Goal: Feedback & Contribution: Leave review/rating

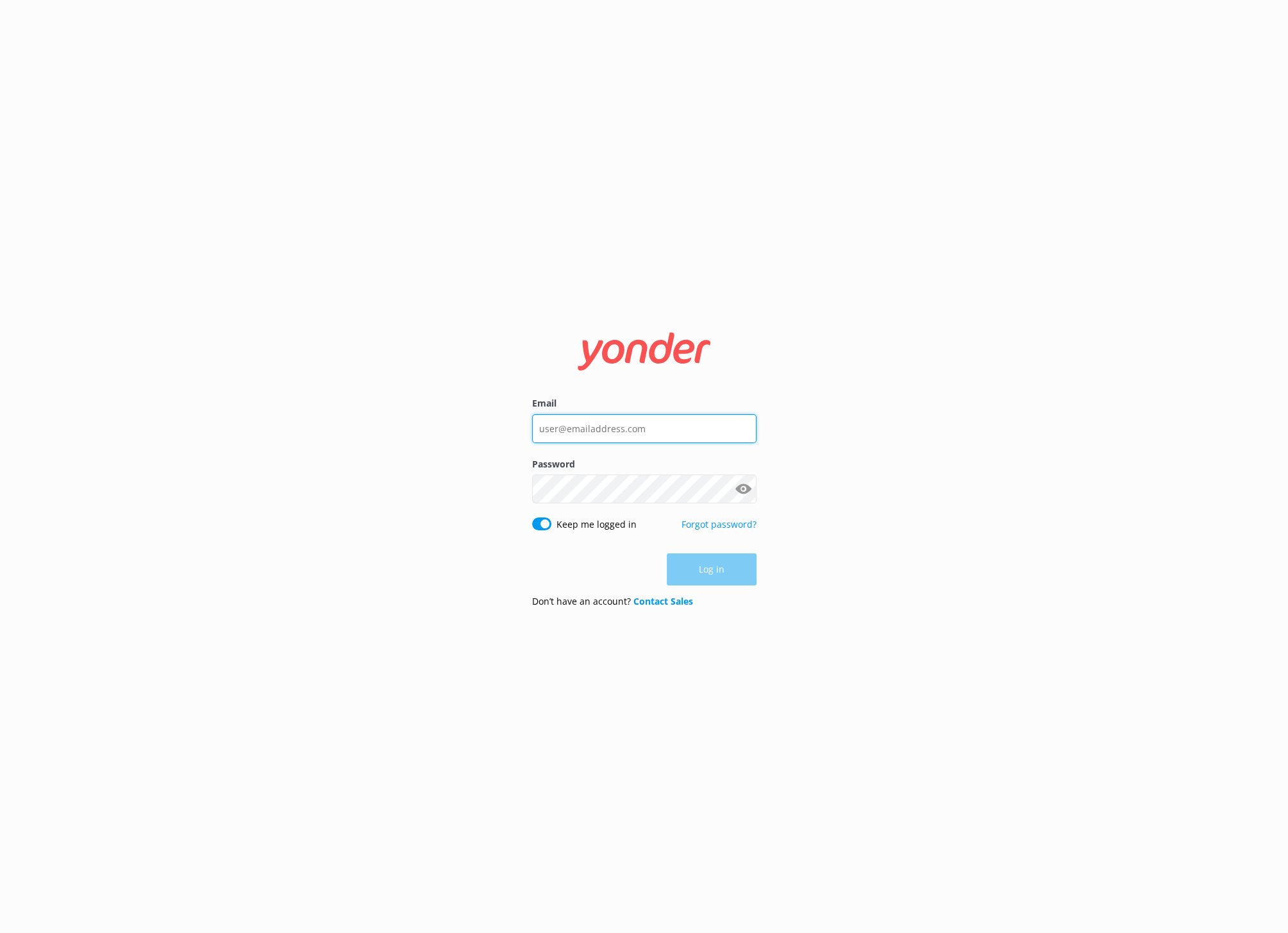
click at [623, 425] on input "Email" at bounding box center [644, 429] width 225 height 29
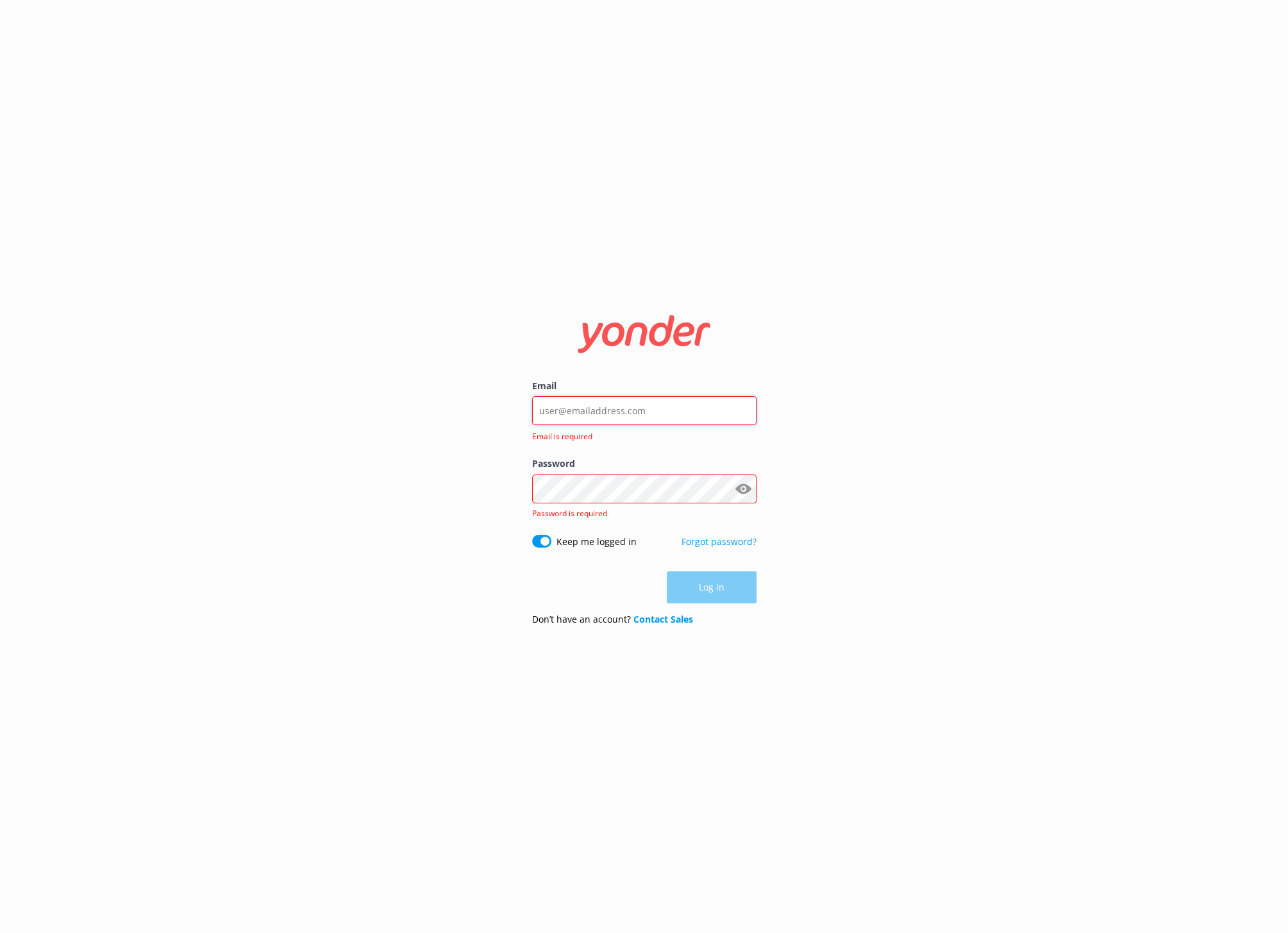
type input "[PERSON_NAME][EMAIL_ADDRESS][DOMAIN_NAME]"
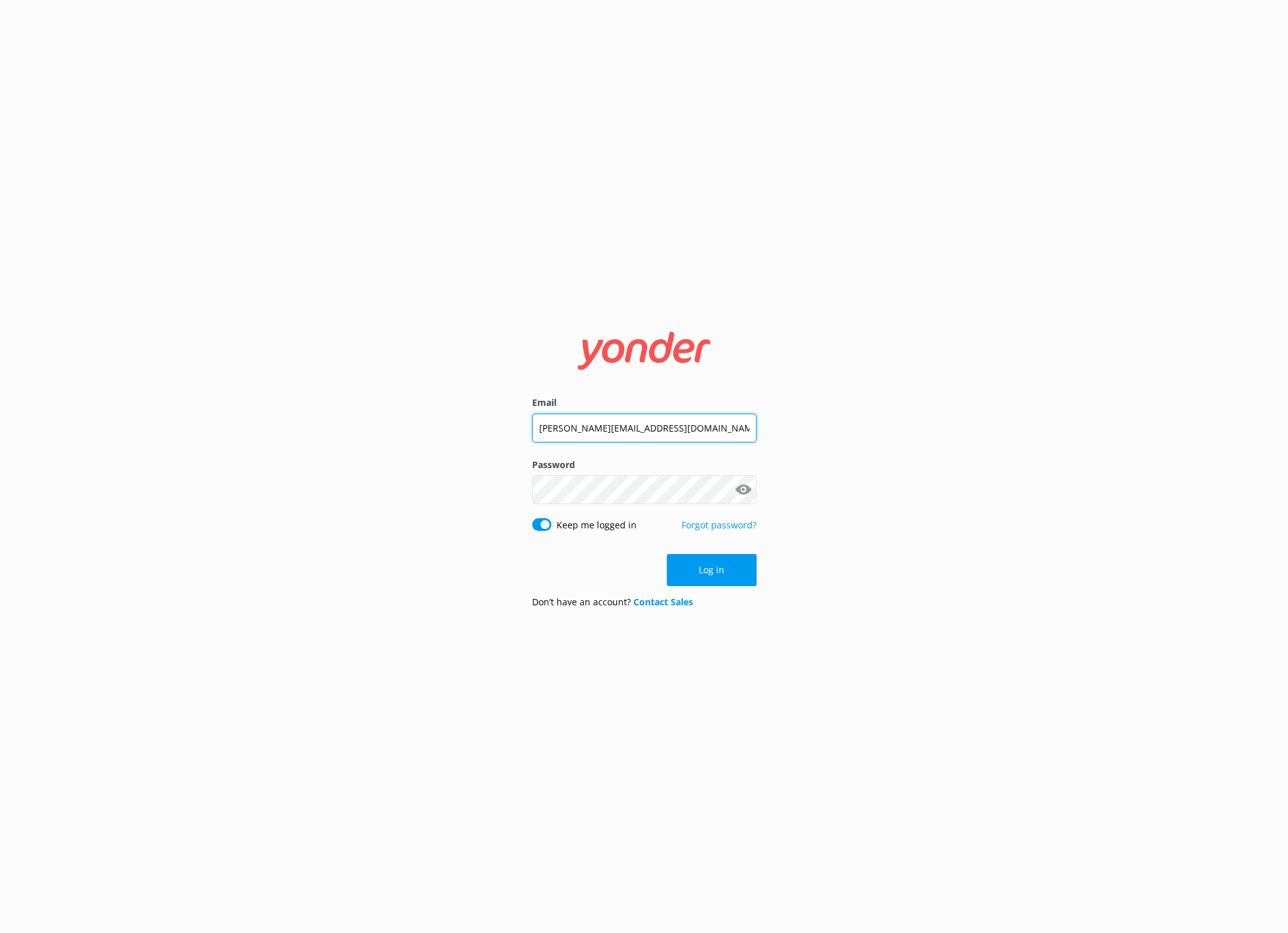
click button "Log in" at bounding box center [711, 570] width 90 height 32
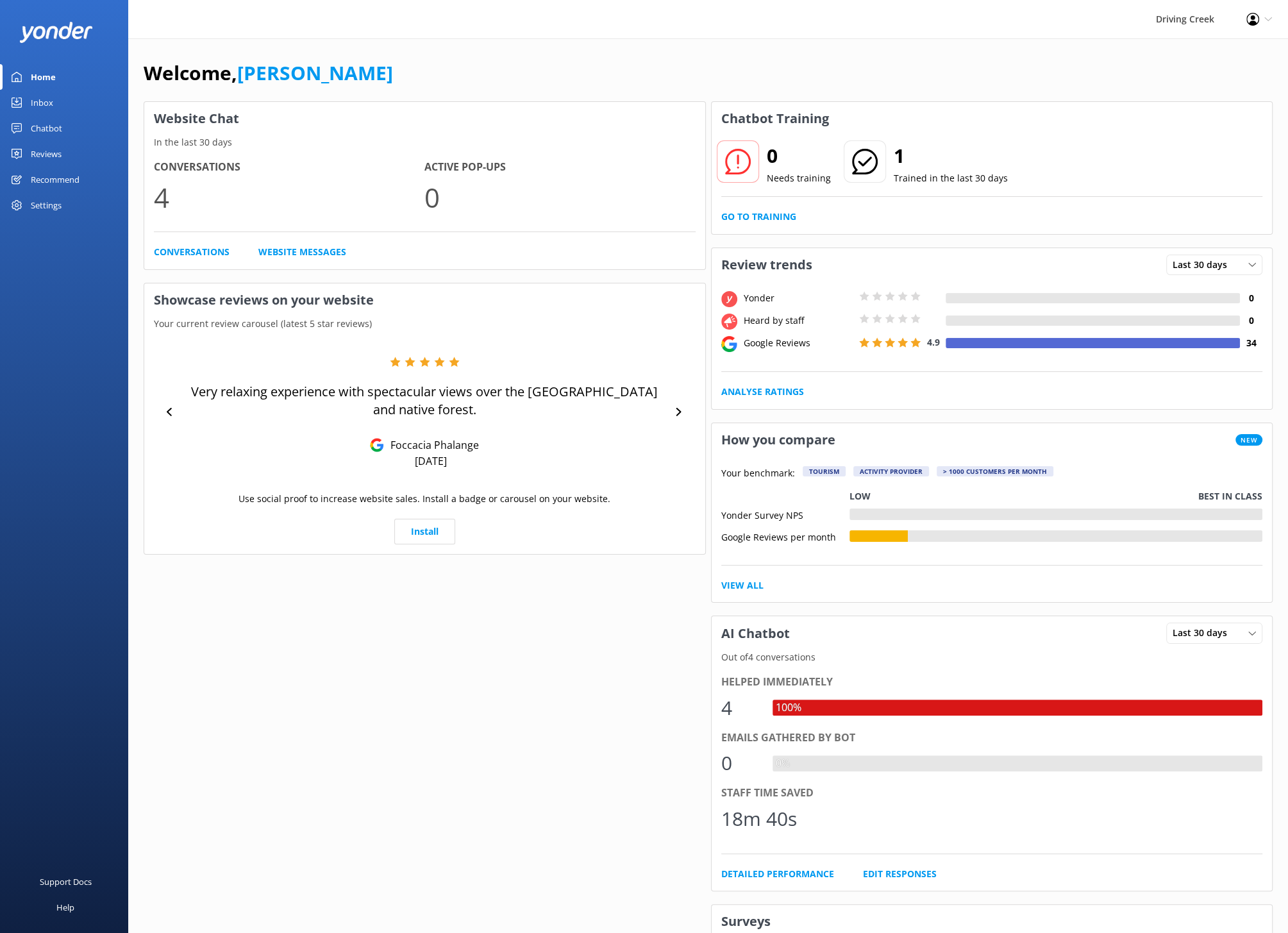
click at [43, 106] on div "Inbox" at bounding box center [42, 103] width 22 height 26
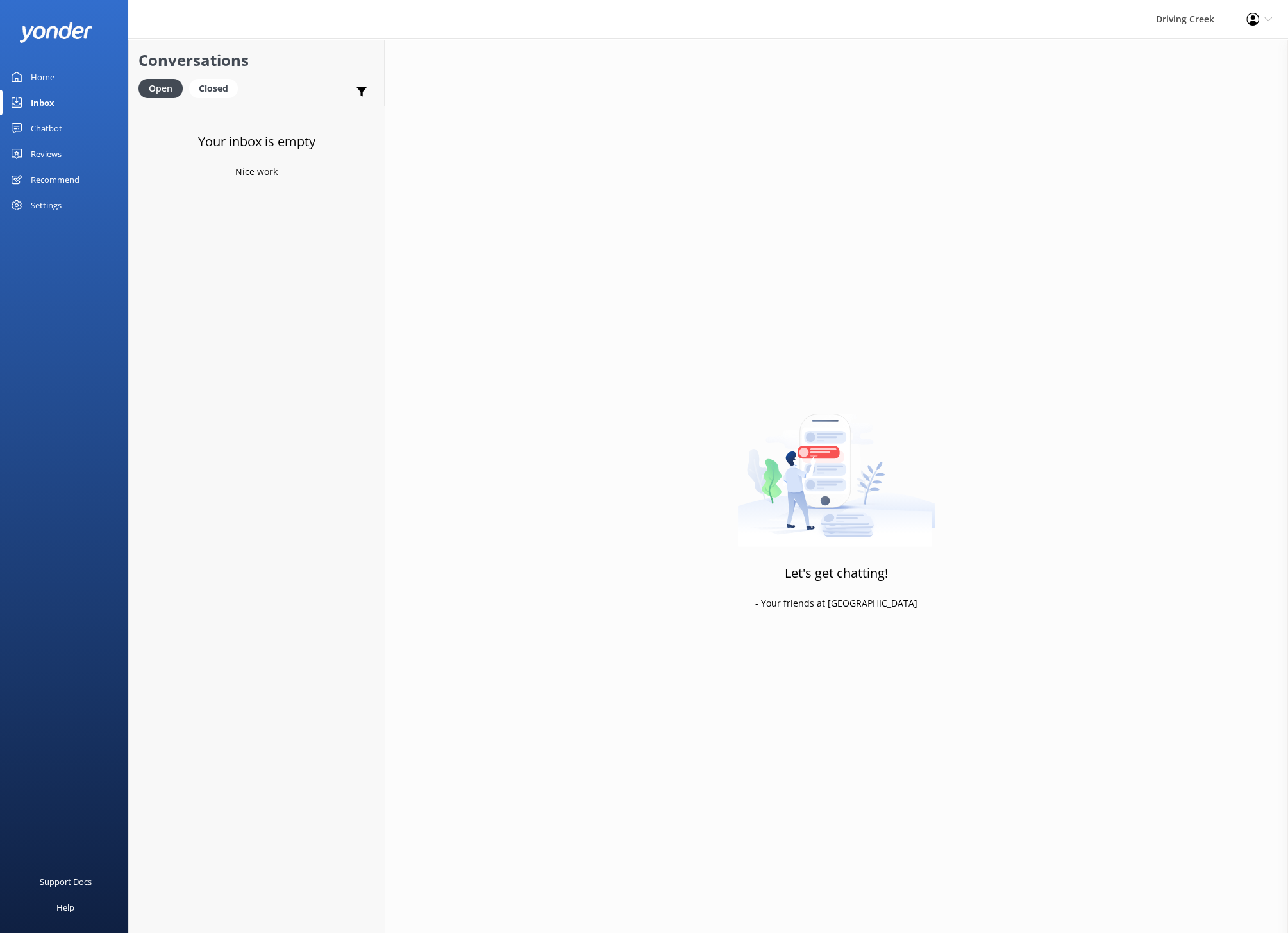
click at [48, 120] on div "Chatbot" at bounding box center [47, 129] width 32 height 26
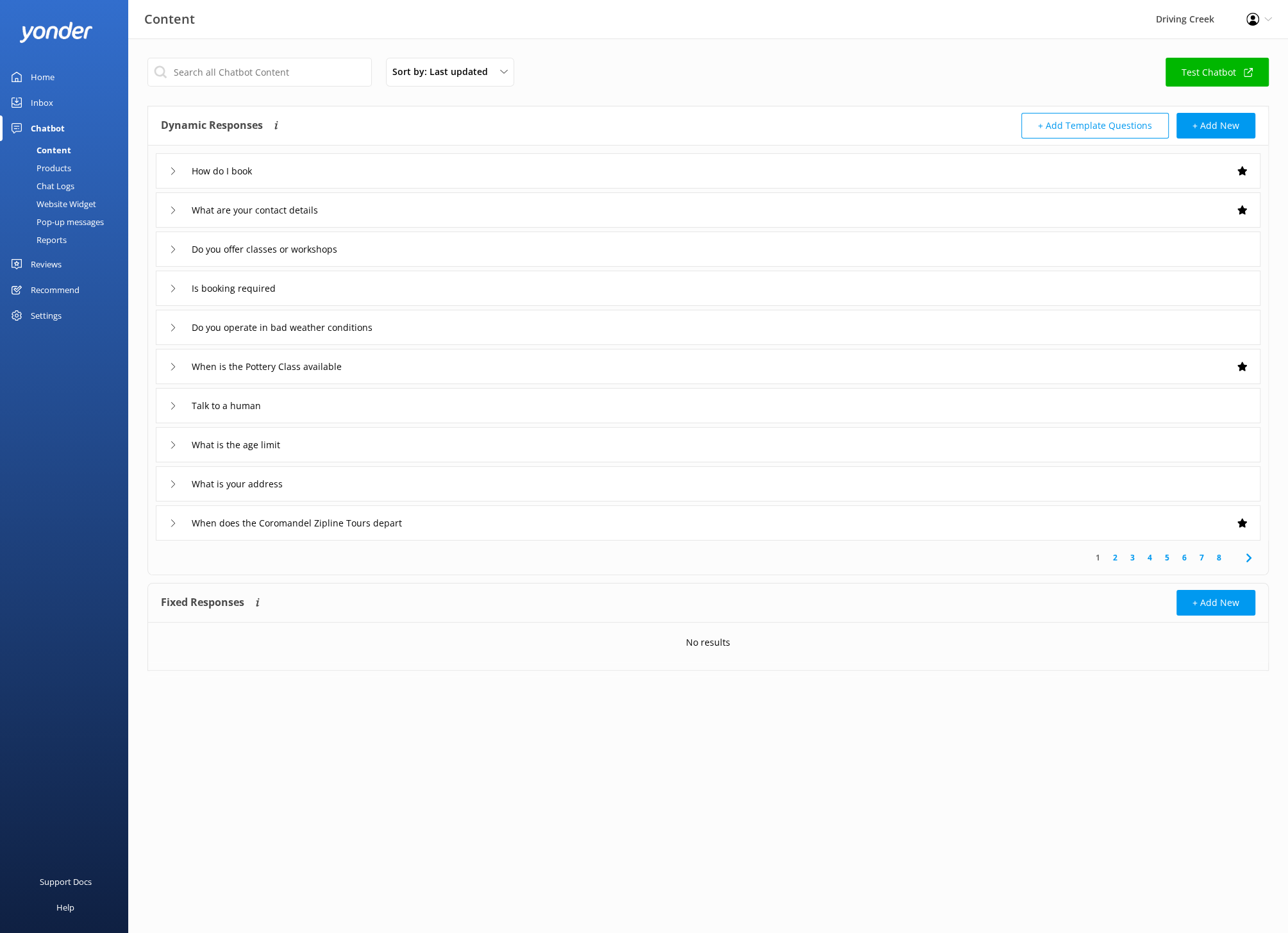
click at [50, 167] on div "Products" at bounding box center [40, 168] width 64 height 18
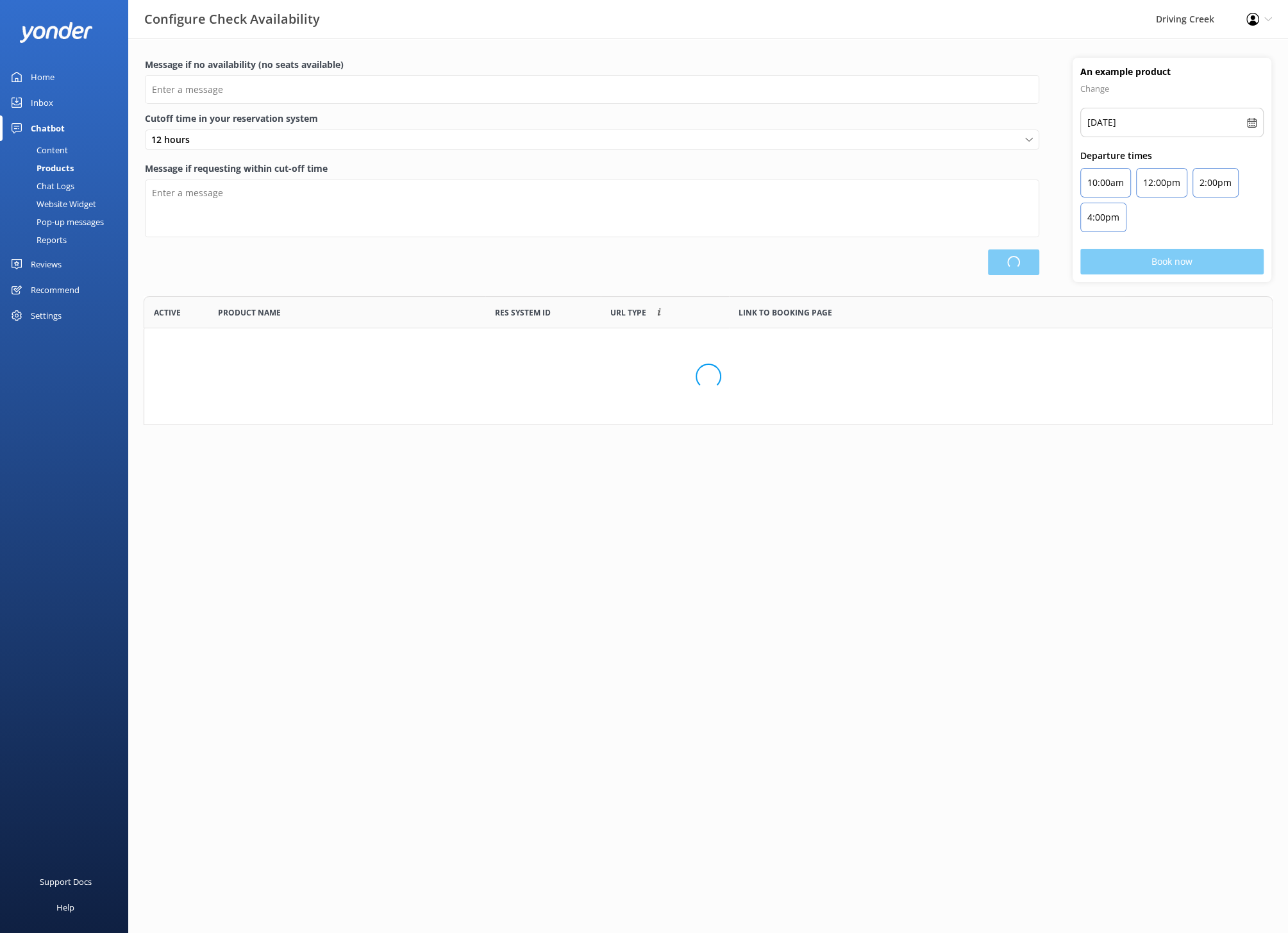
scroll to position [385, 1128]
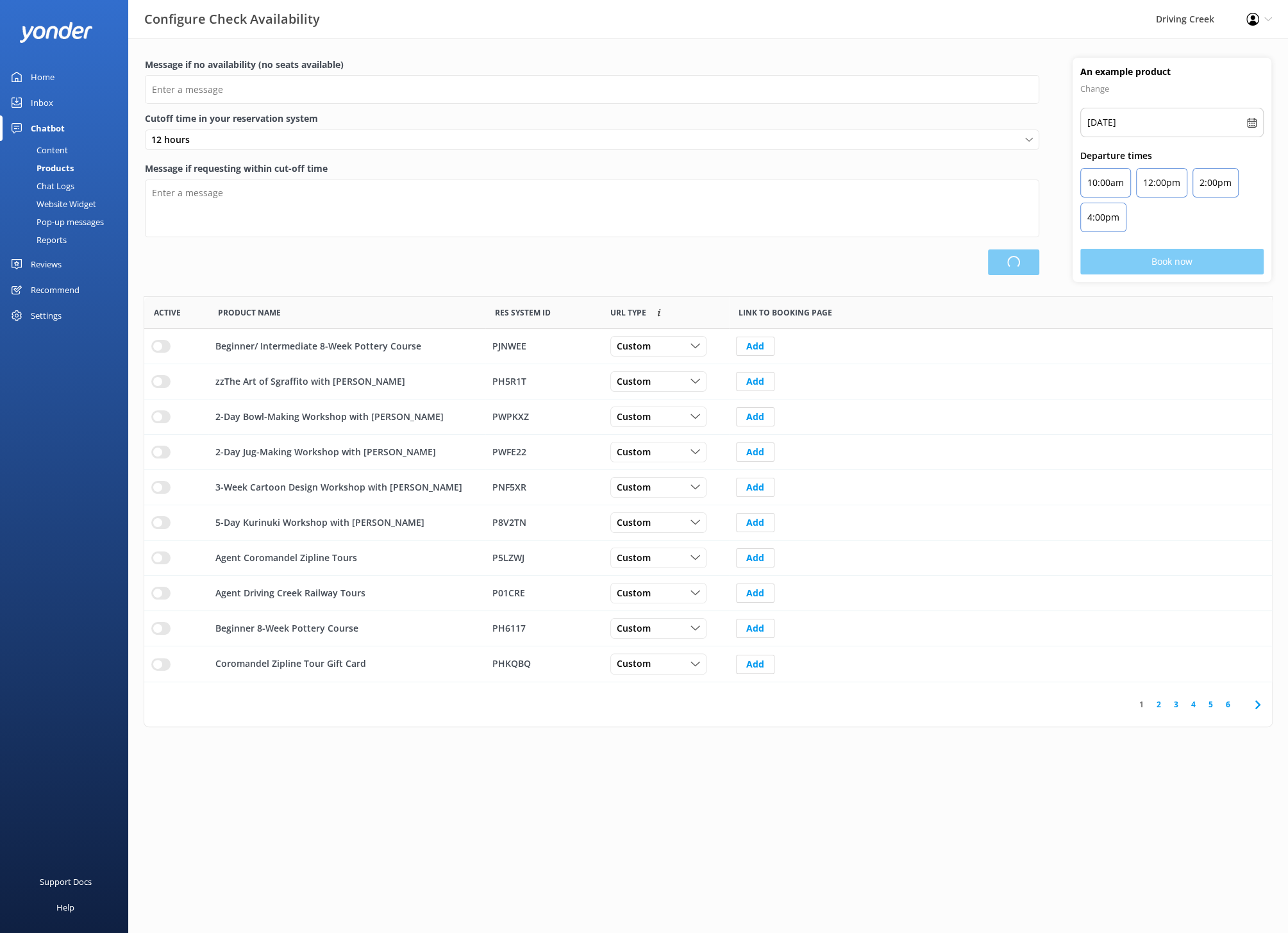
type input "There are no seats available, please check an alternative day. Or you can conta…"
type textarea "Our online booking system closes {hours} prior to departure. Please contact us …"
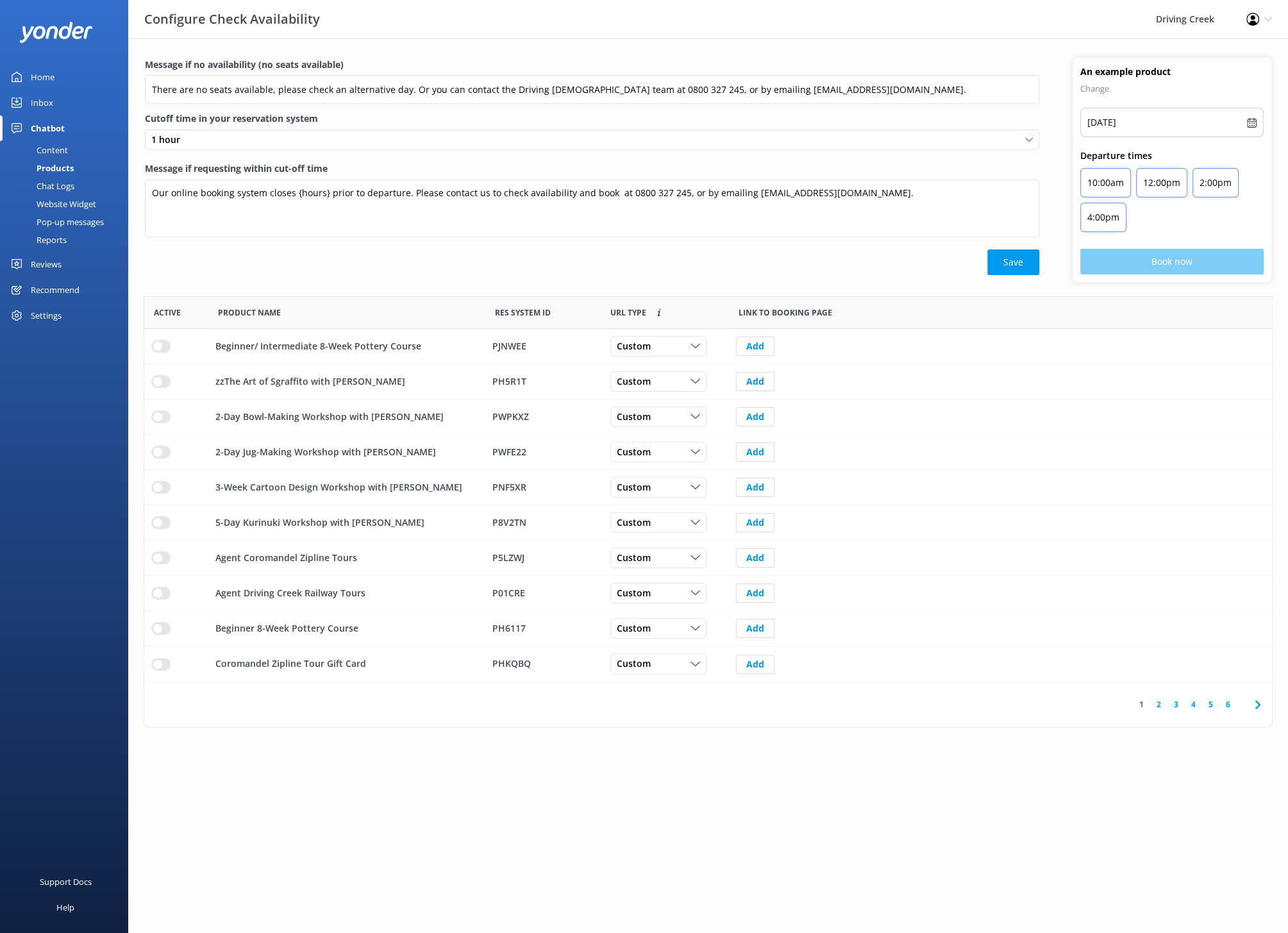
click at [63, 322] on div "Settings" at bounding box center [64, 316] width 129 height 26
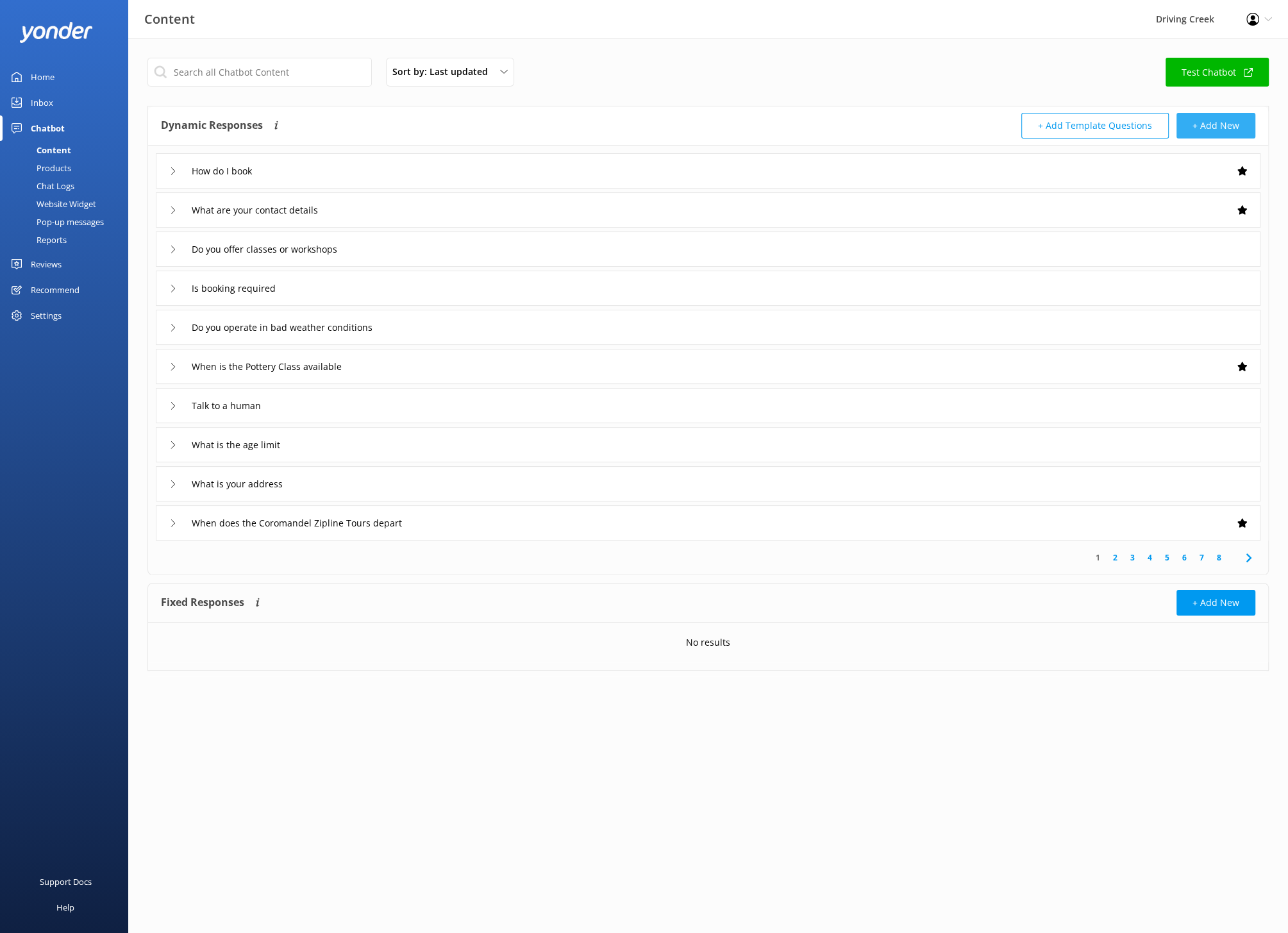
click at [1214, 134] on button "+ Add New" at bounding box center [1215, 126] width 79 height 26
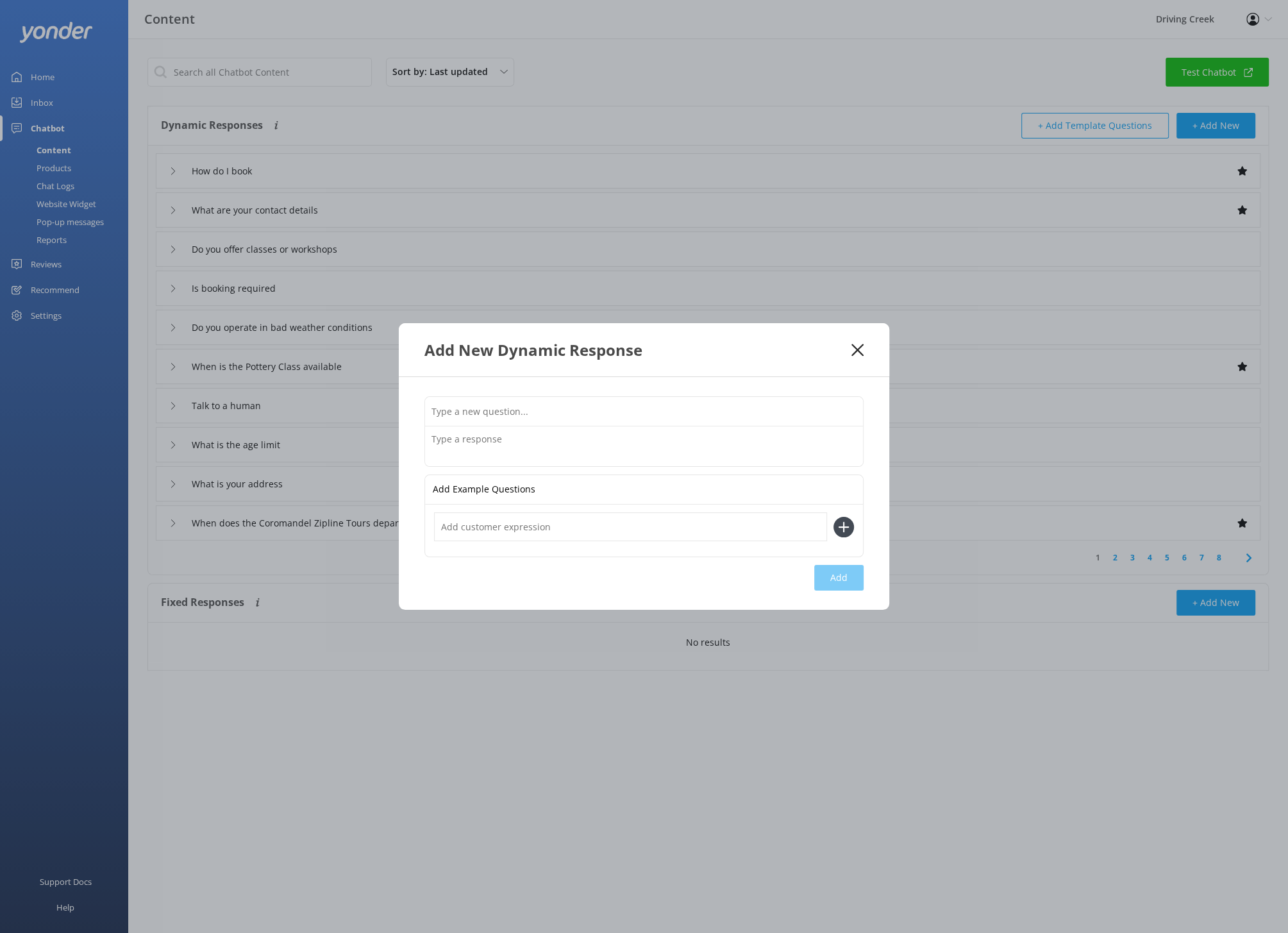
click at [471, 417] on input "text" at bounding box center [644, 412] width 438 height 29
type input "Is the road to Driving Creek open?"
click at [515, 456] on textarea at bounding box center [644, 446] width 438 height 40
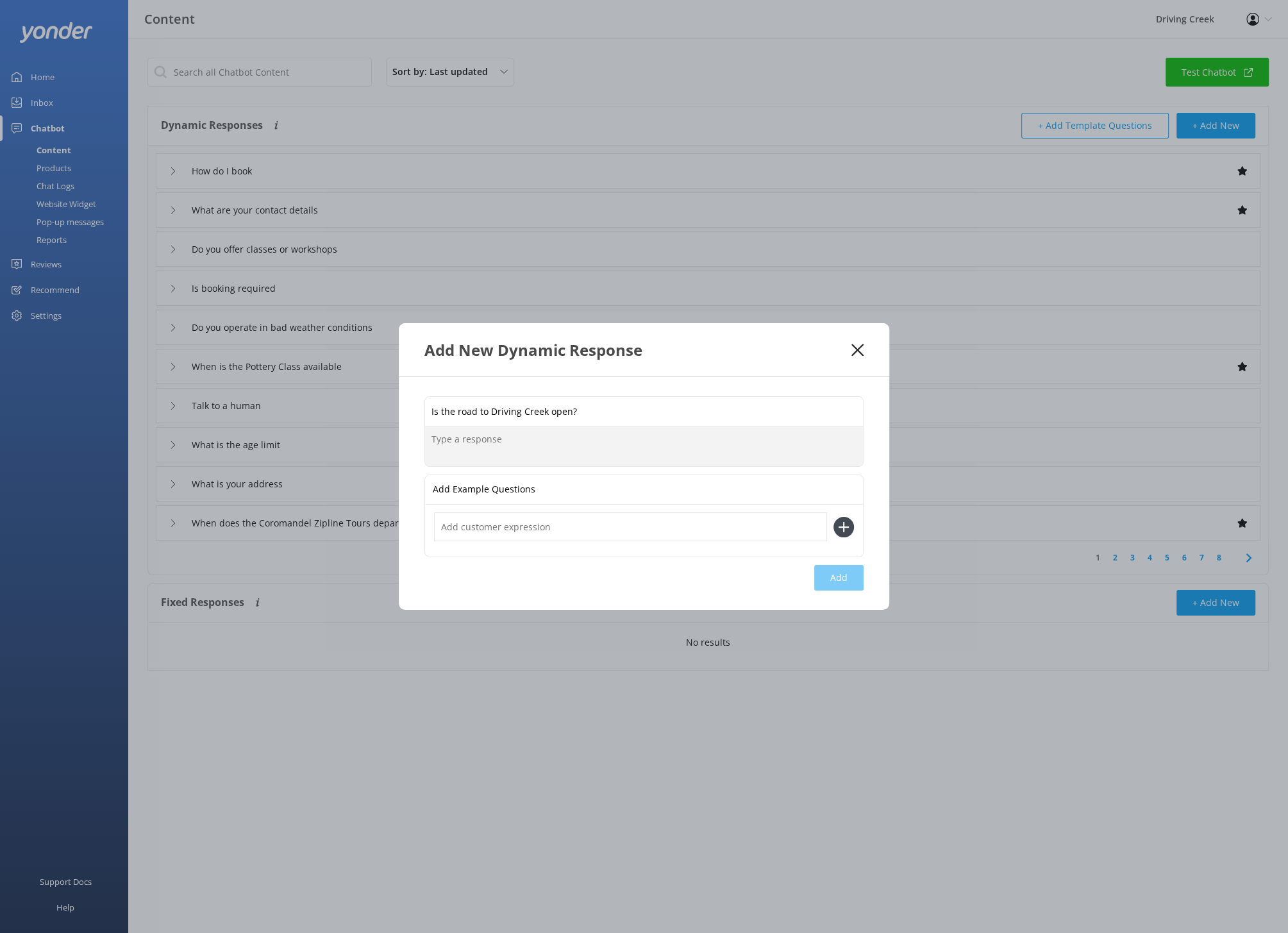
paste textarea "the road to Driving Creek is open and easy to access. Occasionally, weather eve…"
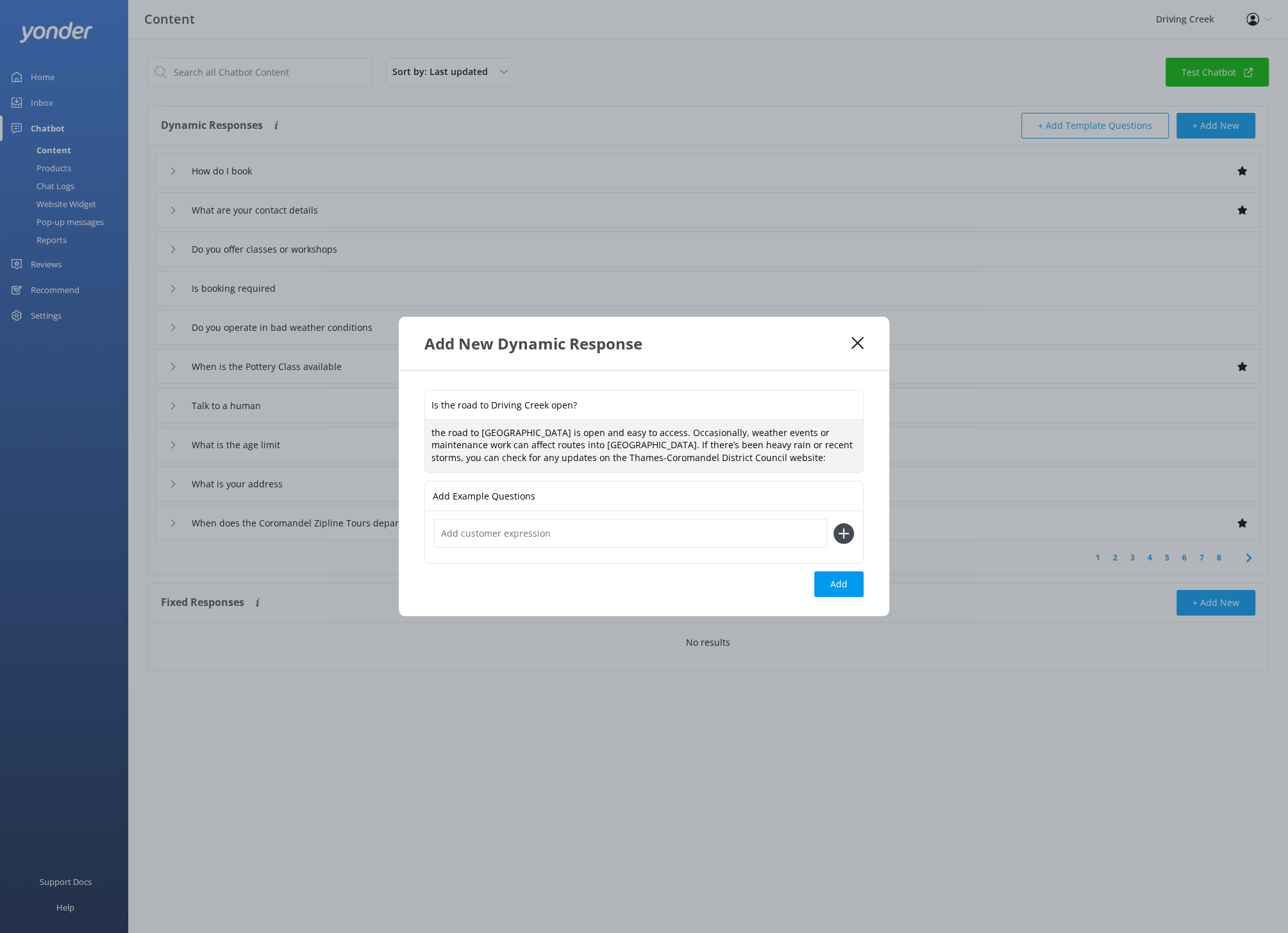
click at [432, 433] on textarea "the road to Driving Creek is open and easy to access. Occasionally, weather eve…" at bounding box center [644, 447] width 438 height 53
click at [751, 459] on textarea "The road to Driving Creek is open and easy to access. Occasionally, weather eve…" at bounding box center [644, 447] width 438 height 53
paste textarea "tcdc.govt.nz/roadconditions"
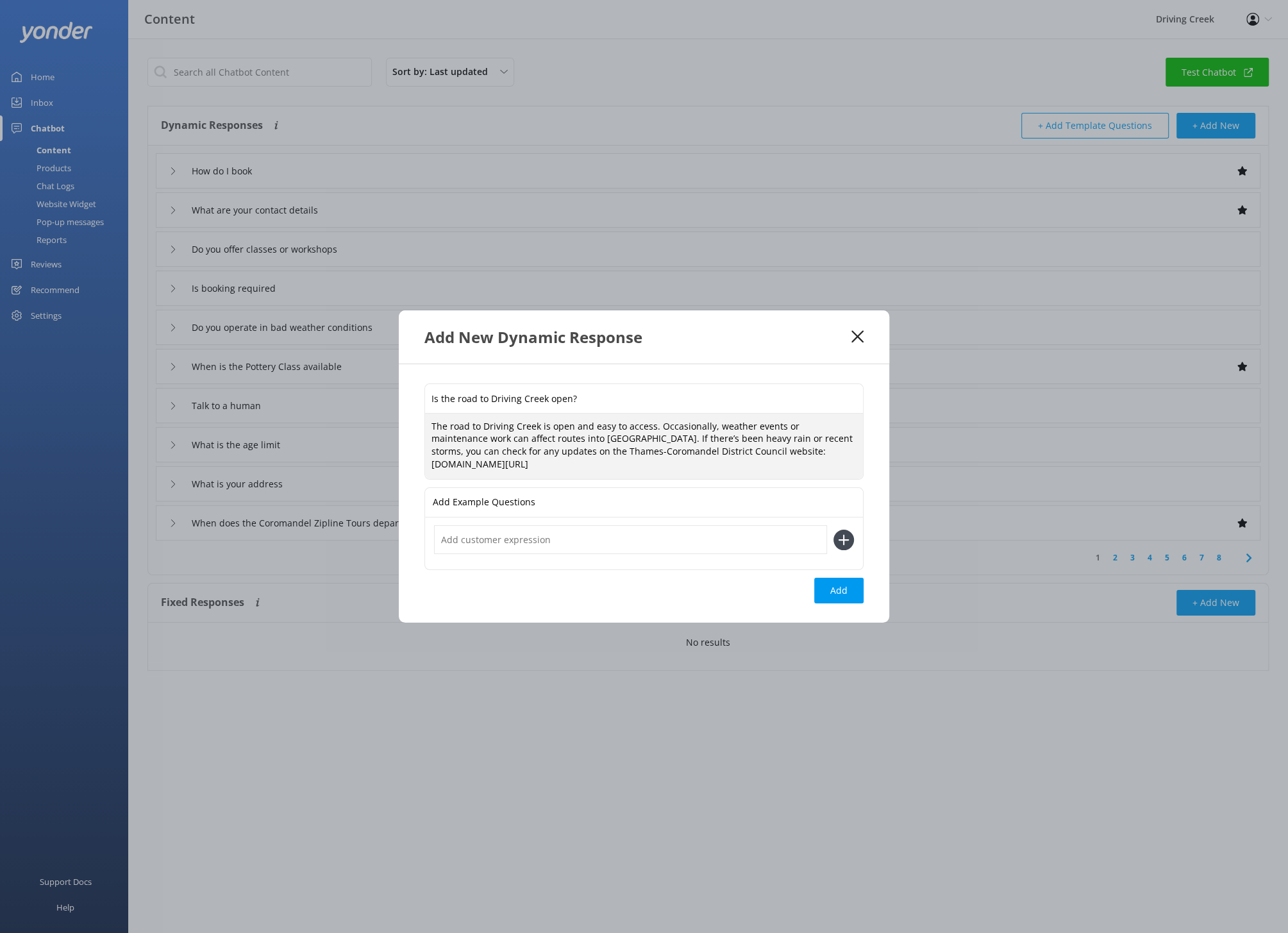
drag, startPoint x: 549, startPoint y: 466, endPoint x: 417, endPoint y: 467, distance: 132.0
click at [417, 467] on div "Is the road to Driving Creek open? The road to Driving Creek is open and easy t…" at bounding box center [643, 493] width 490 height 259
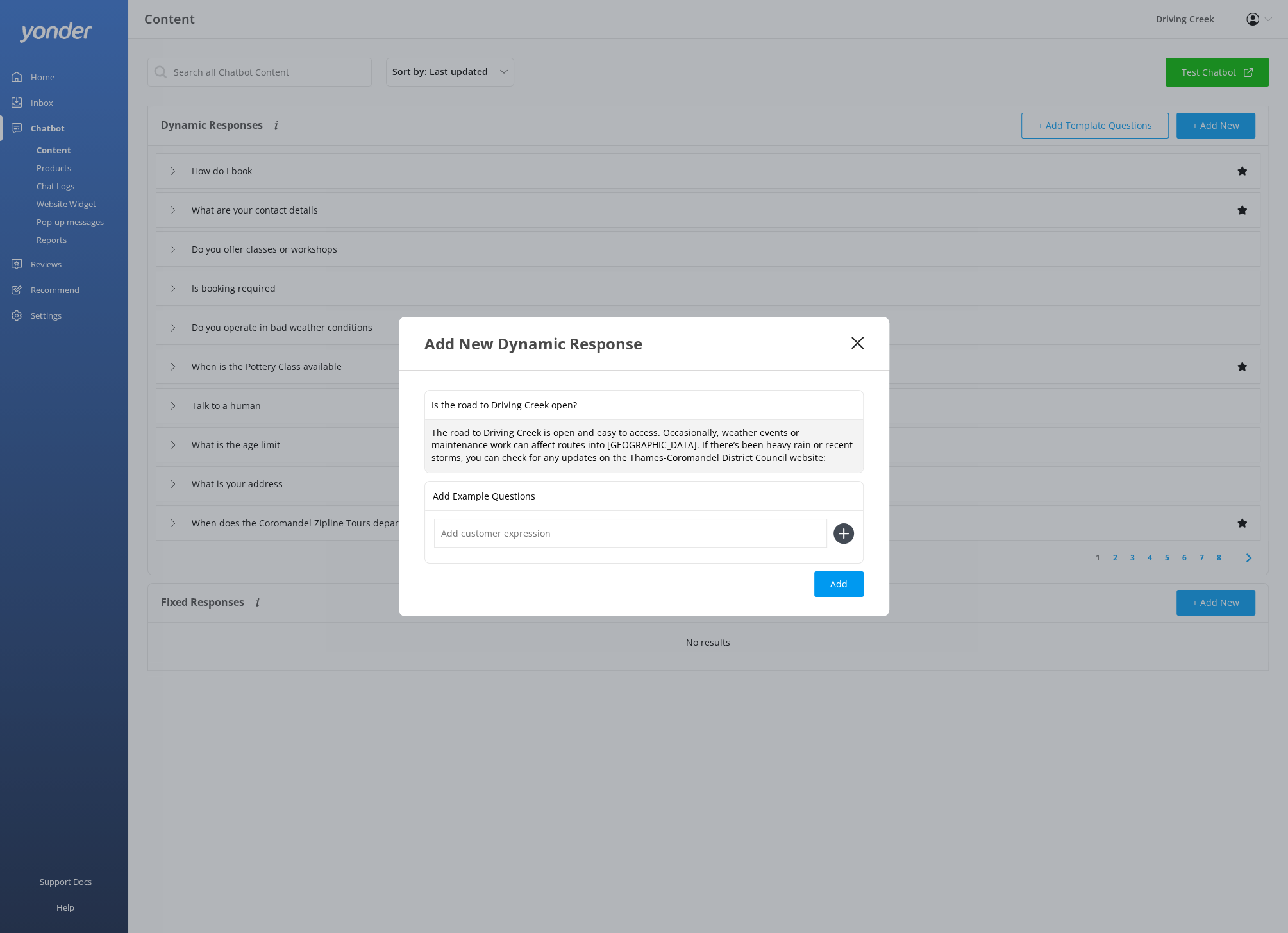
paste textarea "tcdc.govt.nz/roadconditions"
paste textarea "https://www.tcdc.govt.nz/Our-Services/Transport-Roads-and-Road-Safety/Road-and-…"
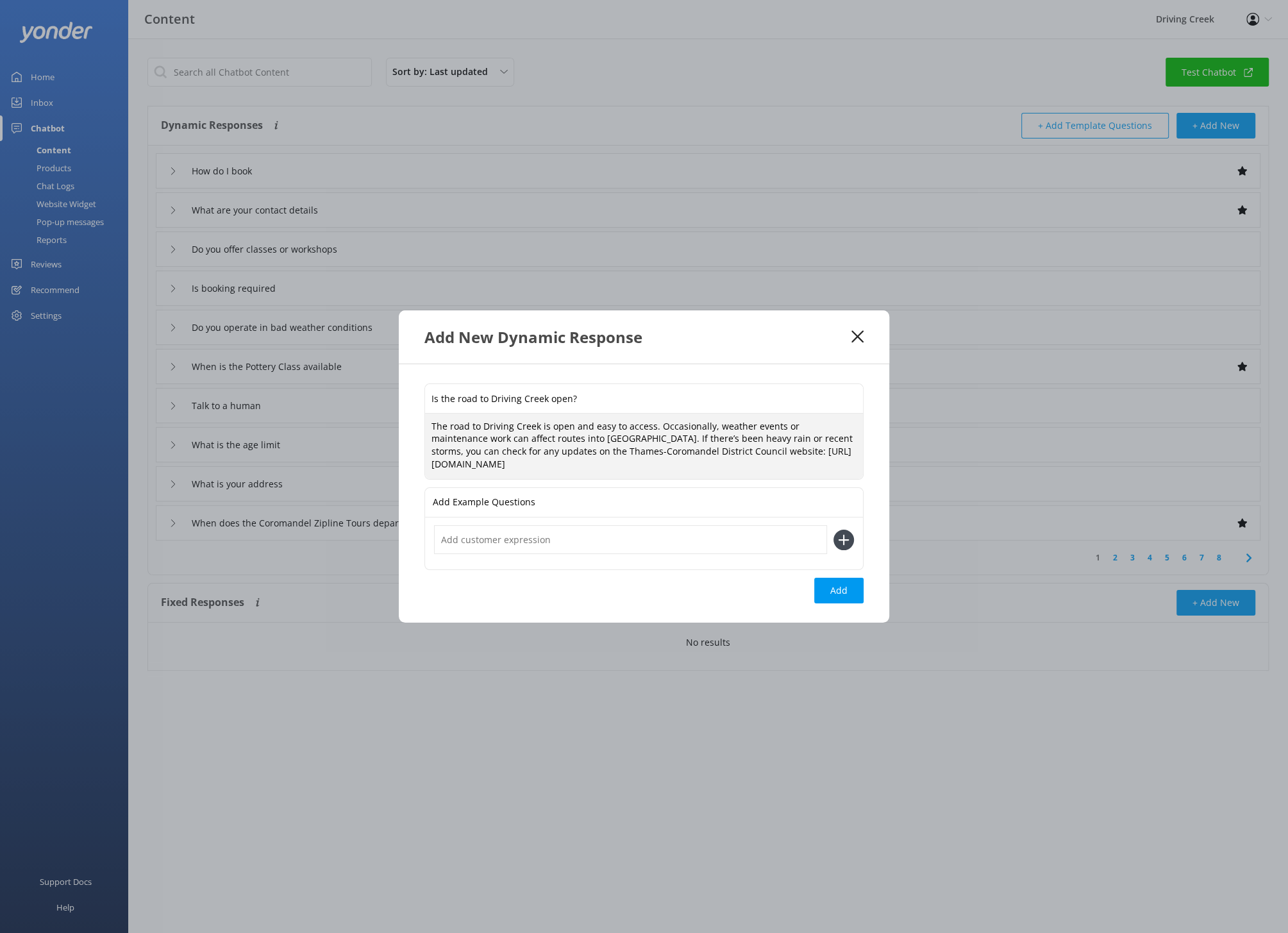
type textarea "The road to Driving Creek is open and easy to access. Occasionally, weather eve…"
click at [575, 552] on input "text" at bounding box center [630, 539] width 393 height 29
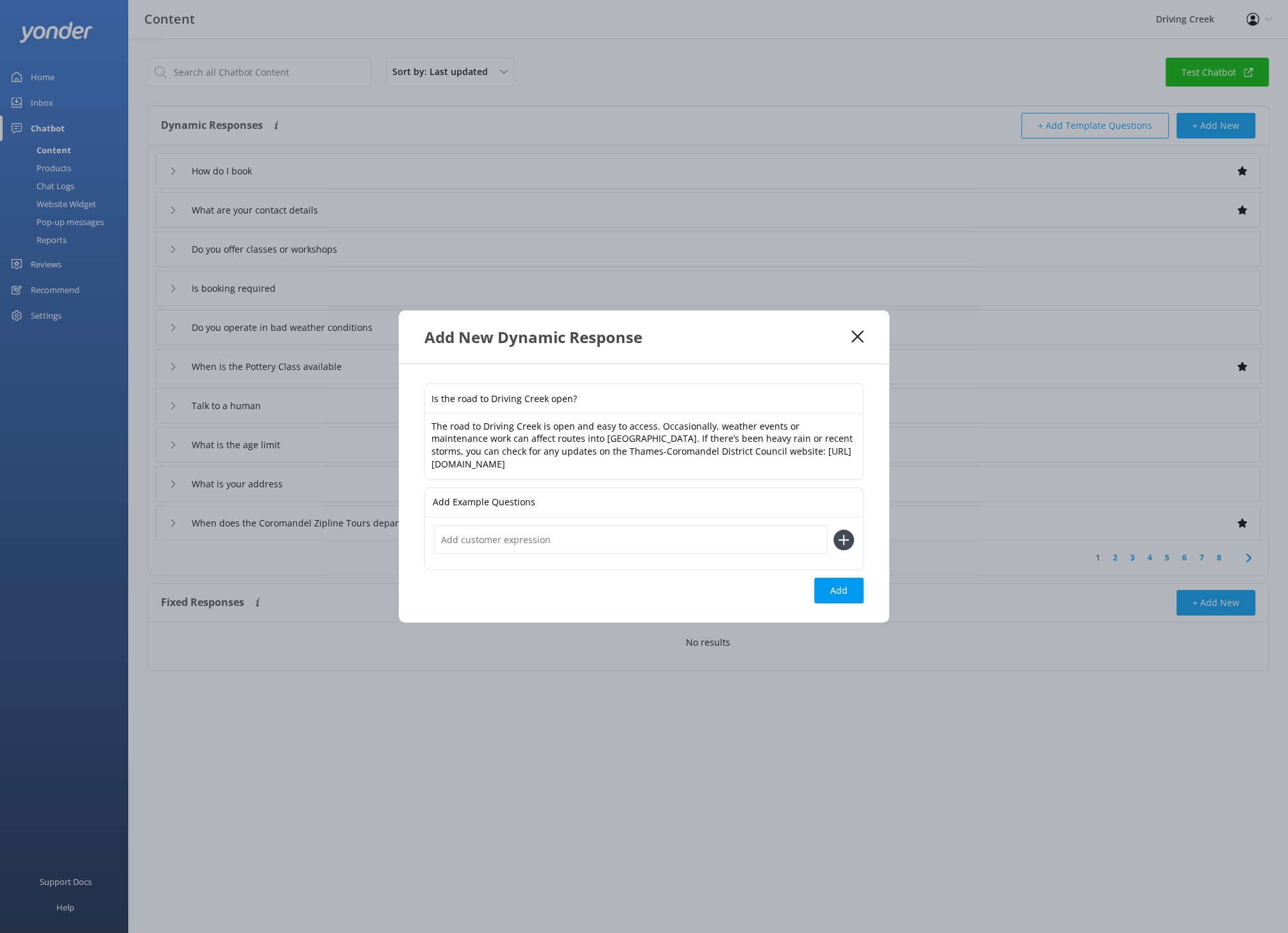
click at [531, 505] on p "Add Example Questions" at bounding box center [484, 503] width 103 height 29
click at [848, 594] on button "Add" at bounding box center [838, 591] width 49 height 26
type input "Is the road to Driving Creek open?"
type input "How do I book"
type input "What are your contact details"
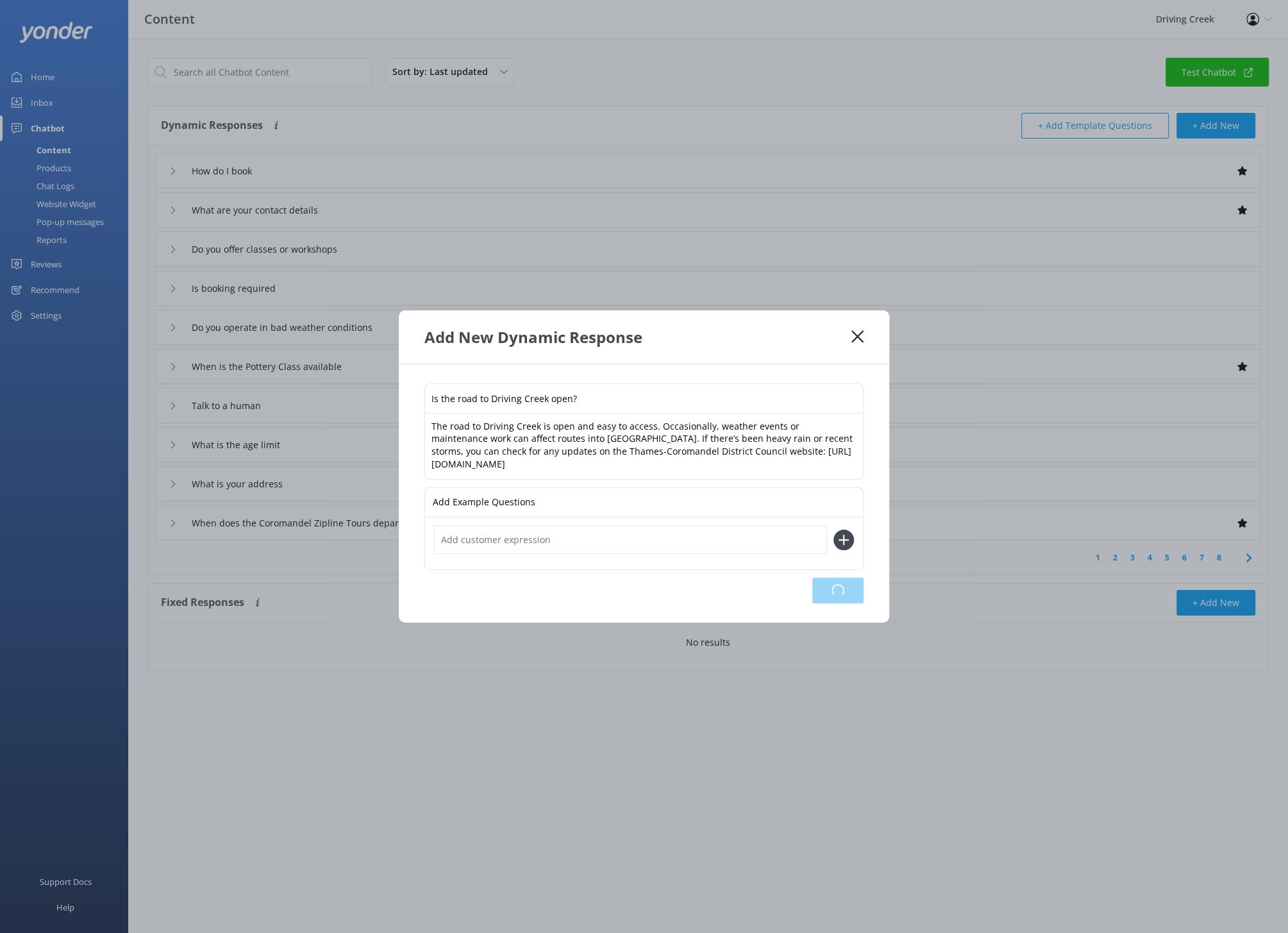
type input "Do you offer classes or workshops"
type input "Is booking required"
type input "Do you operate in bad weather conditions"
type input "When is the Pottery Class available"
type input "Talk to a human"
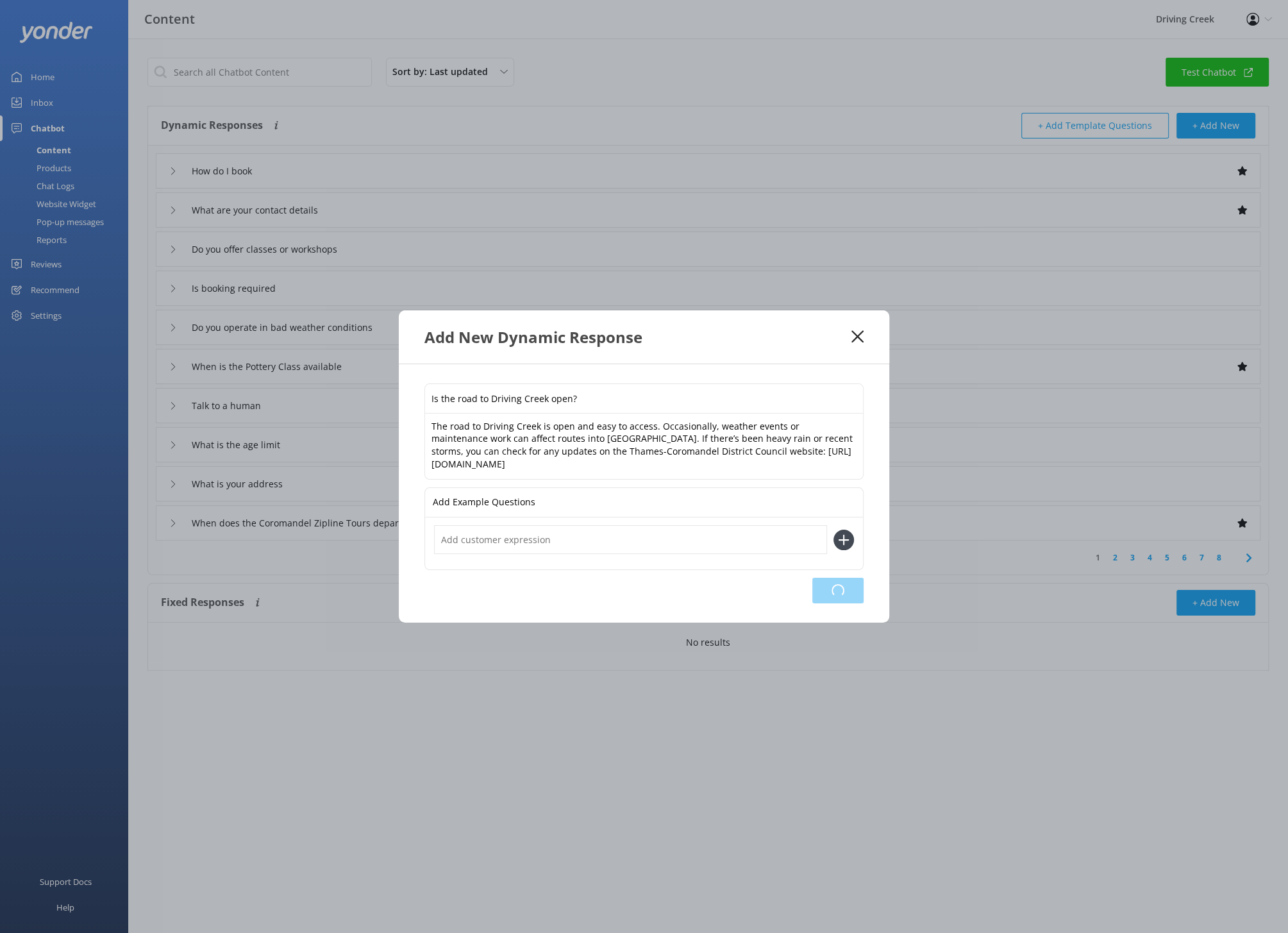
type input "What is the age limit"
type input "What is your address"
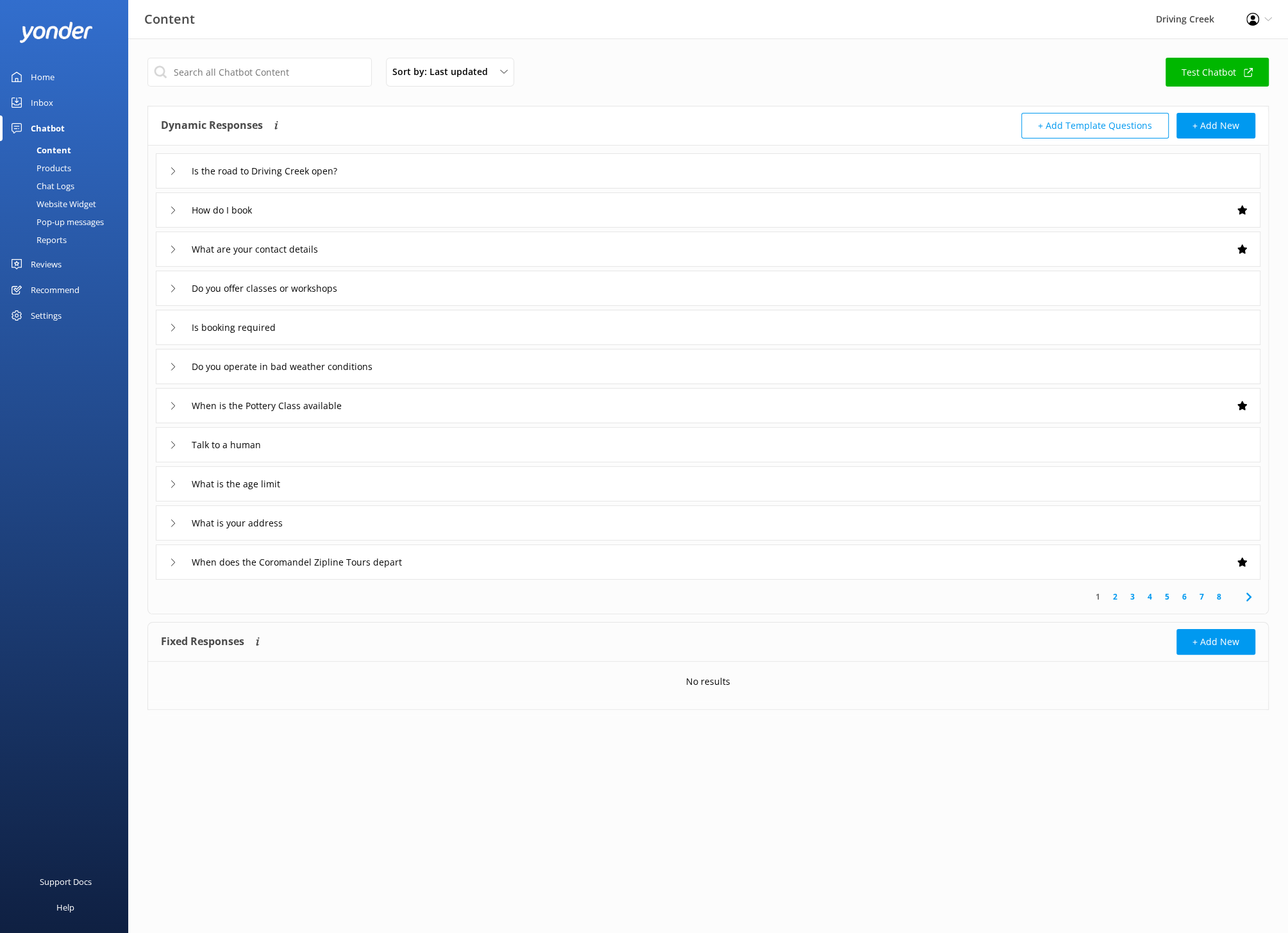
click at [1213, 450] on div "Talk to a human" at bounding box center [708, 444] width 1105 height 35
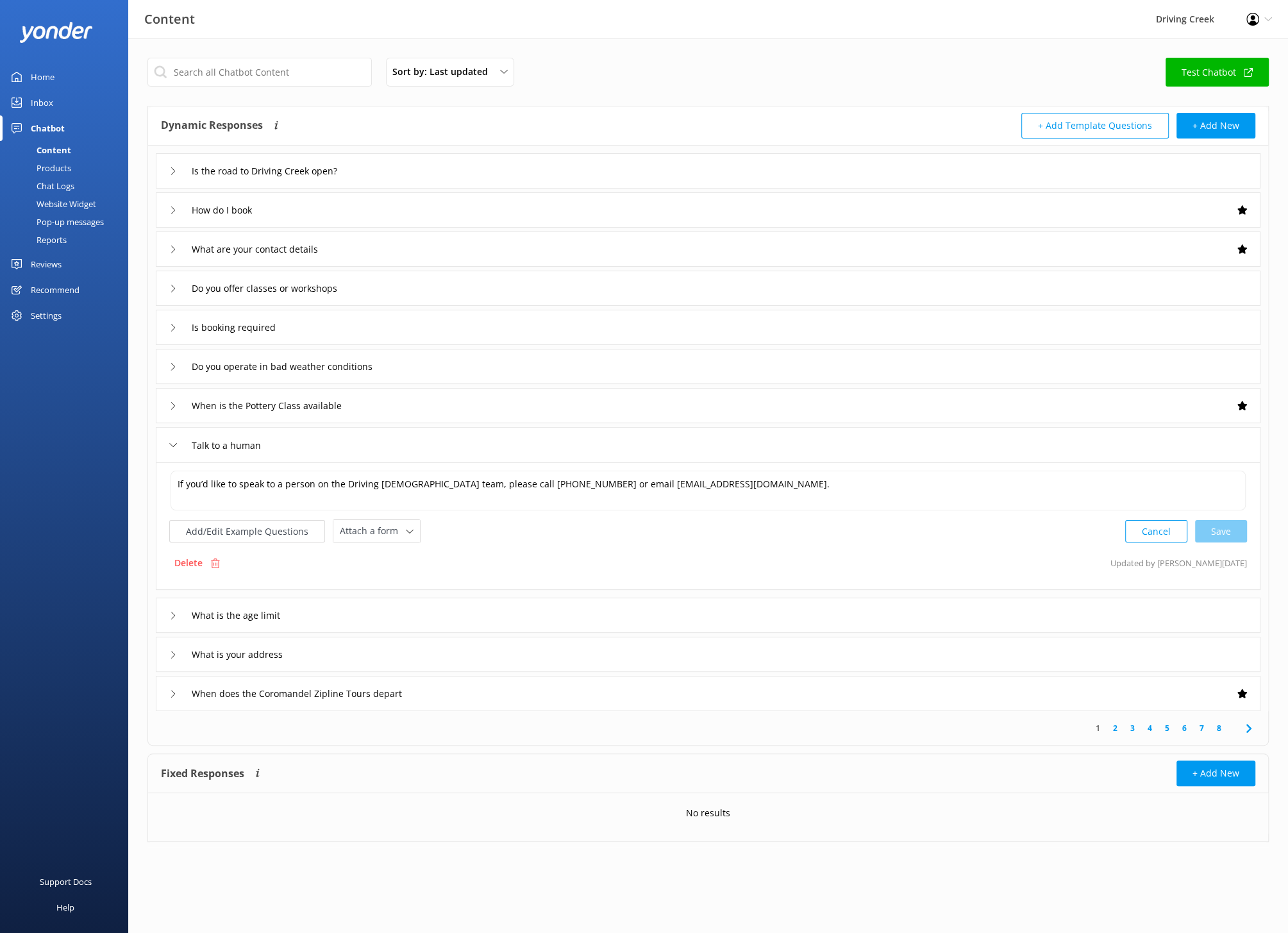
click at [1141, 415] on div "When is the Pottery Class available" at bounding box center [708, 405] width 1105 height 35
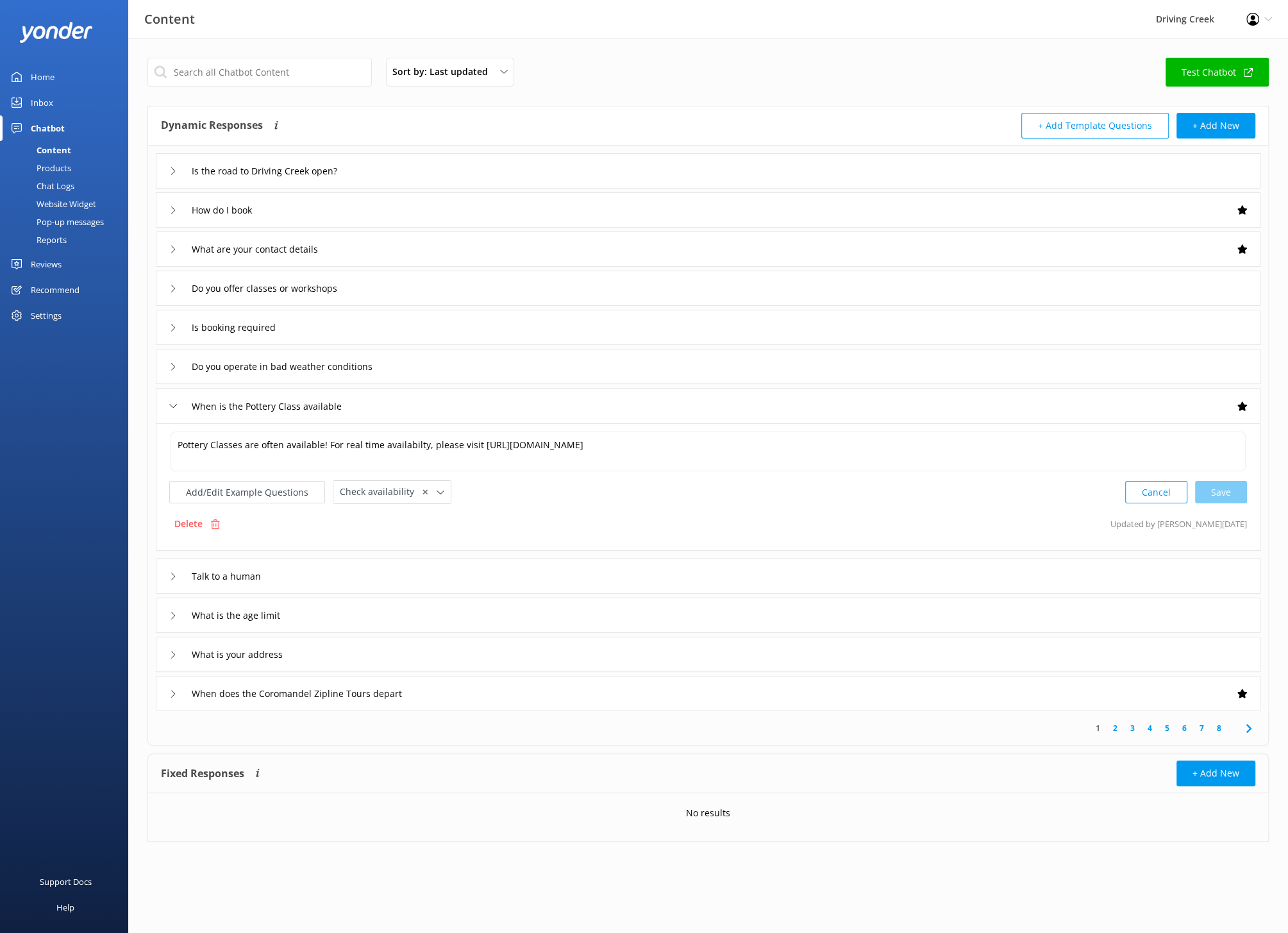
click at [1102, 356] on div "Do you operate in bad weather conditions" at bounding box center [708, 366] width 1105 height 35
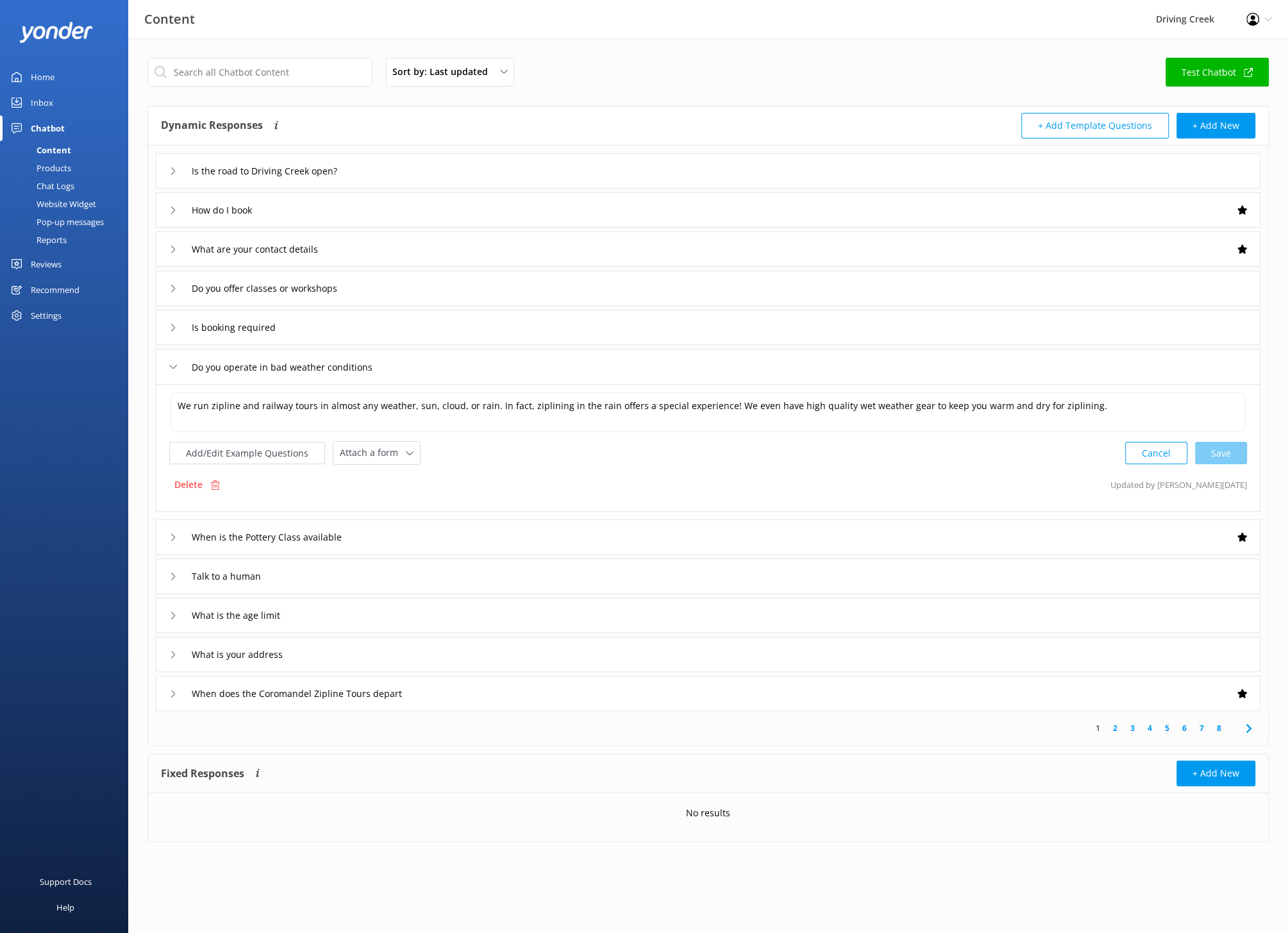
click at [1072, 302] on div "Do you offer classes or workshops" at bounding box center [708, 288] width 1105 height 35
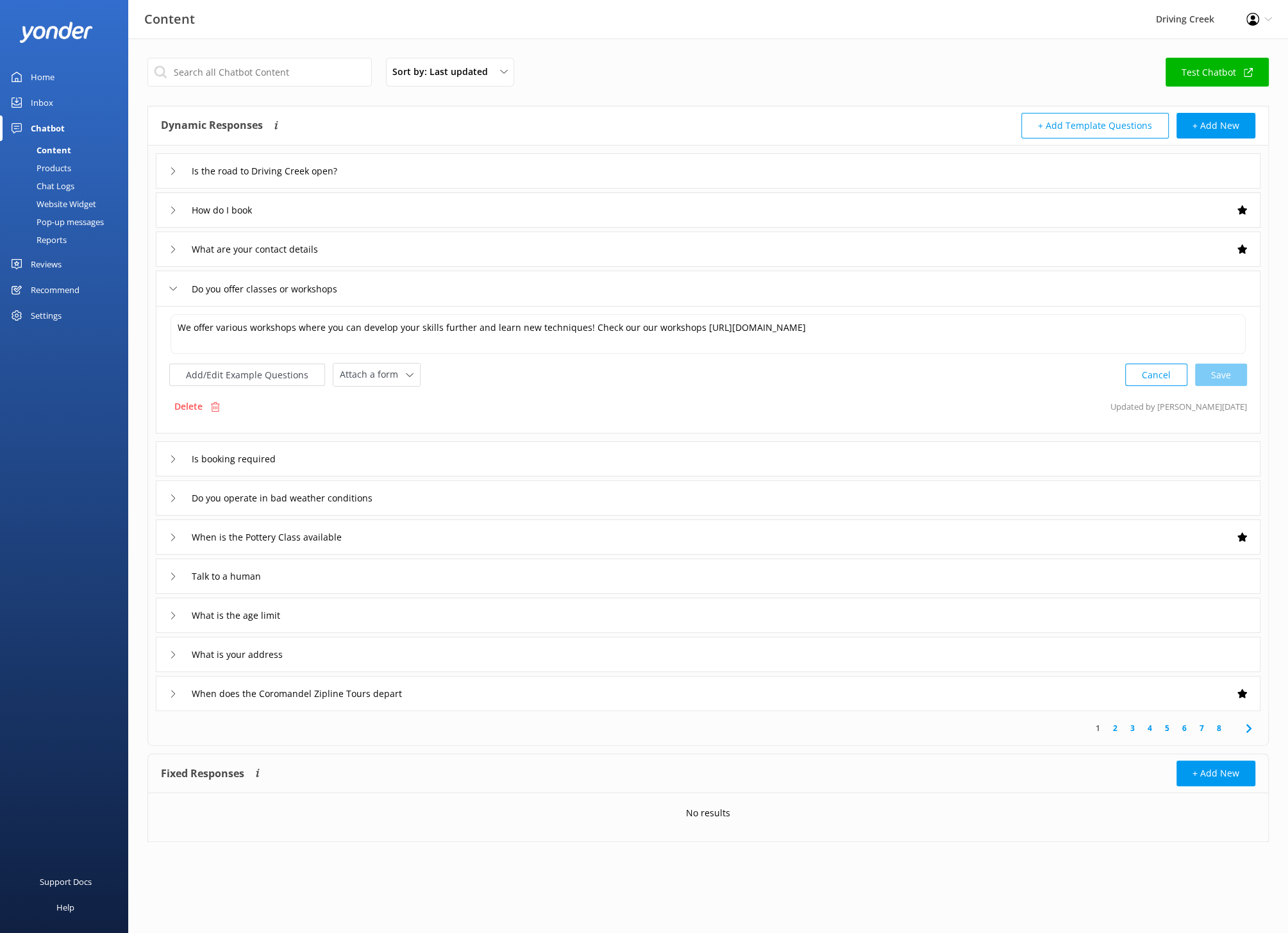
click at [1044, 271] on div "Do you offer classes or workshops" at bounding box center [708, 288] width 1105 height 35
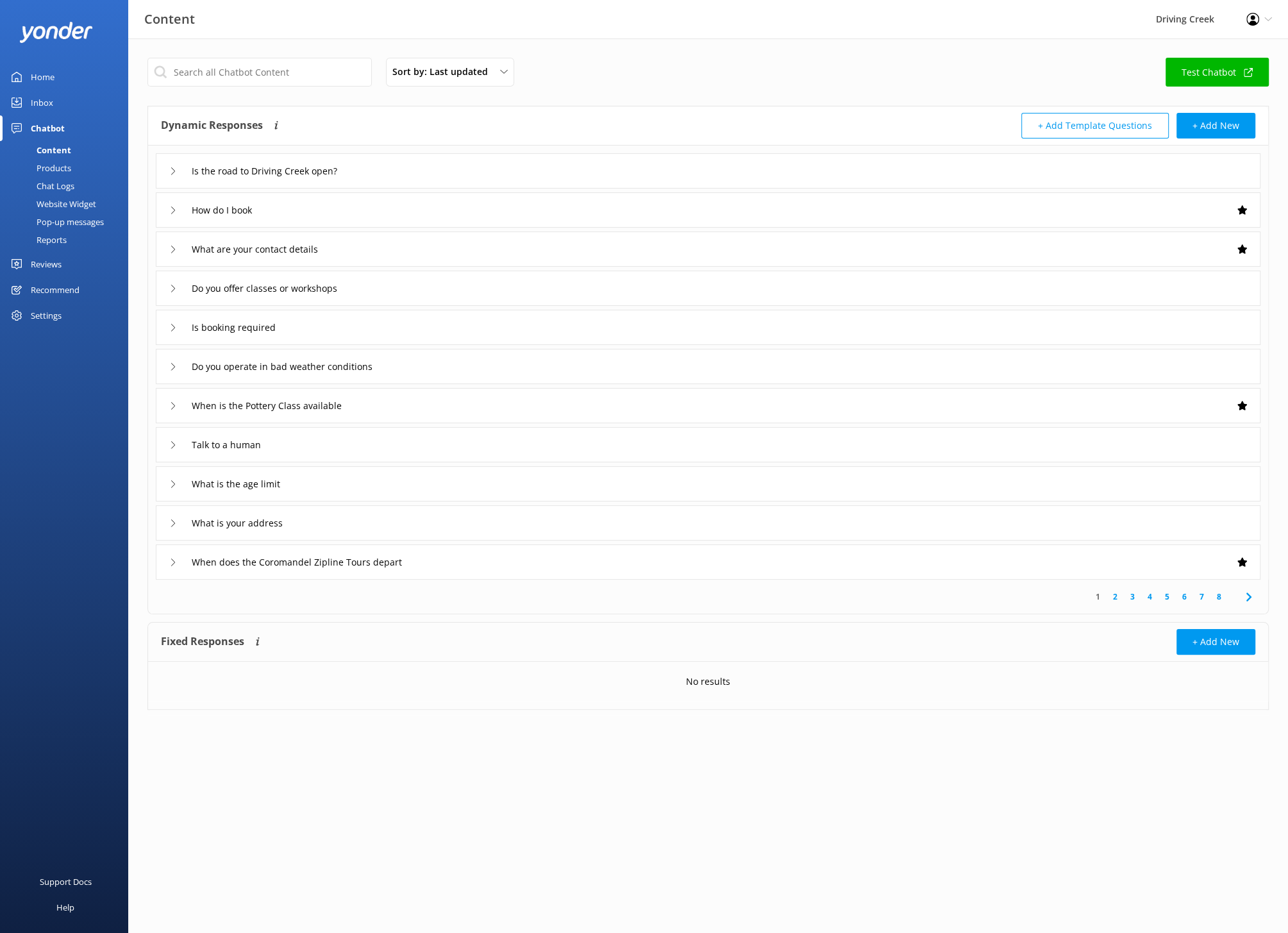
click at [45, 316] on div "Settings" at bounding box center [46, 316] width 31 height 26
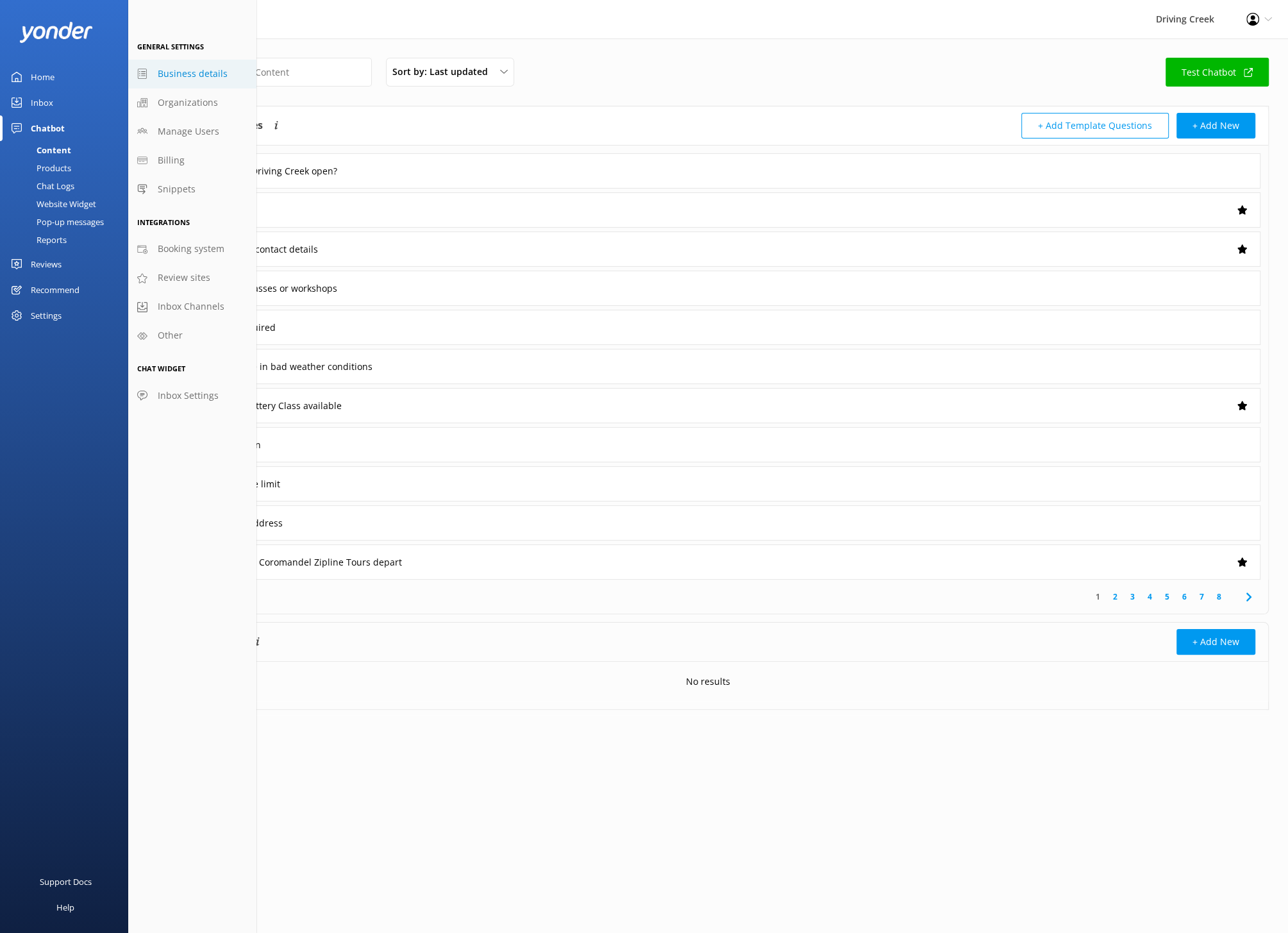
click at [182, 81] on link "Business details" at bounding box center [193, 74] width 129 height 29
select select "Pacific/Auckland"
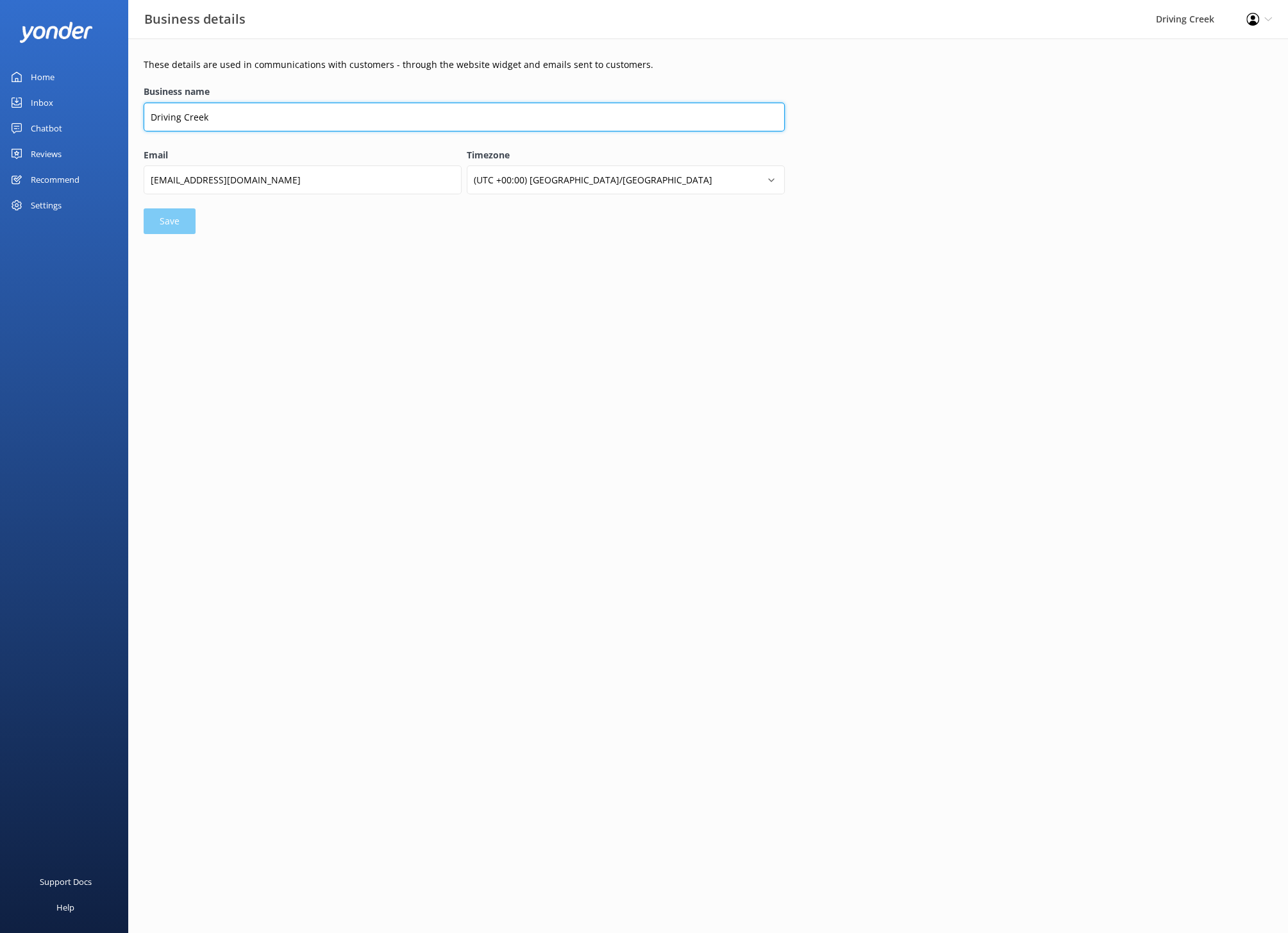
click at [266, 113] on input "Driving Creek" at bounding box center [464, 117] width 641 height 29
click at [48, 211] on div "Settings" at bounding box center [46, 205] width 31 height 26
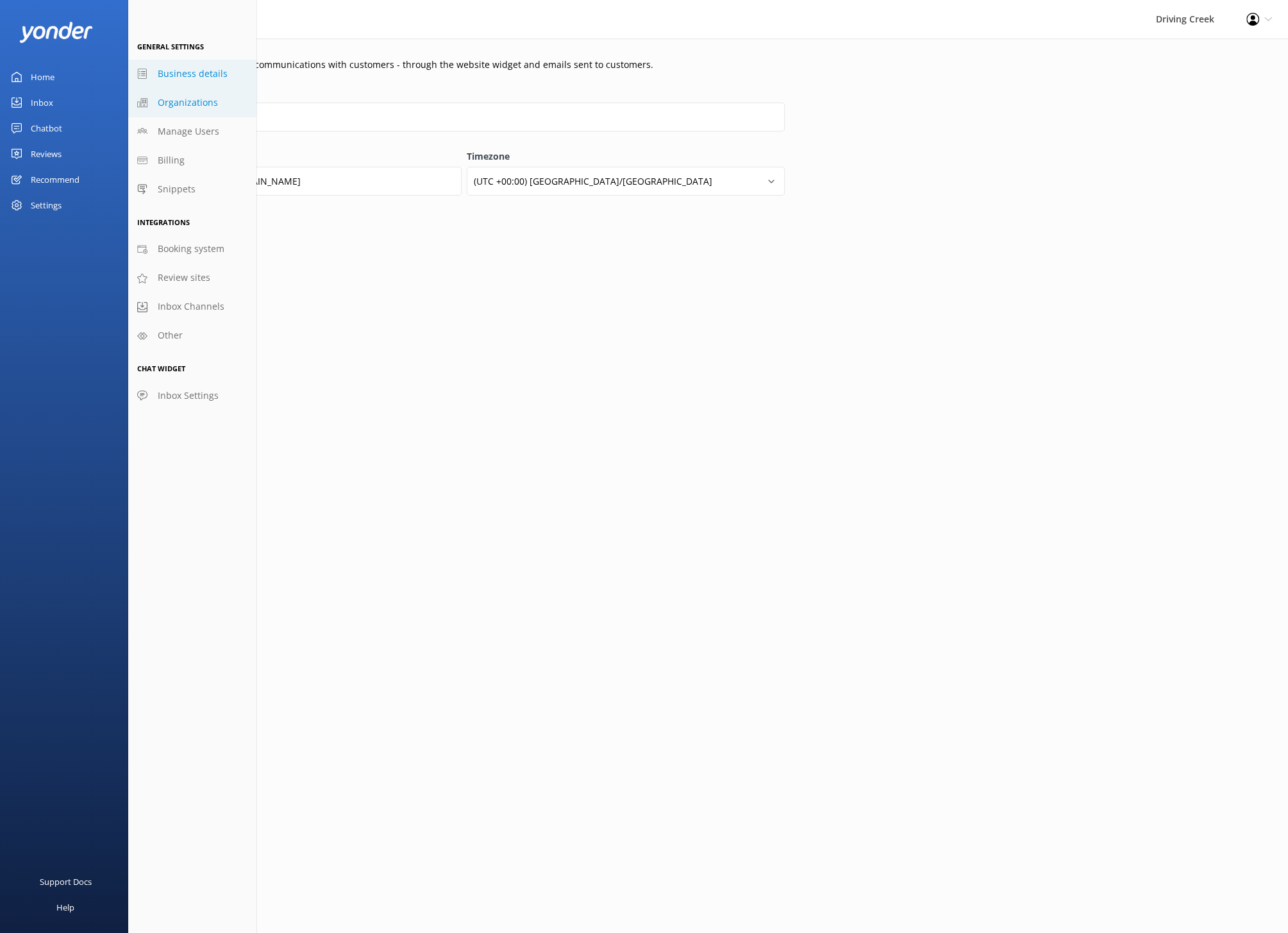
click at [180, 103] on span "Organizations" at bounding box center [187, 103] width 60 height 14
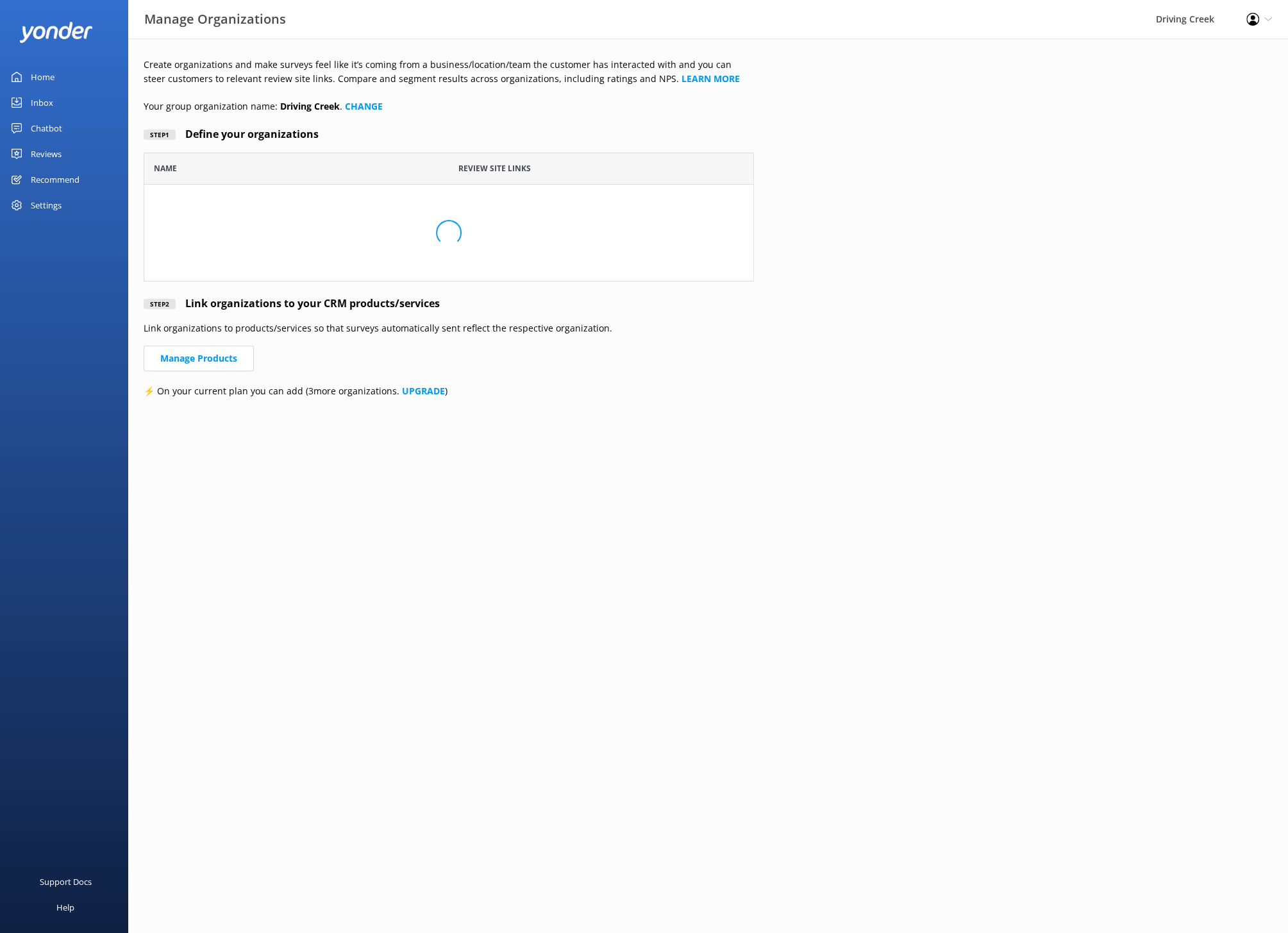
scroll to position [129, 609]
click at [44, 207] on div "Settings" at bounding box center [46, 205] width 31 height 26
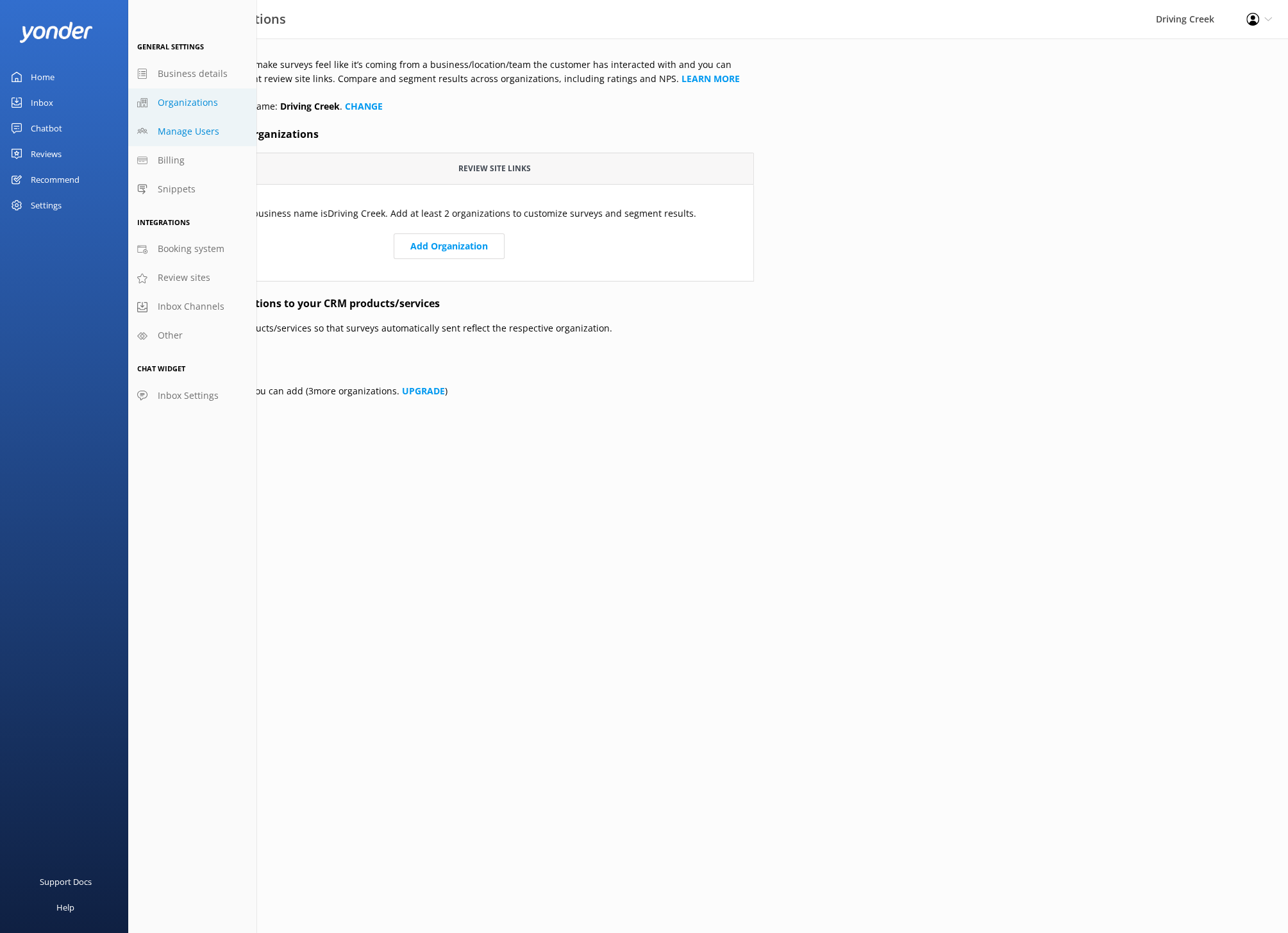
click at [170, 124] on span "Manage Users" at bounding box center [188, 131] width 61 height 14
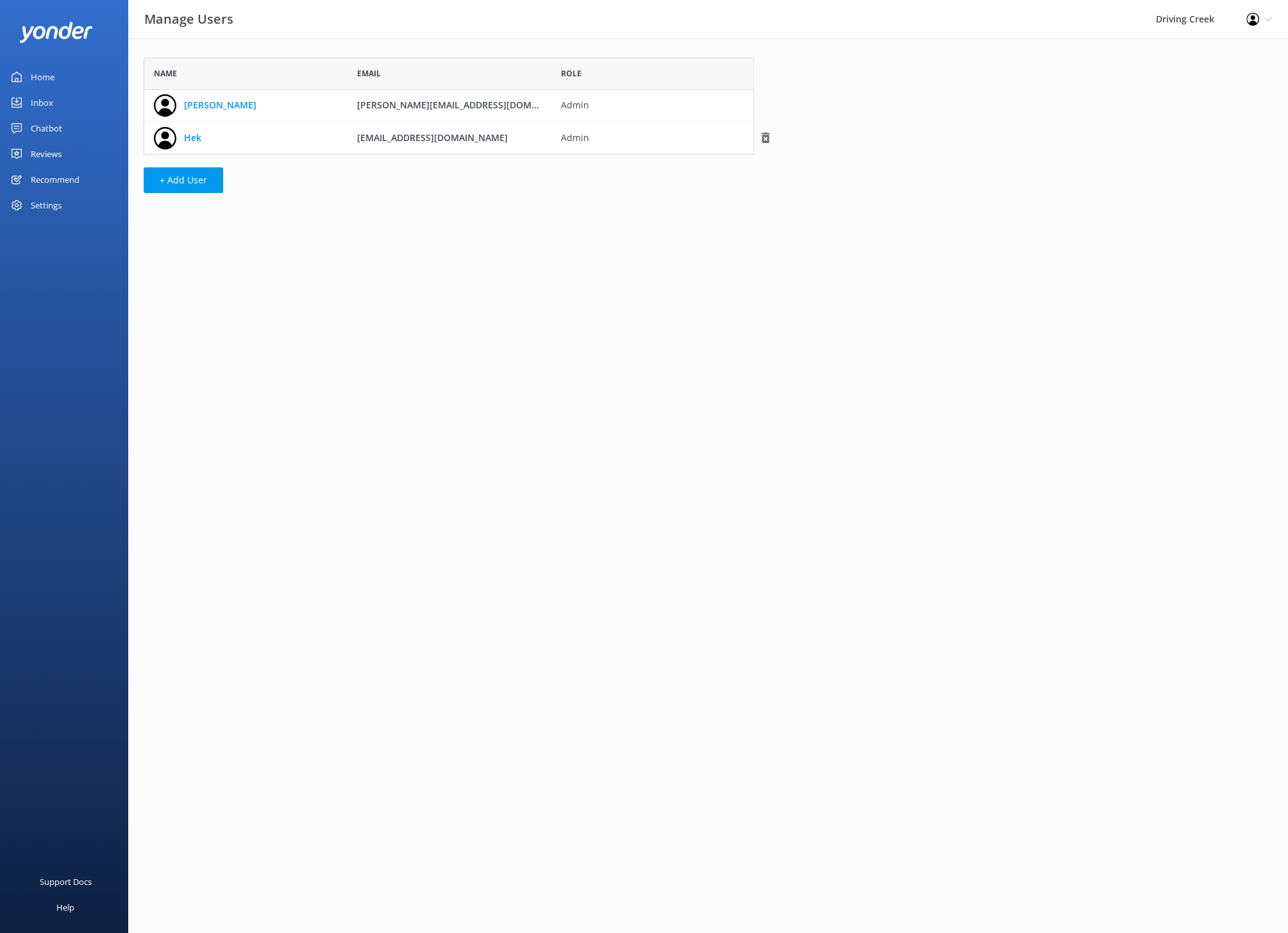
scroll to position [96, 609]
click at [173, 177] on button "+ Add User" at bounding box center [183, 181] width 79 height 26
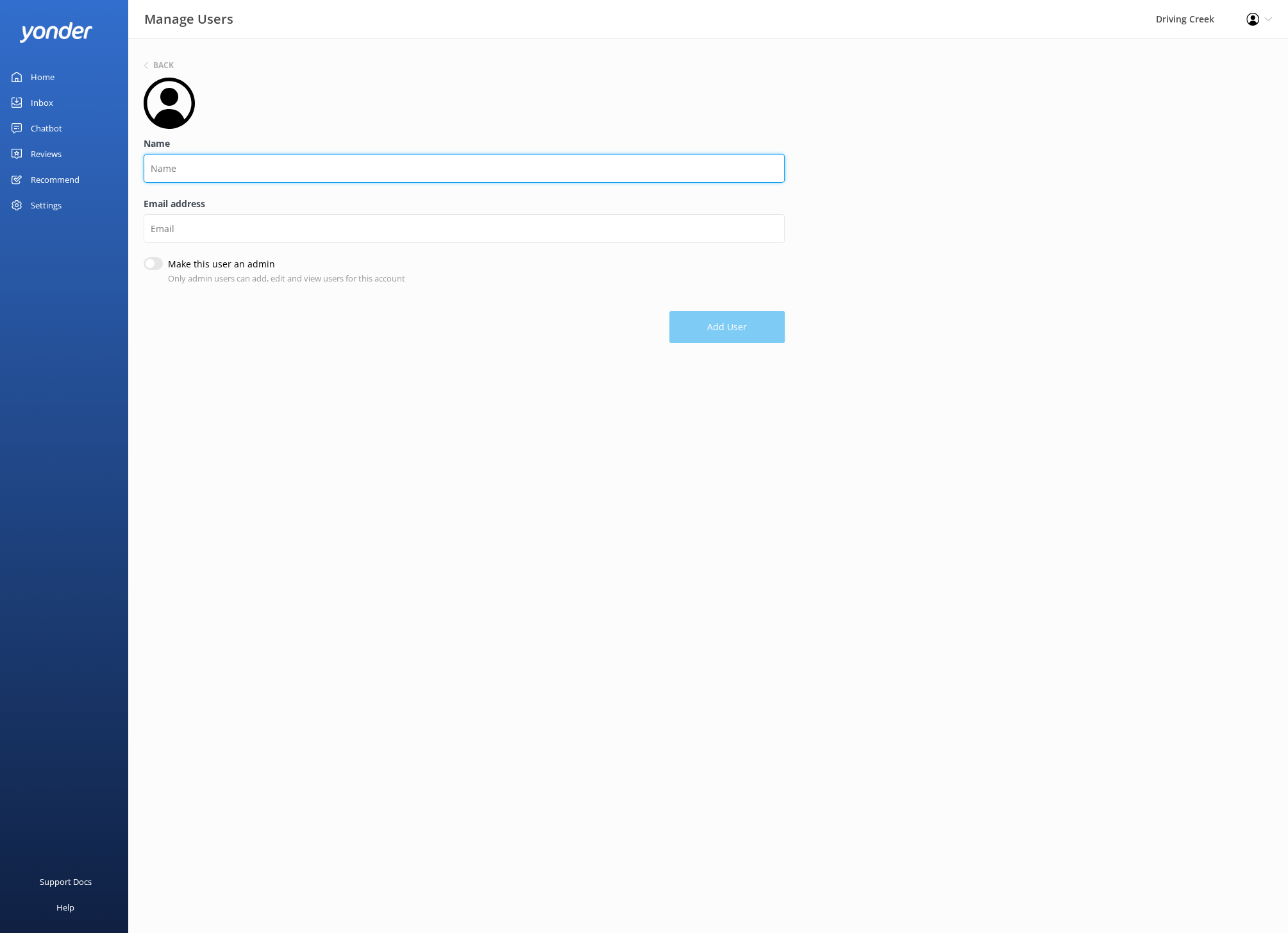
click at [241, 176] on input "Name" at bounding box center [464, 168] width 641 height 29
type input "[PERSON_NAME]"
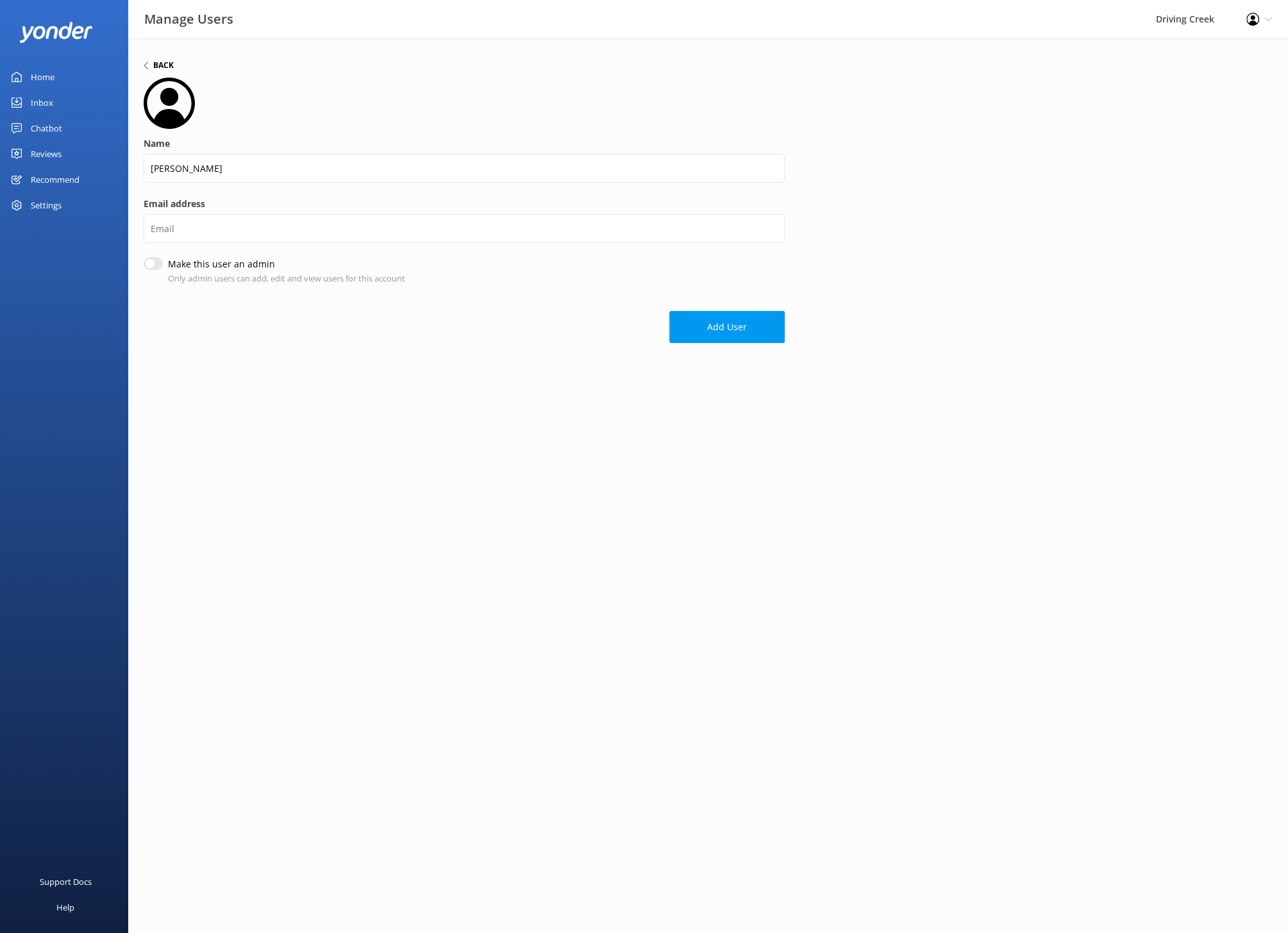
click at [173, 69] on h6 "Back" at bounding box center [163, 65] width 20 height 8
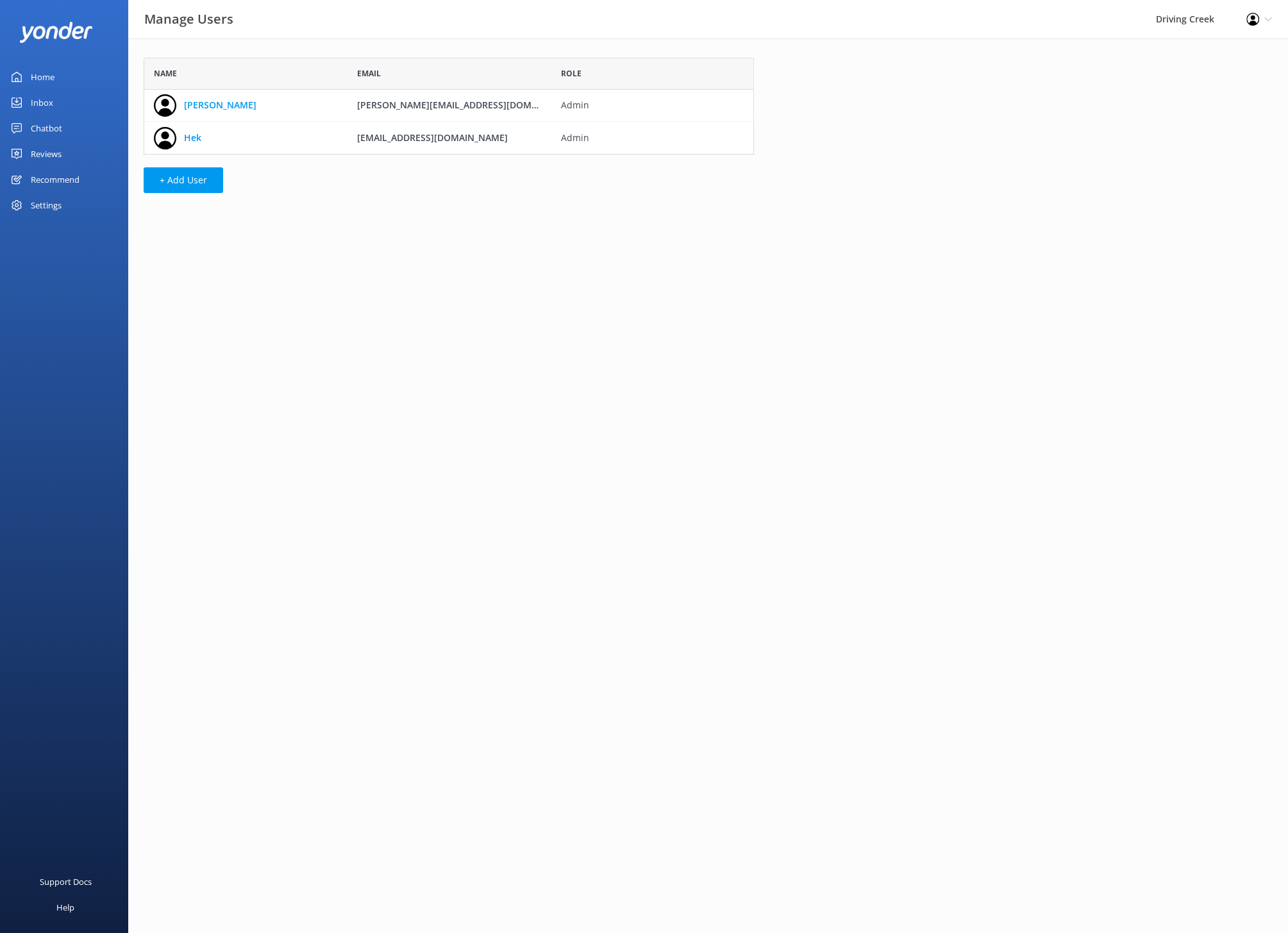
scroll to position [96, 609]
click at [186, 181] on button "+ Add User" at bounding box center [183, 181] width 79 height 26
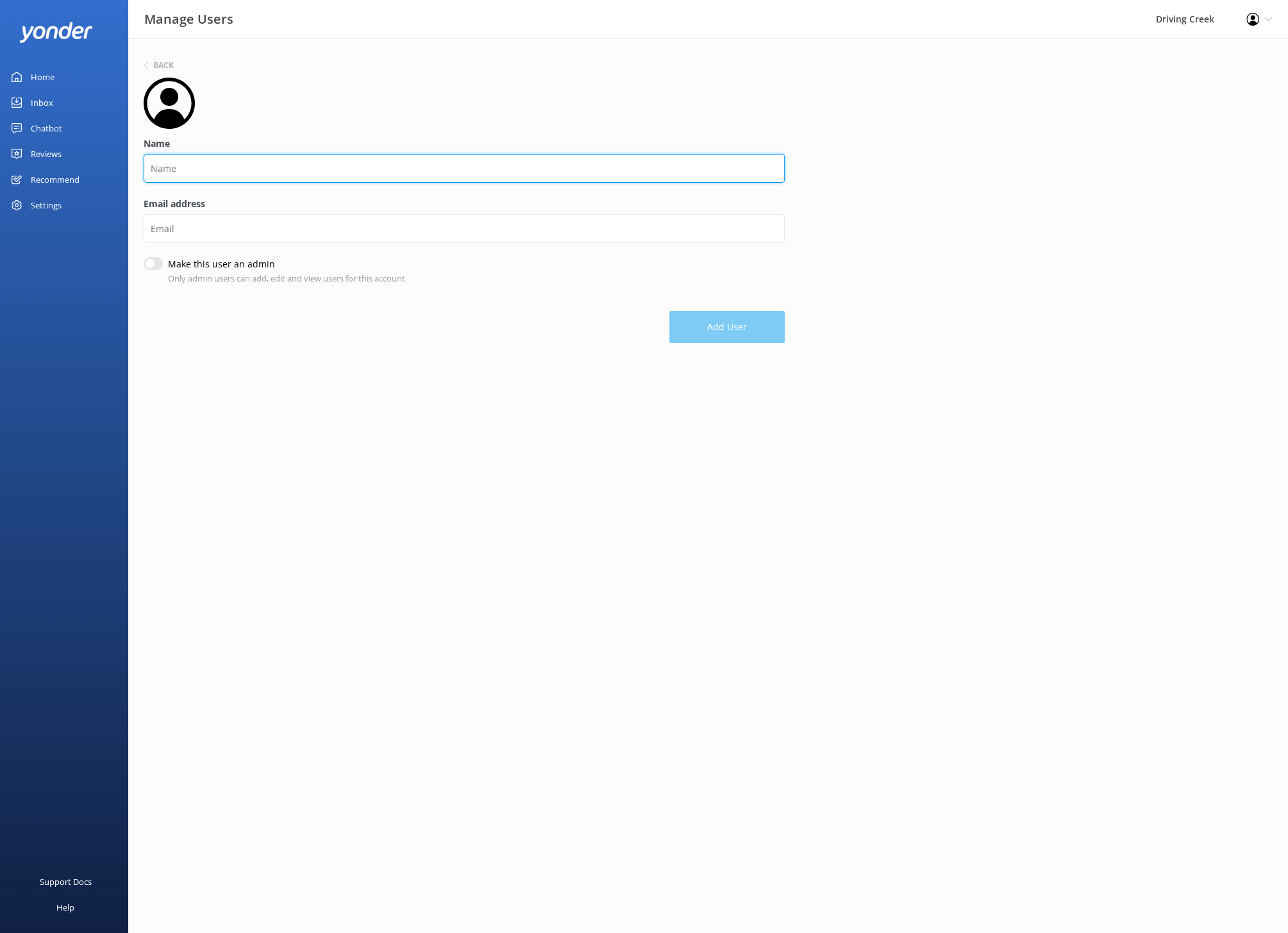
click at [188, 174] on input "Name" at bounding box center [464, 168] width 641 height 29
type input "[PERSON_NAME]"
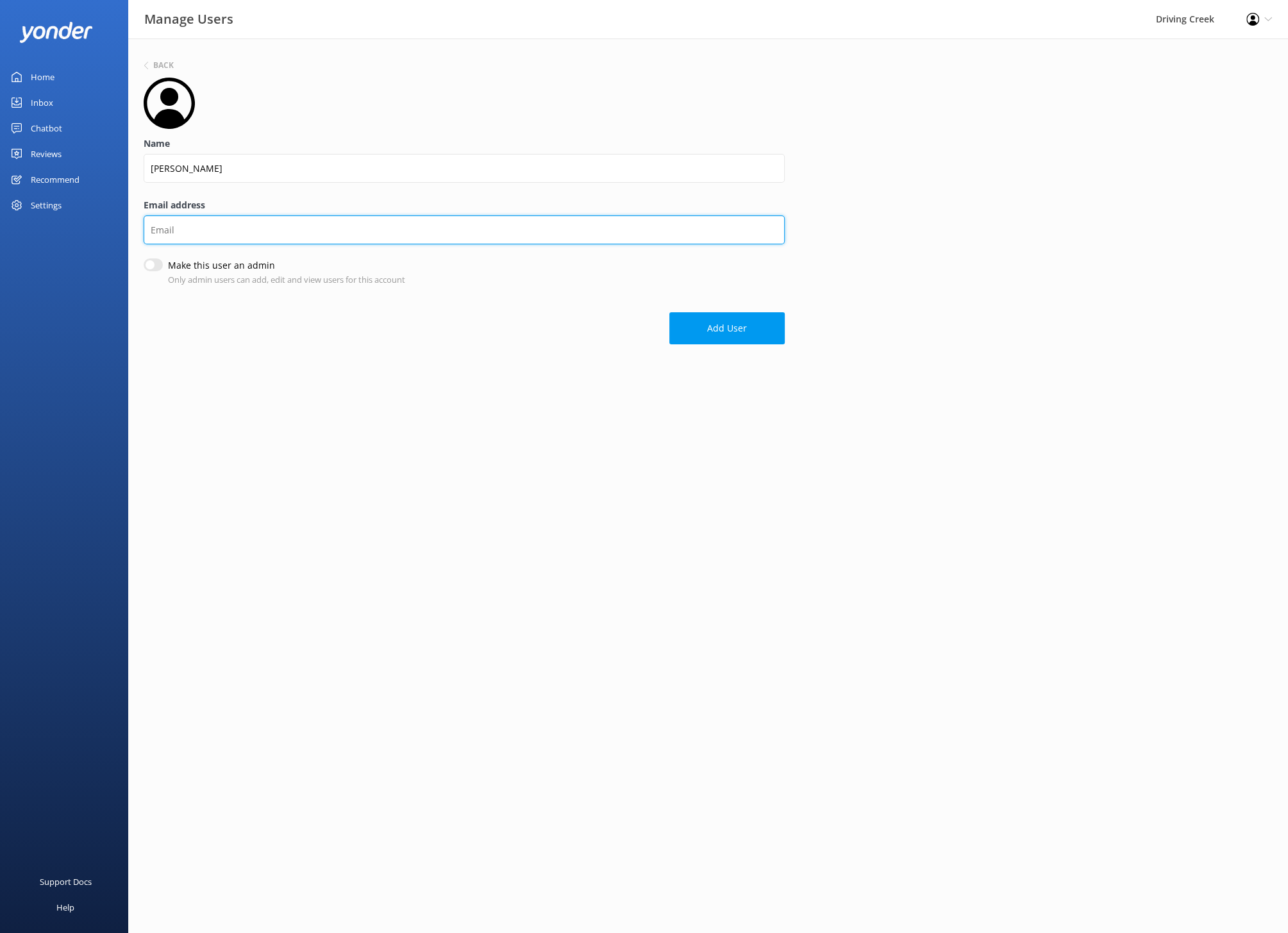
click at [178, 242] on input "Email address" at bounding box center [464, 230] width 641 height 29
type input "[PERSON_NAME][EMAIL_ADDRESS][DOMAIN_NAME]"
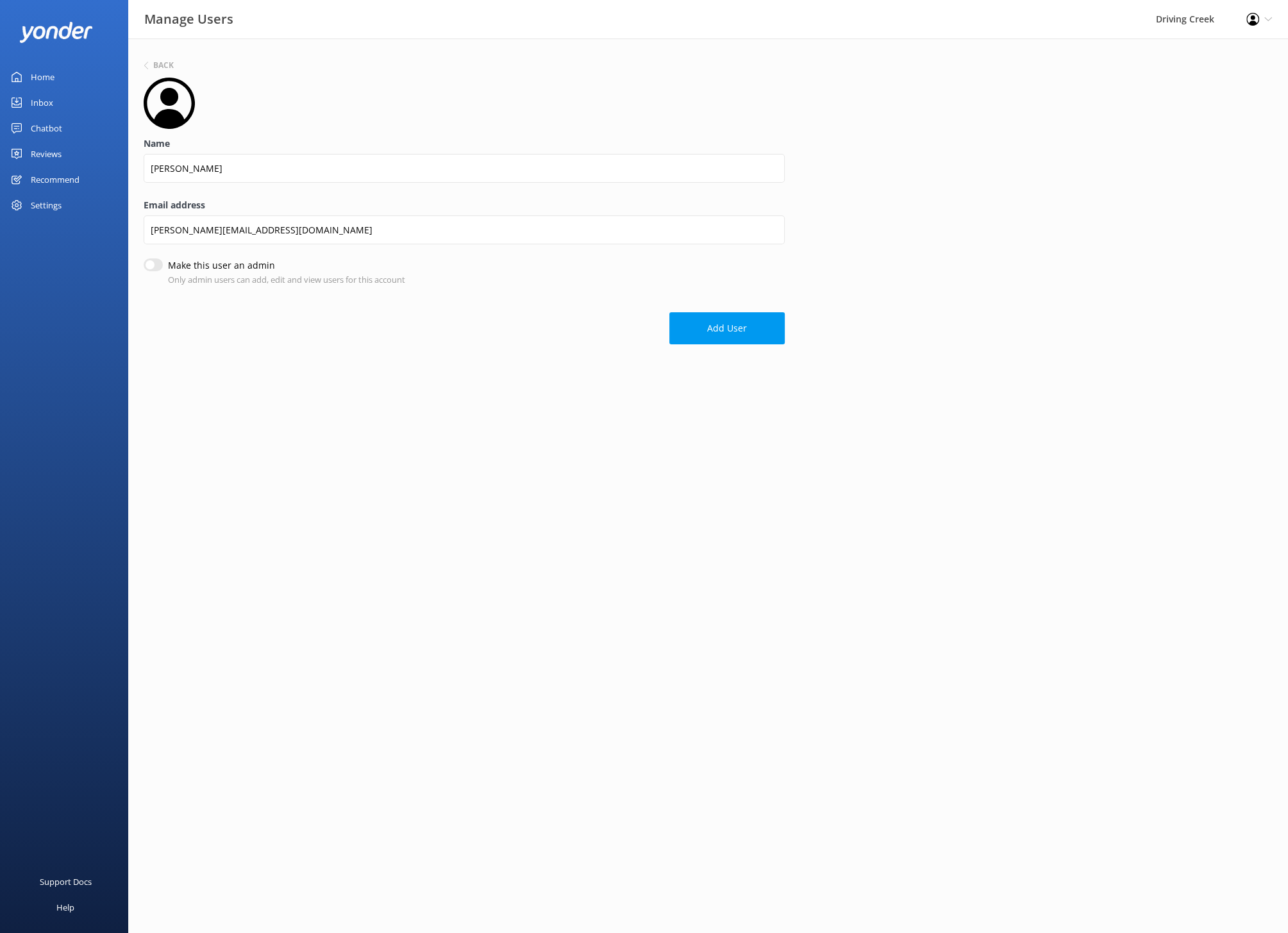
click at [157, 268] on input "Make this user an admin" at bounding box center [153, 265] width 19 height 13
checkbox input "true"
click at [728, 323] on button "Add User" at bounding box center [727, 329] width 116 height 32
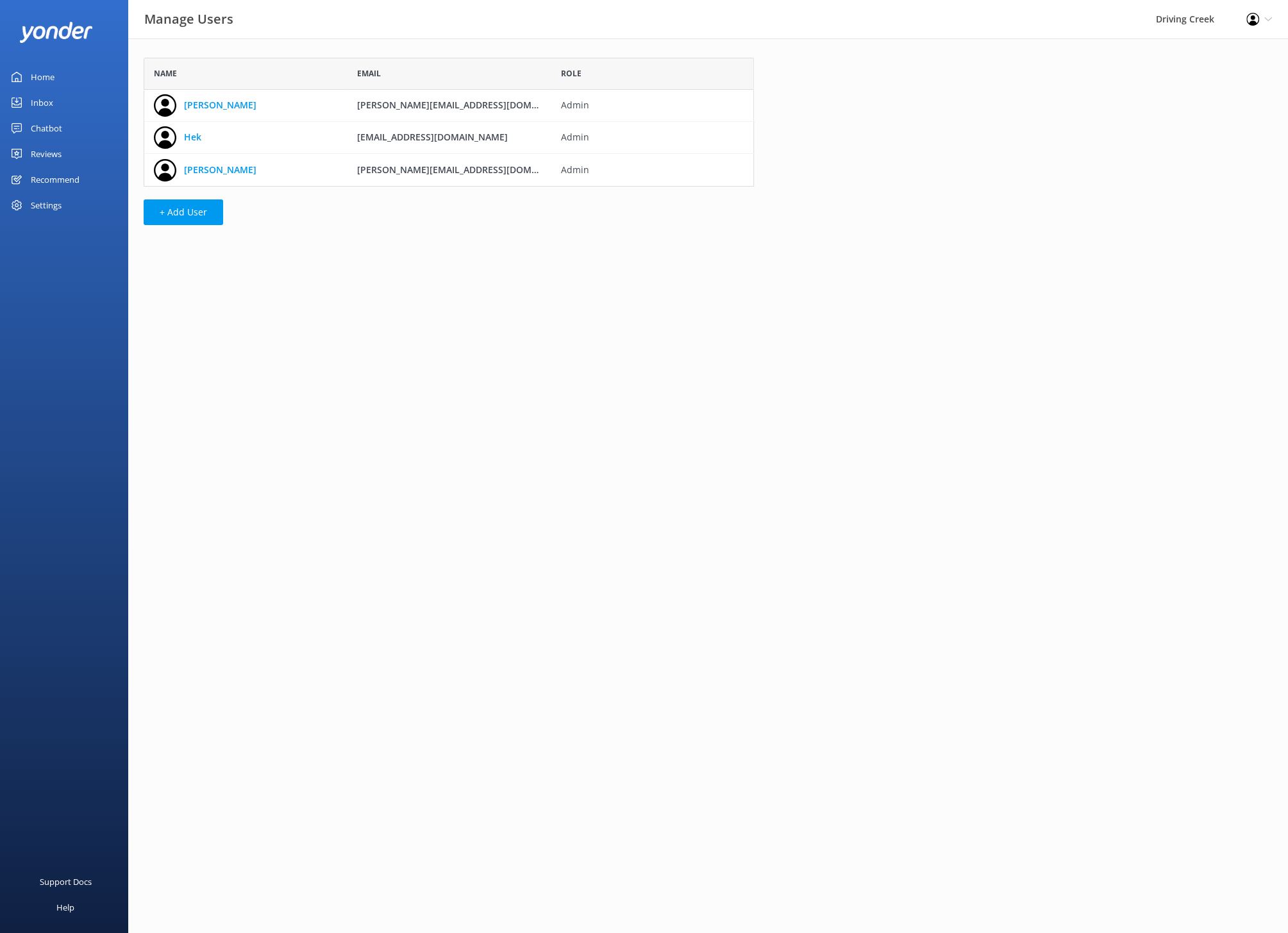
scroll to position [129, 609]
click at [183, 214] on button "+ Add User" at bounding box center [183, 212] width 79 height 26
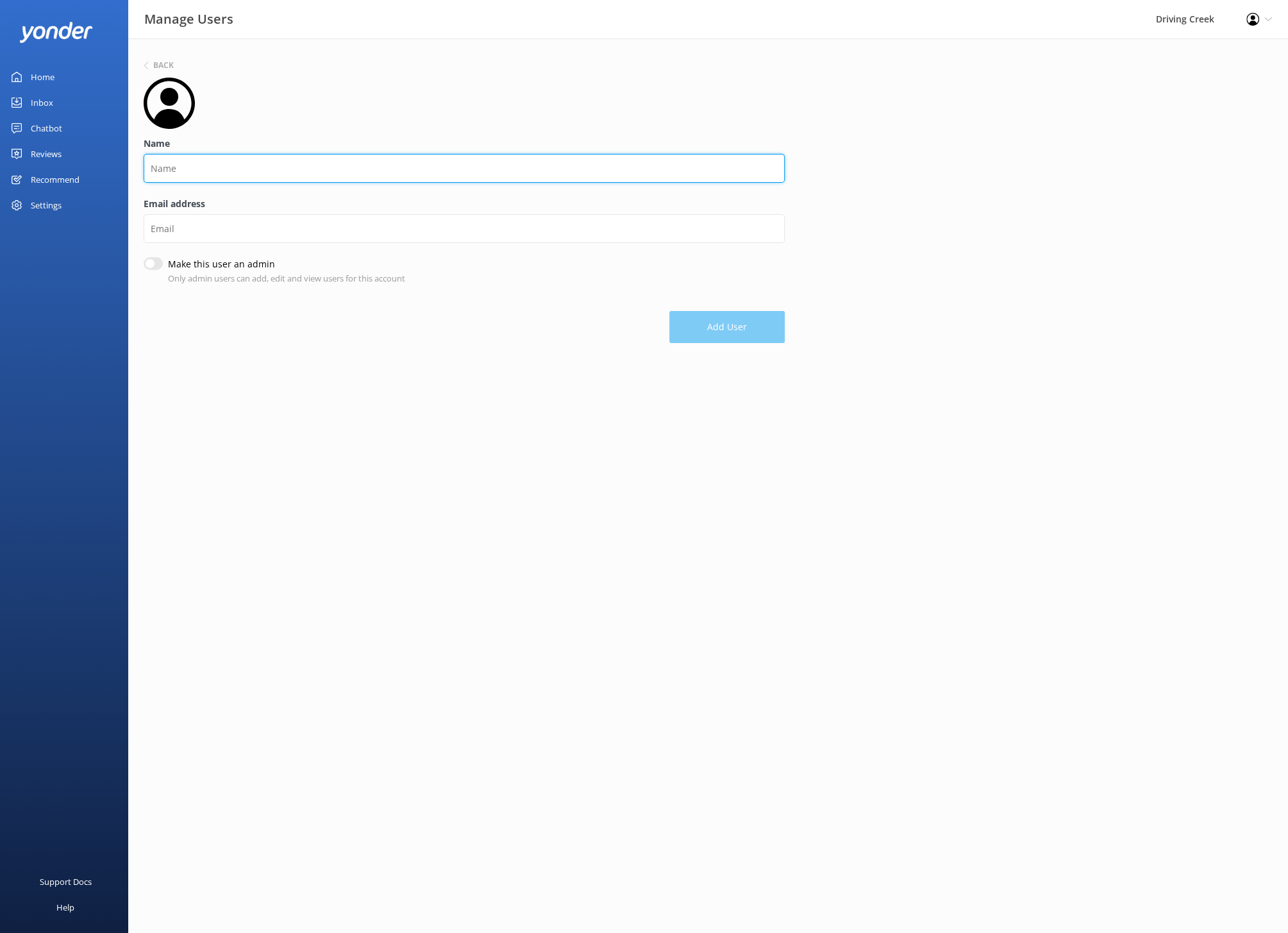
click at [192, 175] on input "Name" at bounding box center [464, 168] width 641 height 29
type input "C"
type input "[PERSON_NAME]"
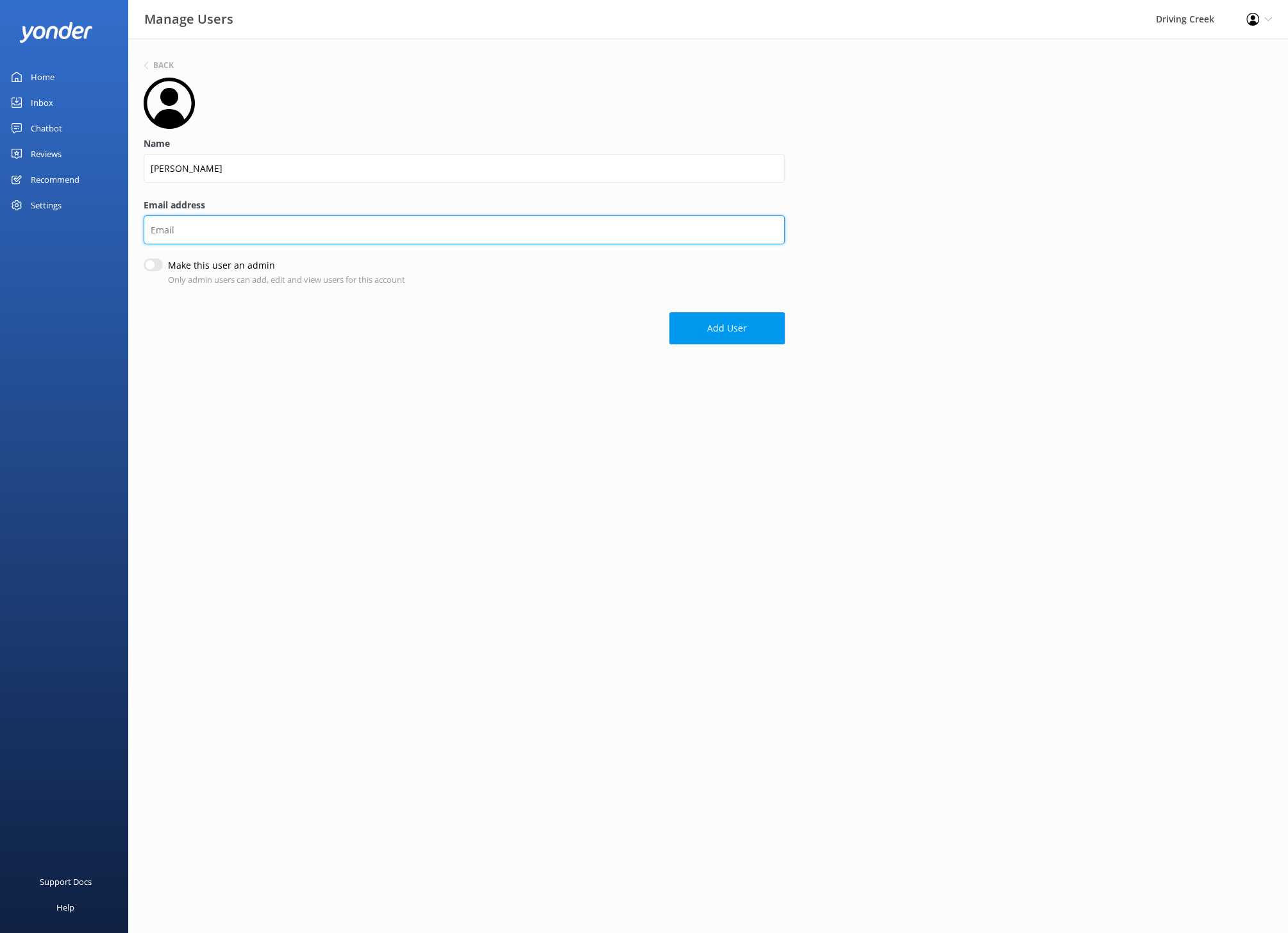
click at [182, 230] on input "Email address" at bounding box center [464, 230] width 641 height 29
type input "[PERSON_NAME][EMAIL_ADDRESS][DOMAIN_NAME]"
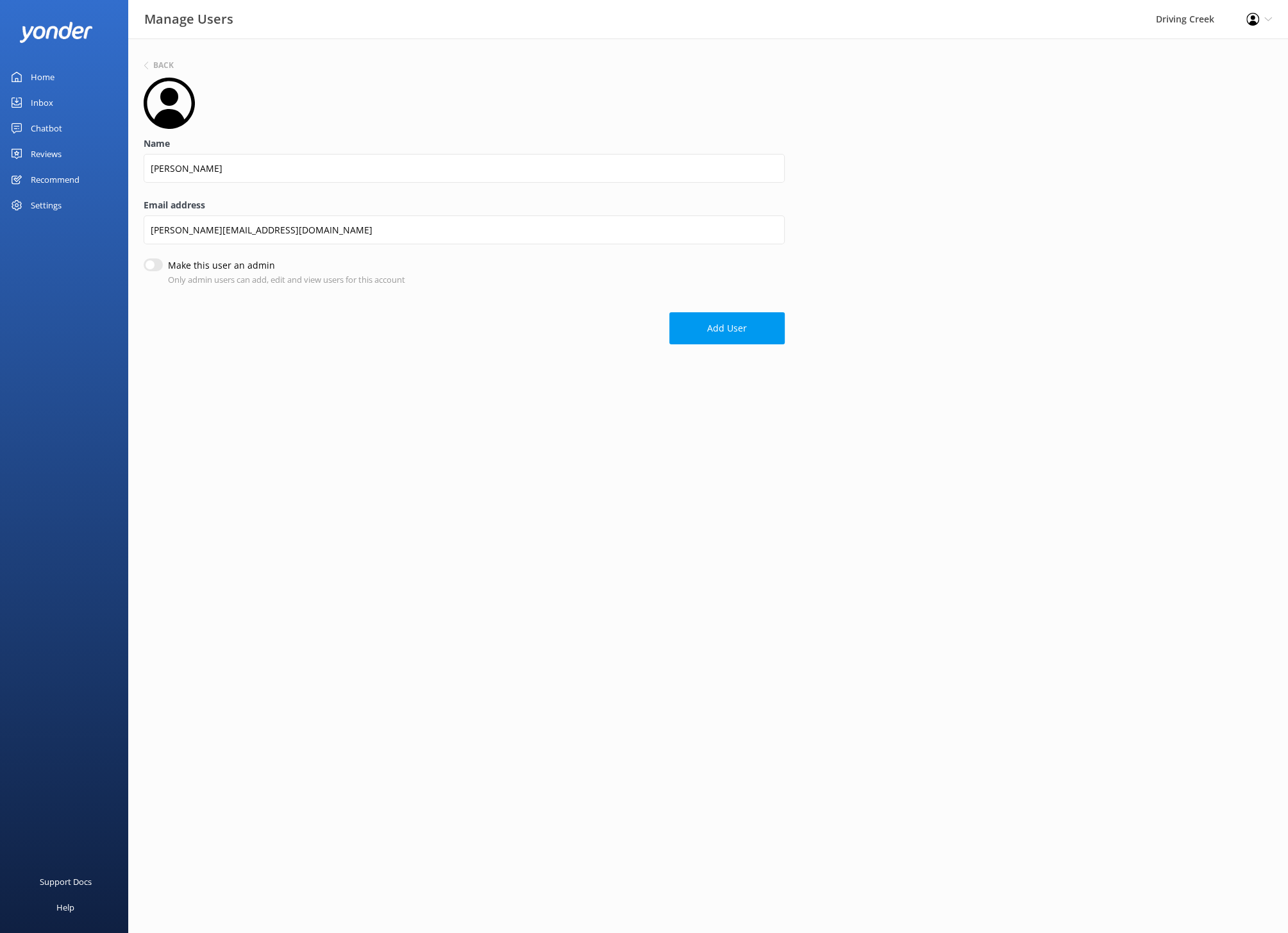
click at [153, 264] on input "Make this user an admin" at bounding box center [153, 265] width 19 height 13
checkbox input "true"
click at [700, 334] on button "Add User" at bounding box center [727, 329] width 116 height 32
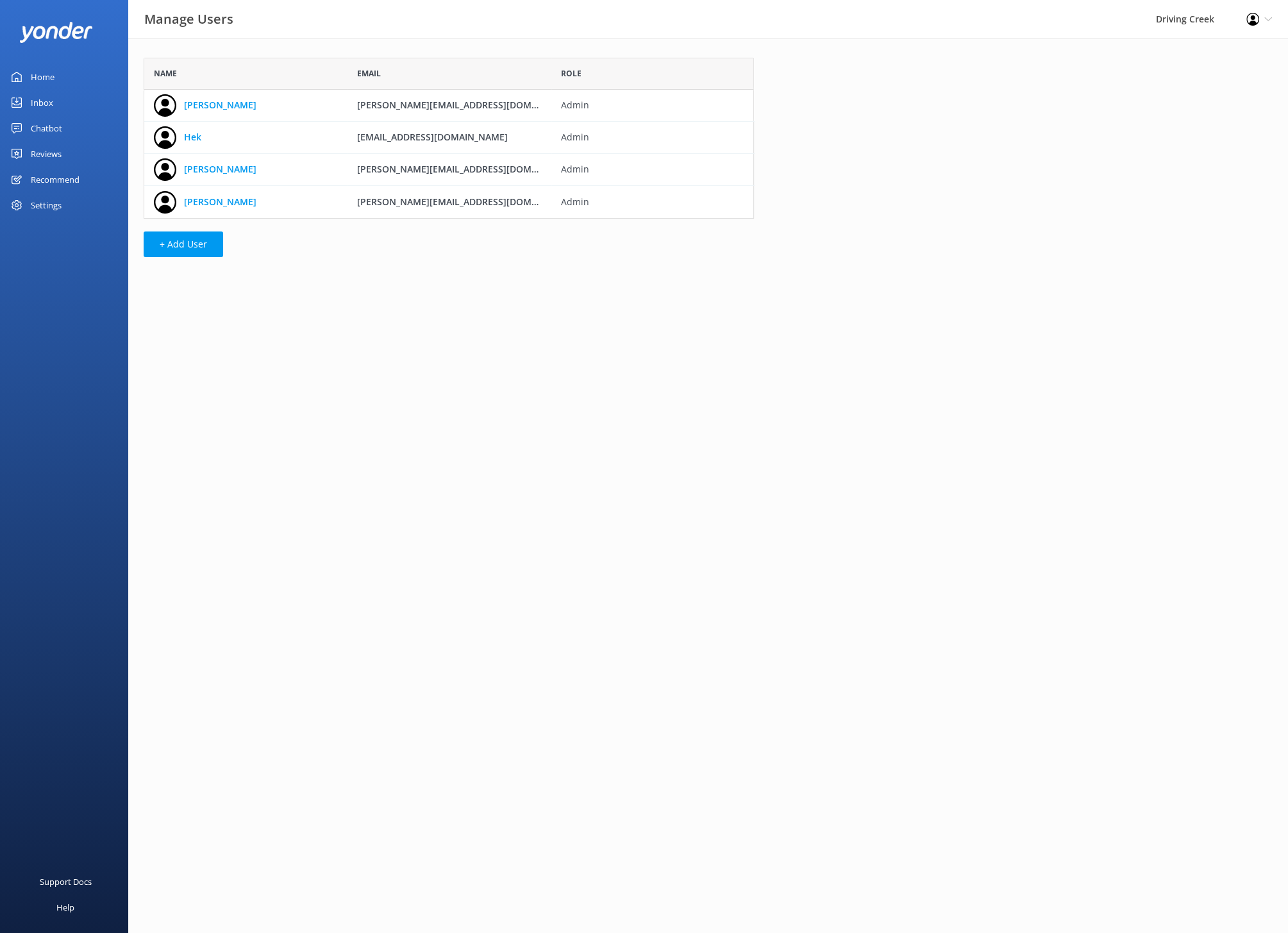
scroll to position [160, 609]
click at [189, 247] on button "+ Add User" at bounding box center [183, 244] width 79 height 26
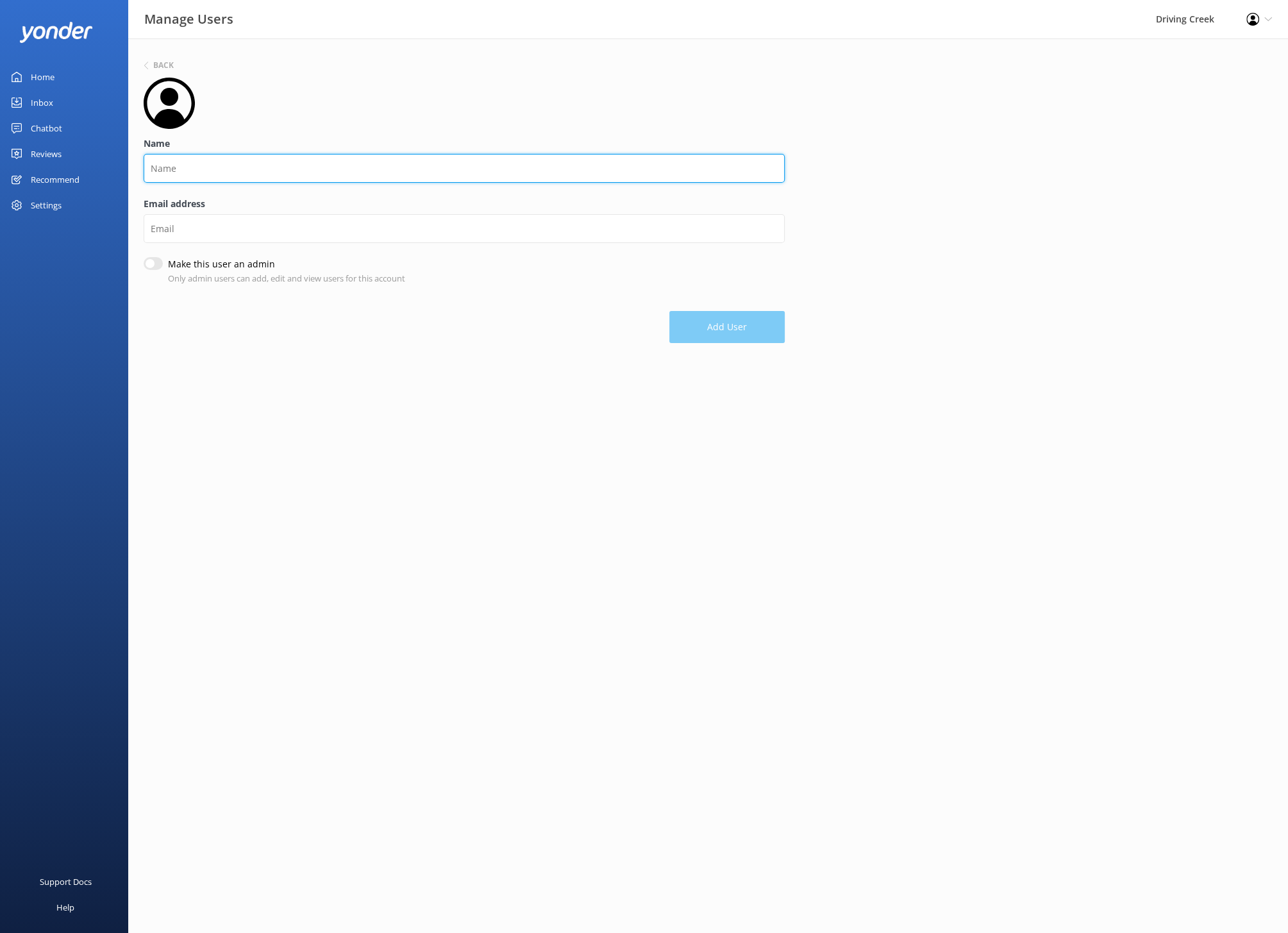
click at [226, 163] on input "Name" at bounding box center [464, 168] width 641 height 29
type input "[PERSON_NAME]"
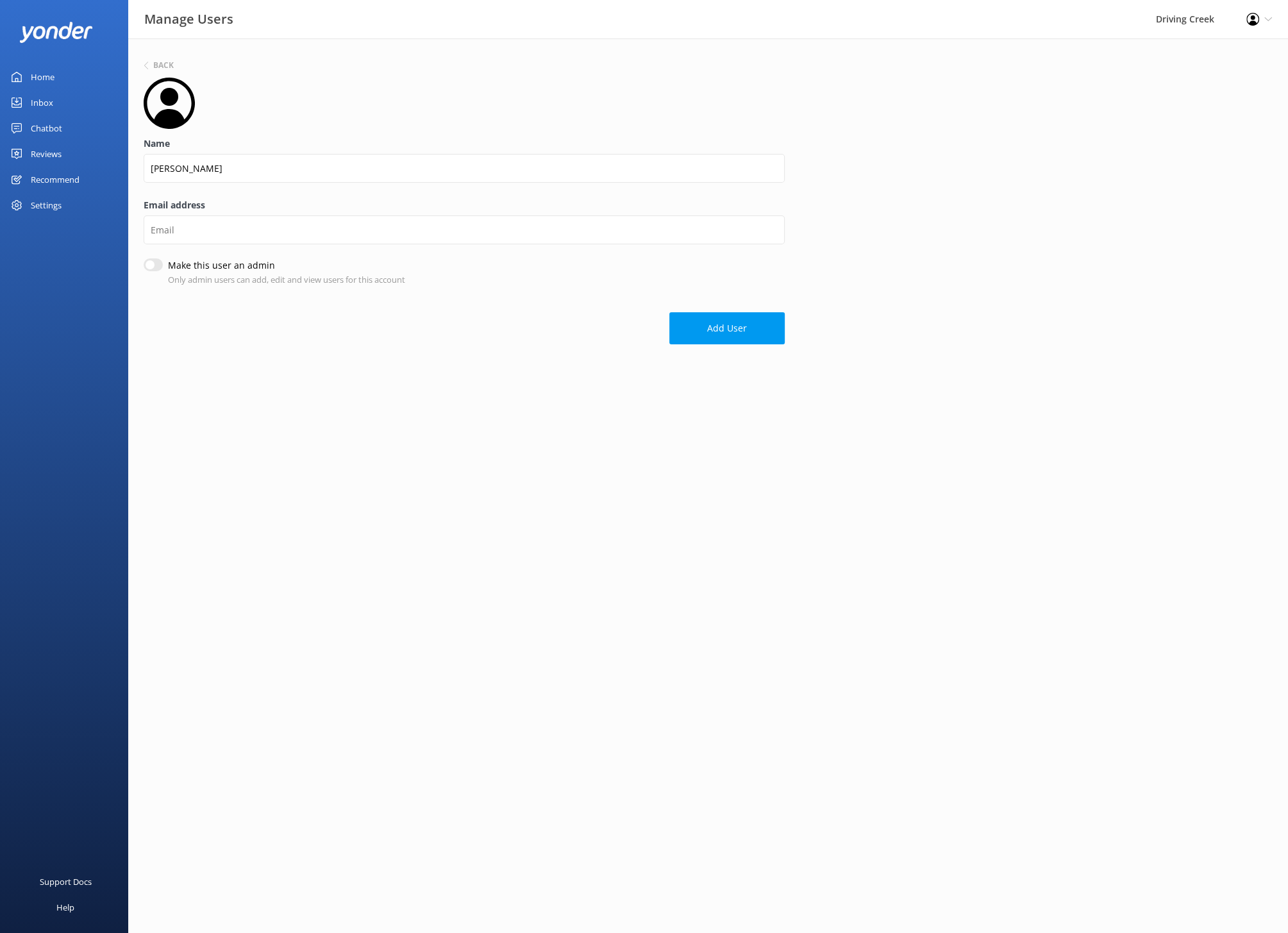
click at [234, 246] on div "Email address" at bounding box center [464, 227] width 641 height 60
click at [219, 235] on input "Email address" at bounding box center [464, 230] width 641 height 29
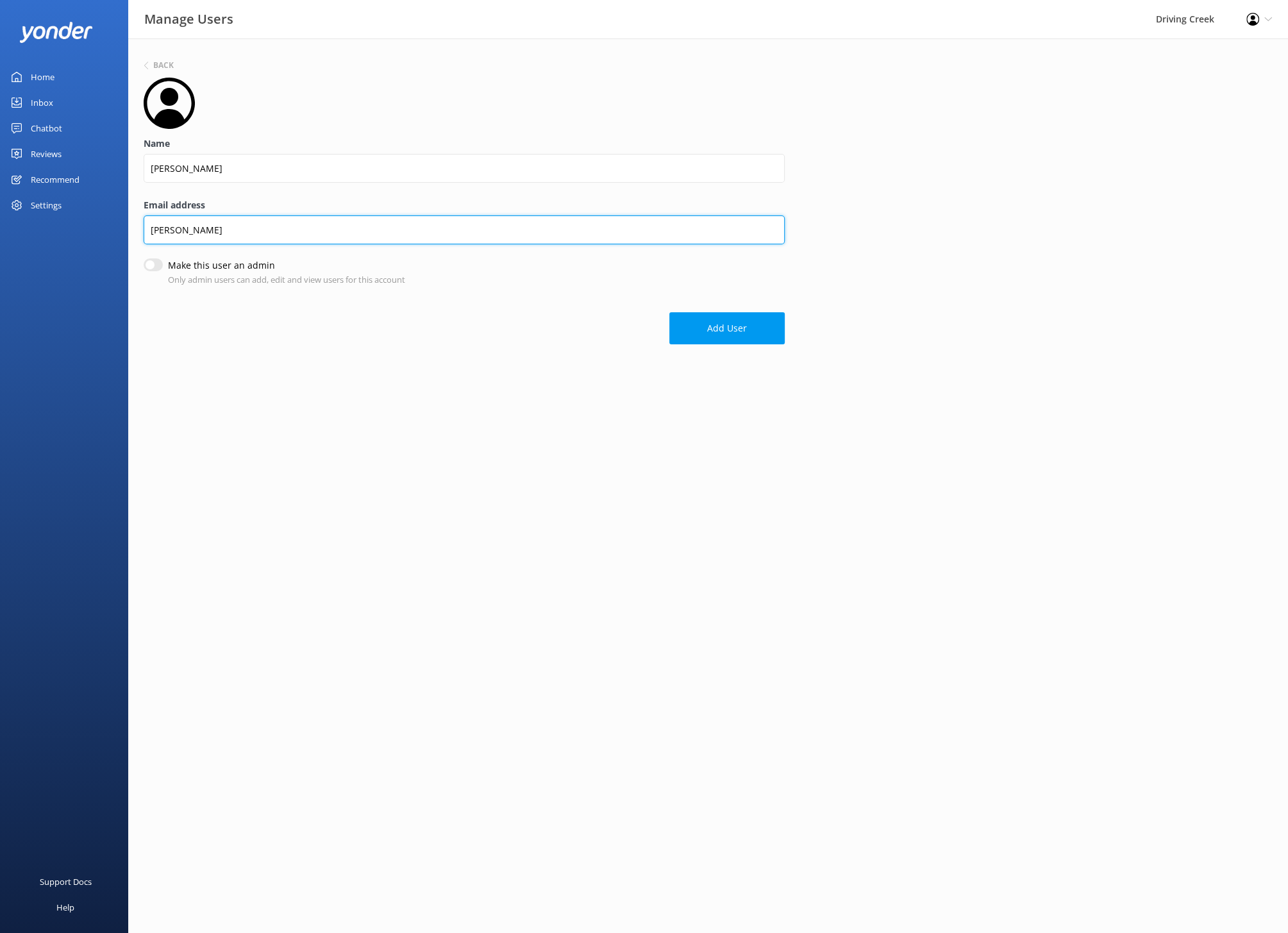
type input "[PERSON_NAME][EMAIL_ADDRESS][DOMAIN_NAME]"
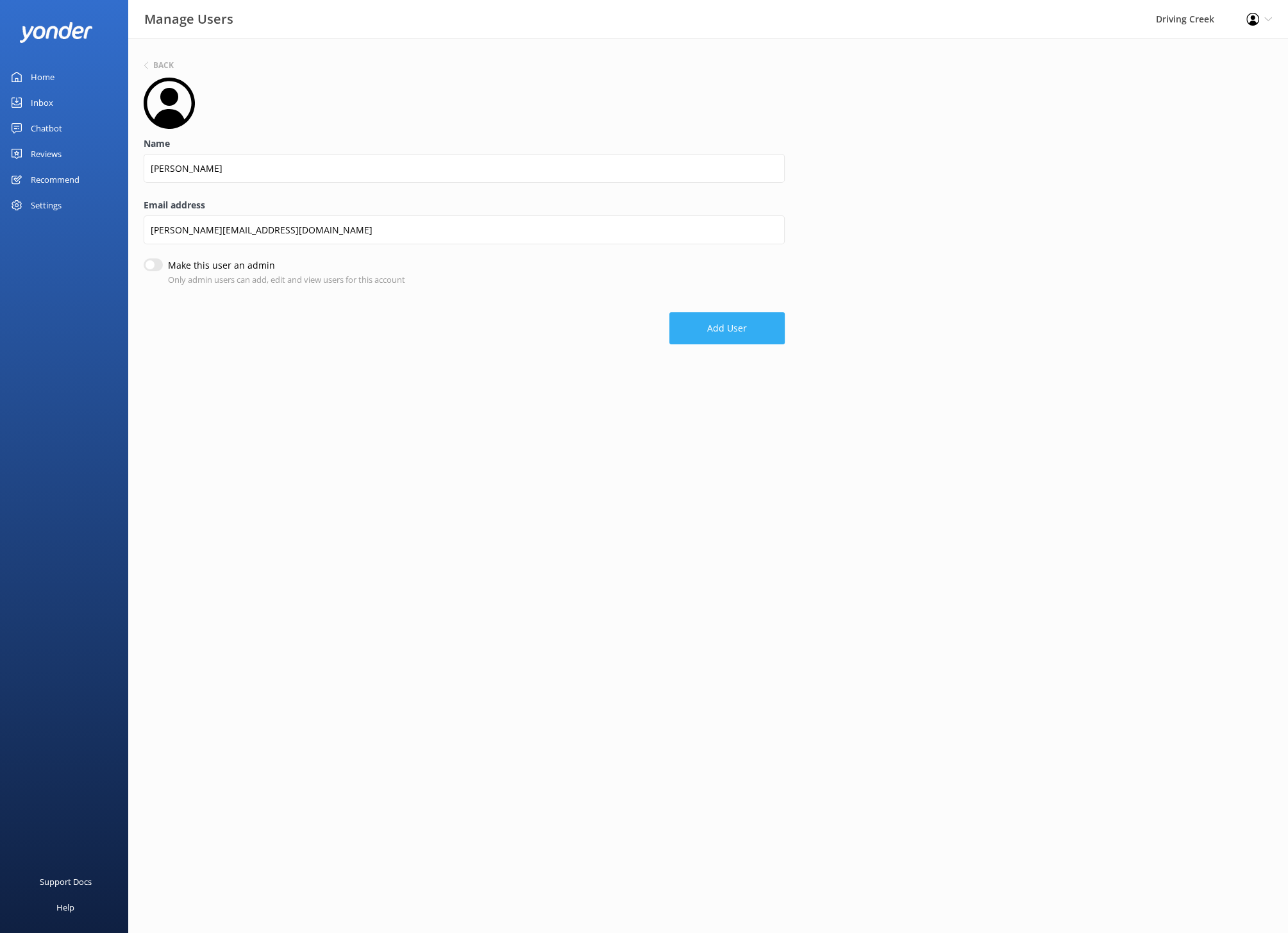
click at [731, 323] on button "Add User" at bounding box center [727, 328] width 116 height 32
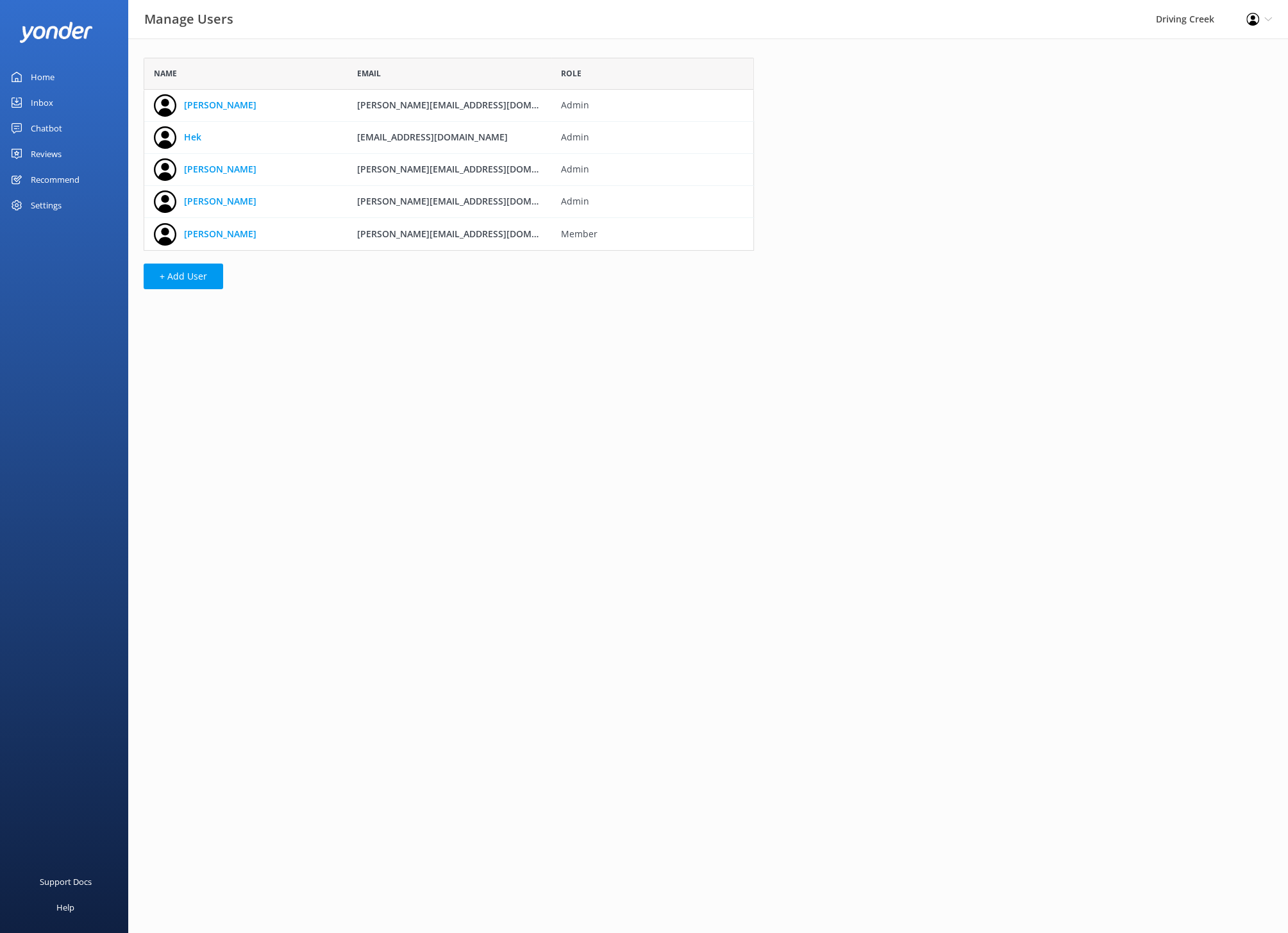
scroll to position [192, 609]
click at [188, 281] on button "+ Add User" at bounding box center [183, 277] width 79 height 26
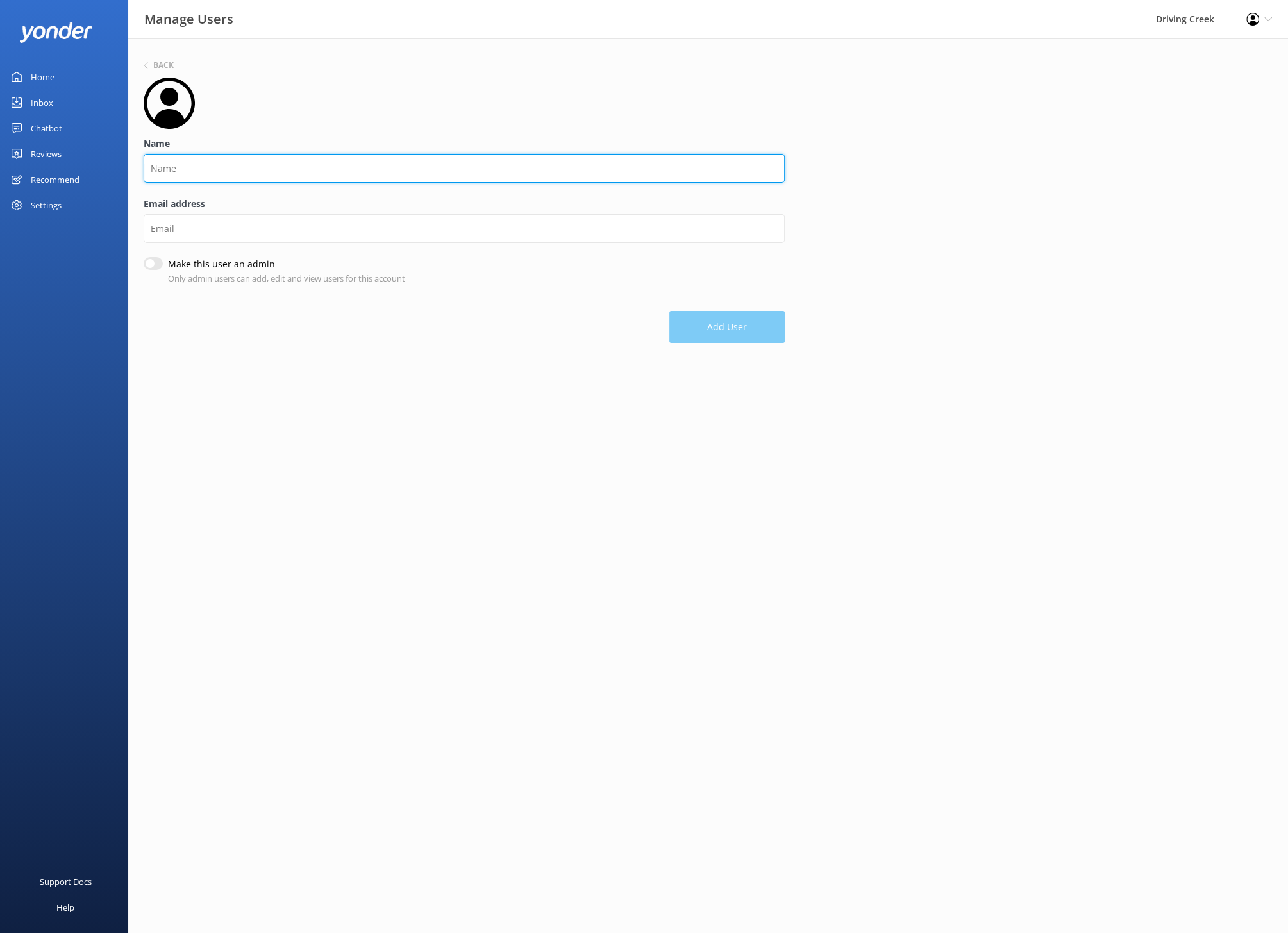
click at [227, 169] on input "Name" at bounding box center [464, 168] width 641 height 29
type input "Bookings"
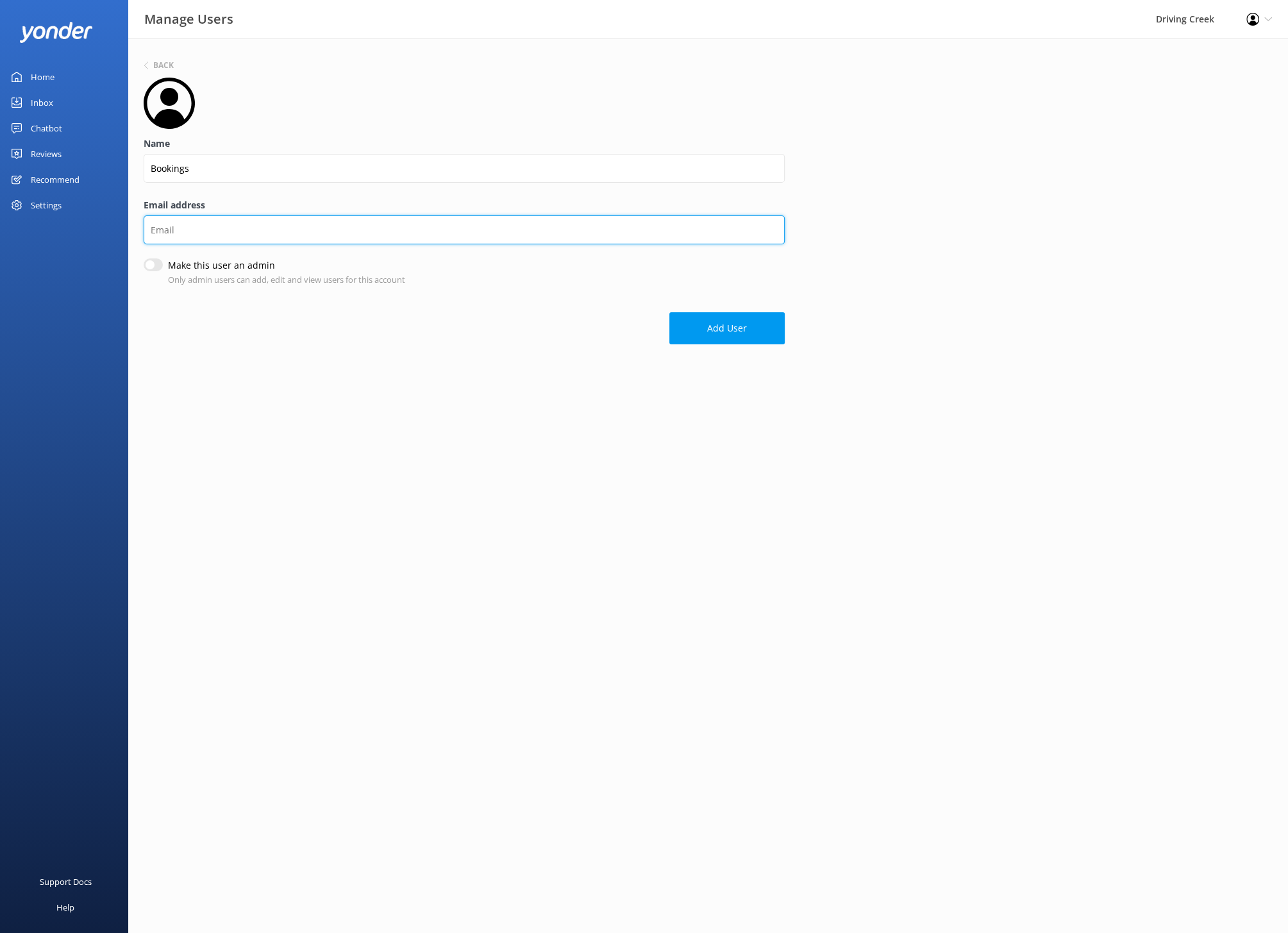
click at [232, 227] on input "Email address" at bounding box center [464, 230] width 641 height 29
type input "[EMAIL_ADDRESS][DOMAIN_NAME]"
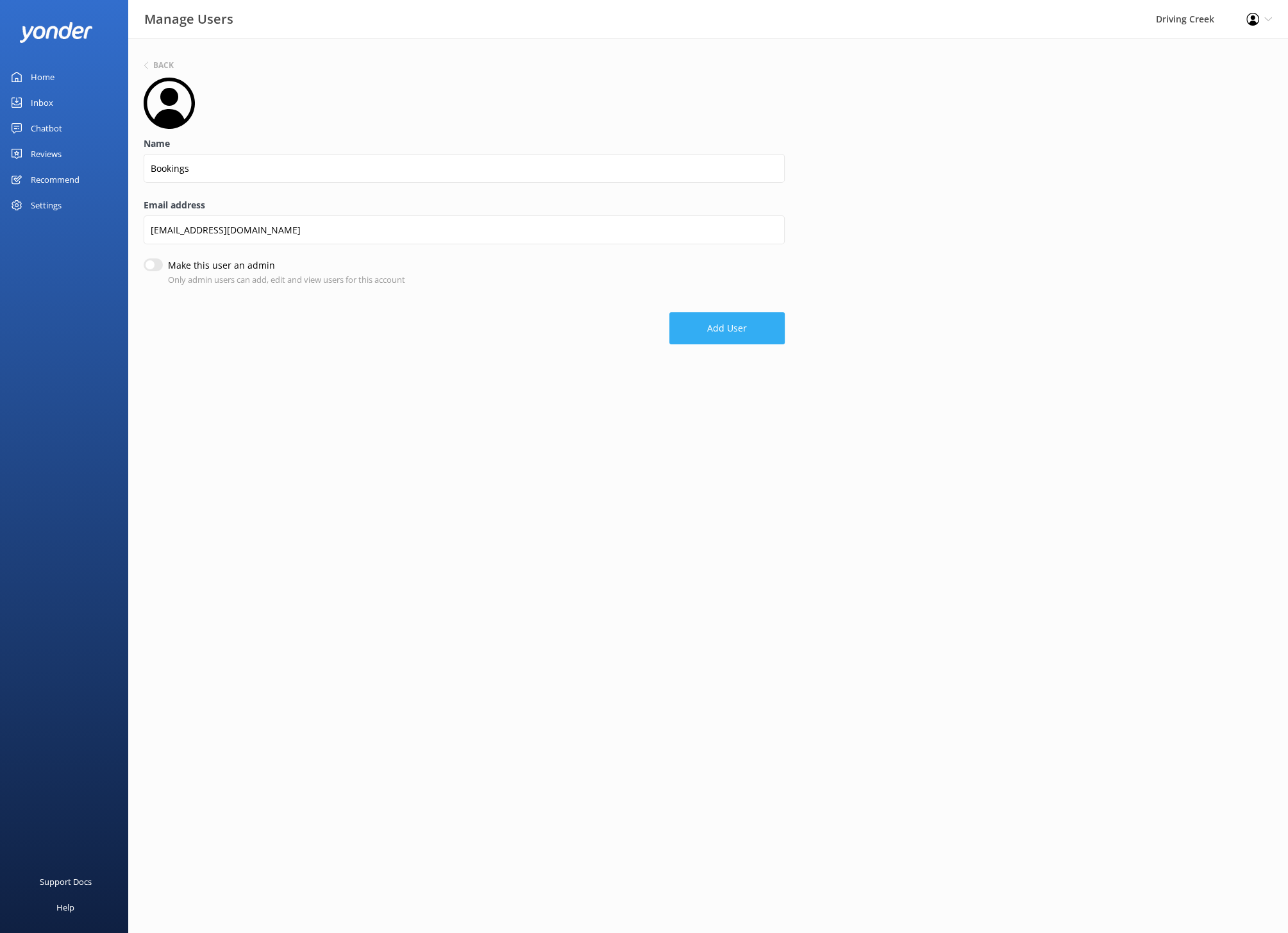
click at [705, 334] on button "Add User" at bounding box center [727, 328] width 116 height 32
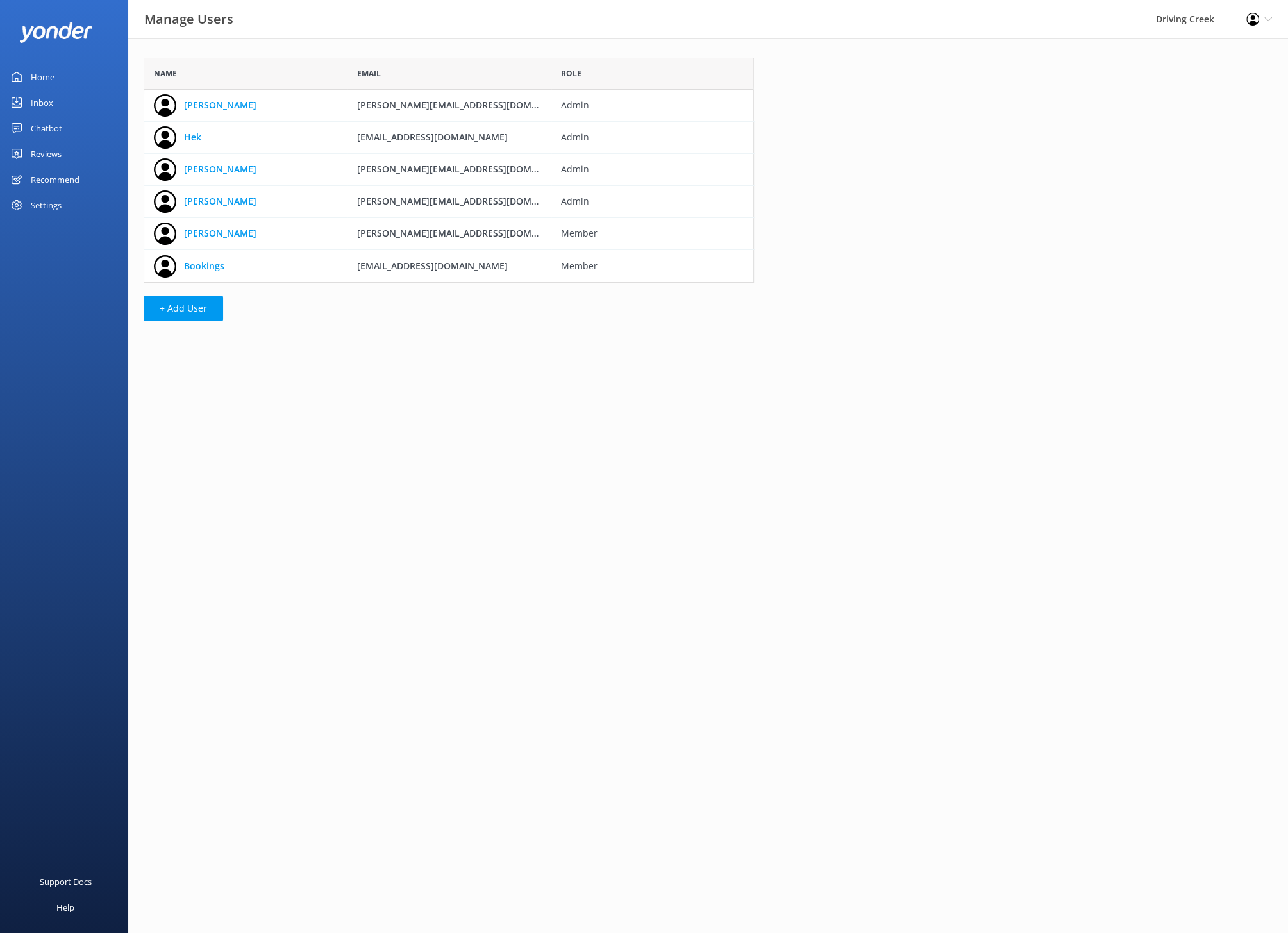
scroll to position [225, 609]
click at [54, 202] on div "Settings" at bounding box center [46, 205] width 31 height 26
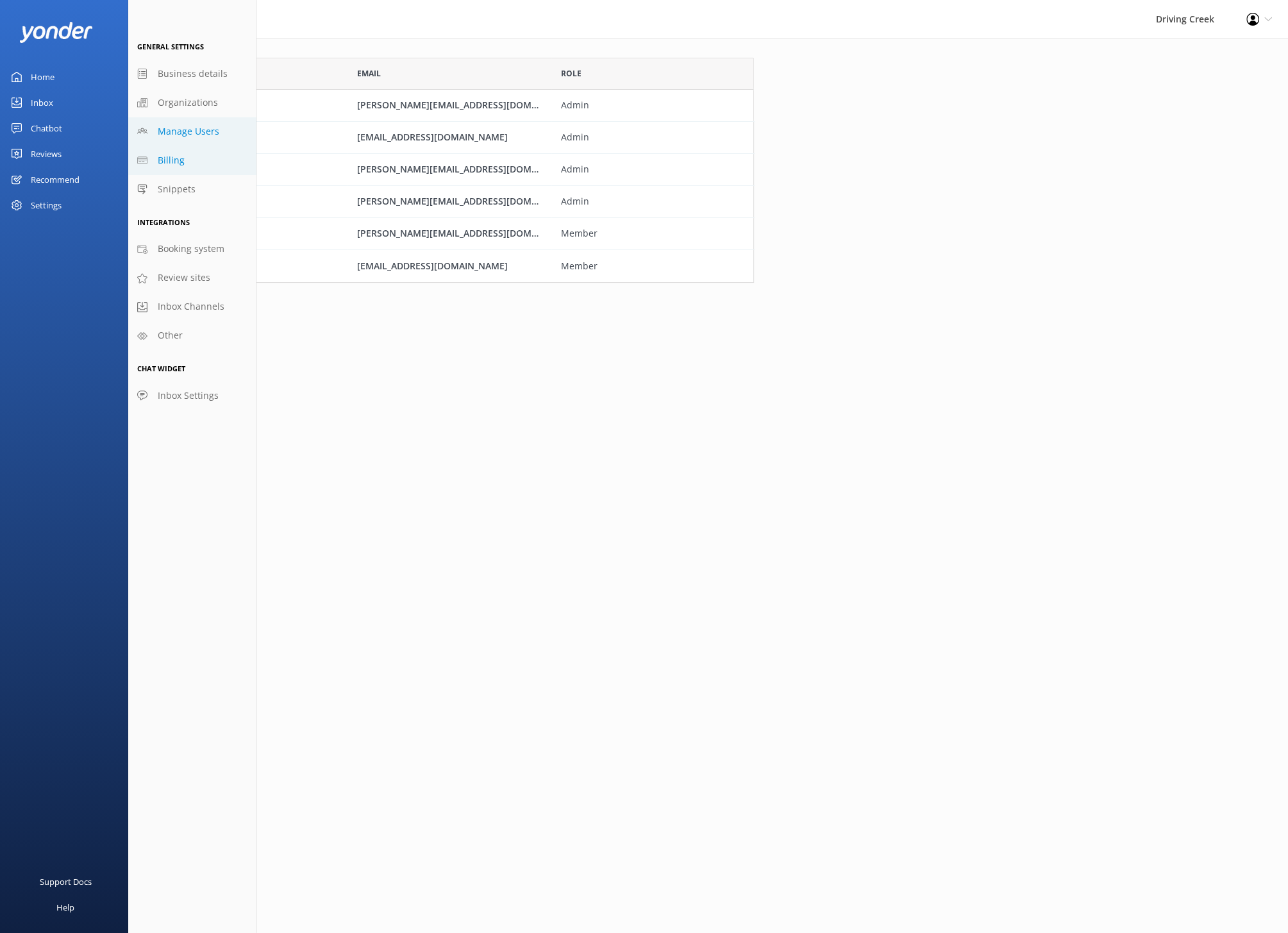
click at [177, 155] on span "Billing" at bounding box center [170, 160] width 27 height 14
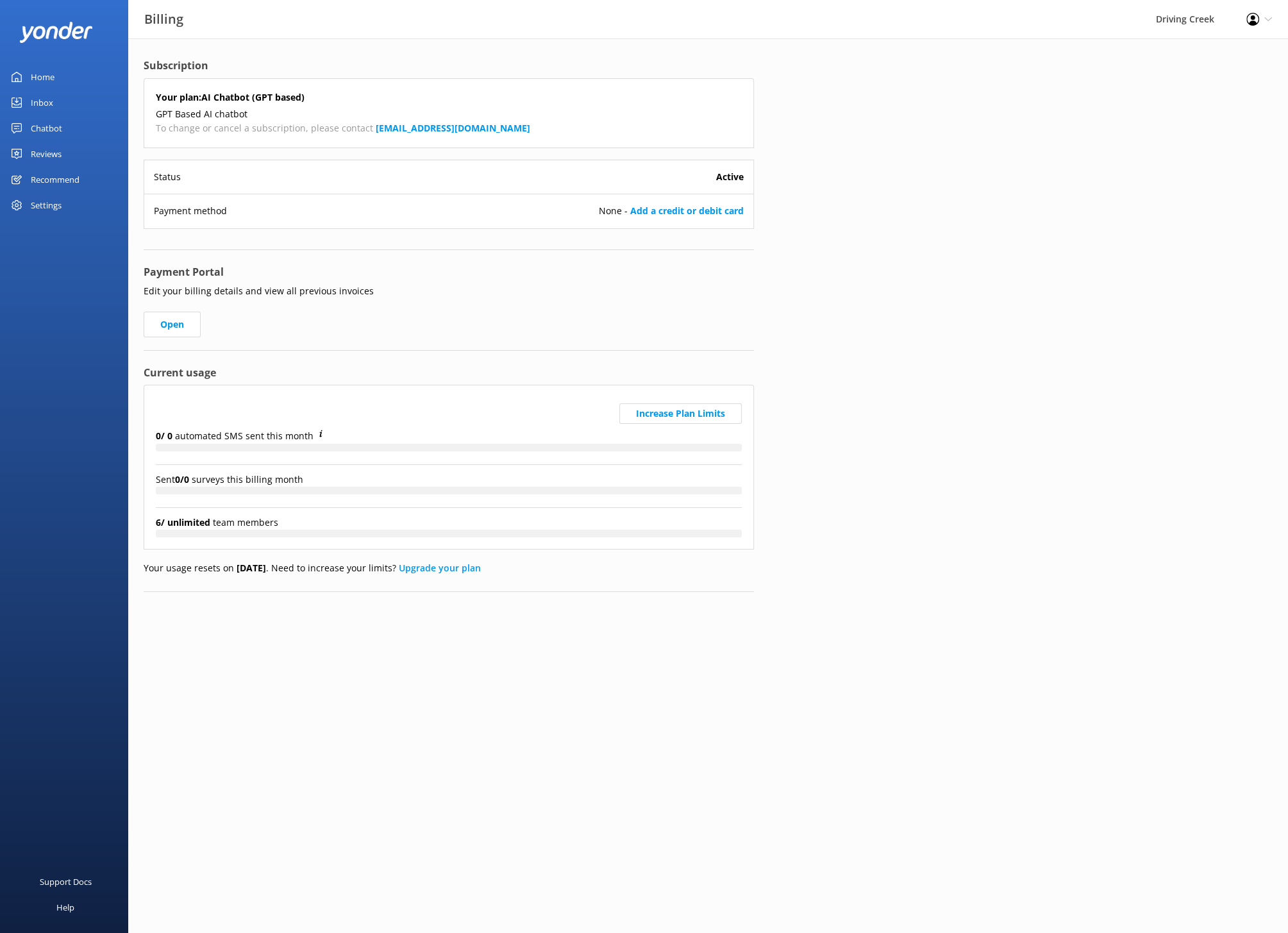
click at [47, 205] on div "Settings" at bounding box center [46, 205] width 31 height 26
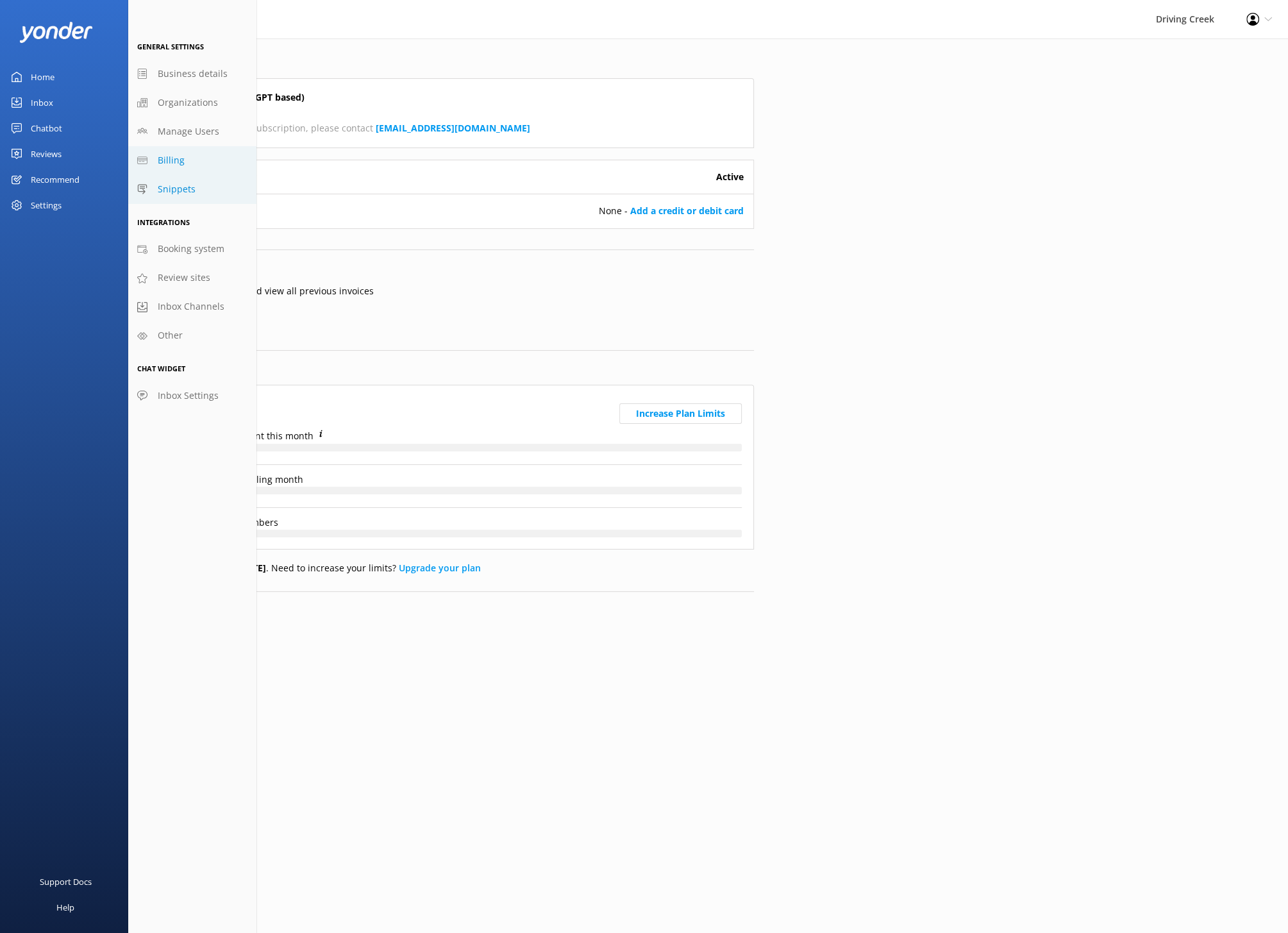
click at [189, 196] on link "Snippets" at bounding box center [193, 189] width 129 height 29
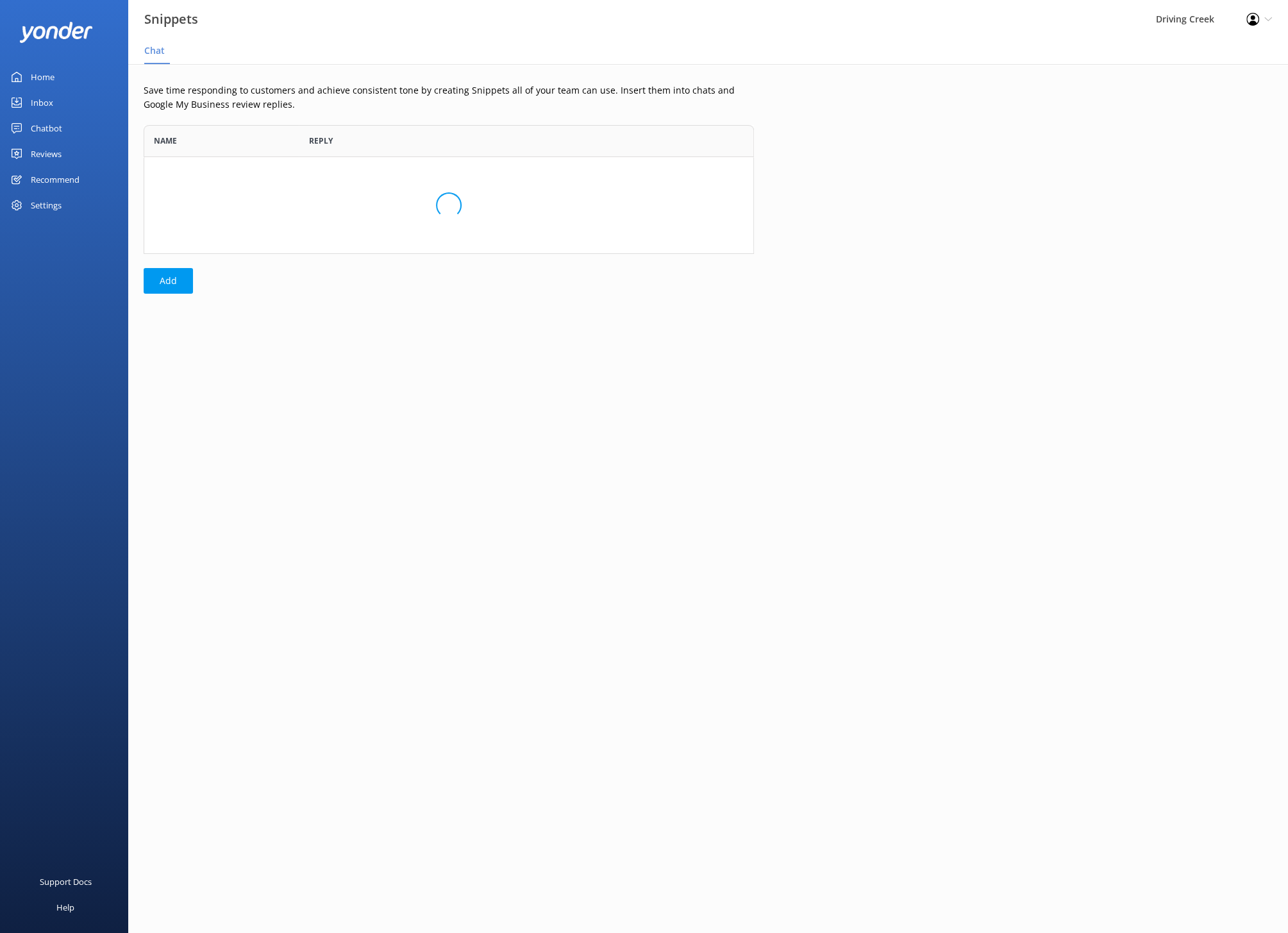
scroll to position [129, 609]
click at [54, 199] on div "Settings" at bounding box center [46, 205] width 31 height 26
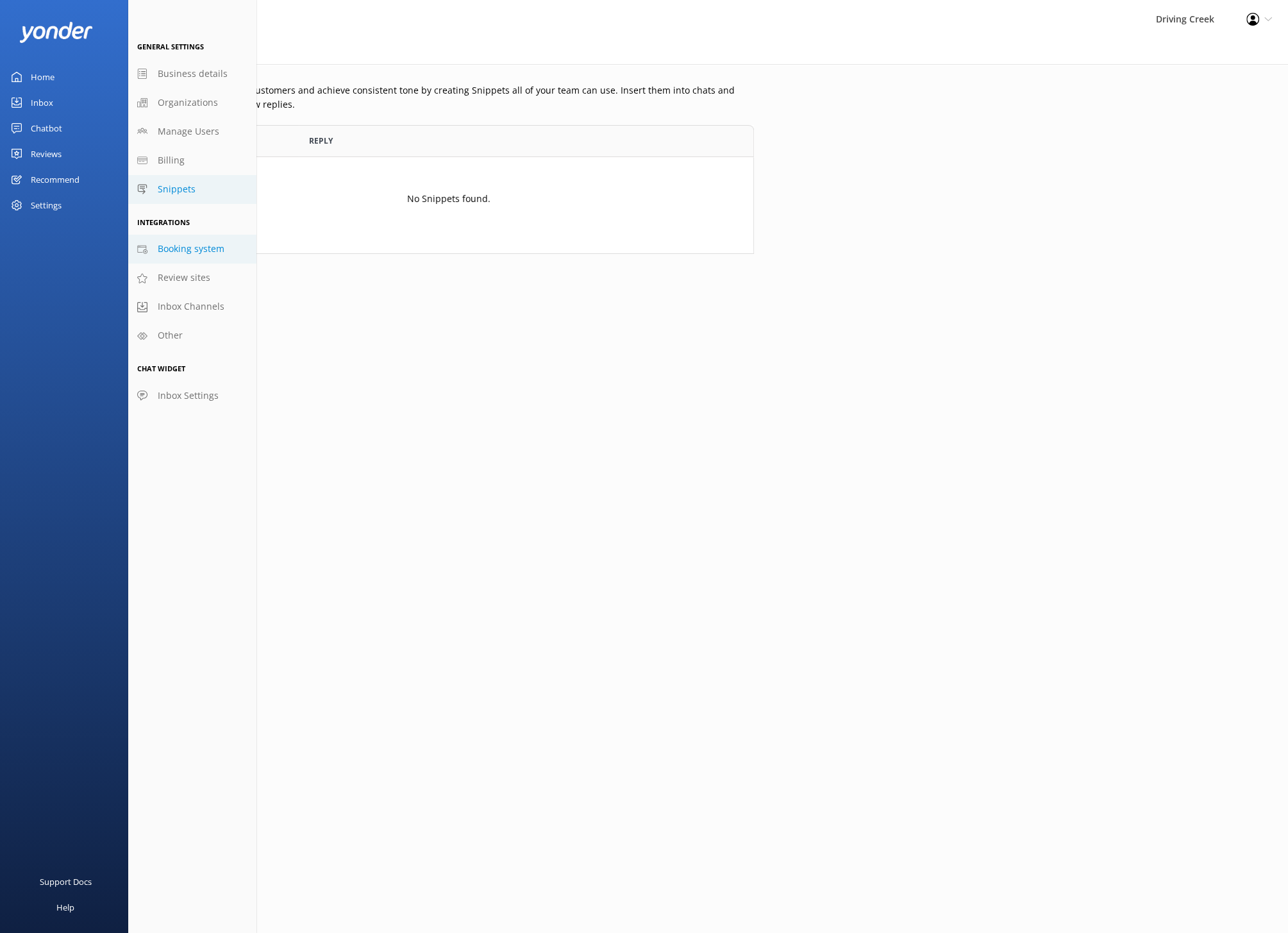
click at [194, 250] on span "Booking system" at bounding box center [191, 249] width 66 height 14
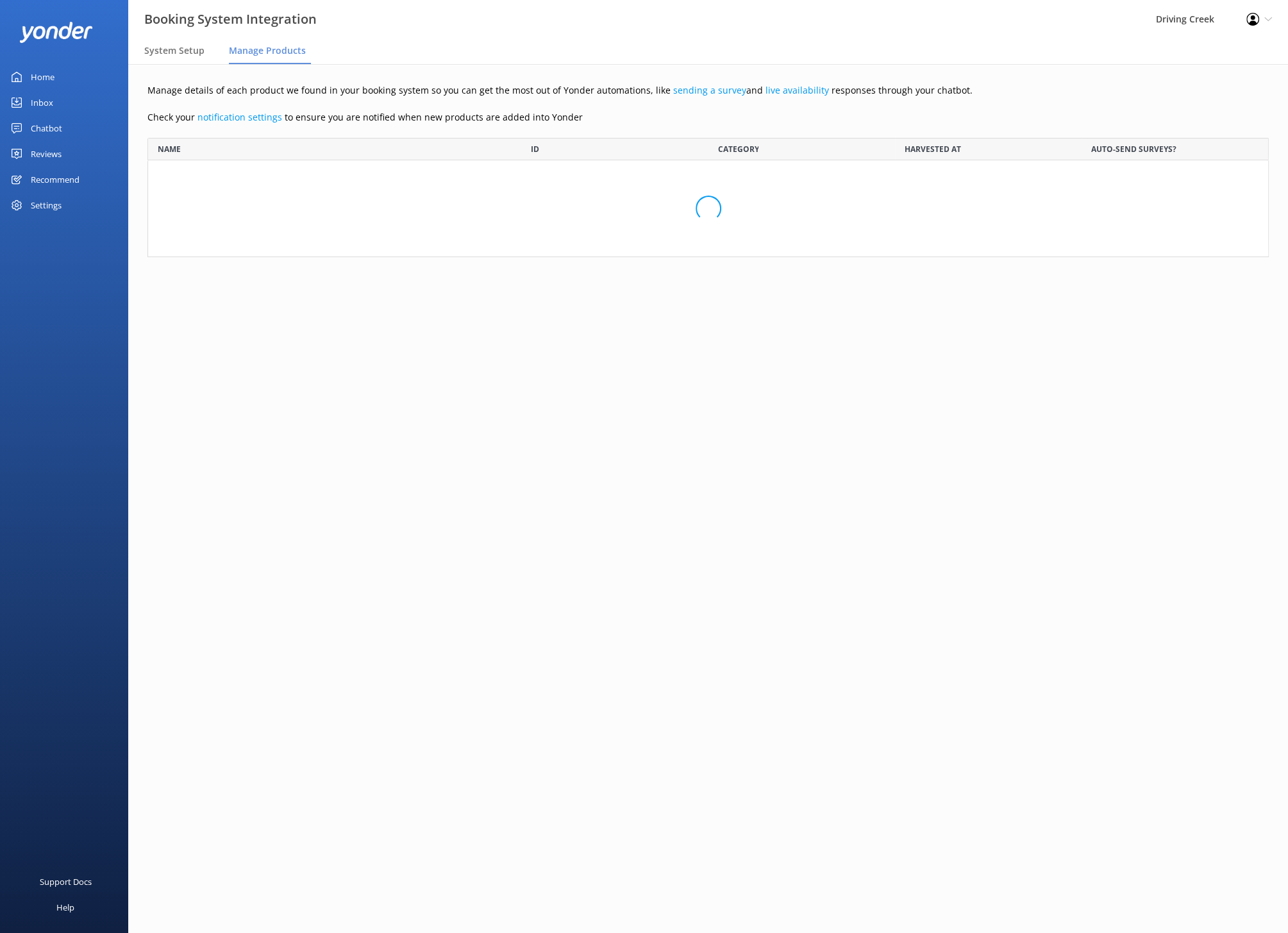
scroll to position [1689, 1121]
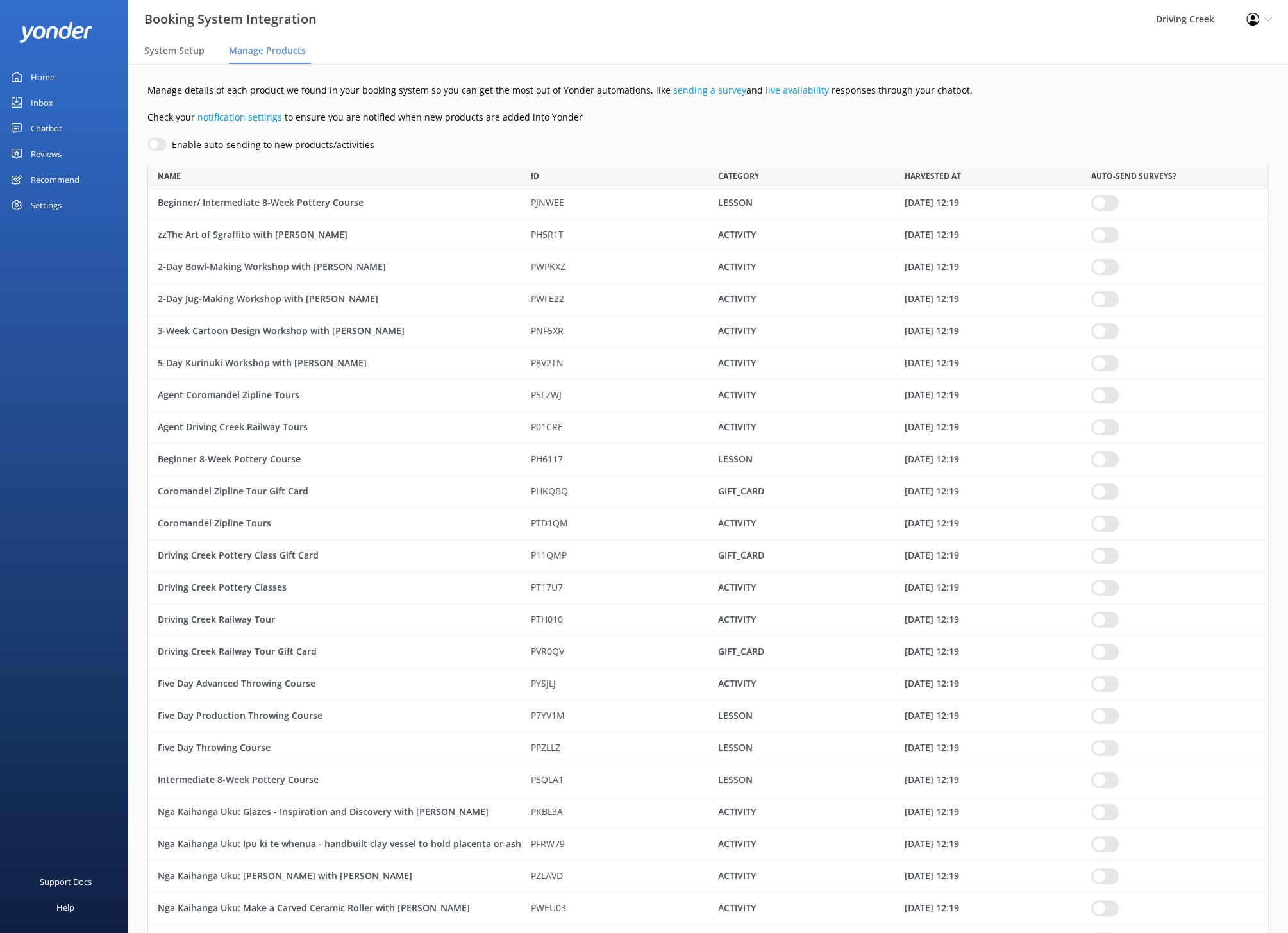
click at [46, 205] on div "Settings" at bounding box center [46, 205] width 31 height 26
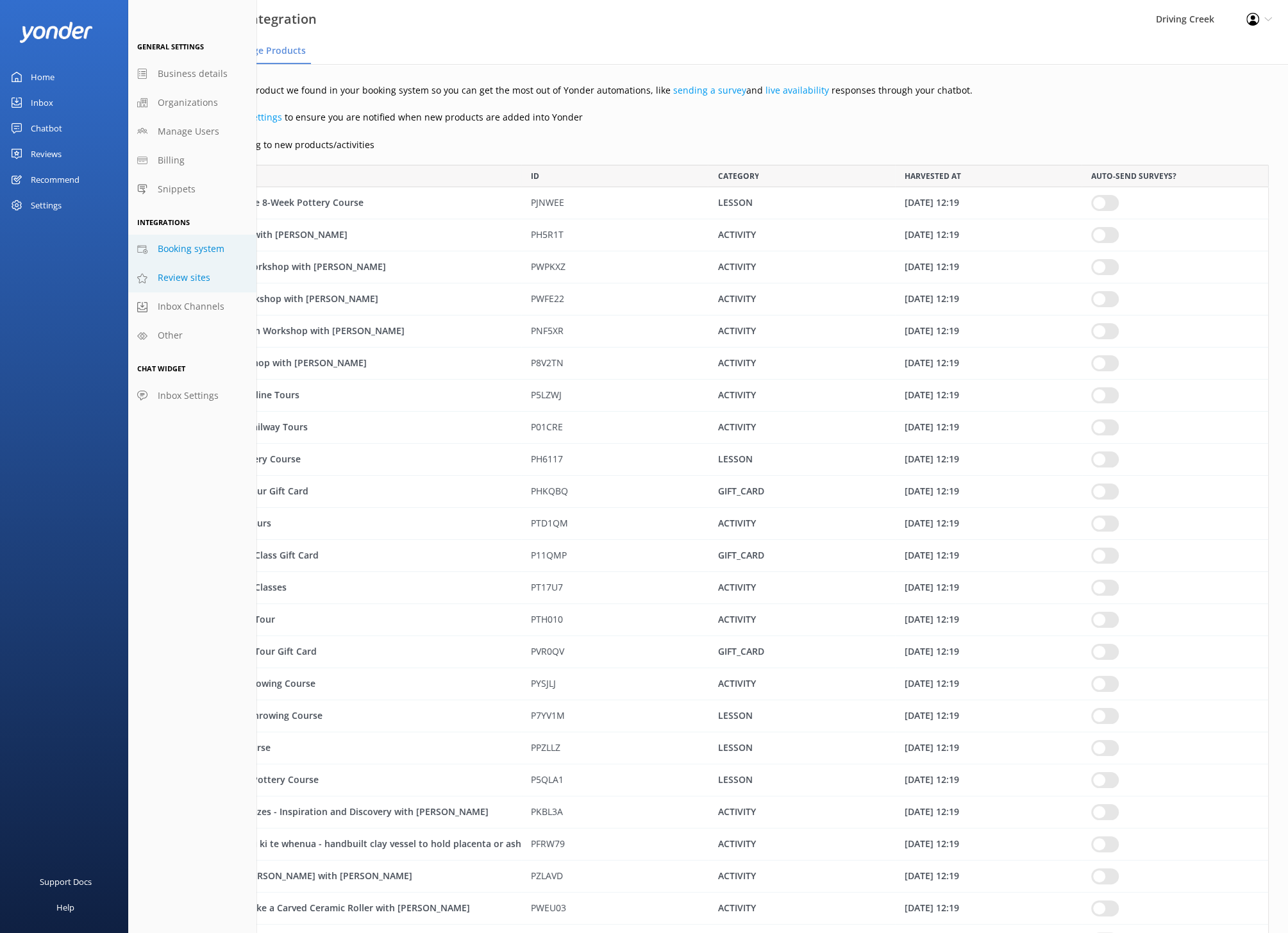
click at [177, 279] on span "Review sites" at bounding box center [183, 278] width 53 height 14
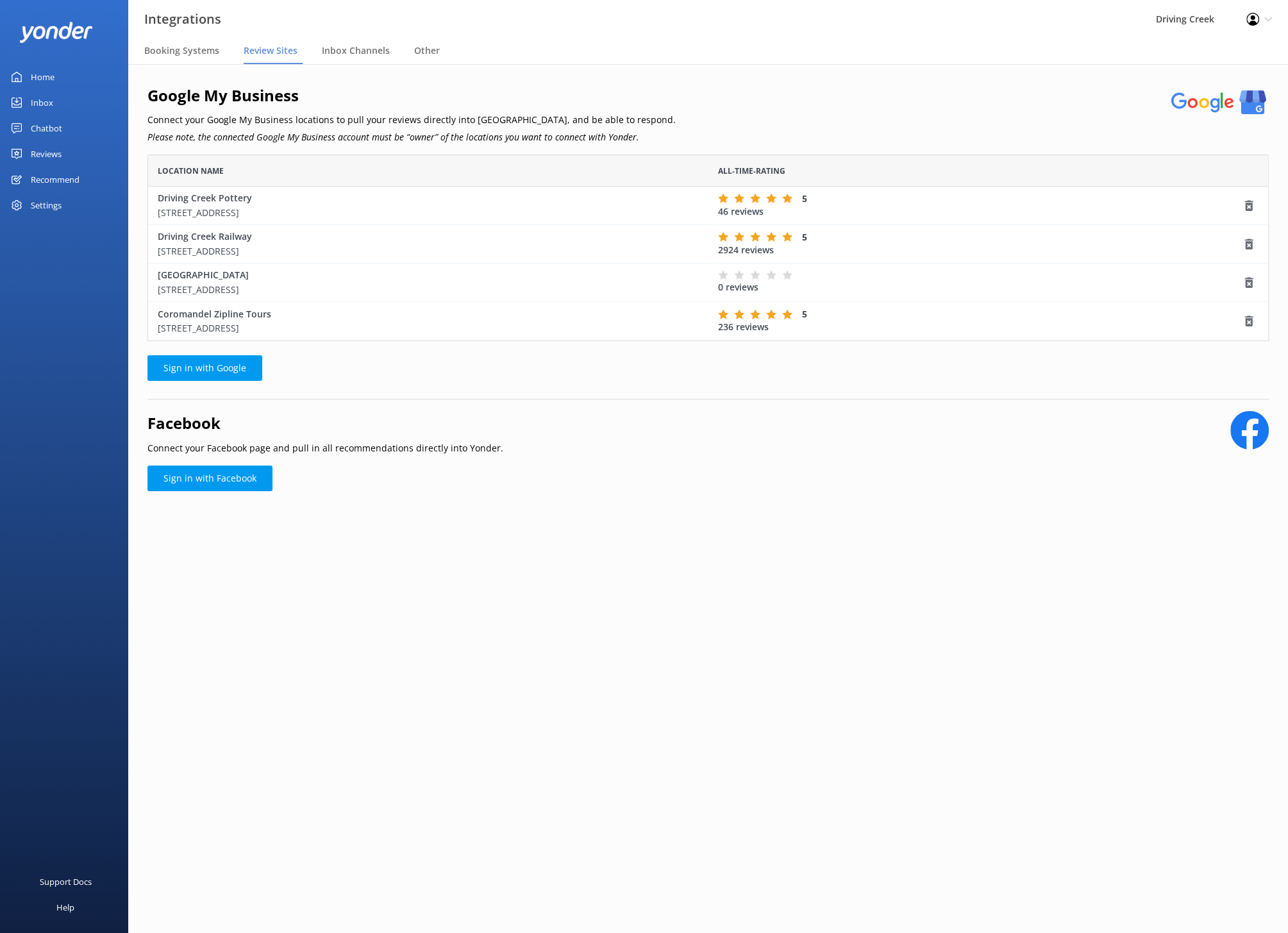
scroll to position [186, 1121]
click at [50, 200] on div "Settings" at bounding box center [46, 205] width 31 height 26
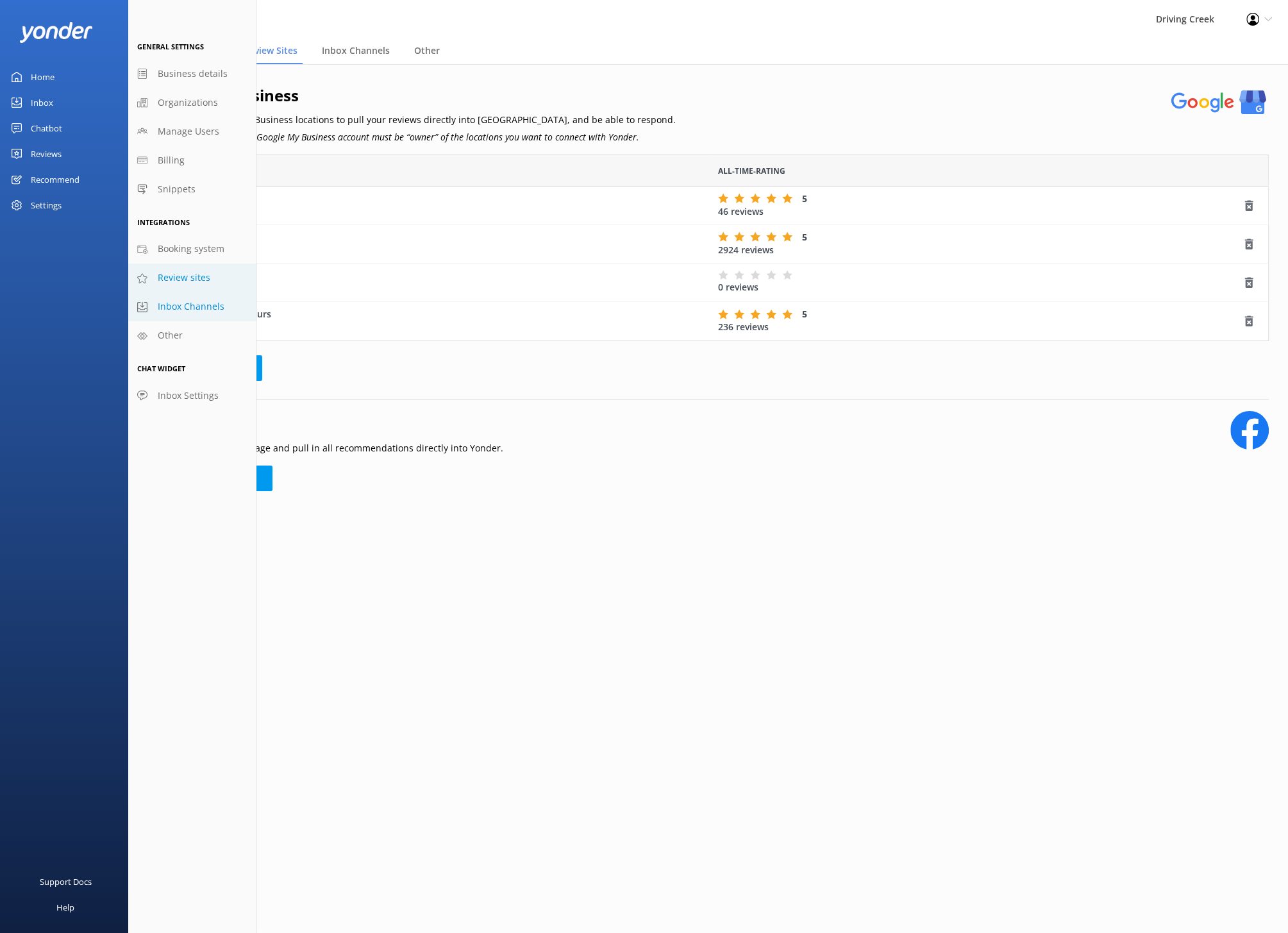
click at [191, 312] on span "Inbox Channels" at bounding box center [191, 307] width 66 height 14
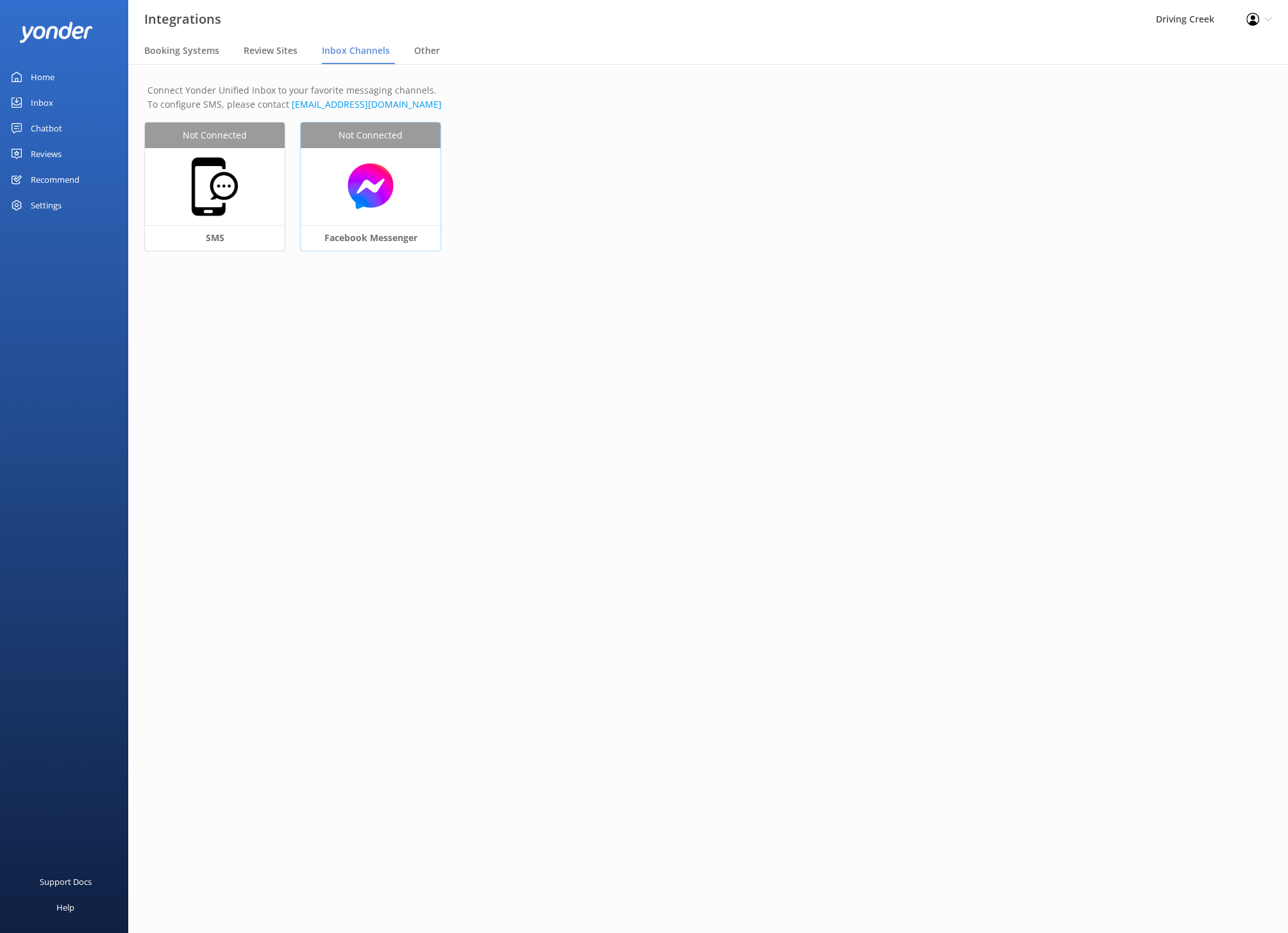
click at [384, 236] on div "Facebook Messenger" at bounding box center [370, 238] width 140 height 26
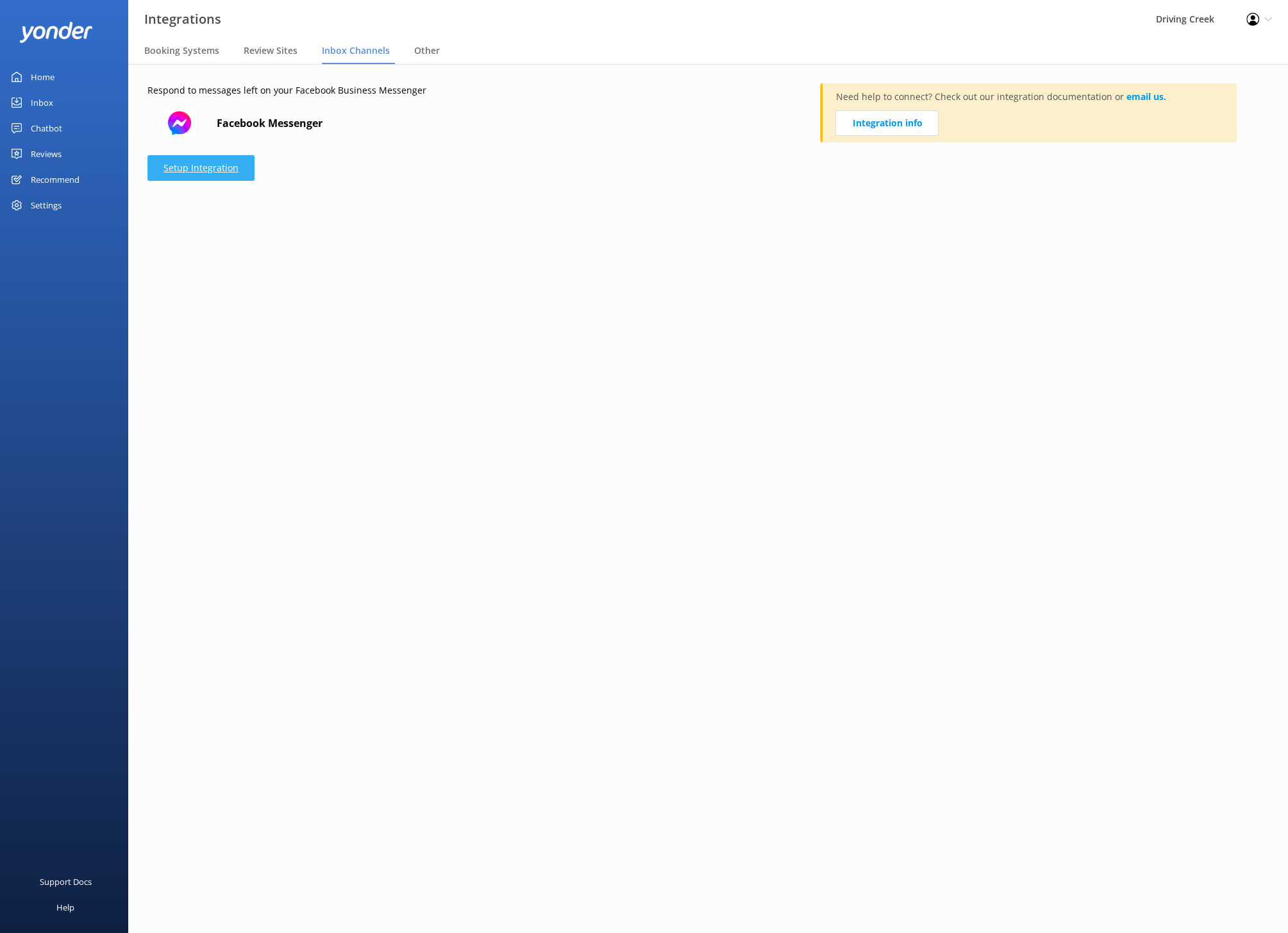
click at [193, 173] on link "Setup Integration" at bounding box center [201, 168] width 107 height 26
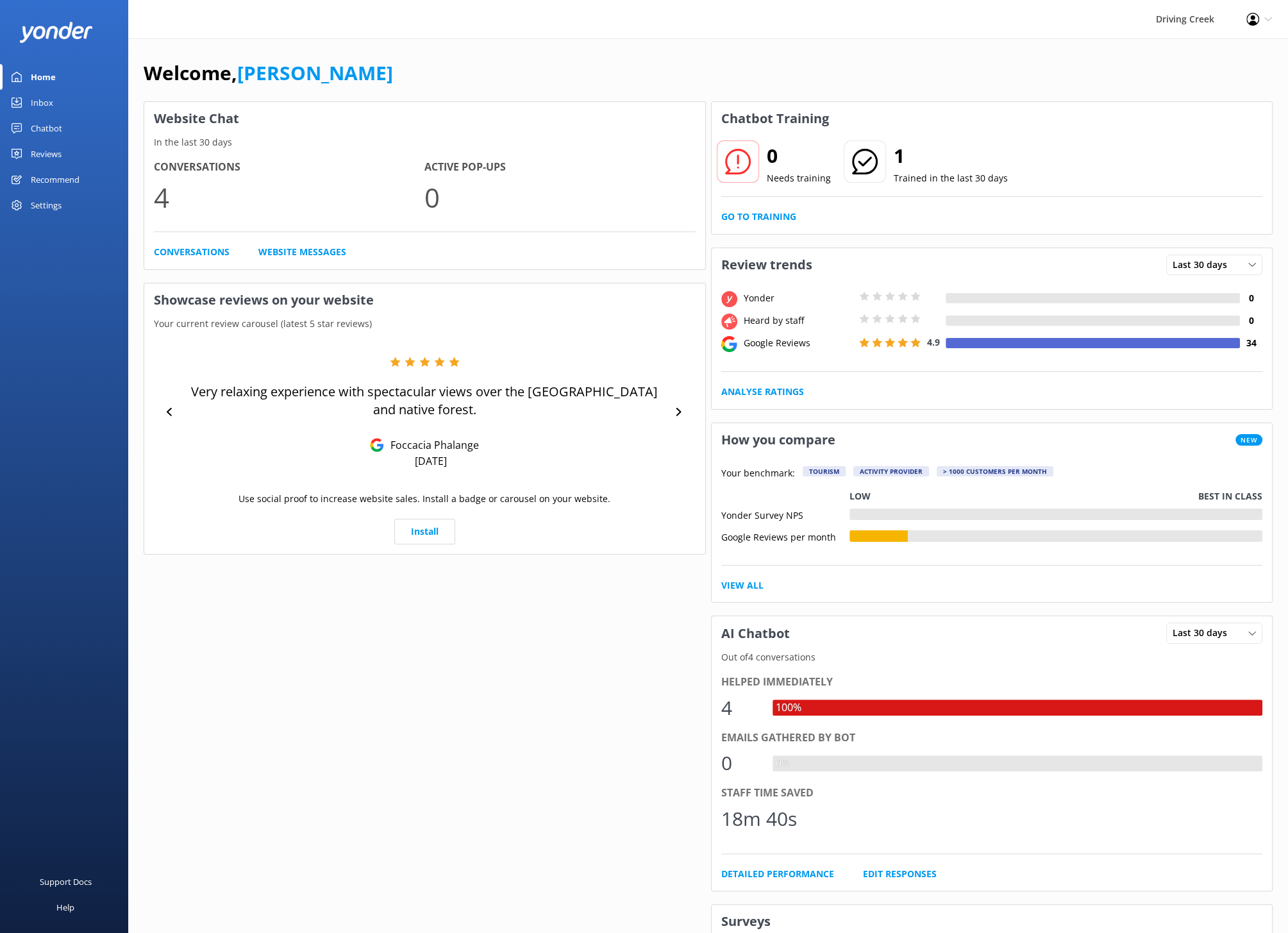
click at [48, 213] on div "Settings" at bounding box center [46, 205] width 31 height 26
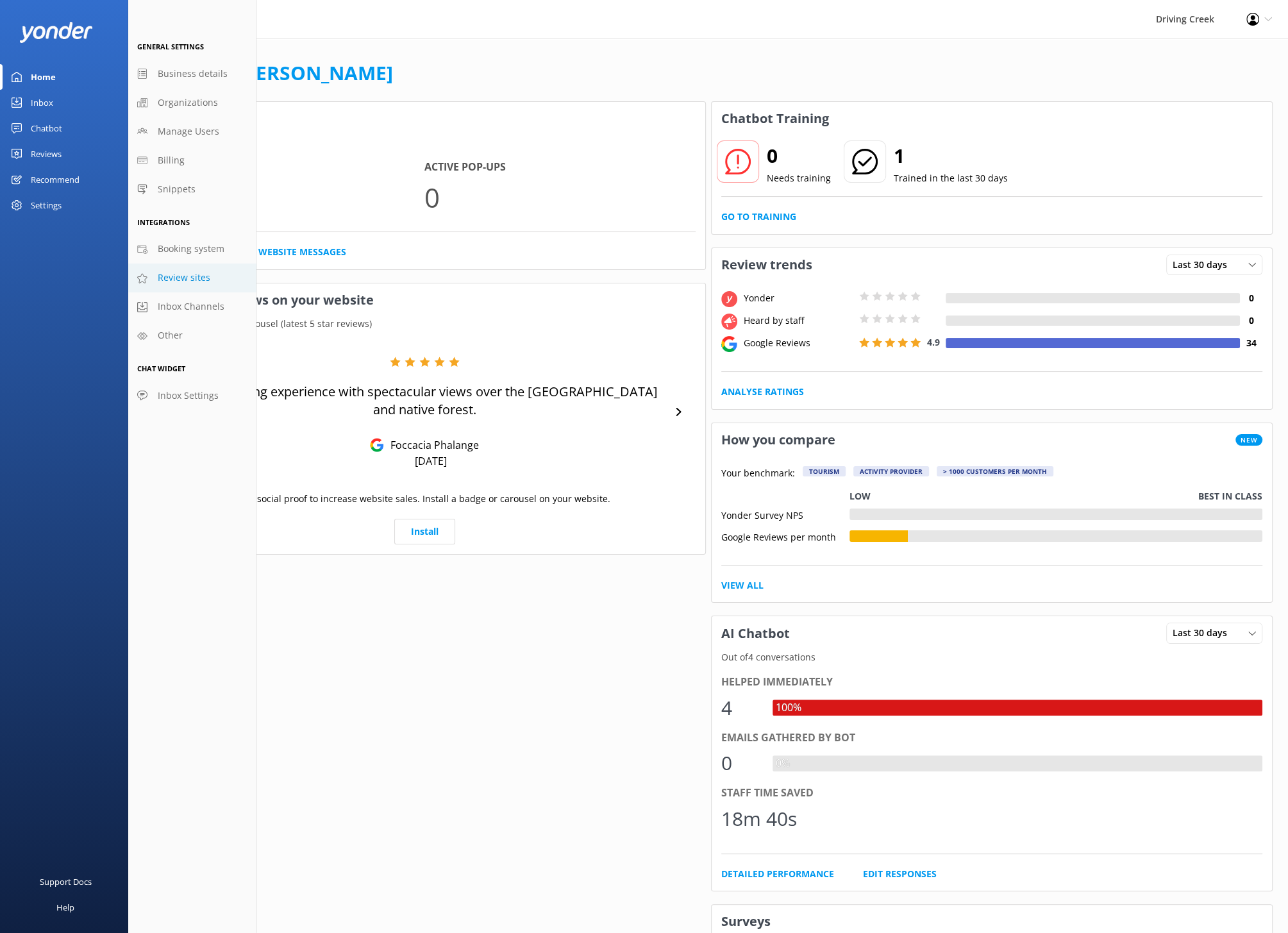
click at [185, 278] on span "Review sites" at bounding box center [183, 278] width 53 height 14
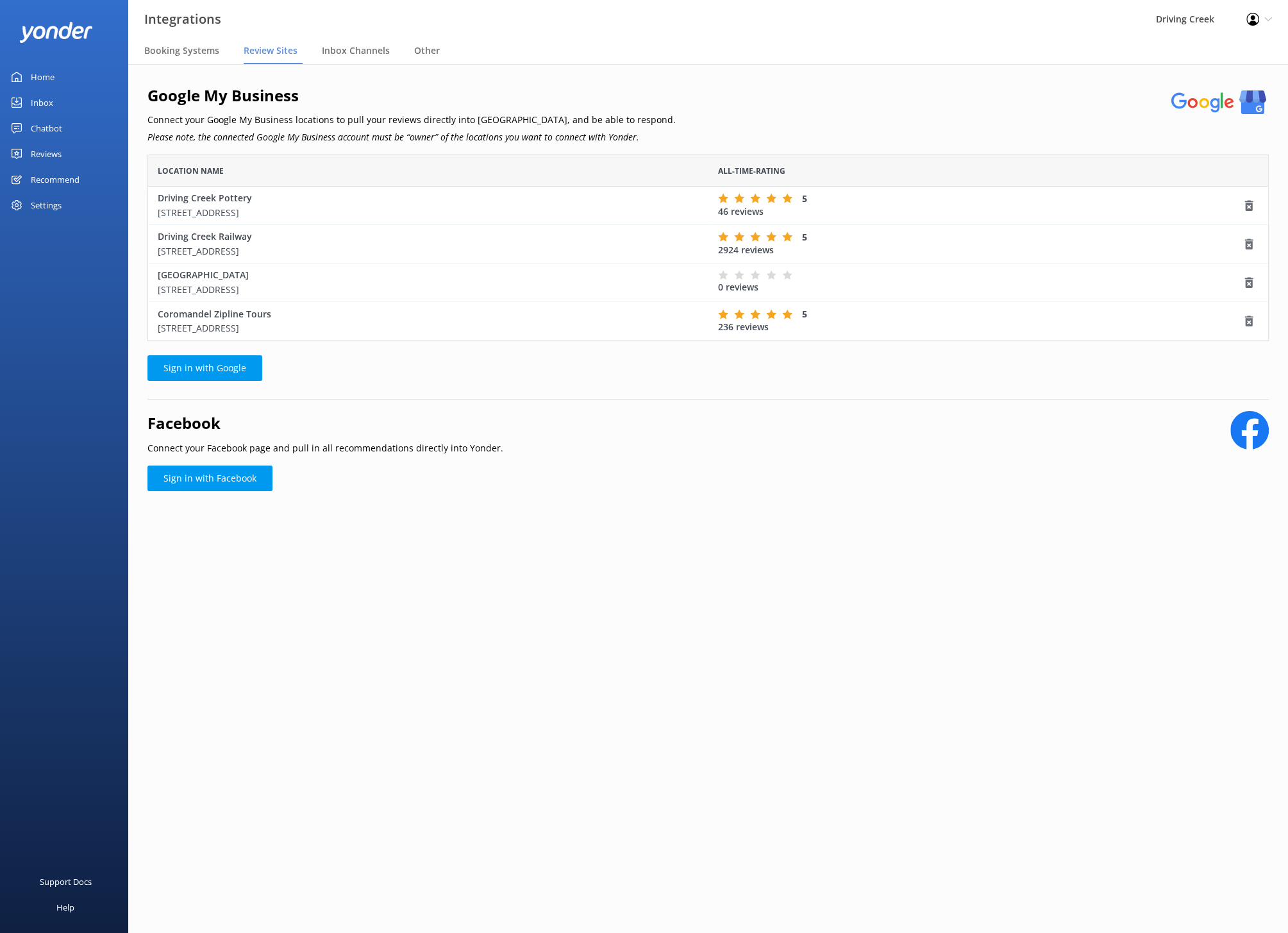
scroll to position [186, 1121]
click at [189, 472] on link "Sign in with Facebook" at bounding box center [209, 479] width 125 height 26
click at [214, 482] on link "Sign in with Facebook" at bounding box center [209, 479] width 125 height 26
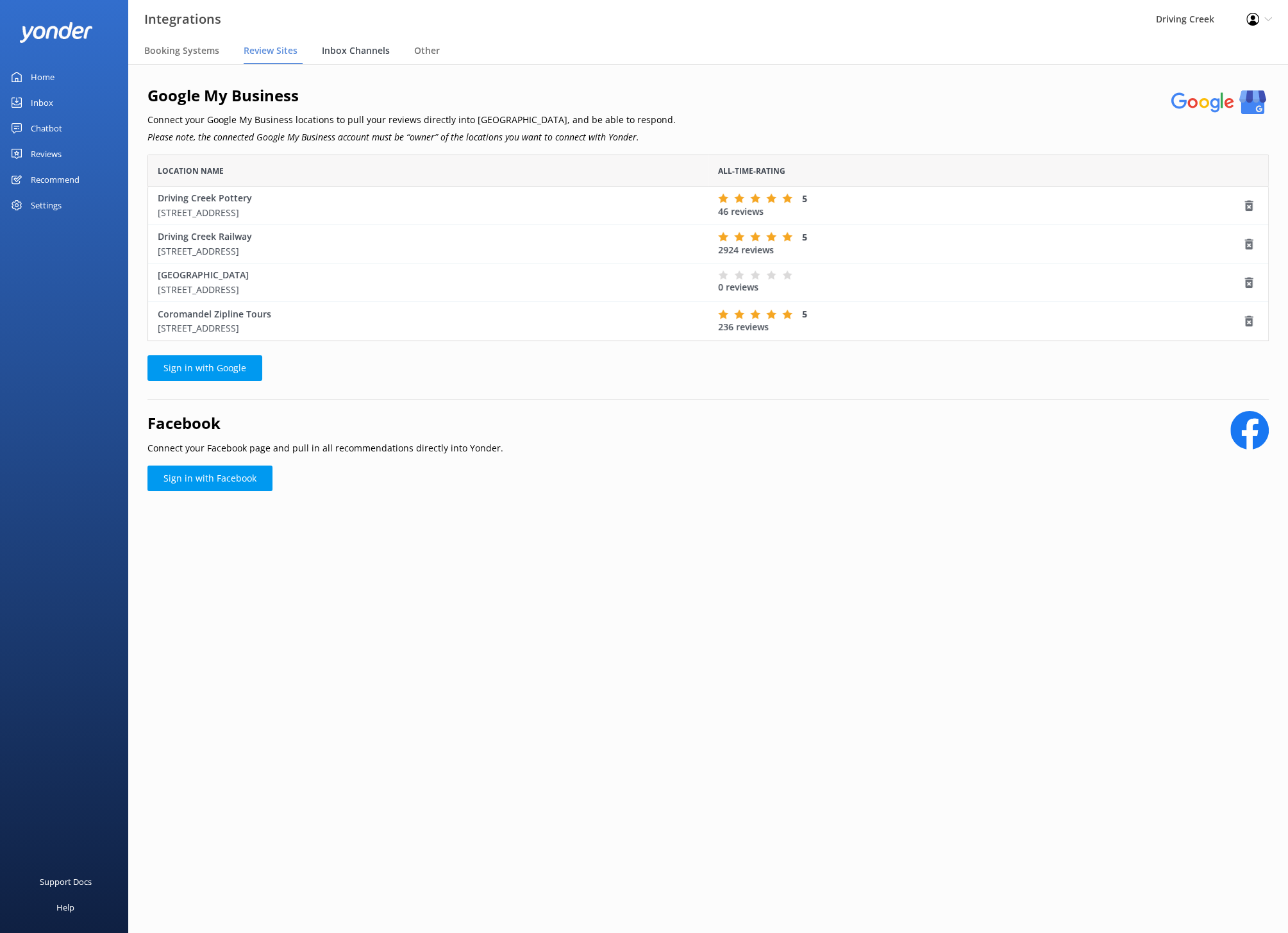
click at [357, 48] on span "Inbox Channels" at bounding box center [356, 51] width 68 height 13
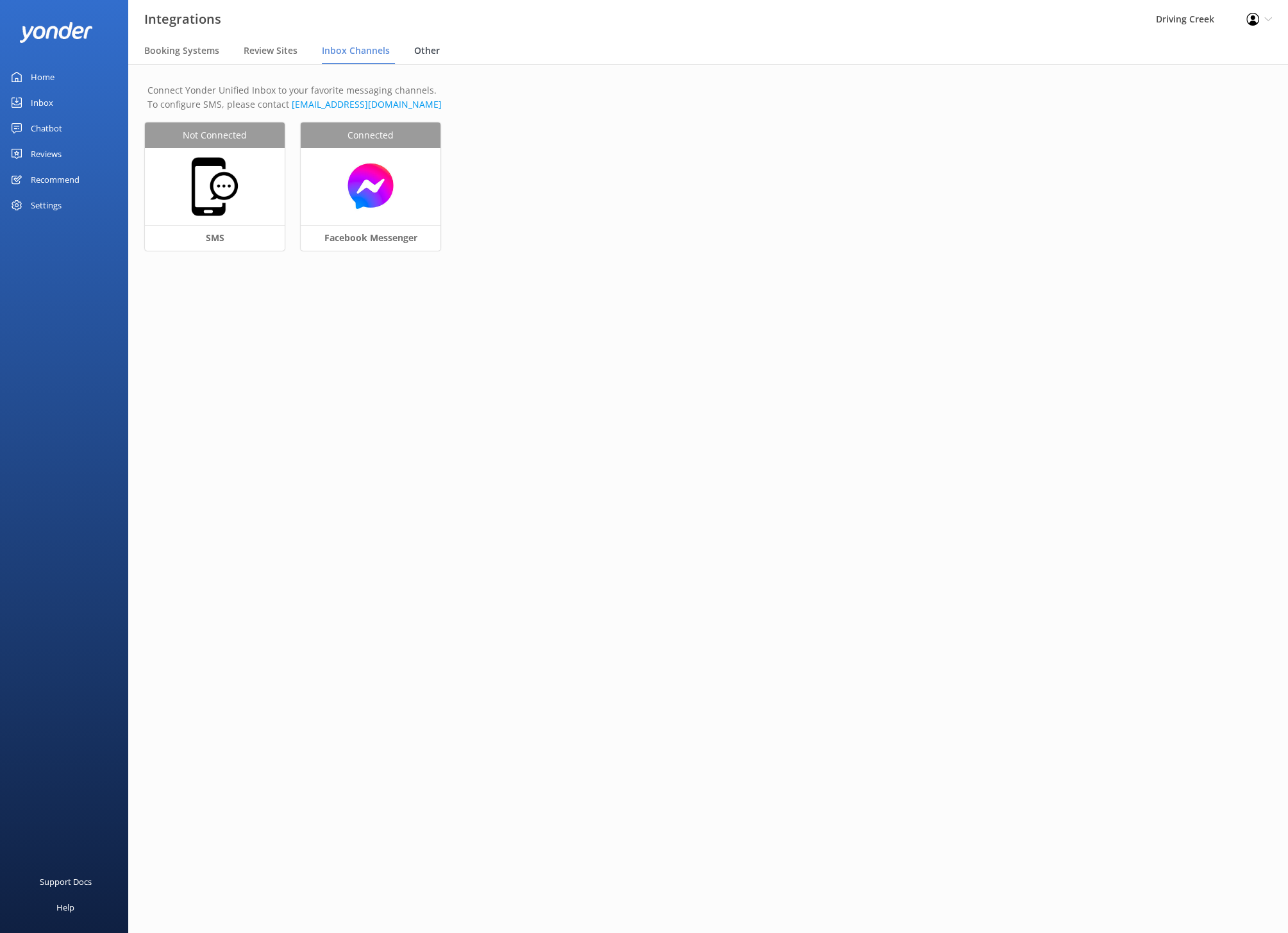
click at [435, 53] on span "Other" at bounding box center [427, 51] width 26 height 13
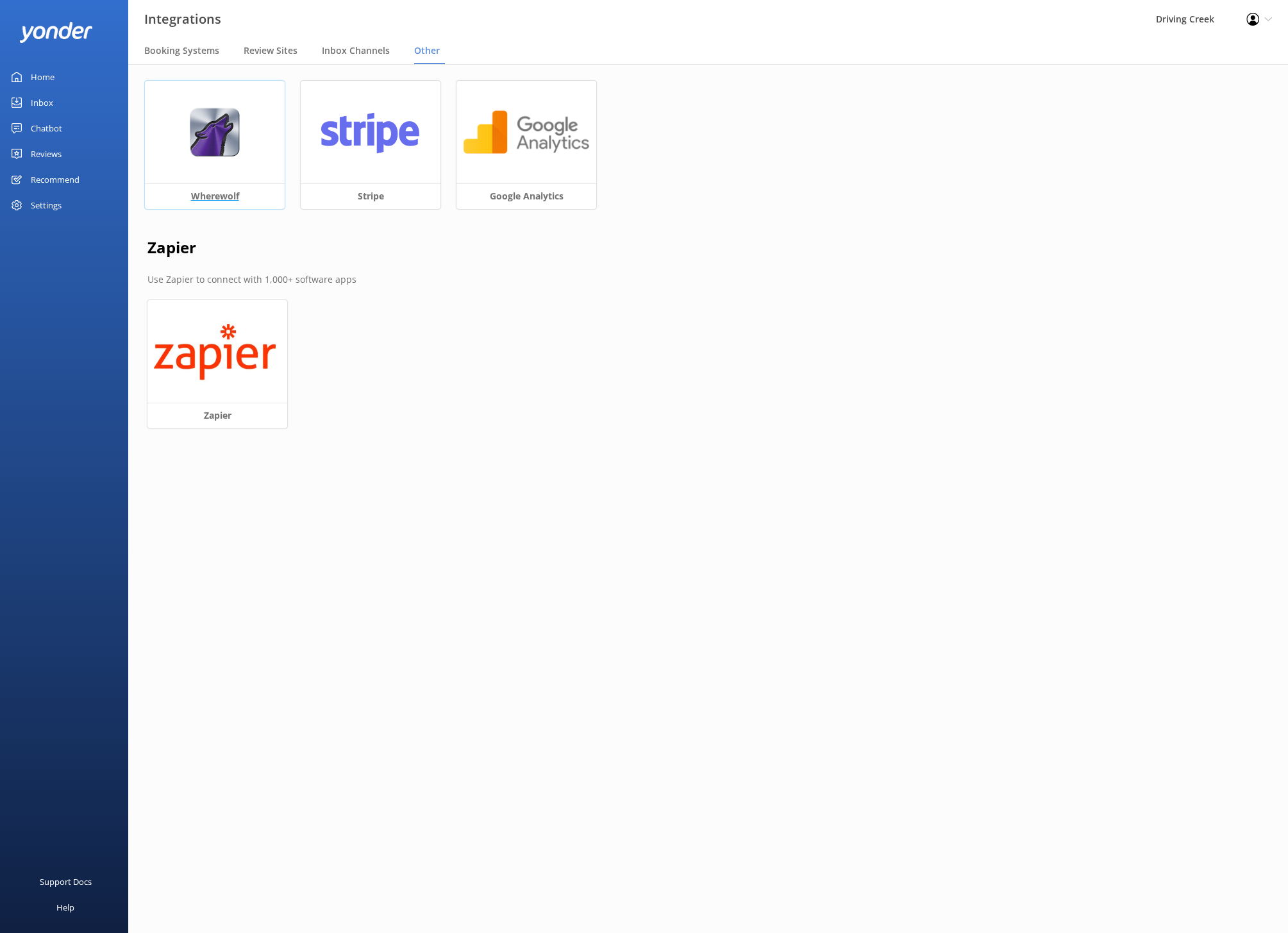
click at [218, 190] on h3 "Wherewolf" at bounding box center [215, 196] width 140 height 26
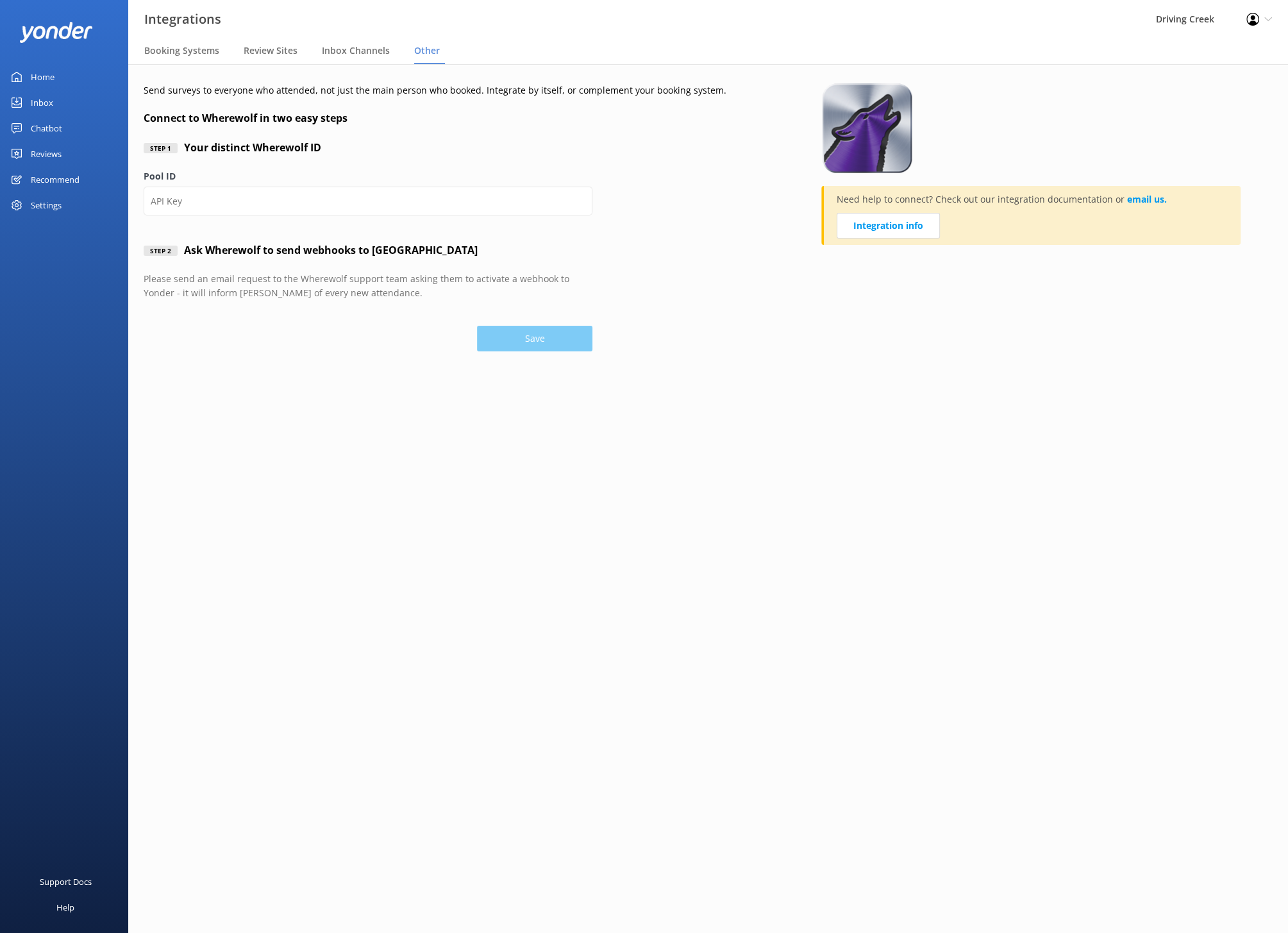
click at [418, 50] on span "Other" at bounding box center [427, 51] width 26 height 13
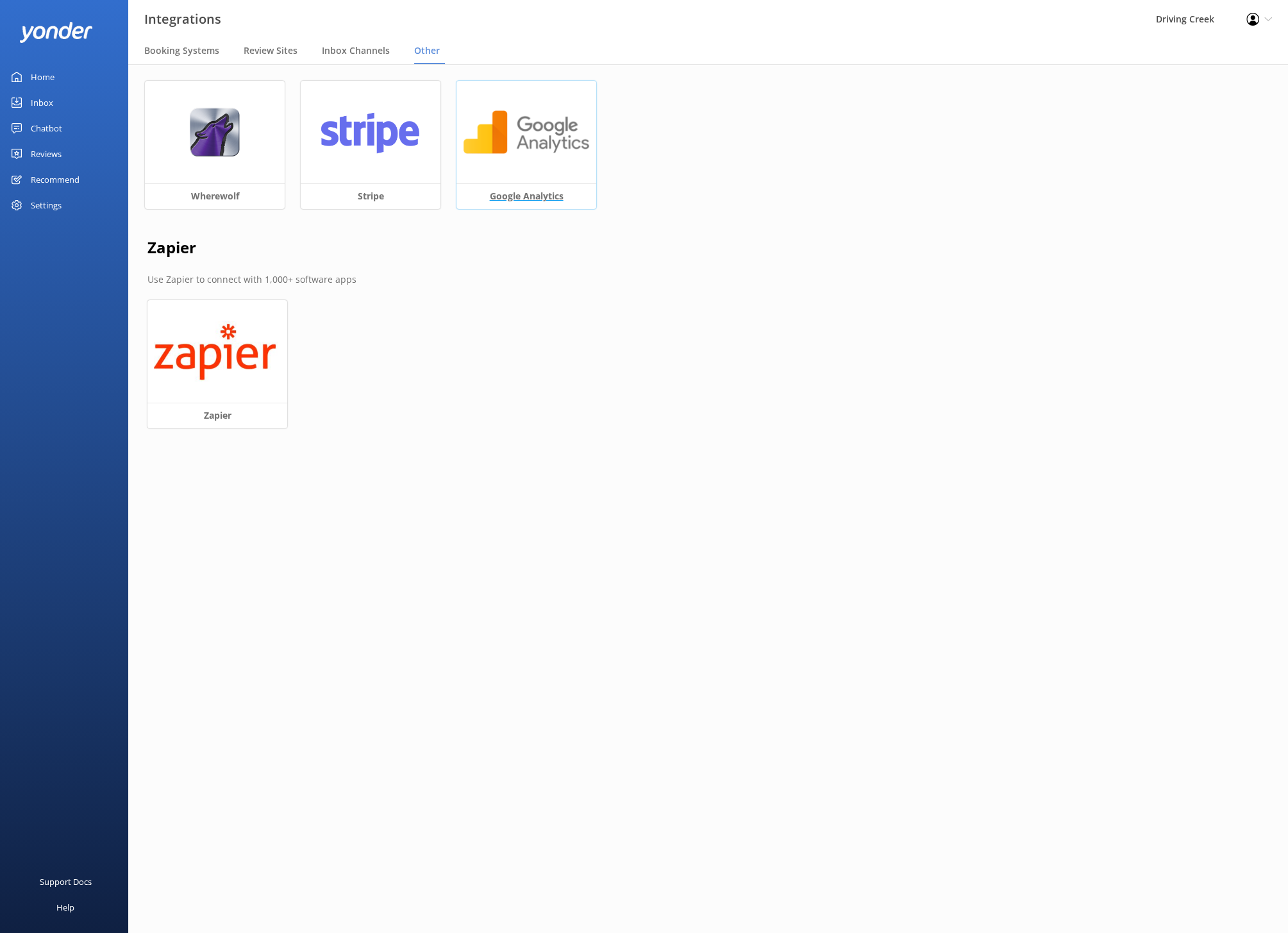
click at [521, 142] on img at bounding box center [526, 132] width 127 height 49
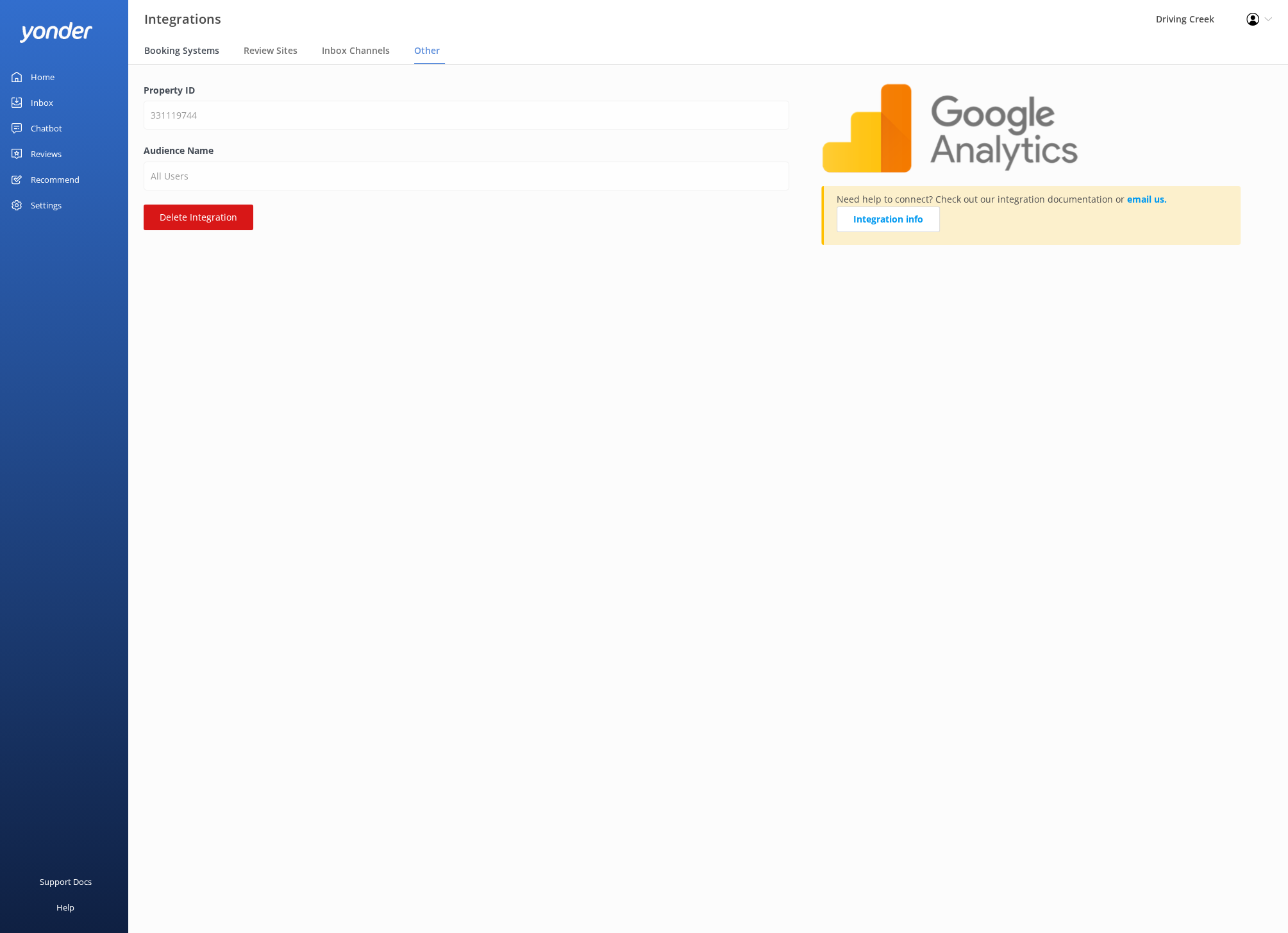
click at [189, 48] on span "Booking Systems" at bounding box center [182, 51] width 75 height 13
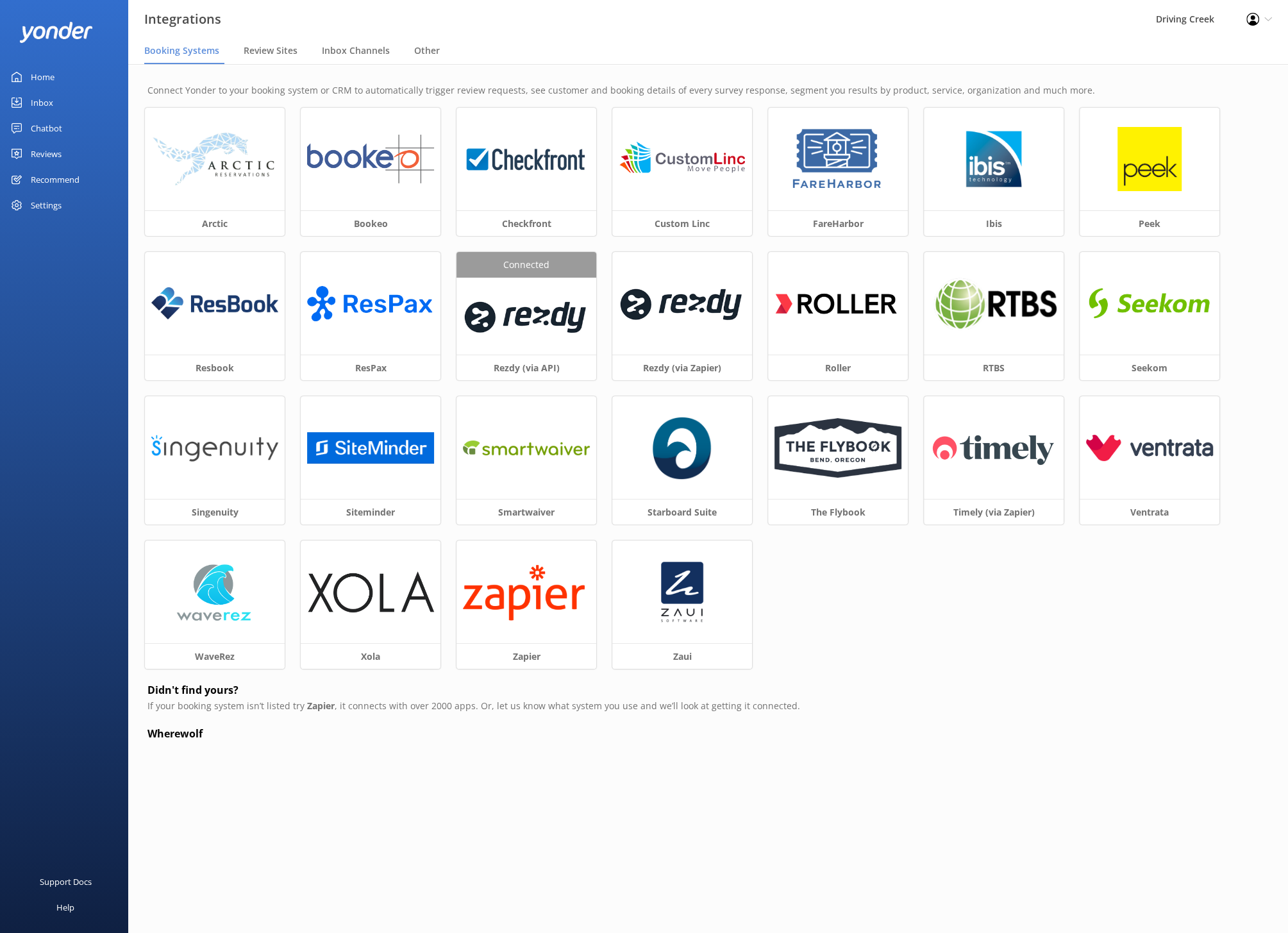
click at [48, 201] on div "Settings" at bounding box center [46, 205] width 31 height 26
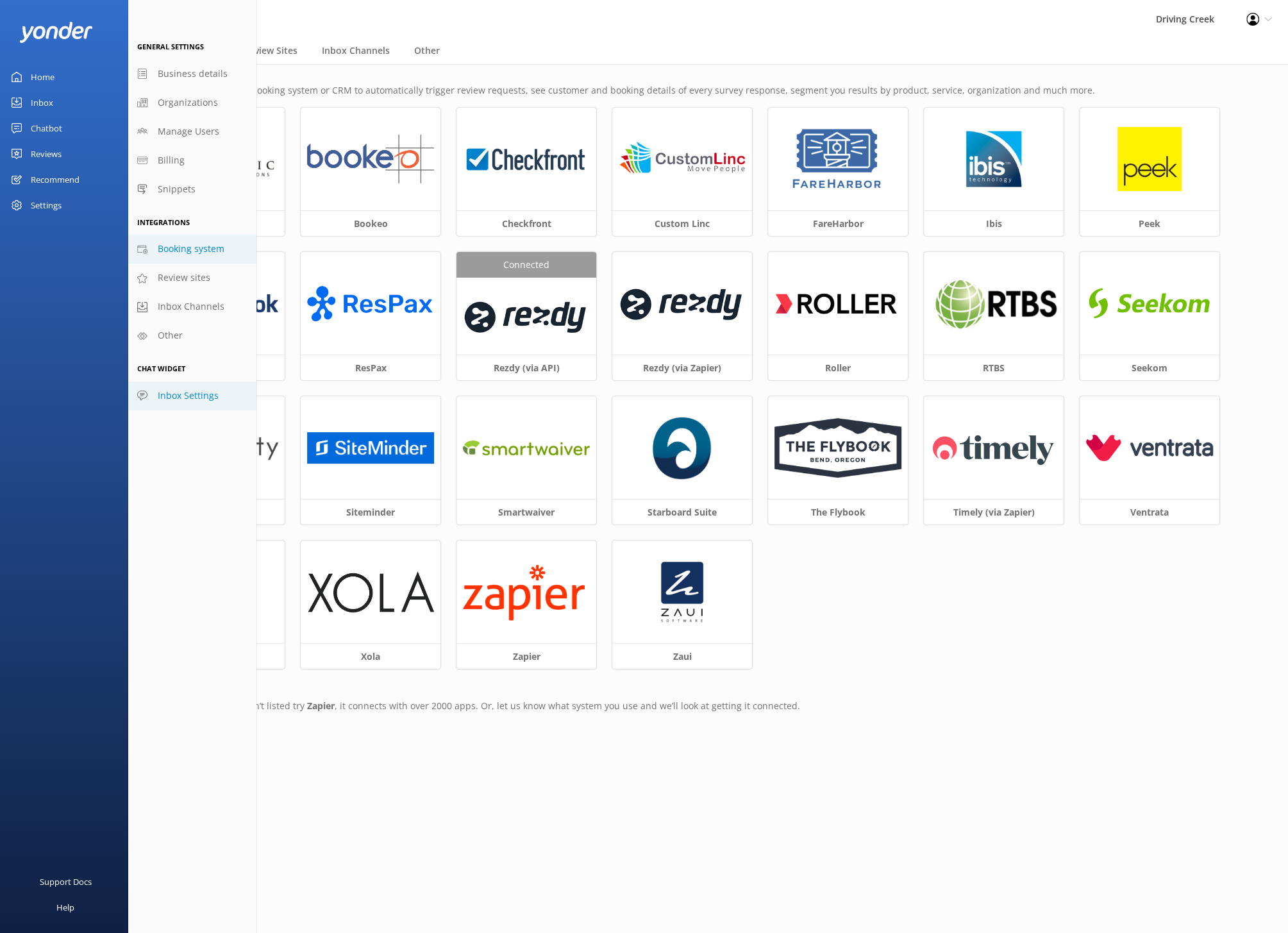
click at [182, 386] on link "Inbox Settings" at bounding box center [193, 396] width 129 height 29
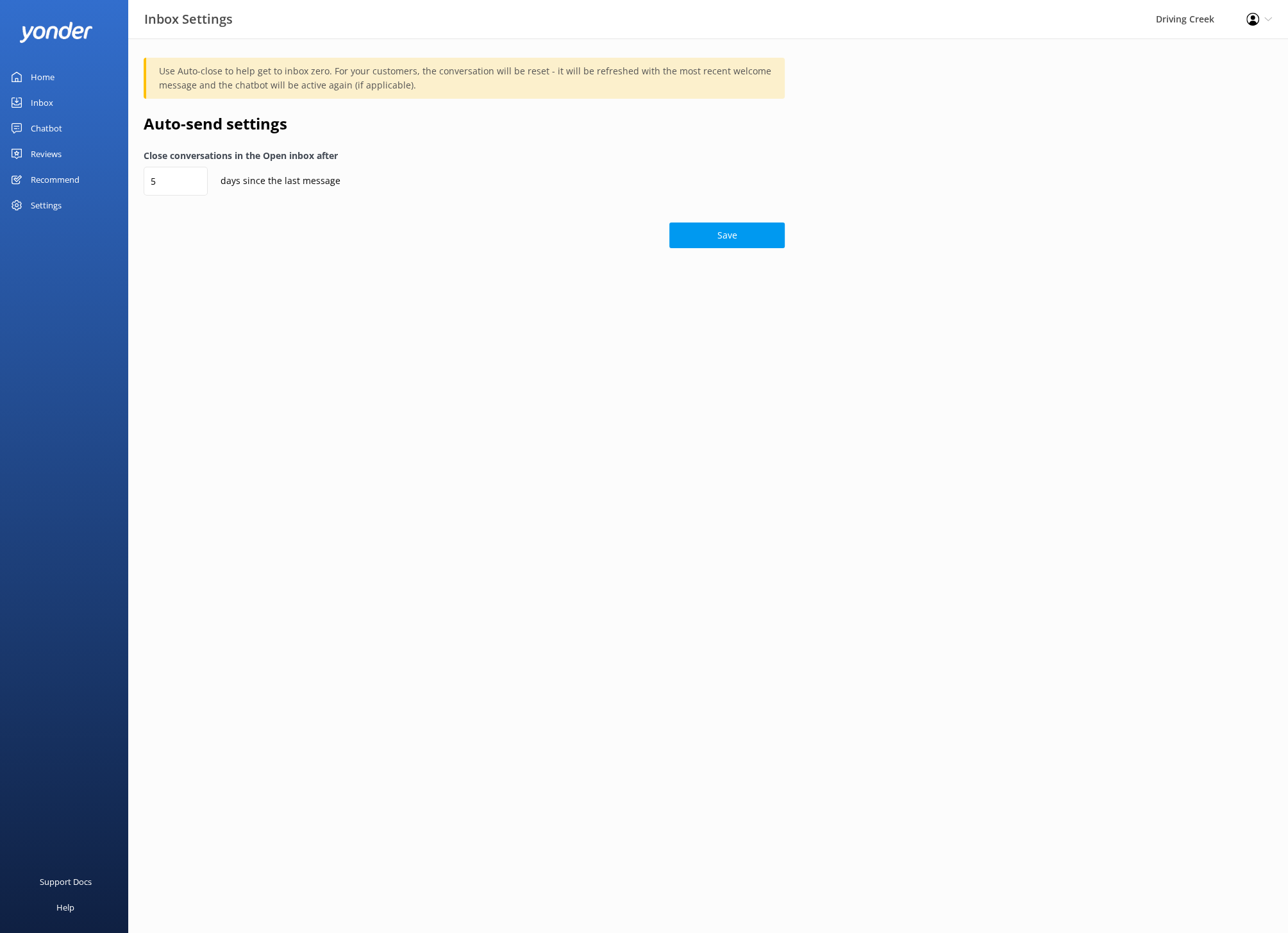
click at [41, 79] on div "Home" at bounding box center [43, 77] width 24 height 26
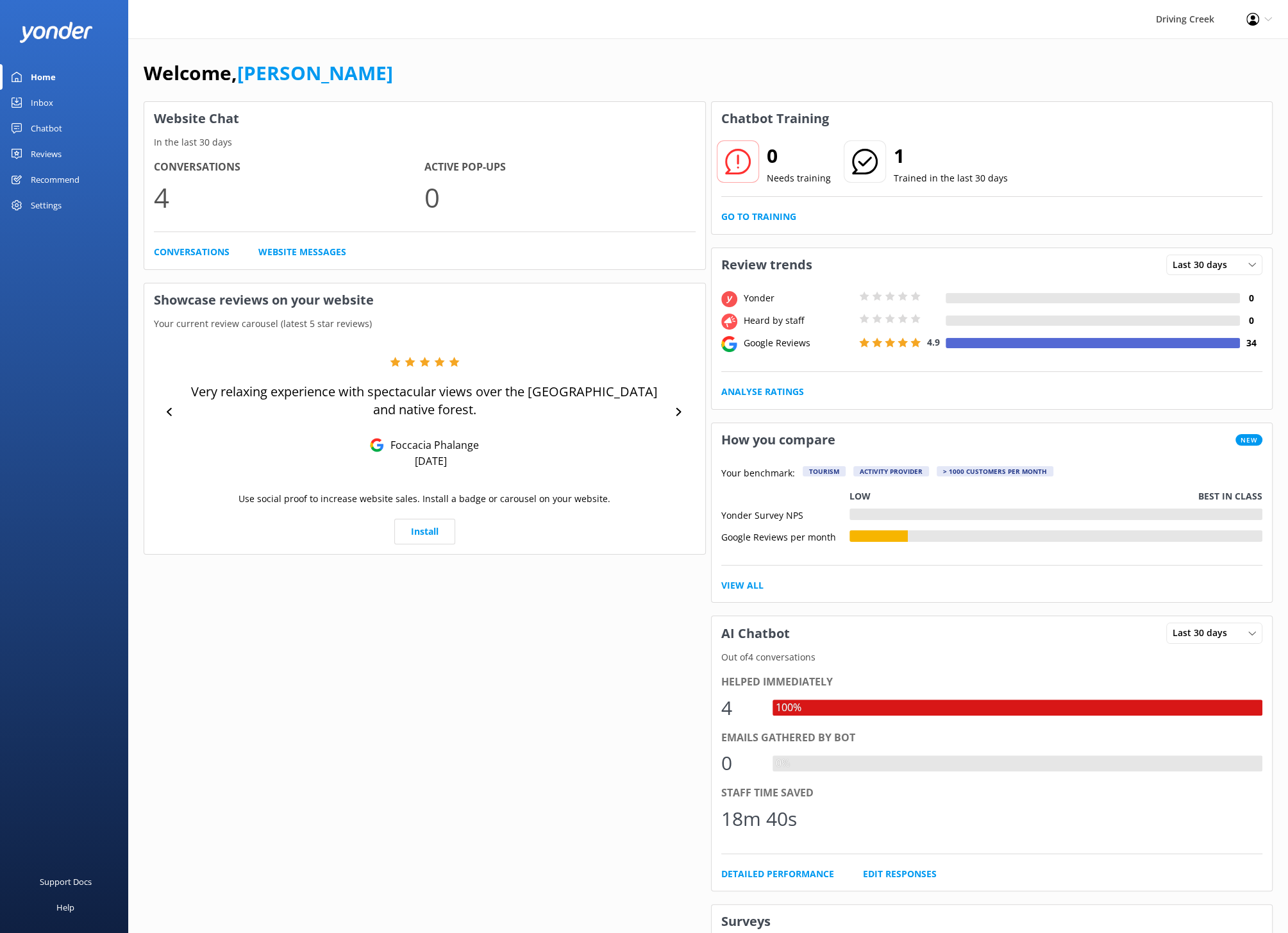
click at [62, 201] on div "Settings" at bounding box center [64, 205] width 129 height 26
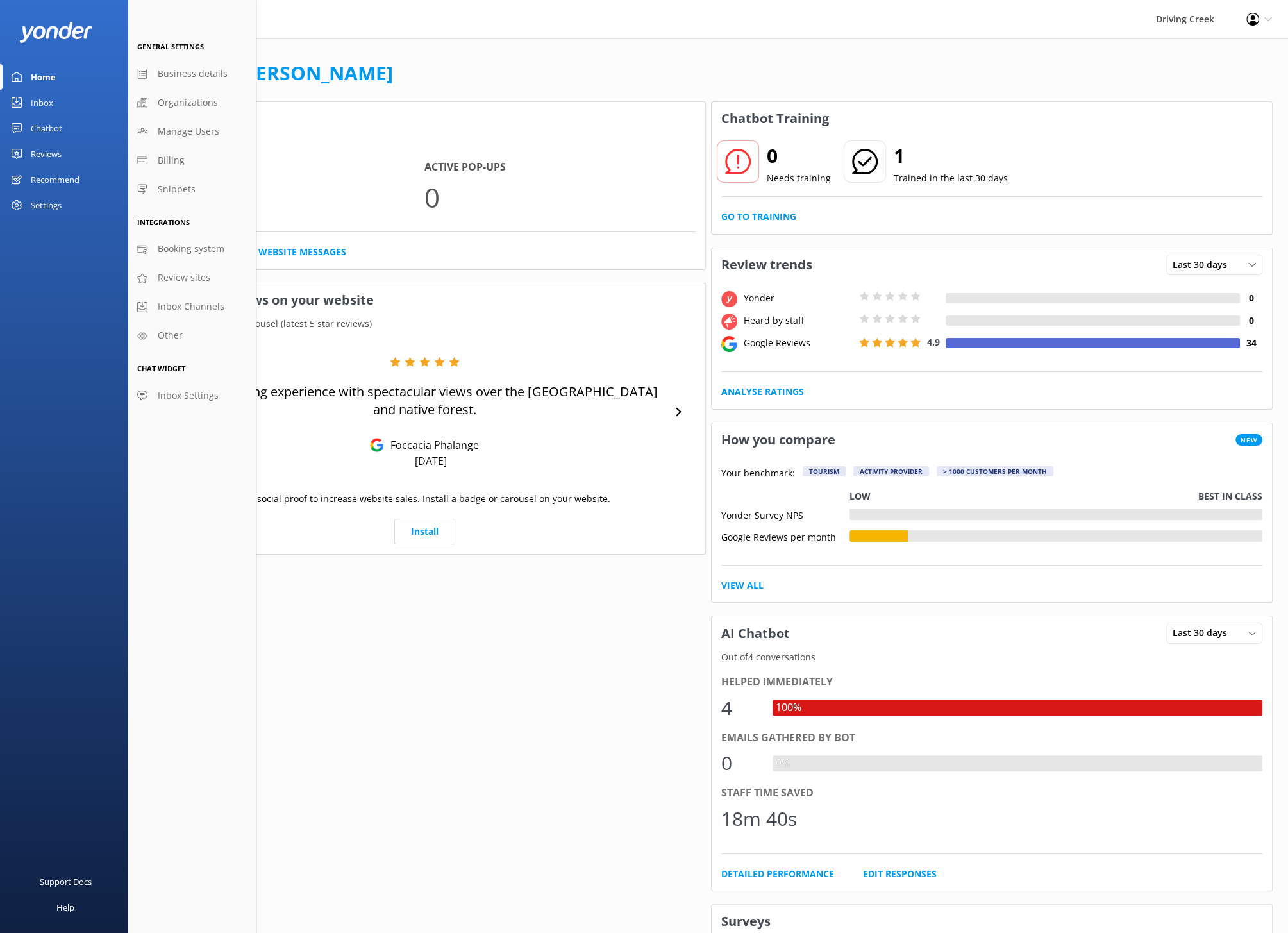
click at [32, 126] on div "Chatbot" at bounding box center [47, 129] width 32 height 26
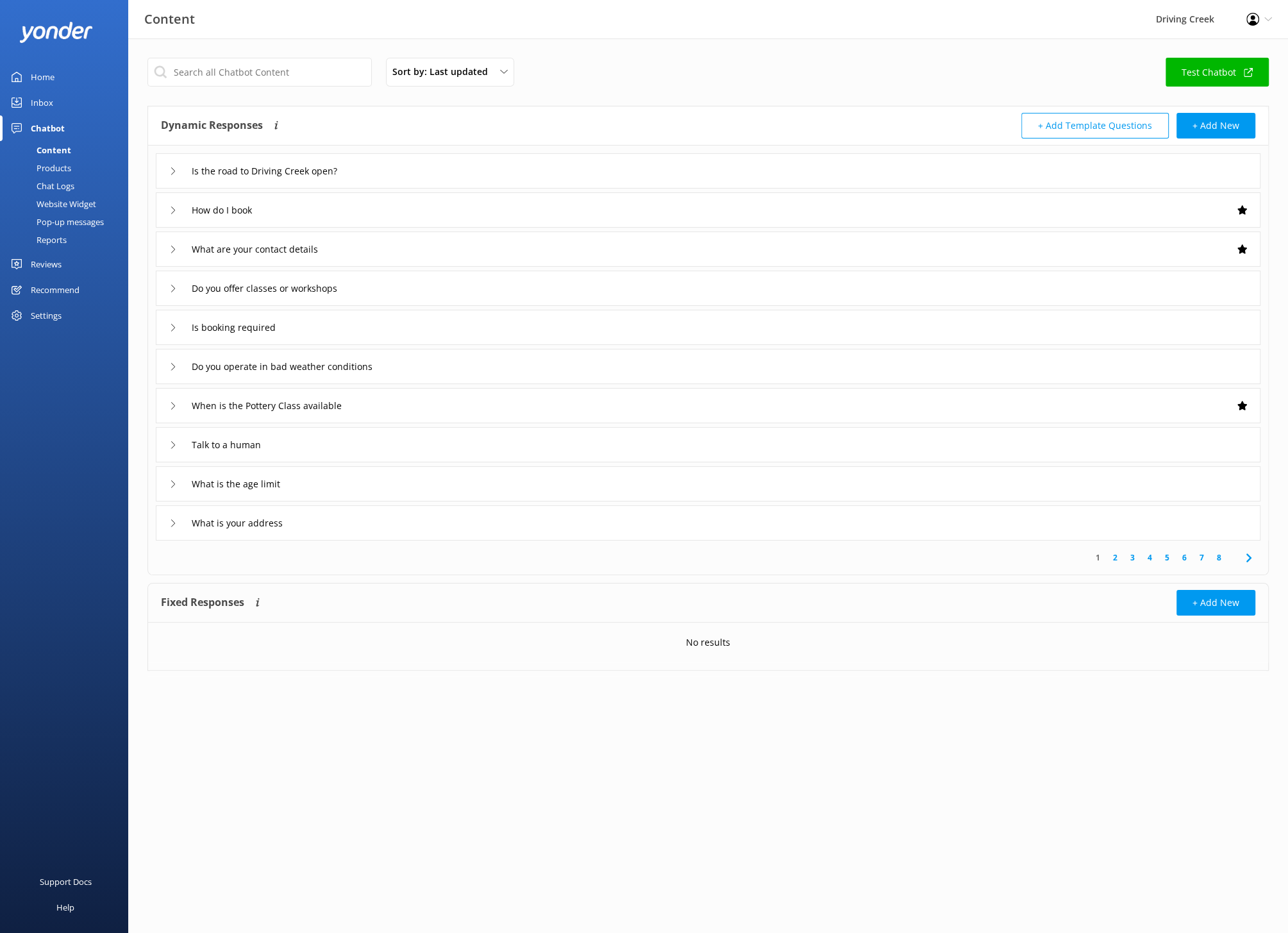
click at [1266, 26] on div "Profile Settings Logout" at bounding box center [1259, 19] width 58 height 38
click at [1015, 77] on div "Sort by: Last updated Title (A-Z) Last updated Test Chatbot" at bounding box center [708, 76] width 1121 height 37
click at [1248, 370] on div "Do you operate in bad weather conditions" at bounding box center [708, 366] width 1105 height 35
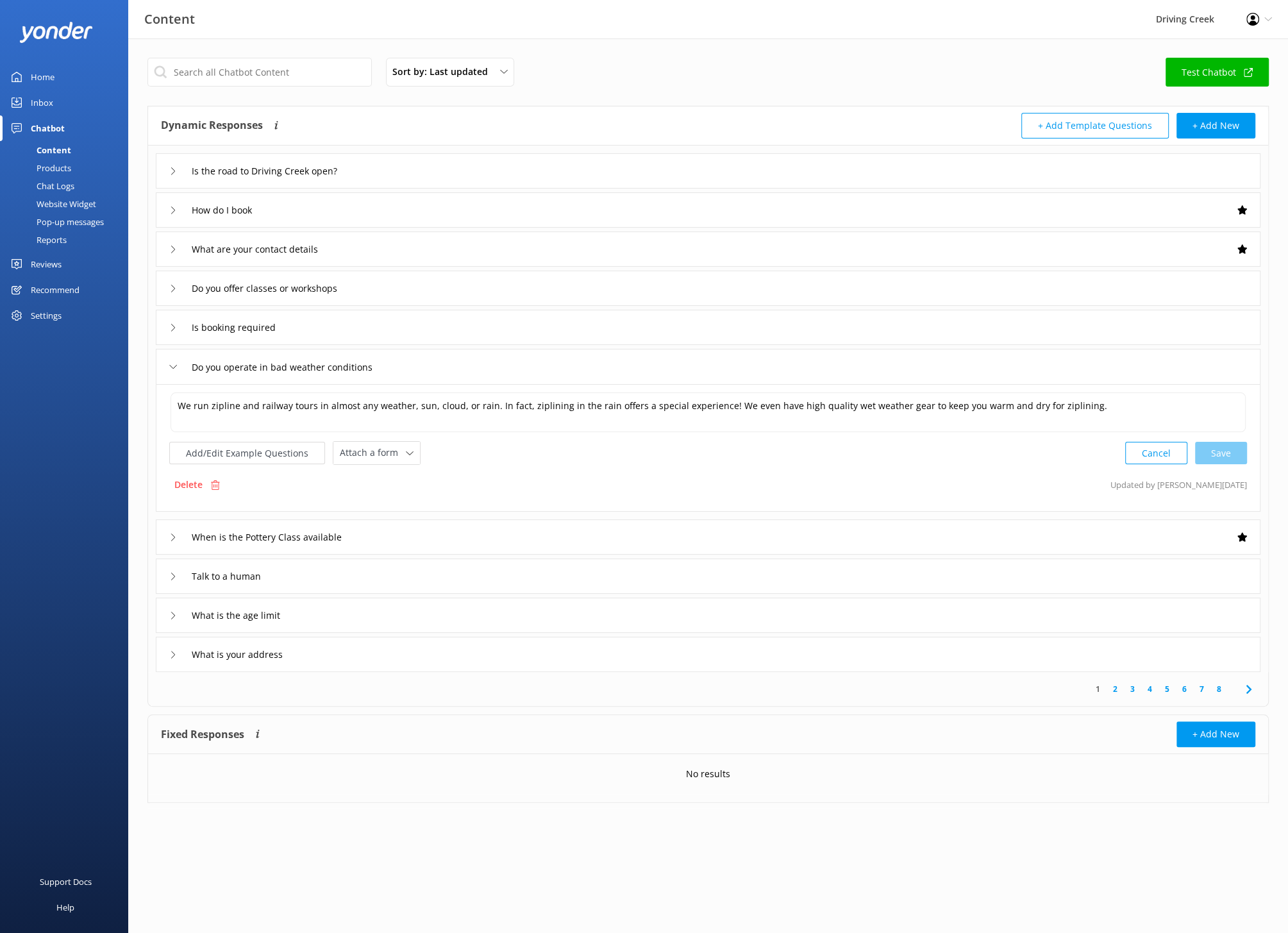
click at [51, 287] on div "Recommend" at bounding box center [55, 290] width 48 height 26
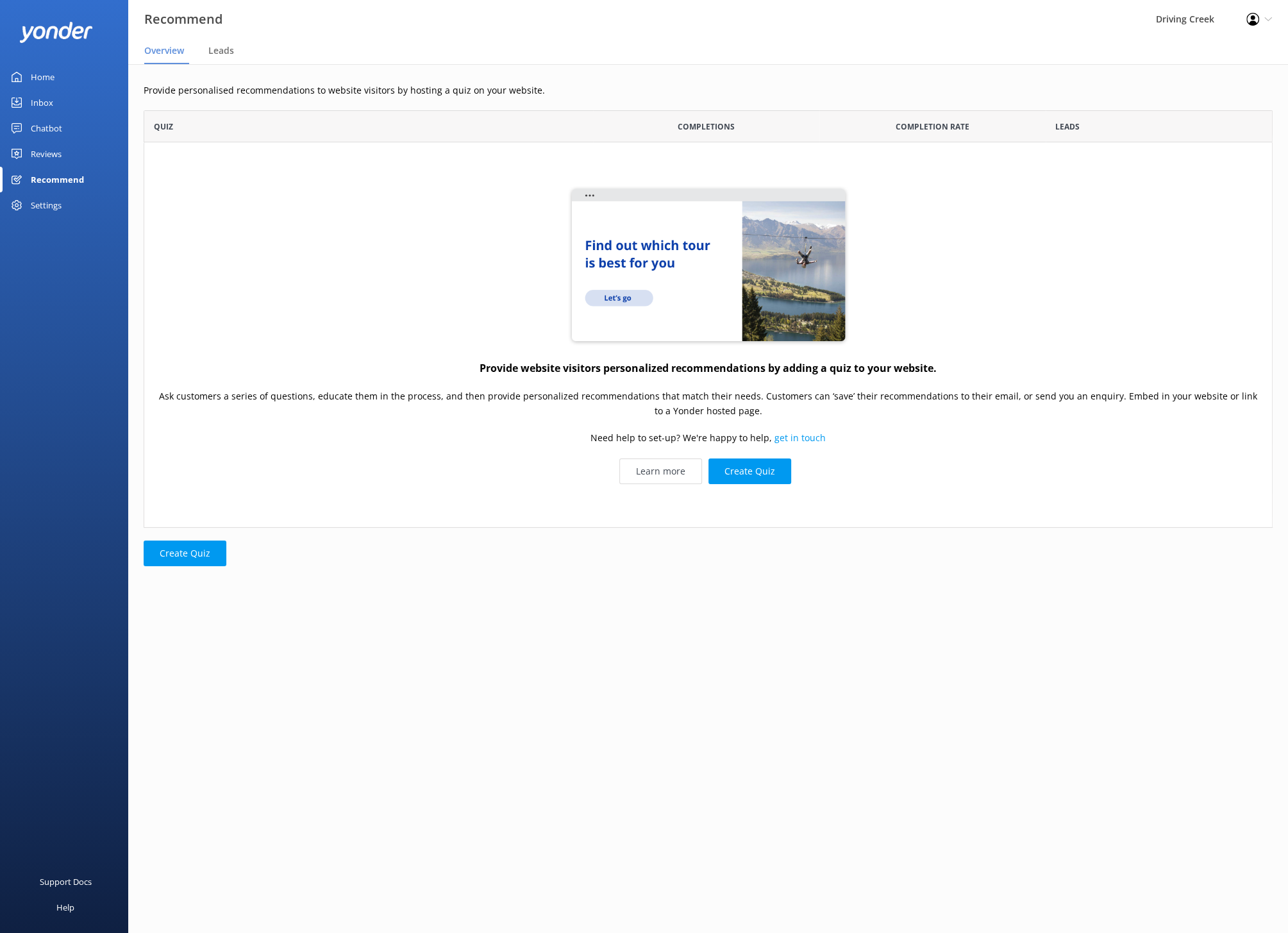
scroll to position [417, 1128]
click at [47, 300] on div "Home Inbox Chatbot Content Products Chat Logs Website Widget Pop-up messages Re…" at bounding box center [64, 233] width 129 height 466
click at [37, 203] on div "Settings" at bounding box center [46, 205] width 31 height 26
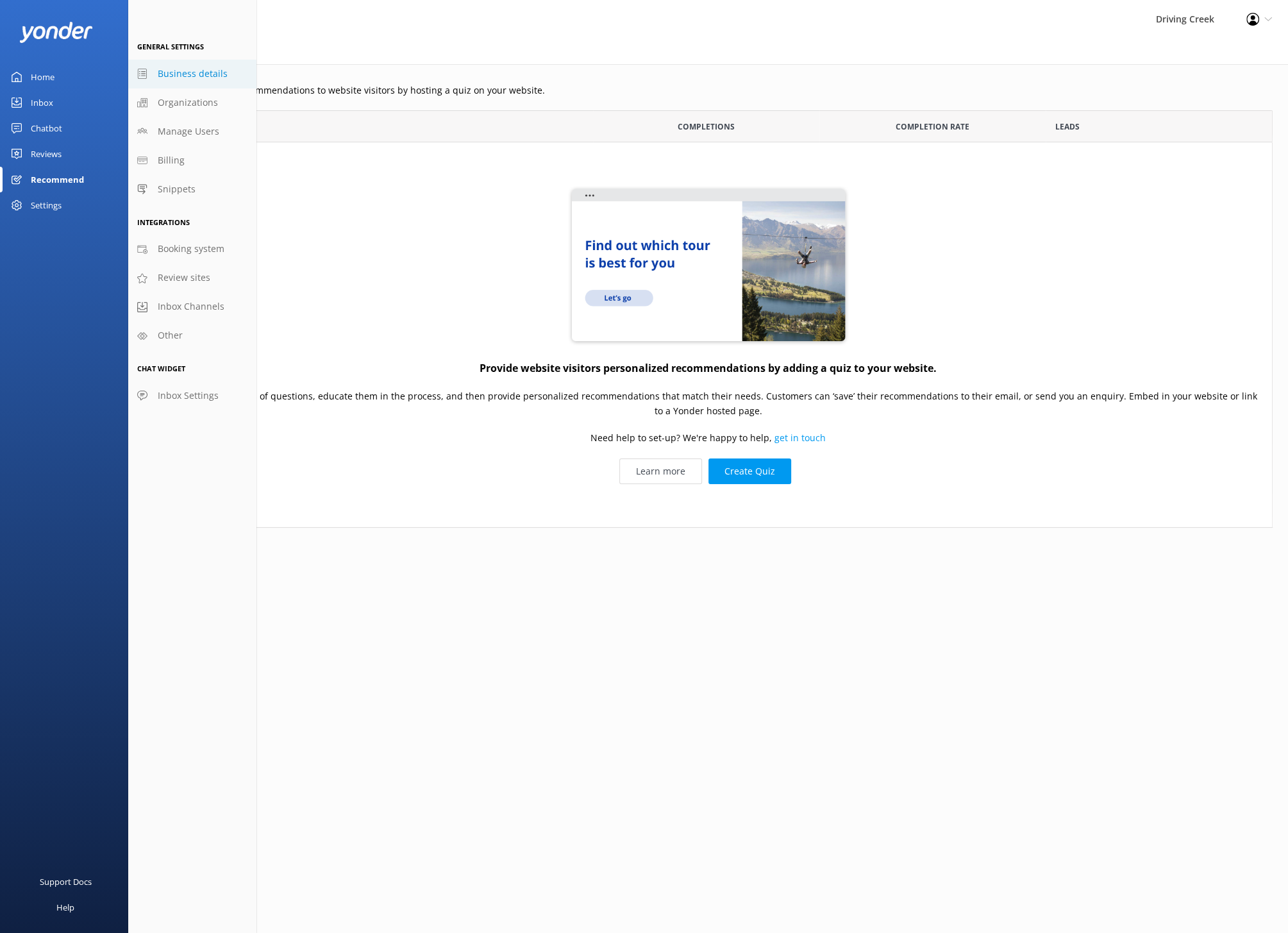
click at [183, 77] on span "Business details" at bounding box center [192, 74] width 70 height 14
select select "Pacific/Auckland"
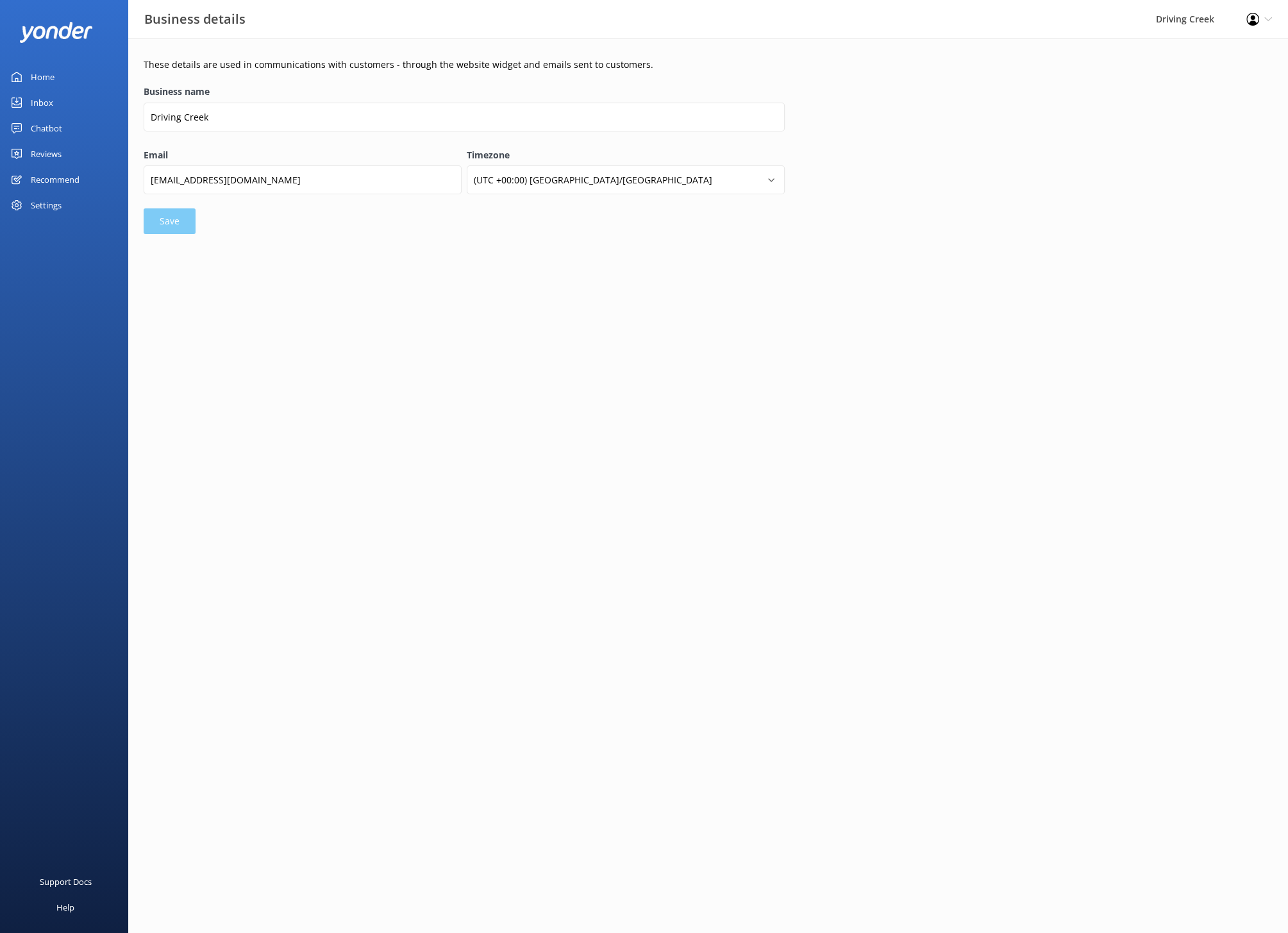
click at [68, 203] on div "Settings" at bounding box center [64, 205] width 129 height 26
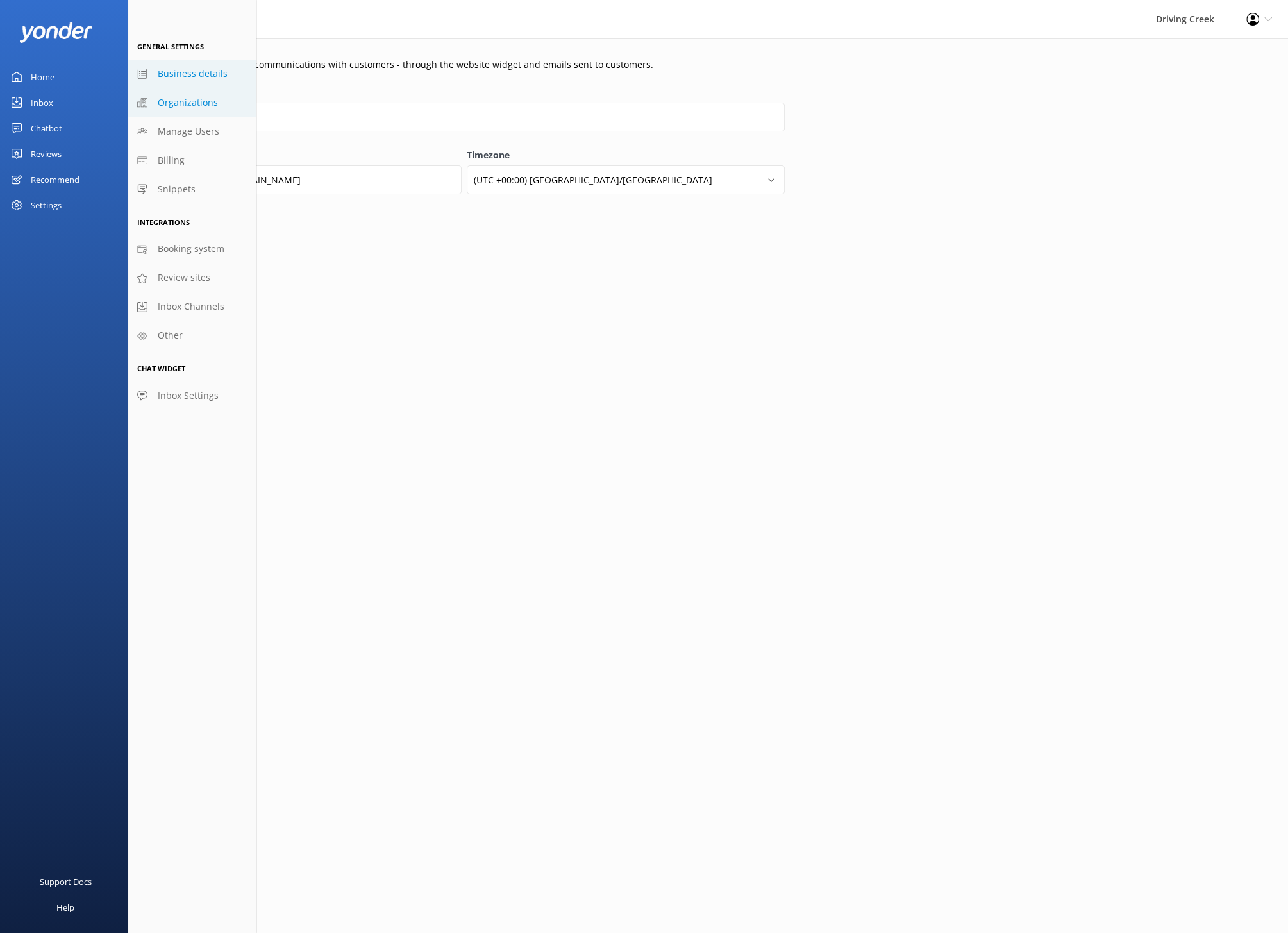
click at [194, 95] on link "Organizations" at bounding box center [193, 103] width 129 height 29
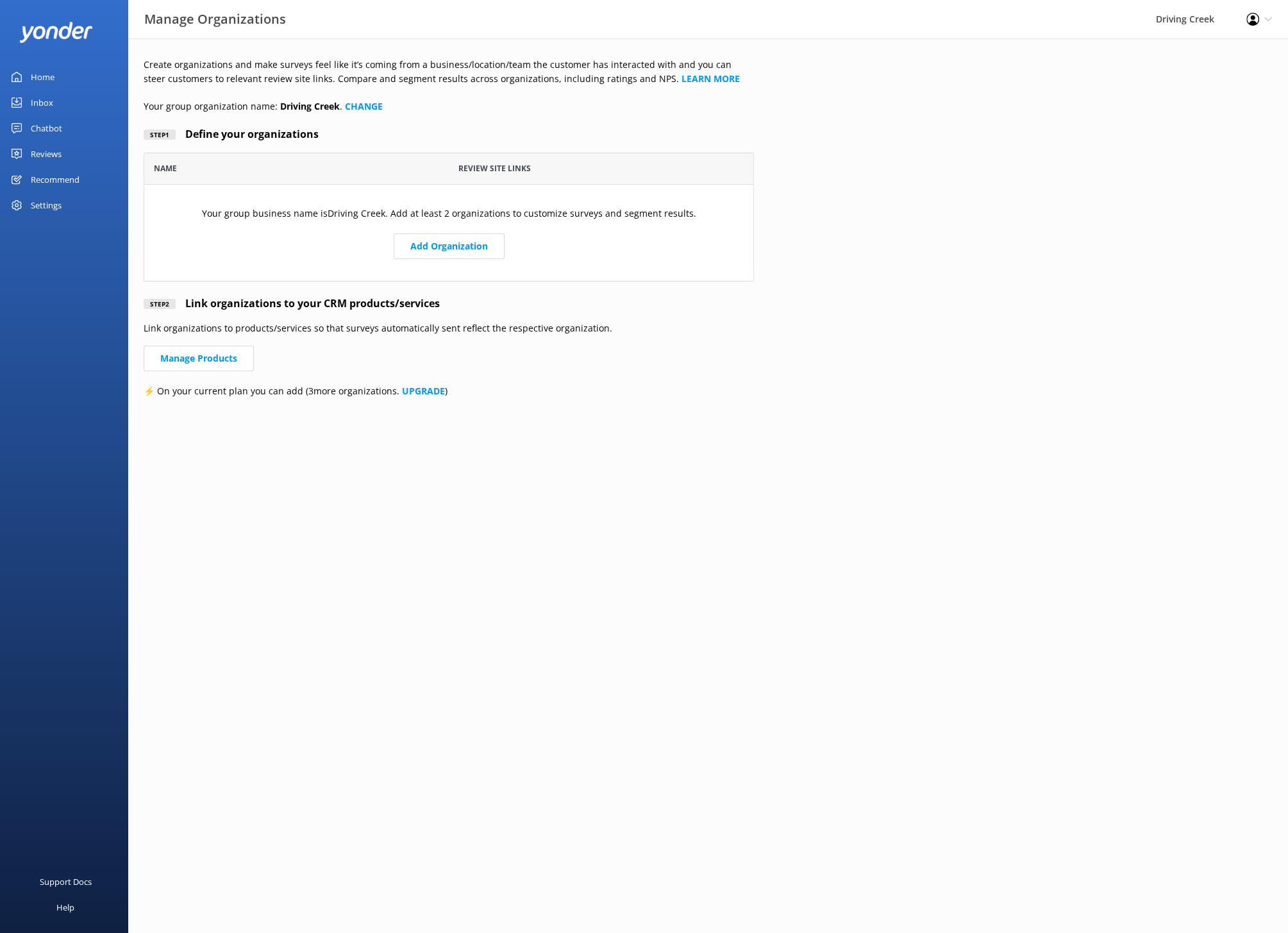
scroll to position [129, 609]
click at [49, 206] on div "Settings" at bounding box center [46, 205] width 31 height 26
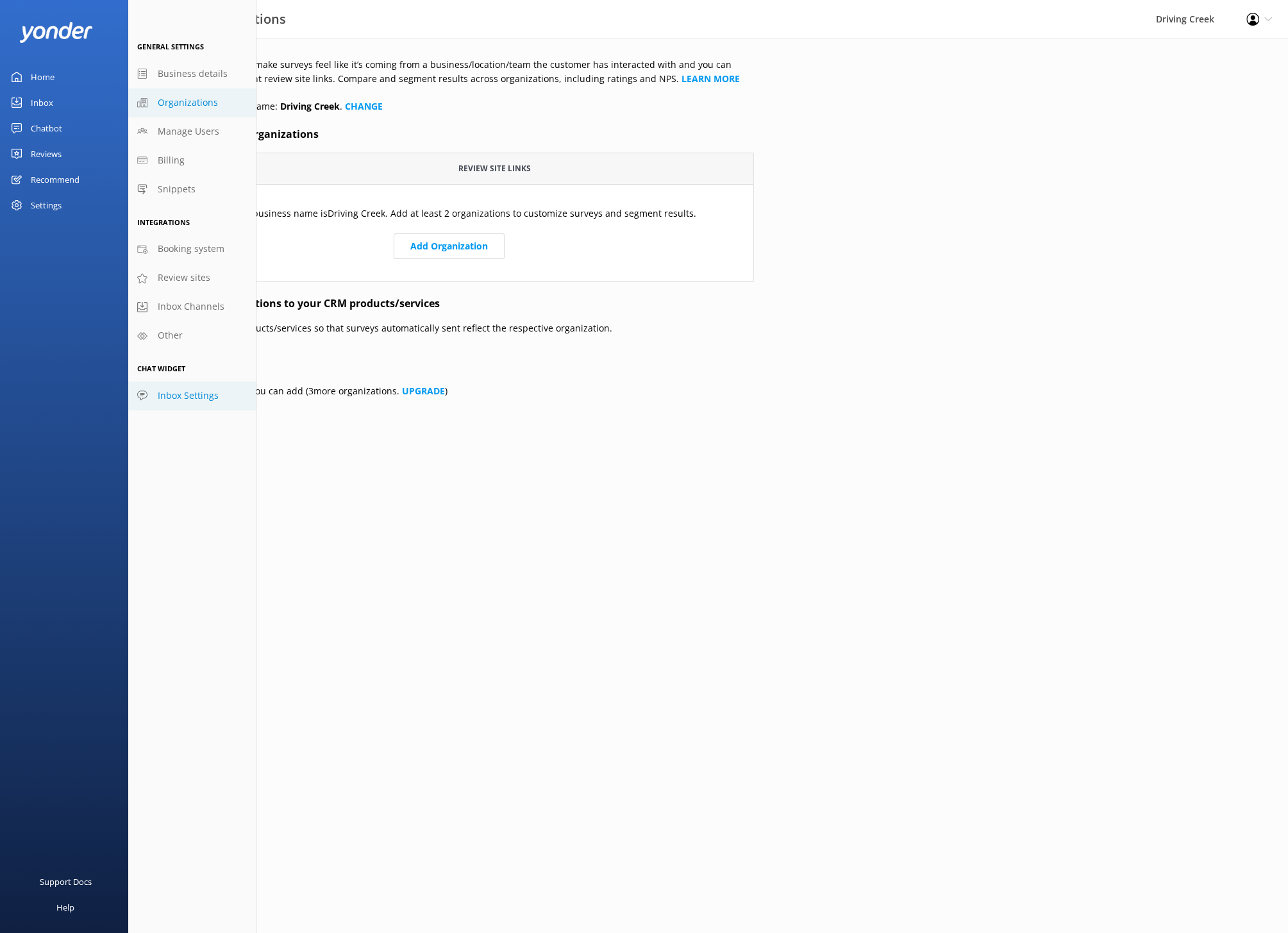
click at [198, 403] on link "Inbox Settings" at bounding box center [193, 396] width 129 height 29
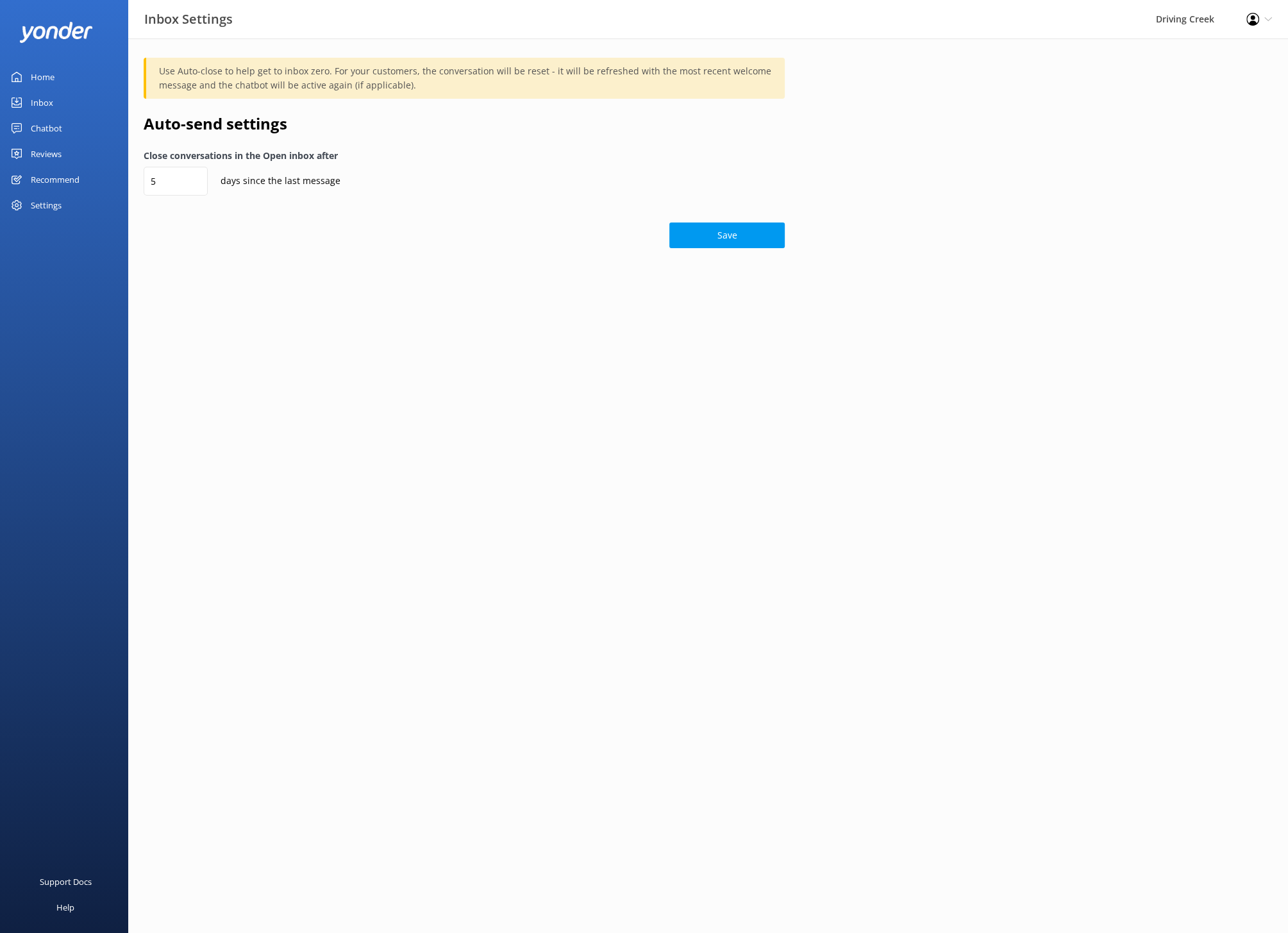
click at [42, 205] on div "Settings" at bounding box center [46, 205] width 31 height 26
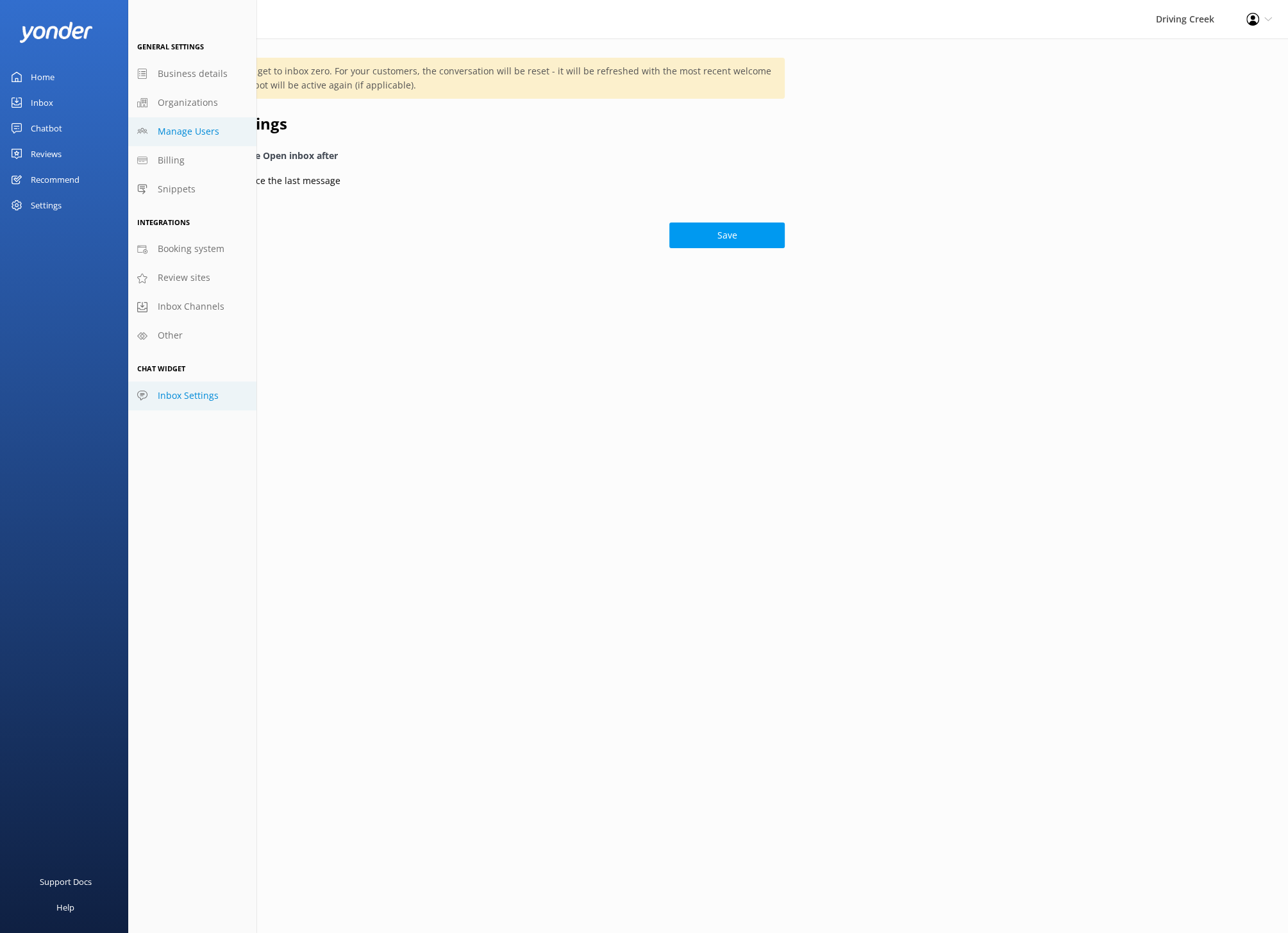
click at [194, 119] on link "Manage Users" at bounding box center [193, 131] width 129 height 29
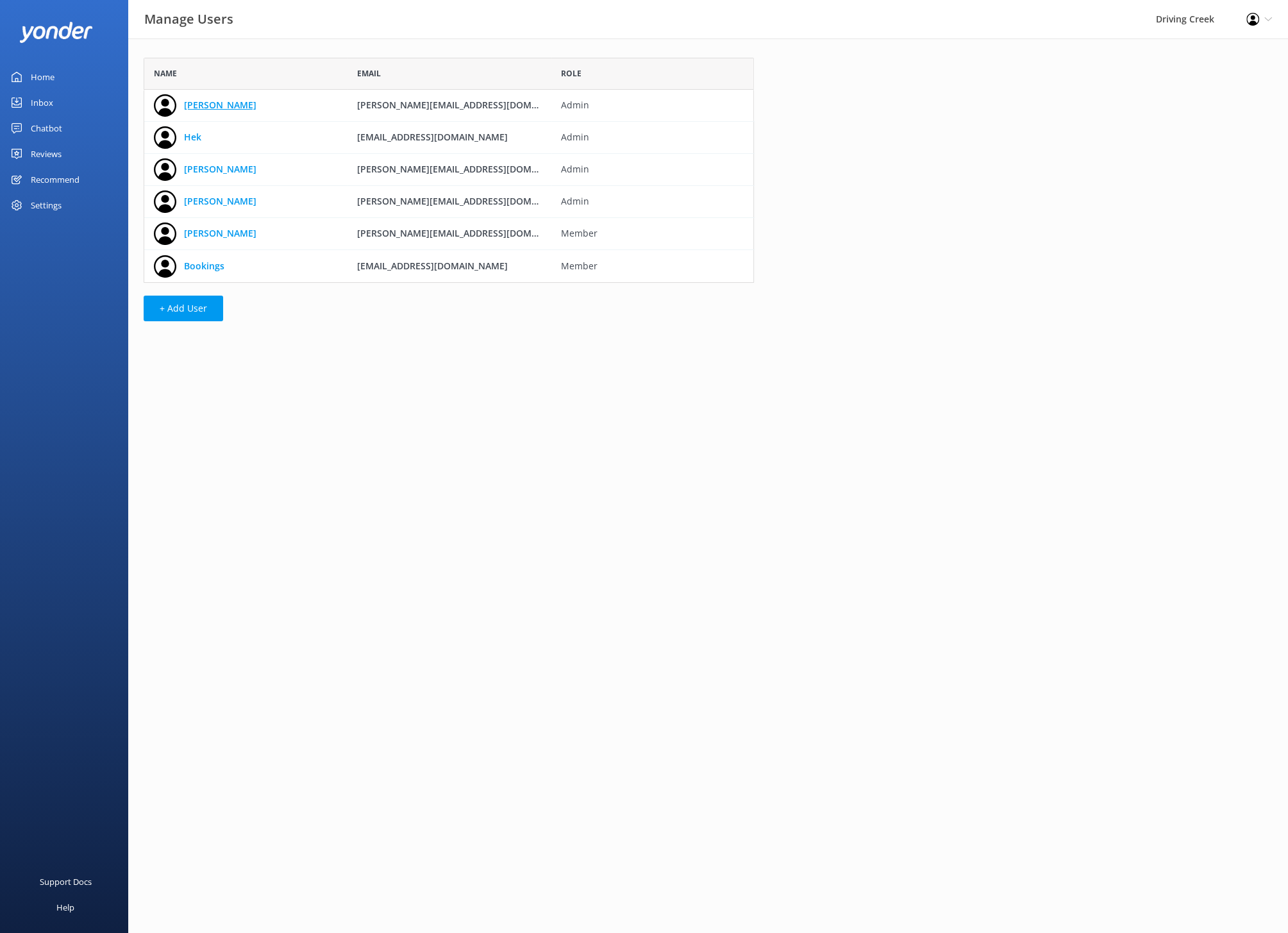
scroll to position [225, 609]
click at [58, 83] on link "Home" at bounding box center [64, 77] width 129 height 26
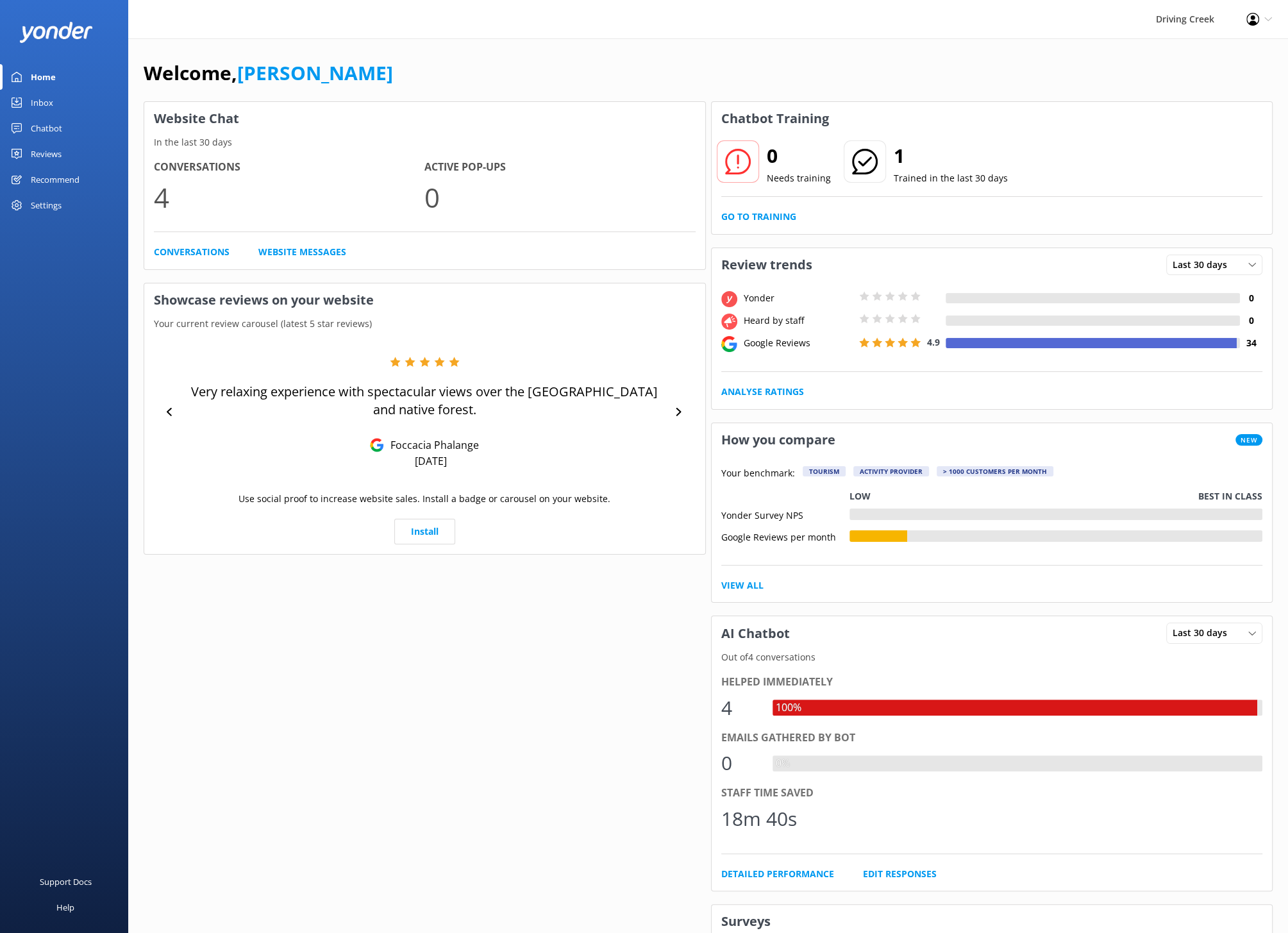
click at [48, 100] on div "Inbox" at bounding box center [42, 103] width 22 height 26
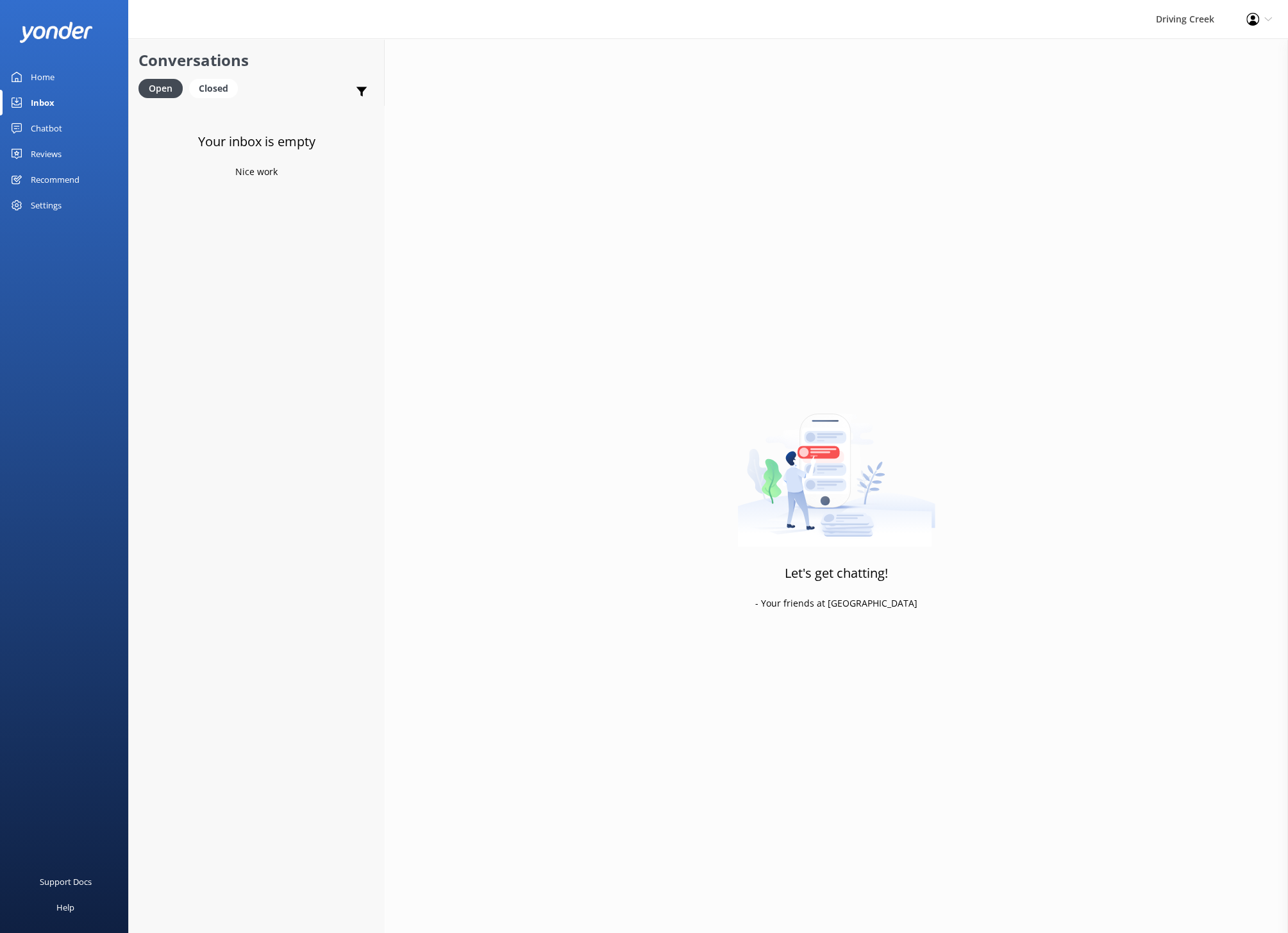
click at [47, 123] on div "Chatbot" at bounding box center [47, 129] width 32 height 26
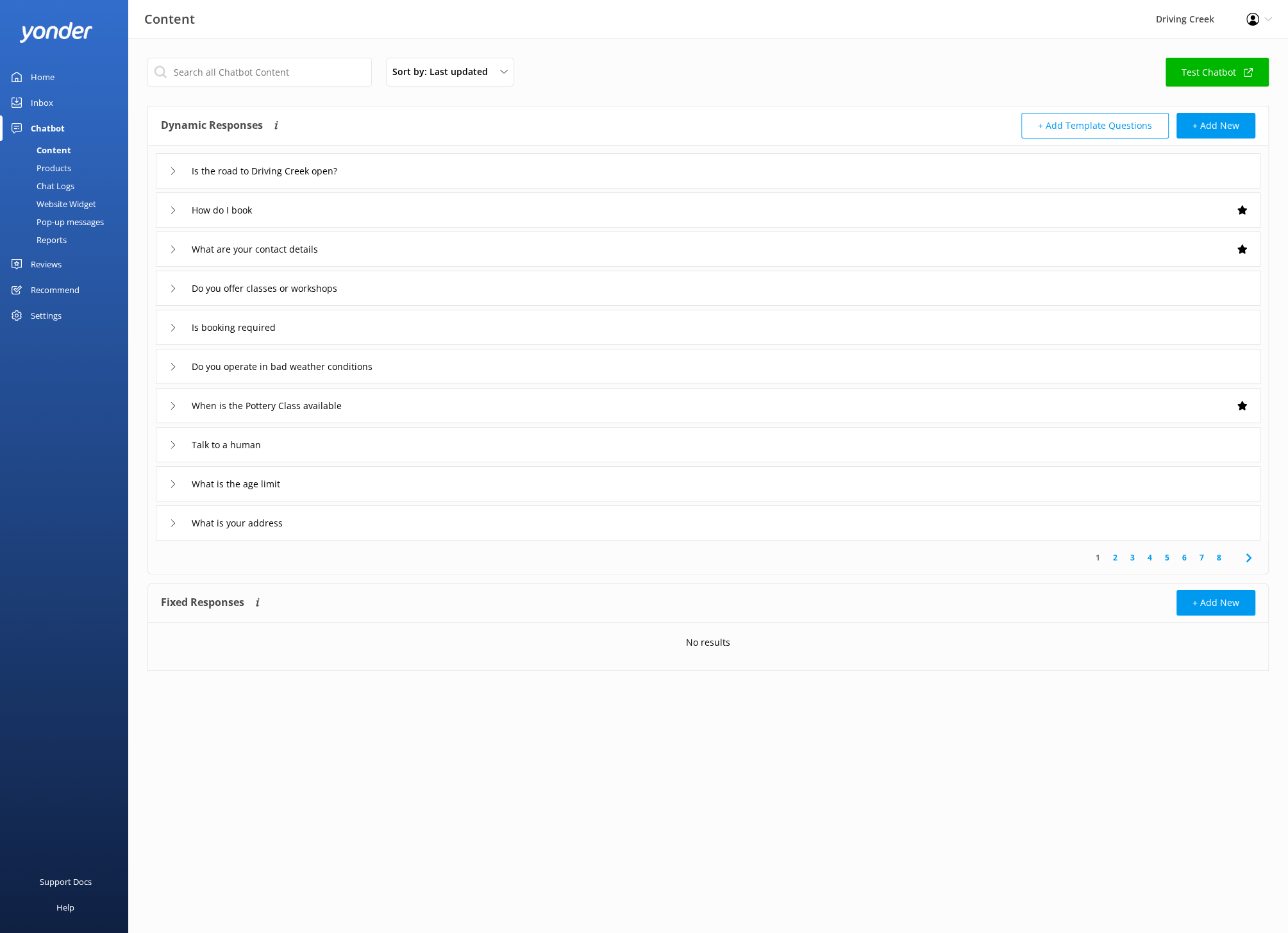
click at [50, 75] on div "Home" at bounding box center [43, 77] width 24 height 26
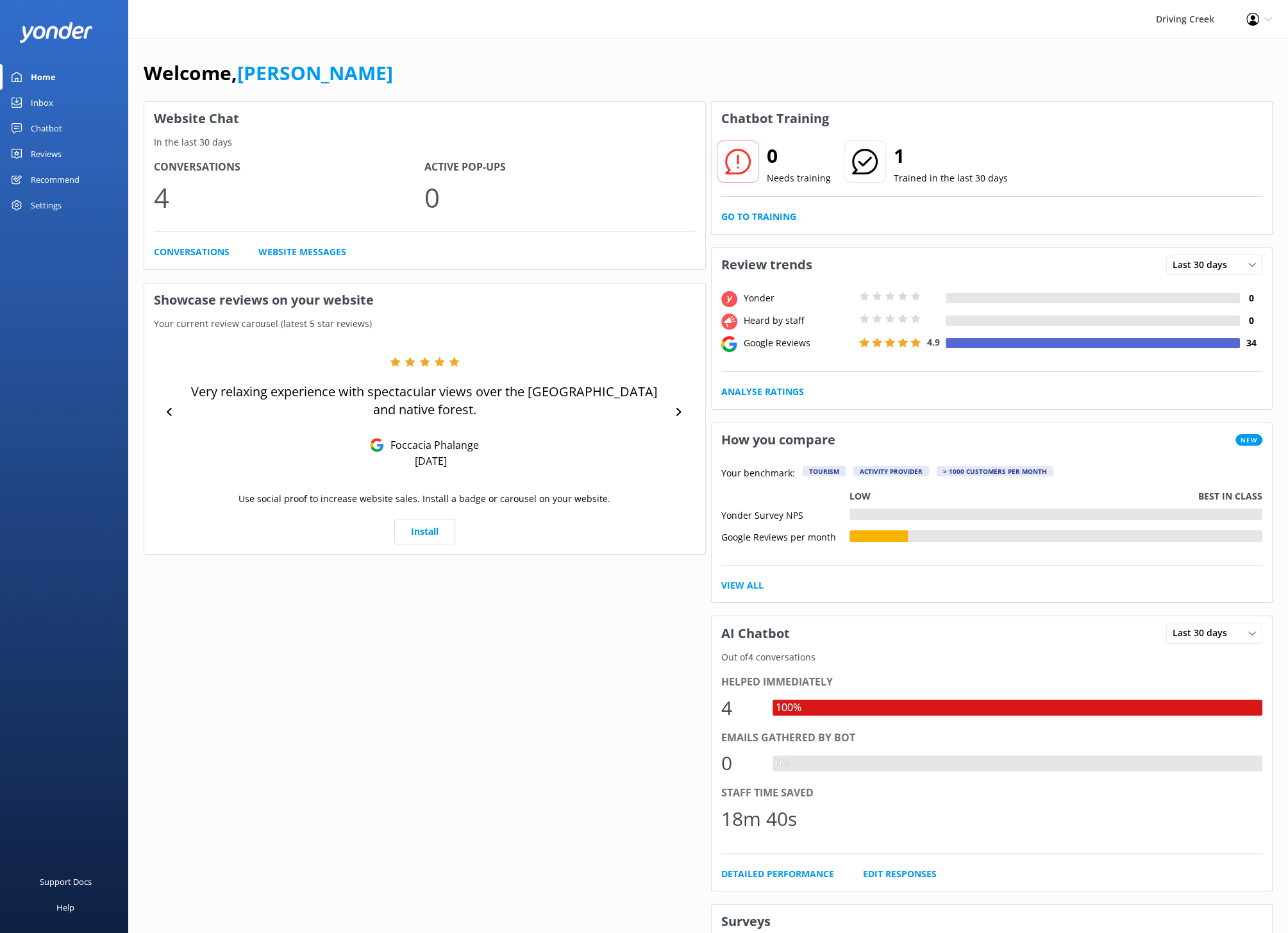
click at [51, 94] on div "Inbox" at bounding box center [42, 103] width 22 height 26
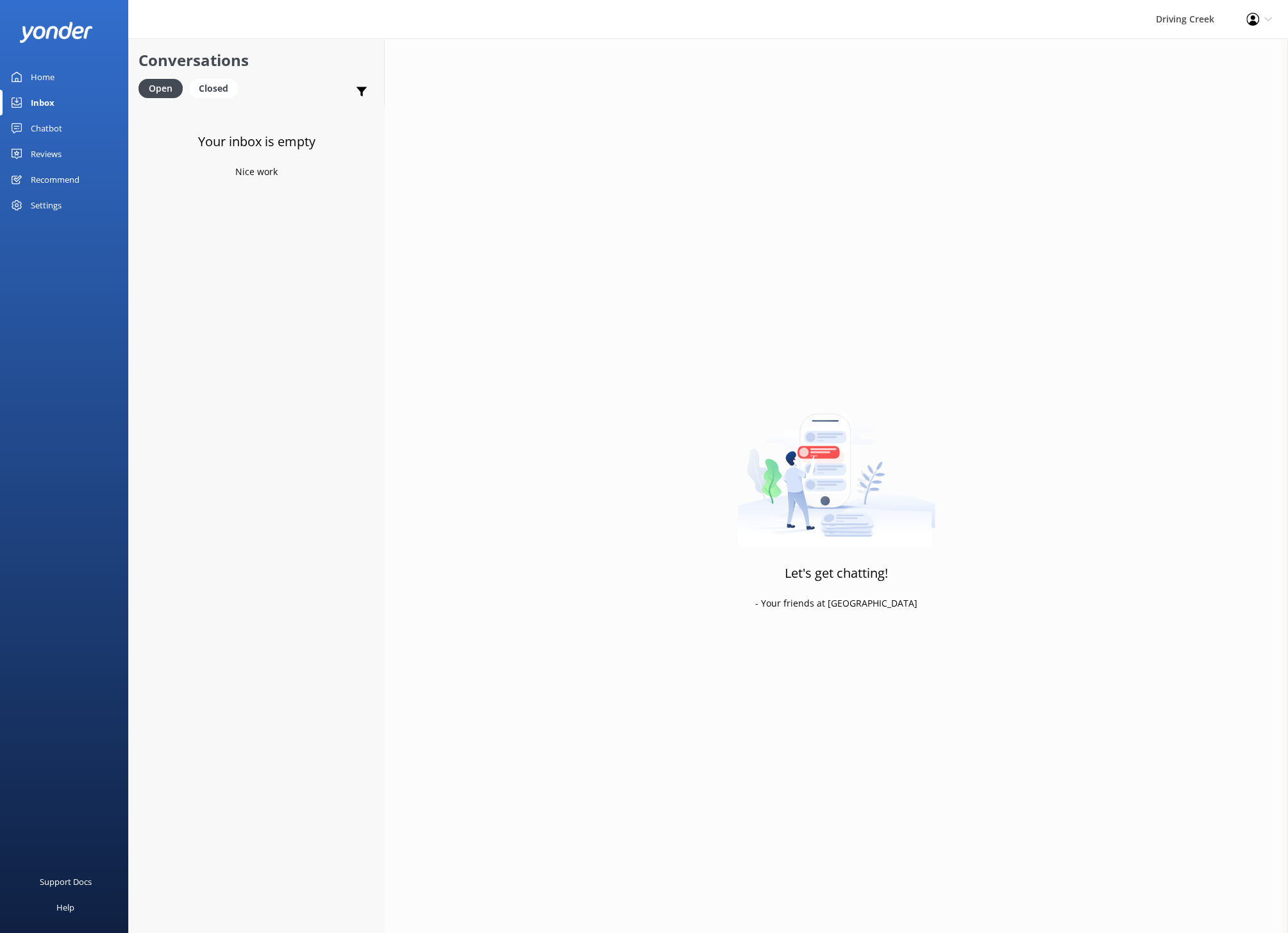
click at [51, 123] on div "Chatbot" at bounding box center [47, 129] width 32 height 26
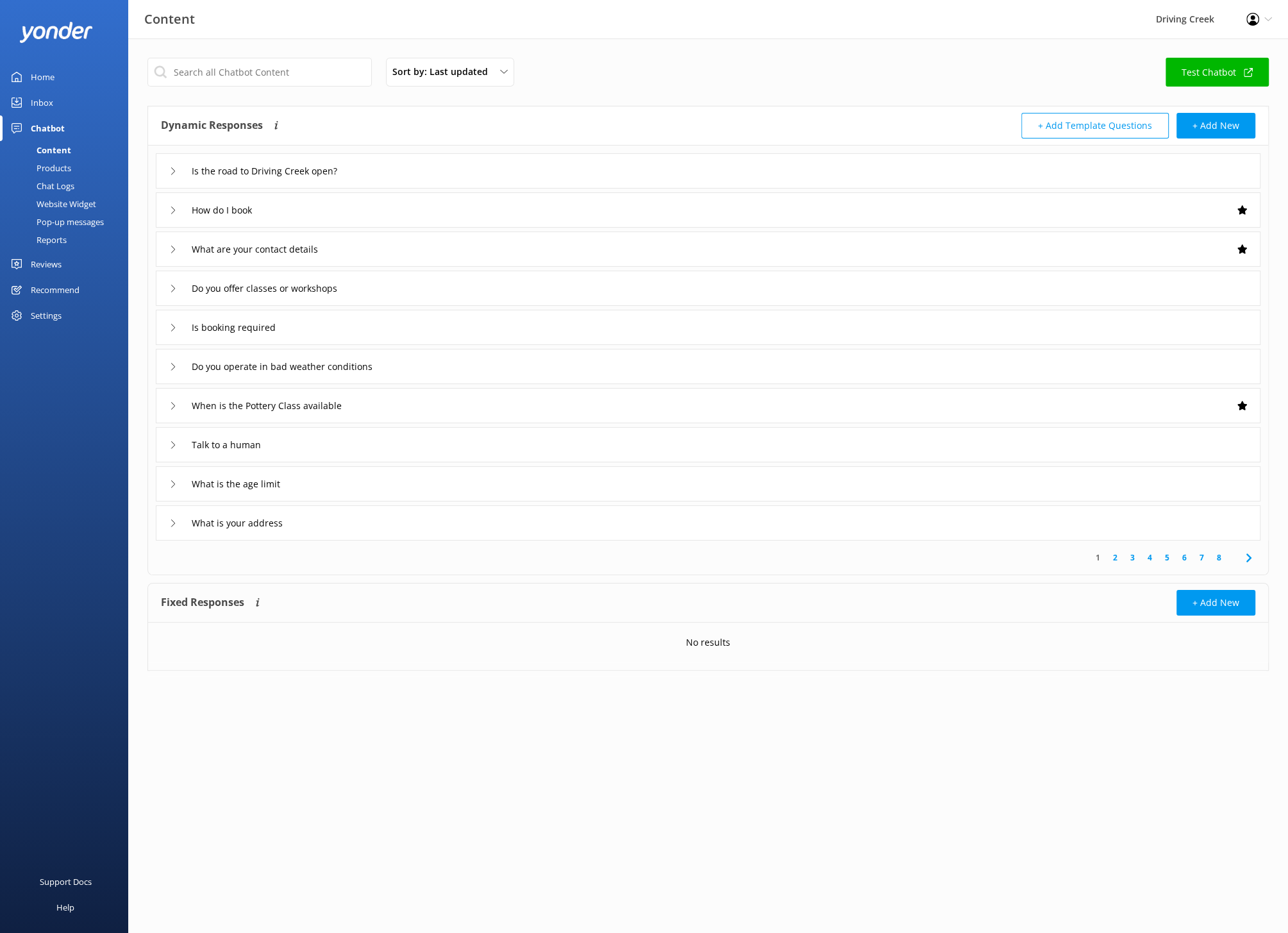
click at [61, 223] on div "Pop-up messages" at bounding box center [56, 222] width 96 height 18
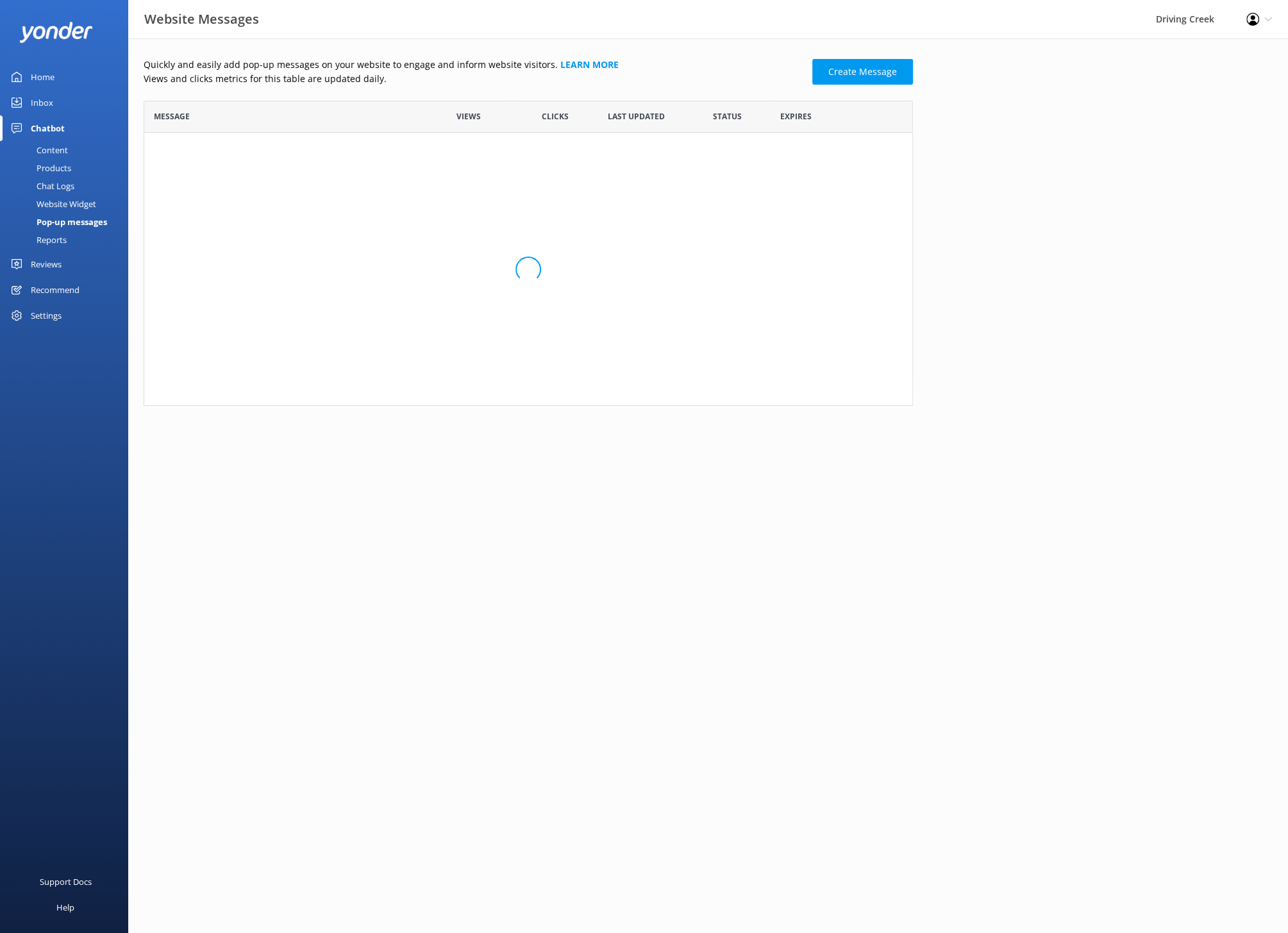
scroll to position [305, 769]
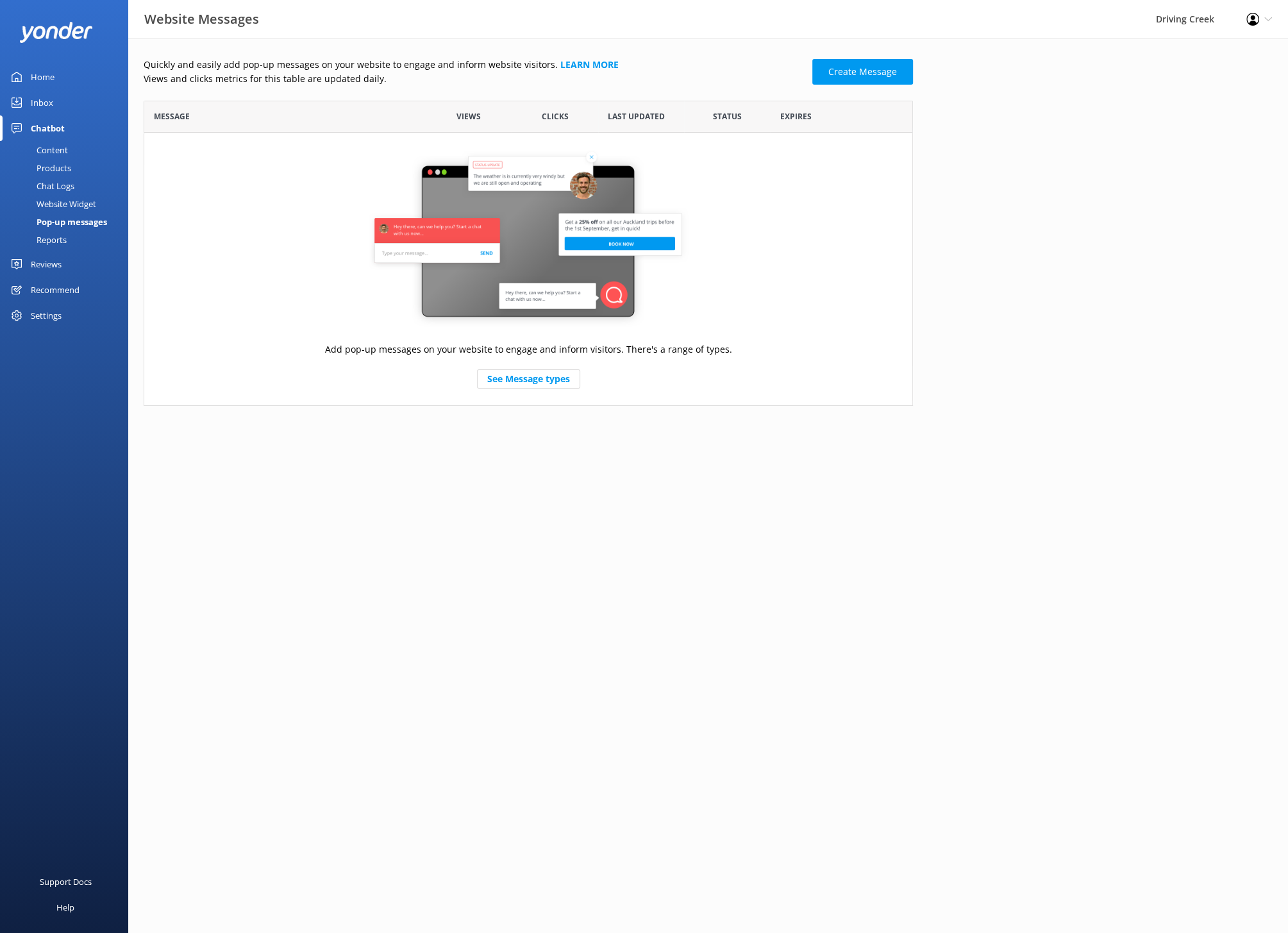
click at [58, 238] on div "Reports" at bounding box center [38, 240] width 59 height 18
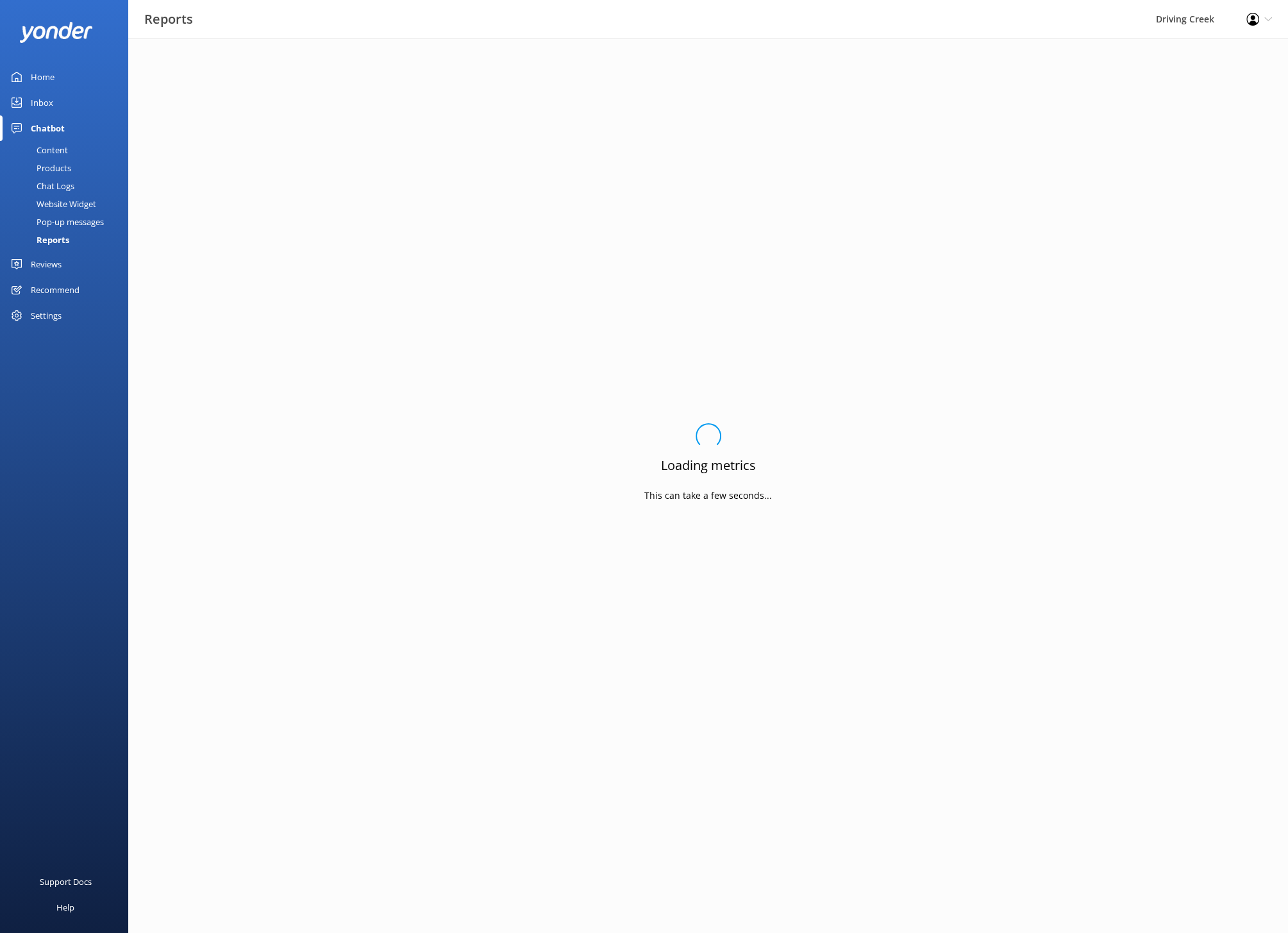
click at [66, 200] on div "Website Widget" at bounding box center [52, 204] width 89 height 18
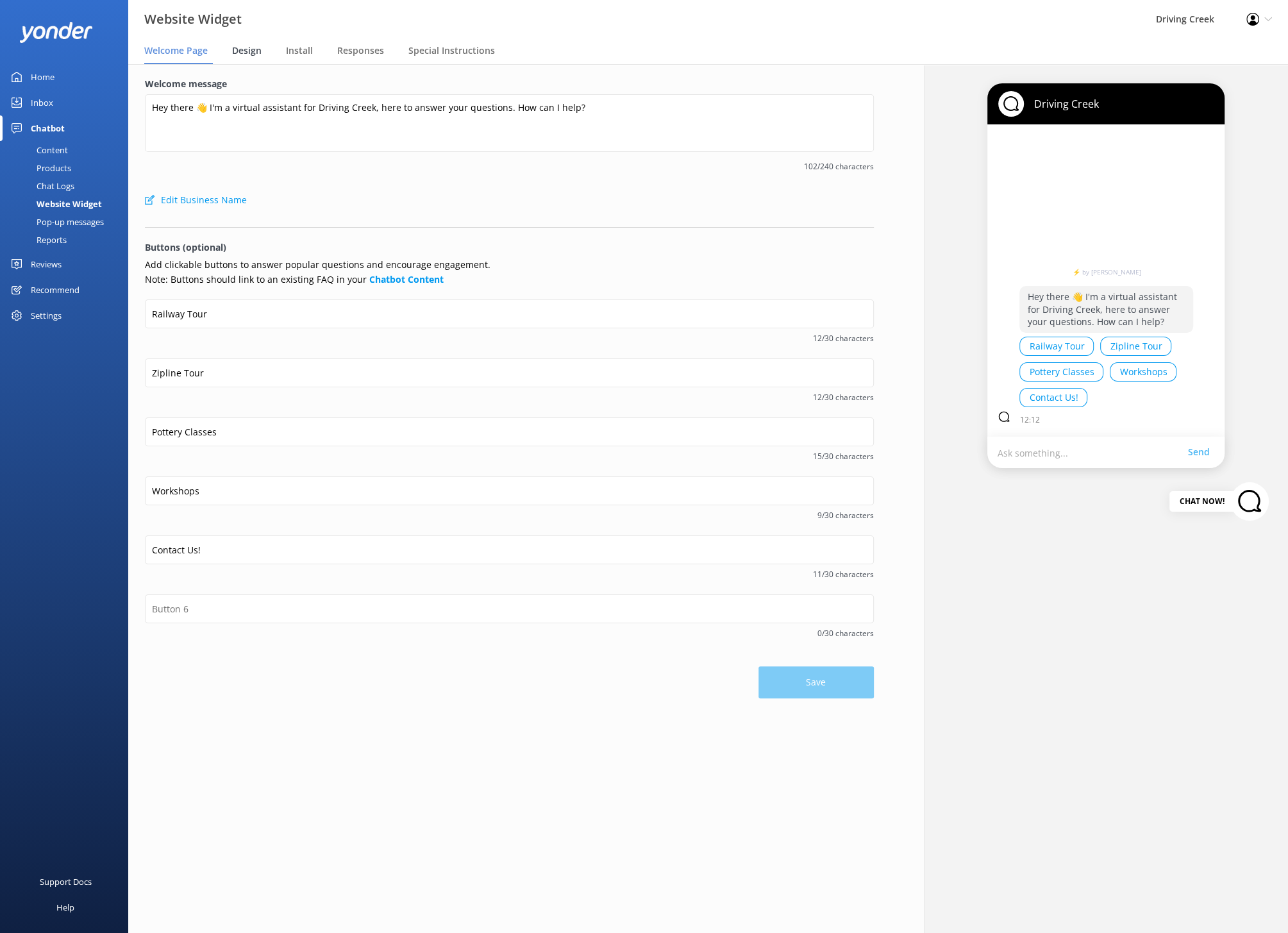
click at [264, 48] on div "Design" at bounding box center [249, 51] width 35 height 26
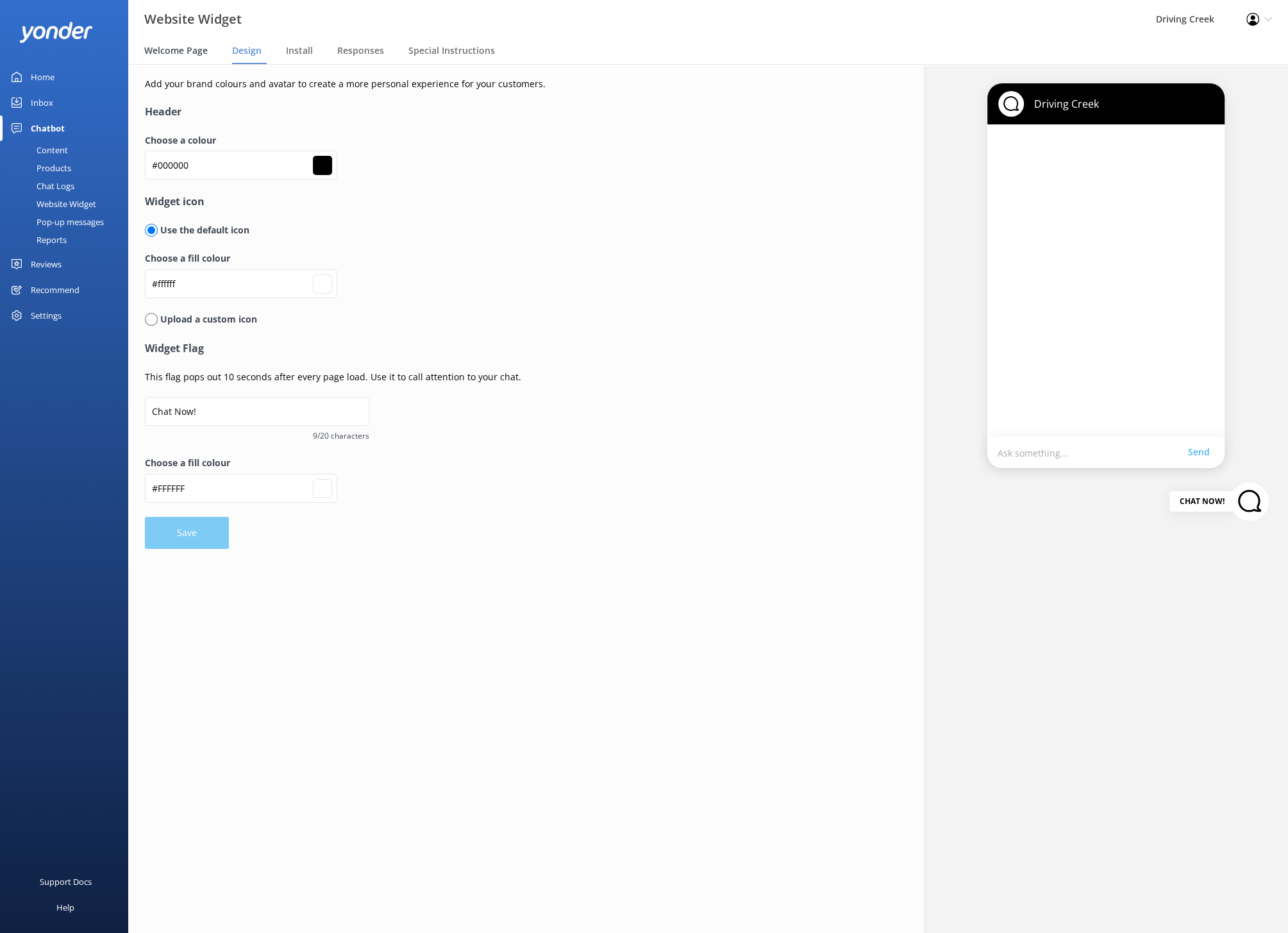
click at [187, 51] on span "Welcome Page" at bounding box center [176, 51] width 64 height 13
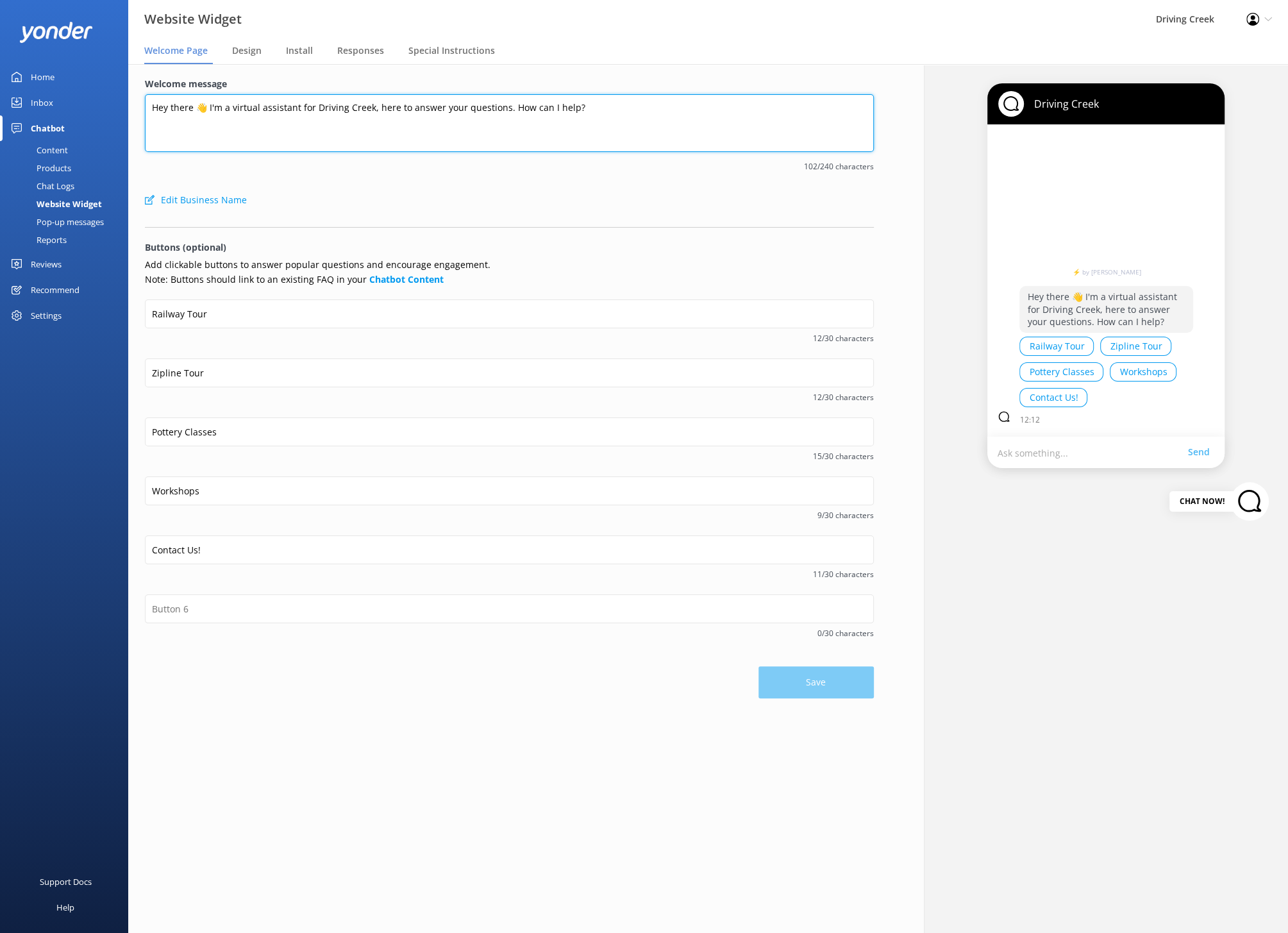
click at [300, 109] on textarea "Hey there 👋 I'm a virtual assistant for Driving Creek, here to answer your ques…" at bounding box center [509, 123] width 728 height 58
click at [203, 108] on textarea "Hey there 👋 I'm a virtual assistant for Driving Creek, here to answer your ques…" at bounding box center [509, 123] width 728 height 58
drag, startPoint x: 499, startPoint y: 108, endPoint x: 118, endPoint y: 103, distance: 381.0
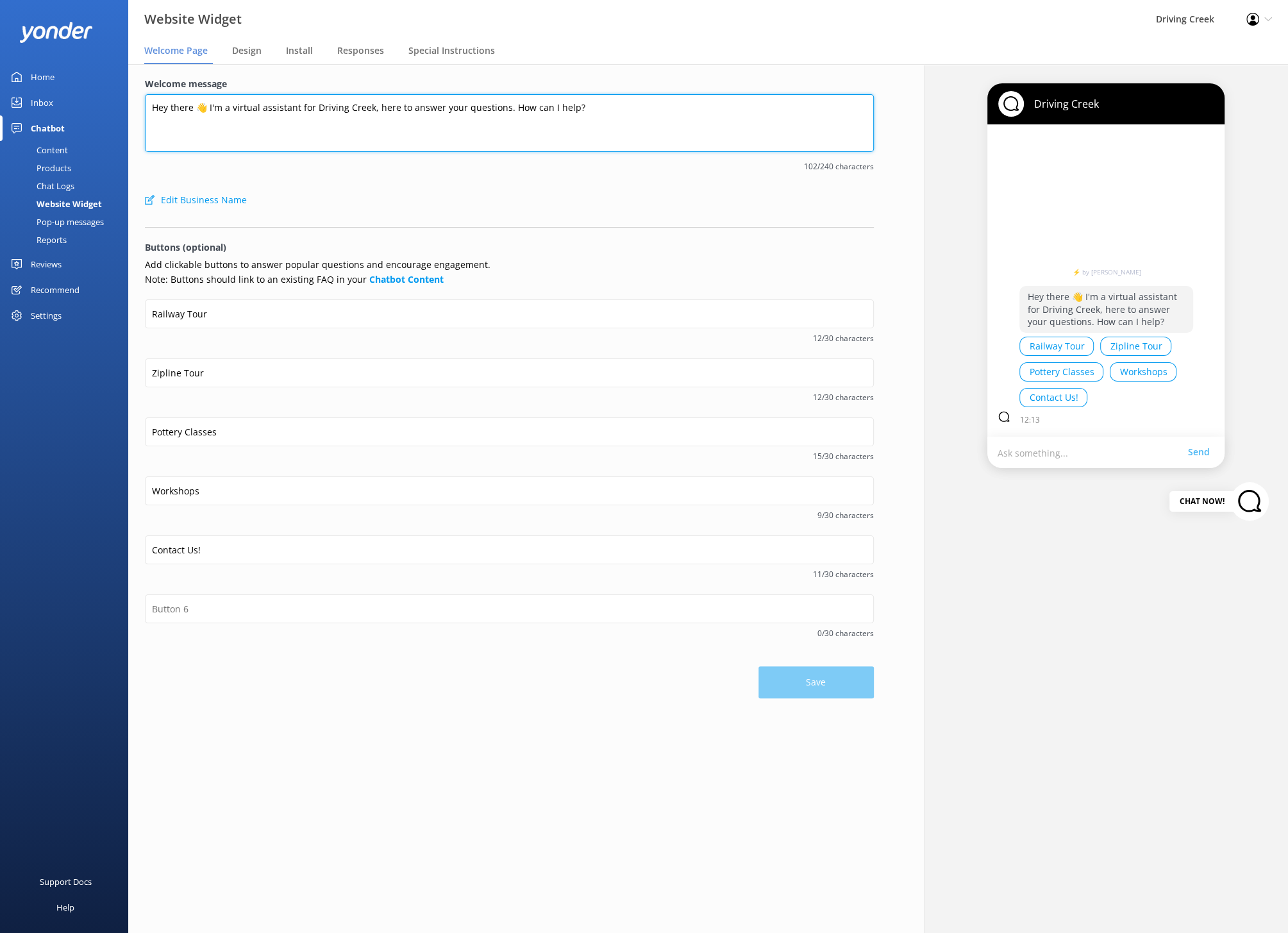
click at [118, 103] on div "Website Widget Driving Creek Profile Settings Logout Welcome Page Design Instal…" at bounding box center [644, 498] width 1288 height 869
paste textarea "Kia ora 👋 Welcome to Driving Creek! I’m your virtual assistant — here to help y…"
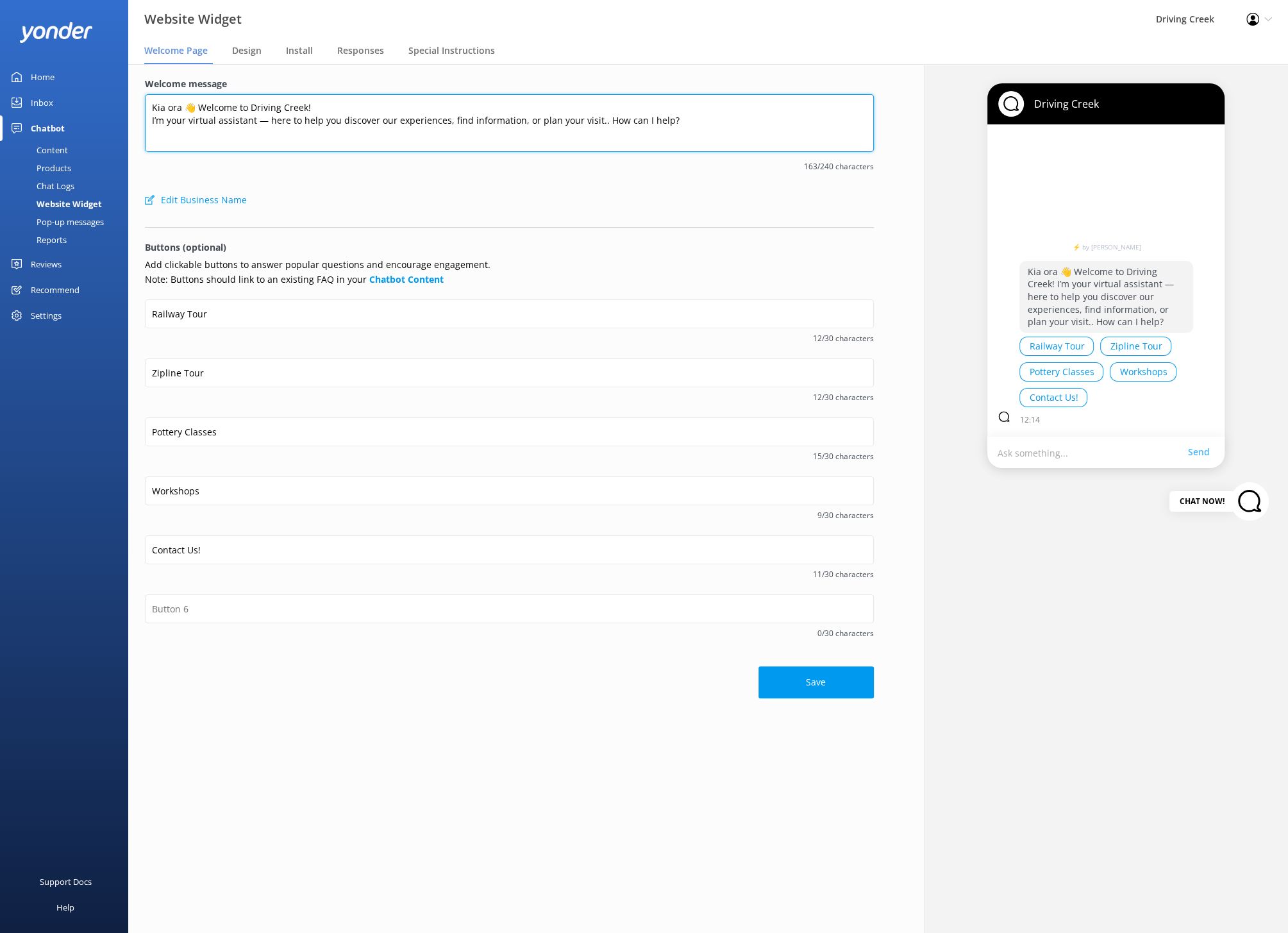
click at [147, 120] on textarea "Kia ora 👋 Welcome to Driving Creek! I’m your virtual assistant — here to help y…" at bounding box center [509, 123] width 728 height 58
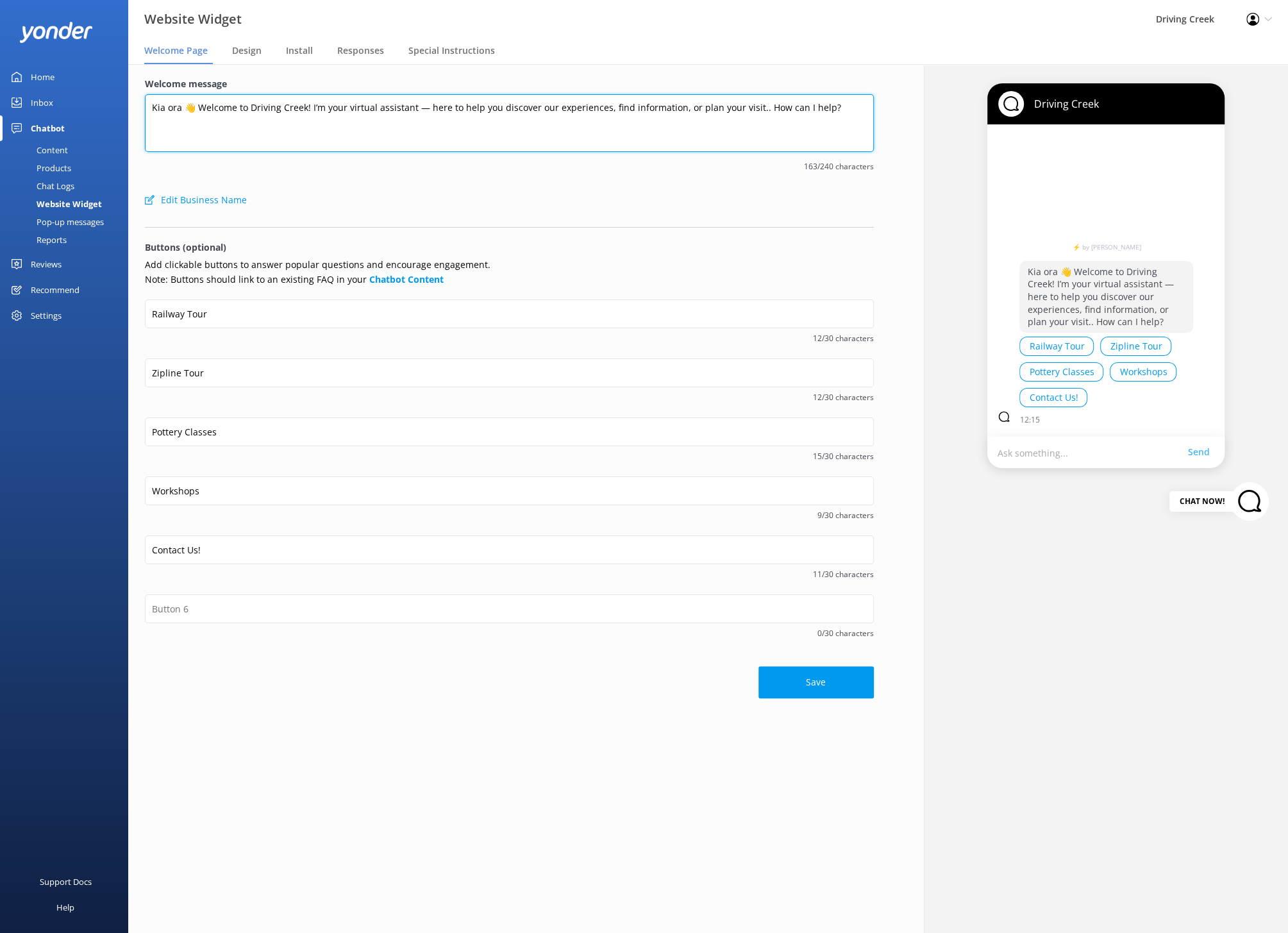
click at [421, 106] on textarea "Kia ora 👋 Welcome to Driving Creek! I’m your virtual assistant — here to help y…" at bounding box center [509, 123] width 728 height 58
drag, startPoint x: 741, startPoint y: 107, endPoint x: 795, endPoint y: 110, distance: 54.1
click at [741, 107] on textarea "Kia ora 👋 Welcome to Driving Creek! I’m your virtual assistant, here to help yo…" at bounding box center [509, 123] width 728 height 58
drag, startPoint x: 305, startPoint y: 107, endPoint x: 200, endPoint y: 108, distance: 105.0
click at [200, 108] on textarea "Kia ora 👋 Welcome to Driving Creek! I’m your virtual assistant, here to help yo…" at bounding box center [509, 123] width 728 height 58
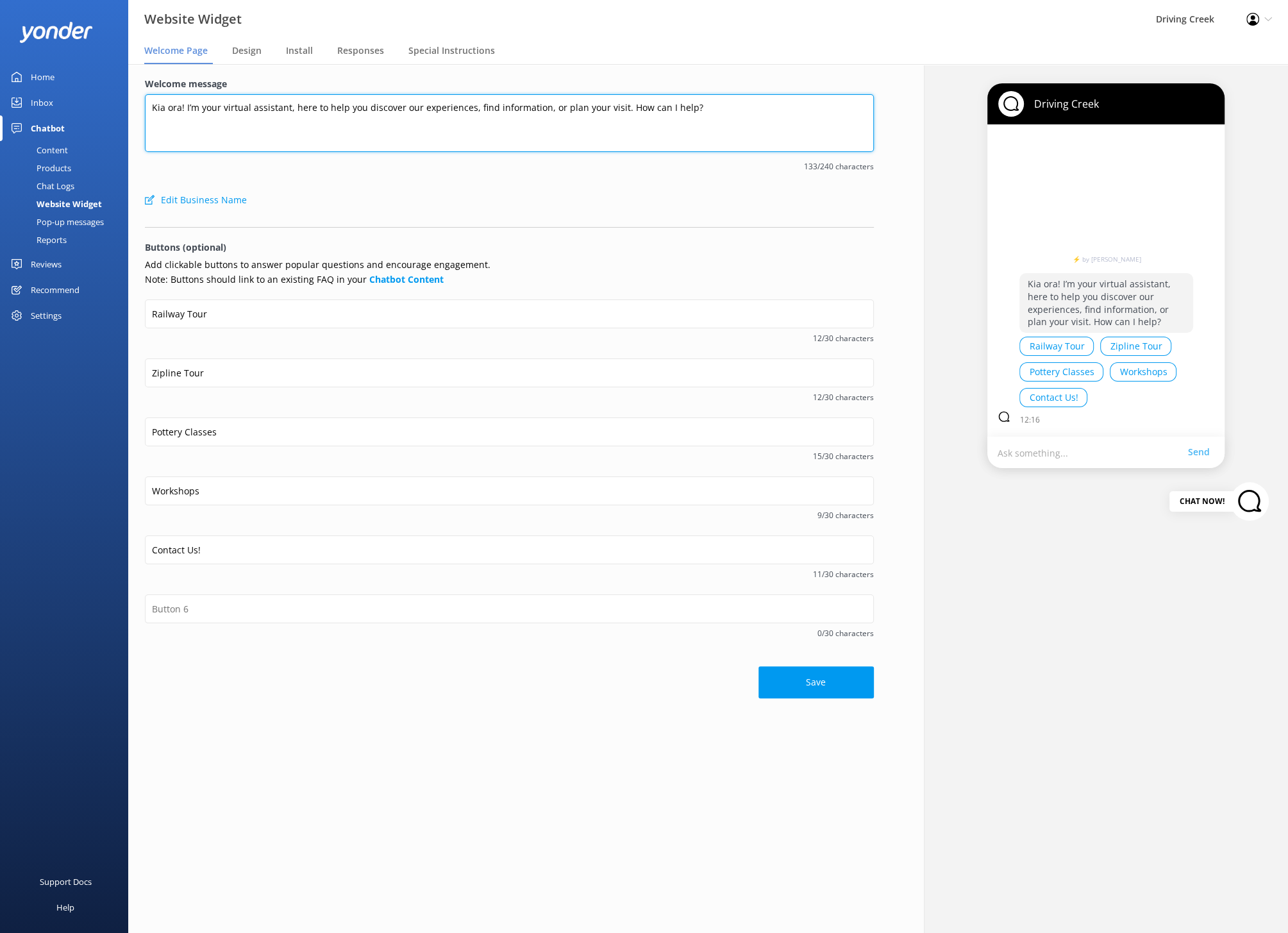
click at [287, 105] on textarea "Kia ora! I’m your virtual assistant, here to help you discover our experiences,…" at bounding box center [509, 123] width 728 height 58
type textarea "Kia ora! I’m your Driving Creek virtual assistant, here to help you discover ou…"
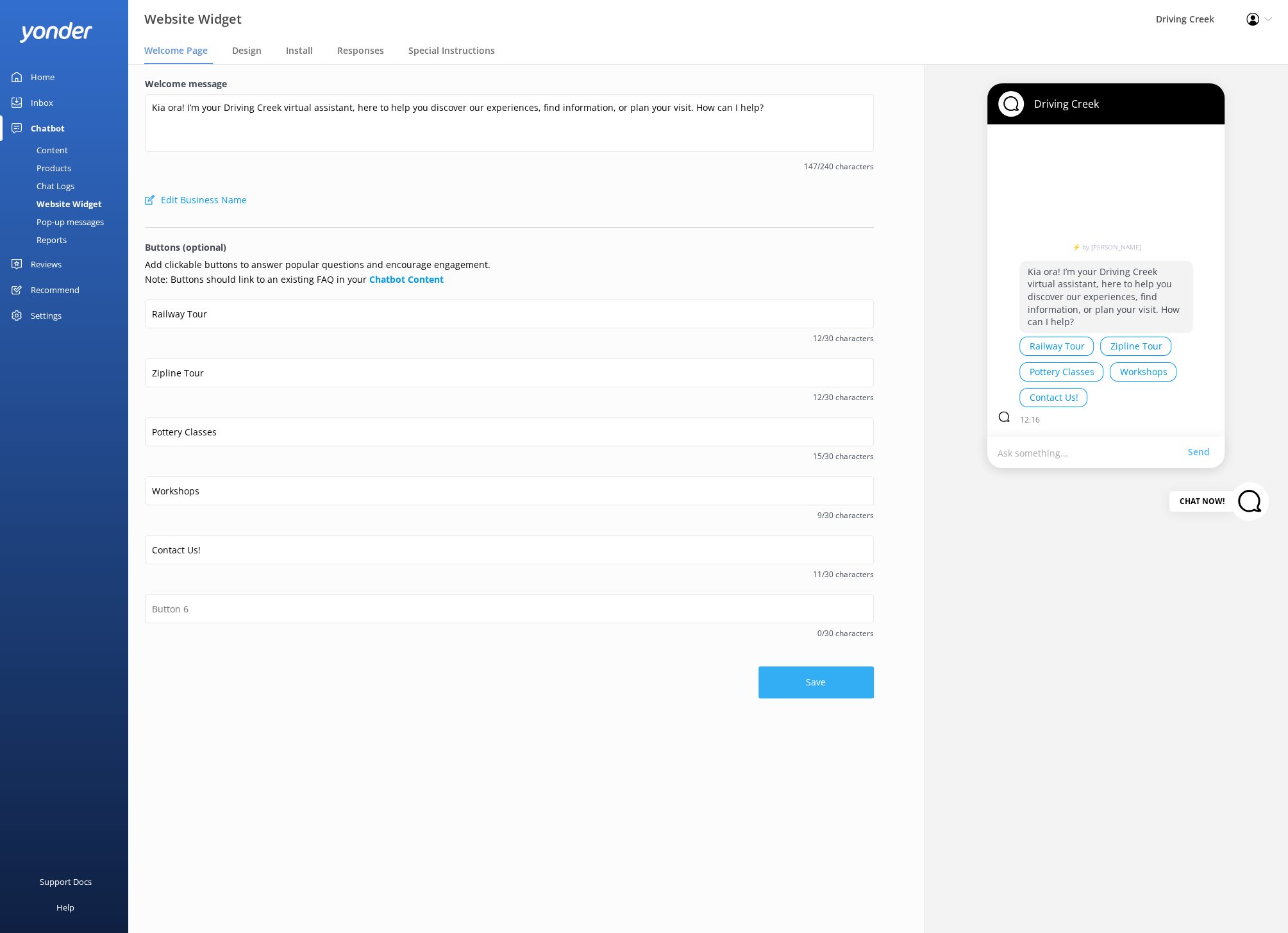
click at [824, 668] on button "Save" at bounding box center [816, 682] width 116 height 32
click at [250, 52] on span "Design" at bounding box center [246, 51] width 30 height 13
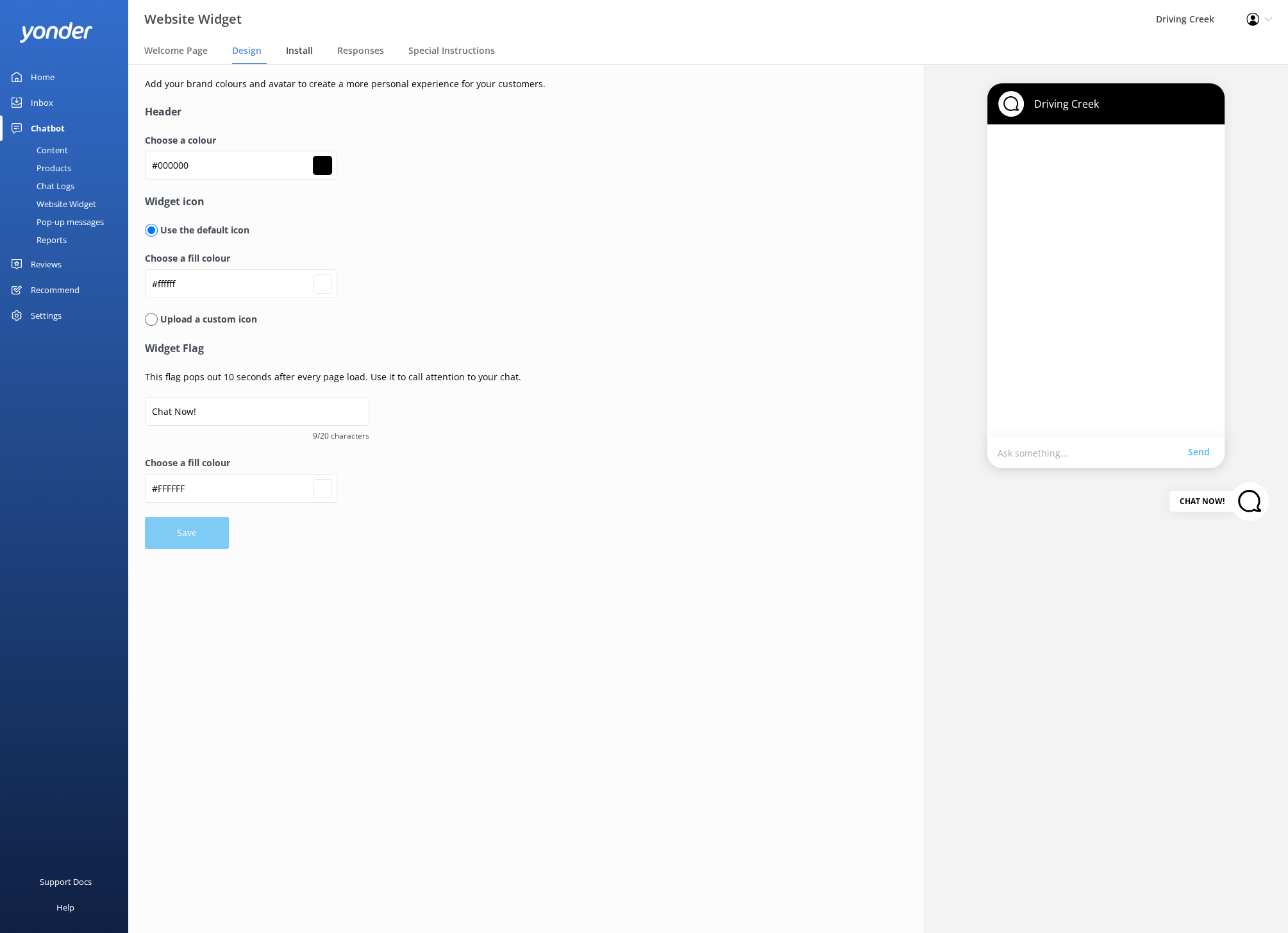
click at [300, 51] on span "Install" at bounding box center [299, 51] width 27 height 13
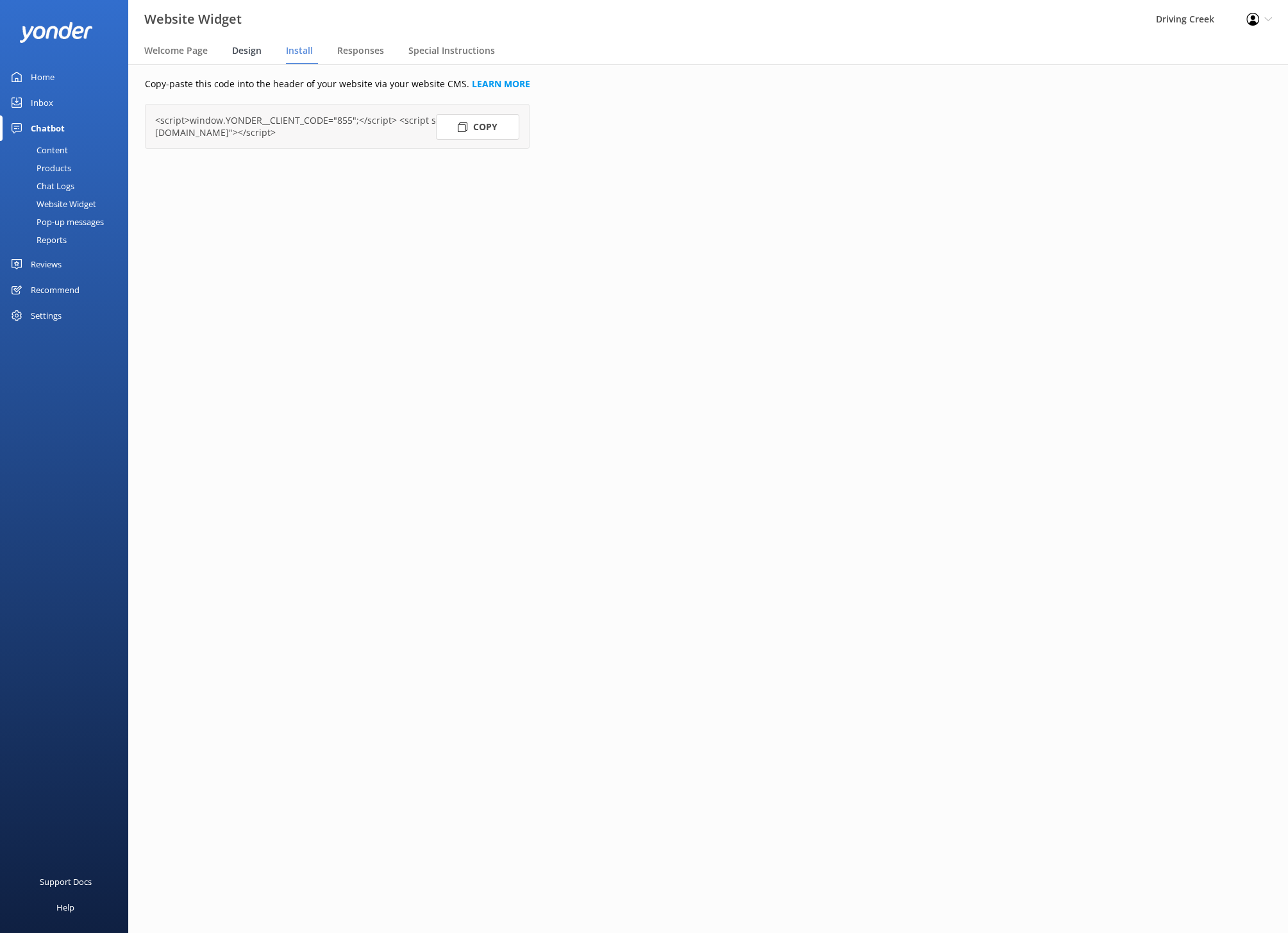
click at [258, 51] on span "Design" at bounding box center [246, 51] width 30 height 13
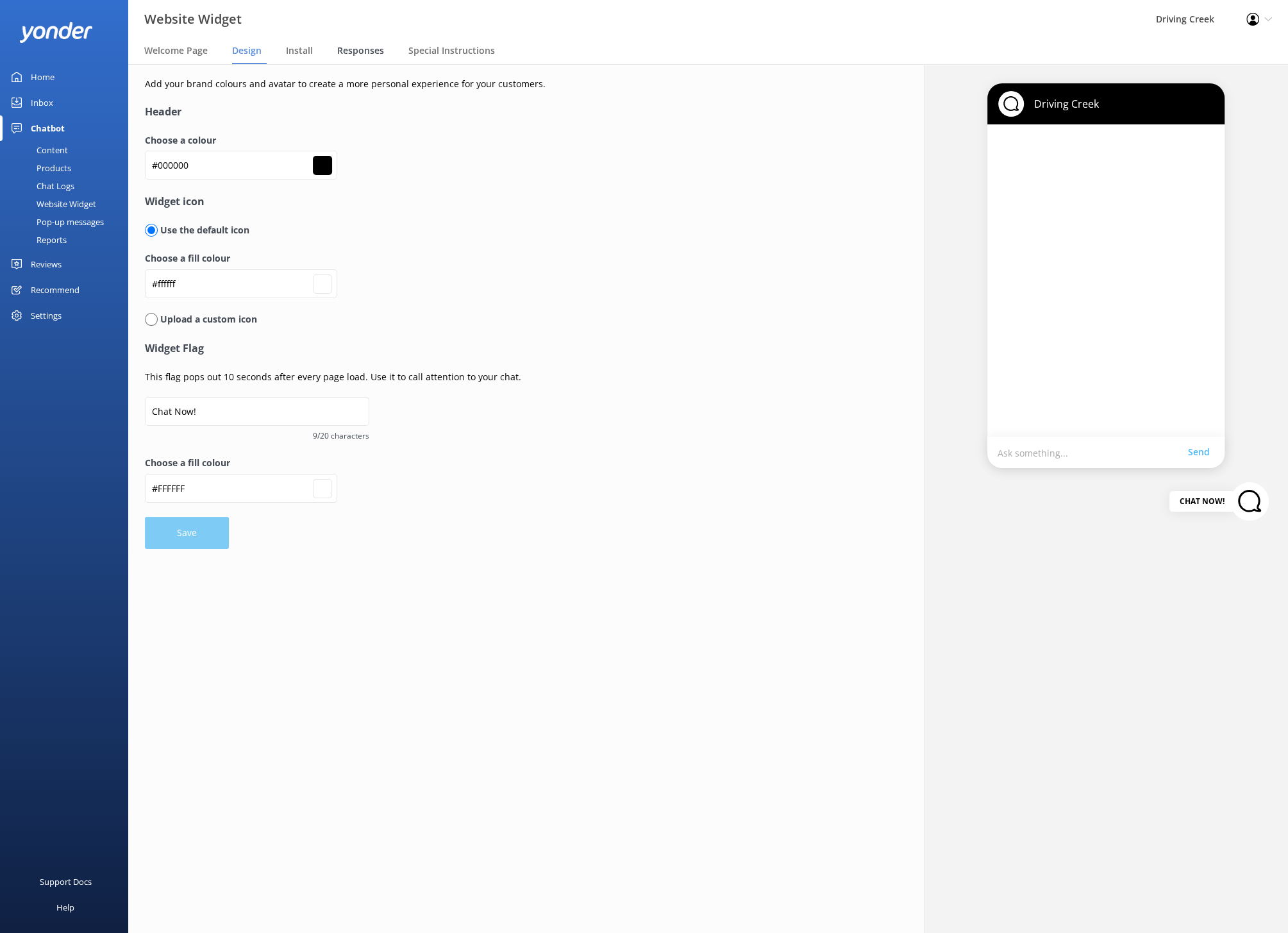
click at [357, 45] on span "Responses" at bounding box center [360, 51] width 47 height 13
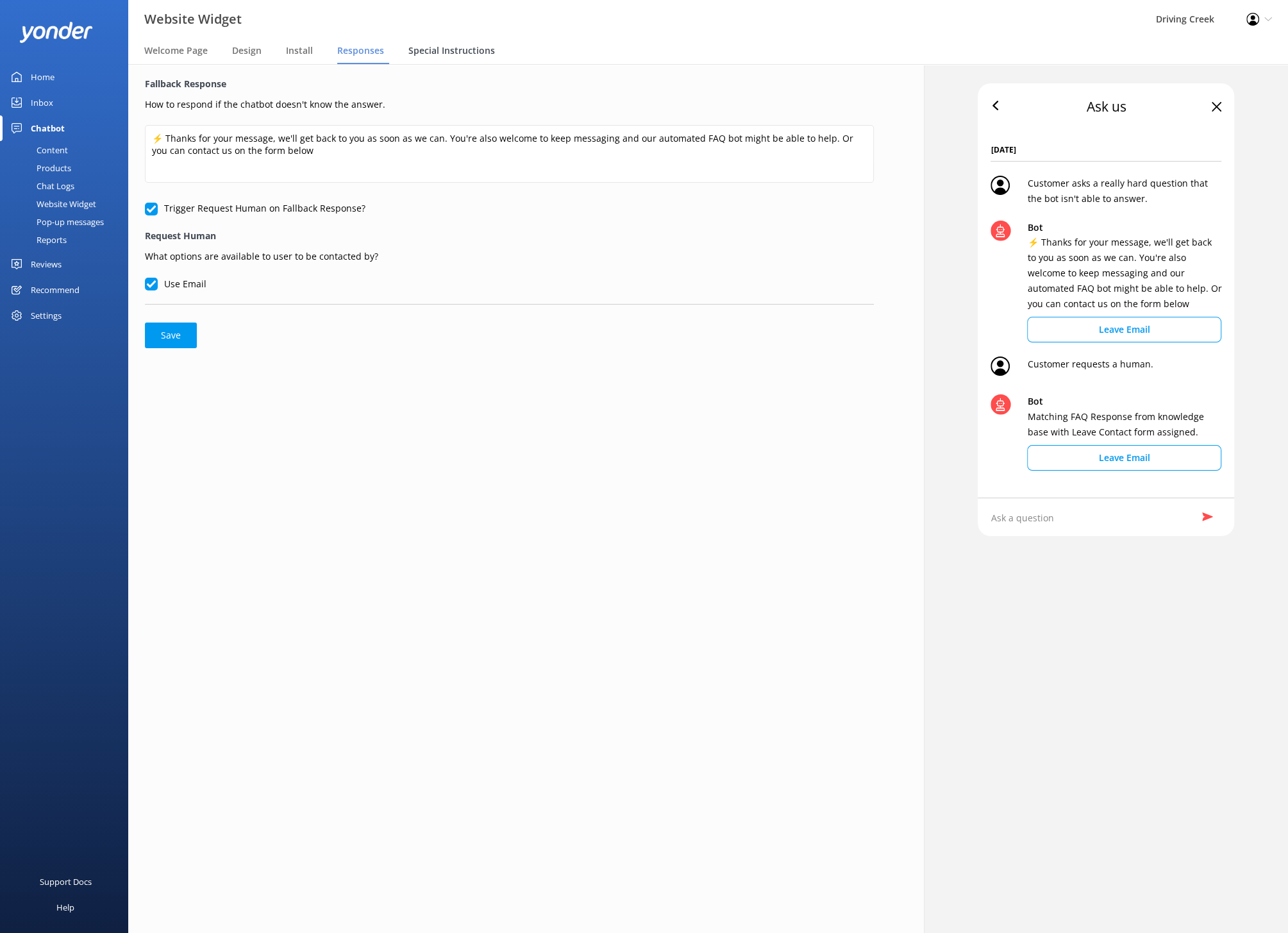
click at [441, 58] on div "Special Instructions" at bounding box center [454, 51] width 92 height 26
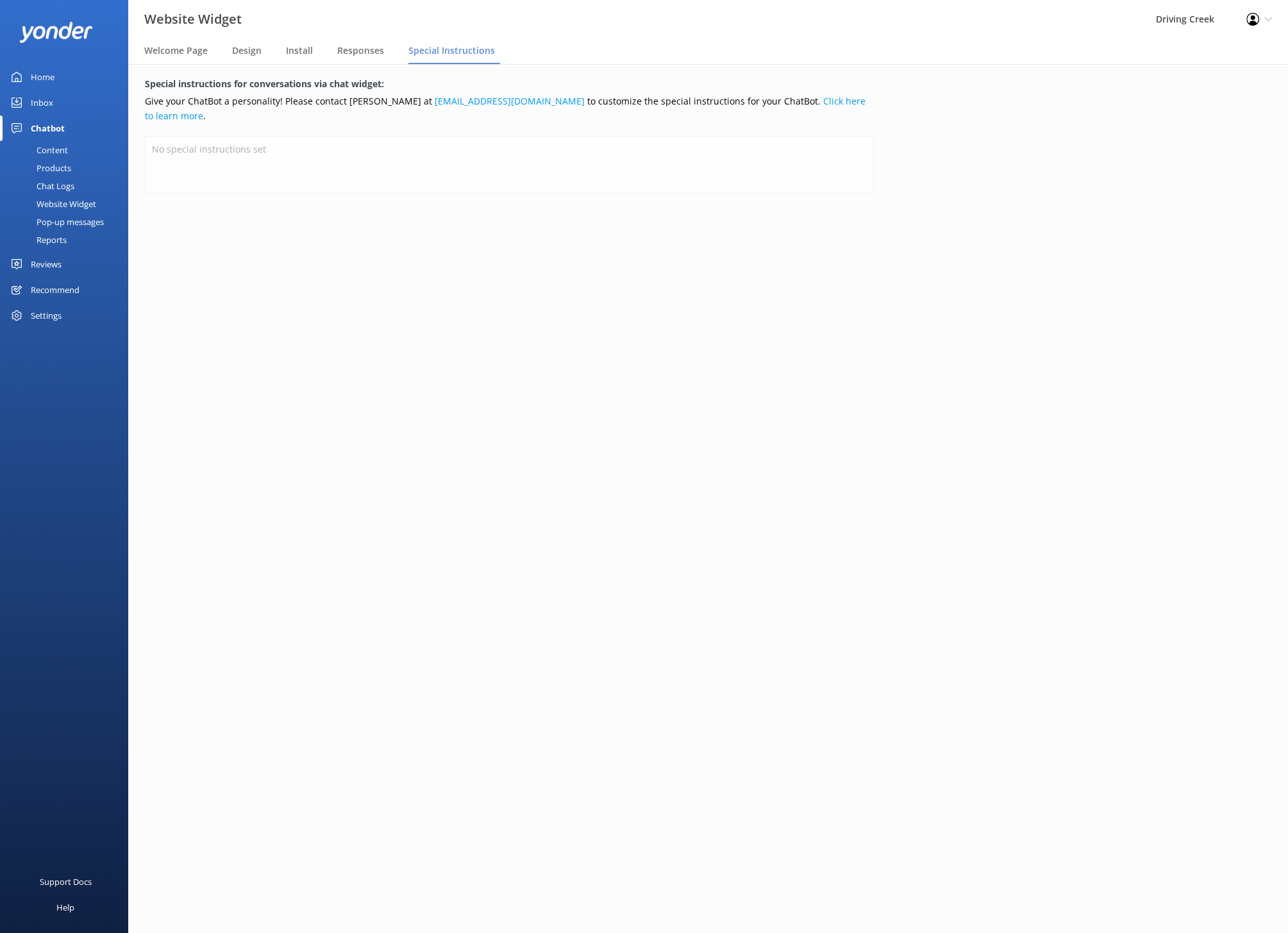
click at [47, 293] on div "Recommend" at bounding box center [55, 290] width 48 height 26
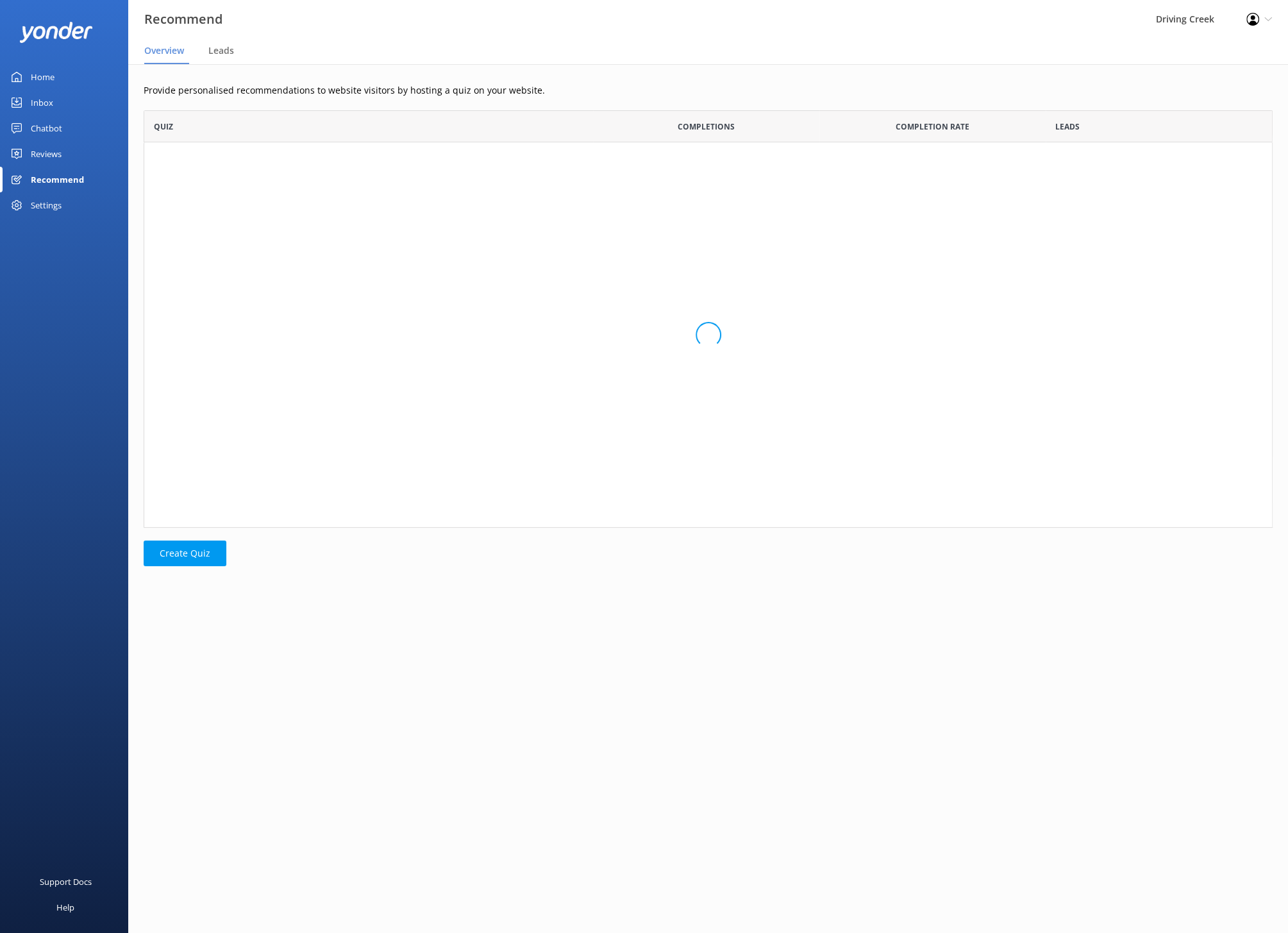
scroll to position [417, 1128]
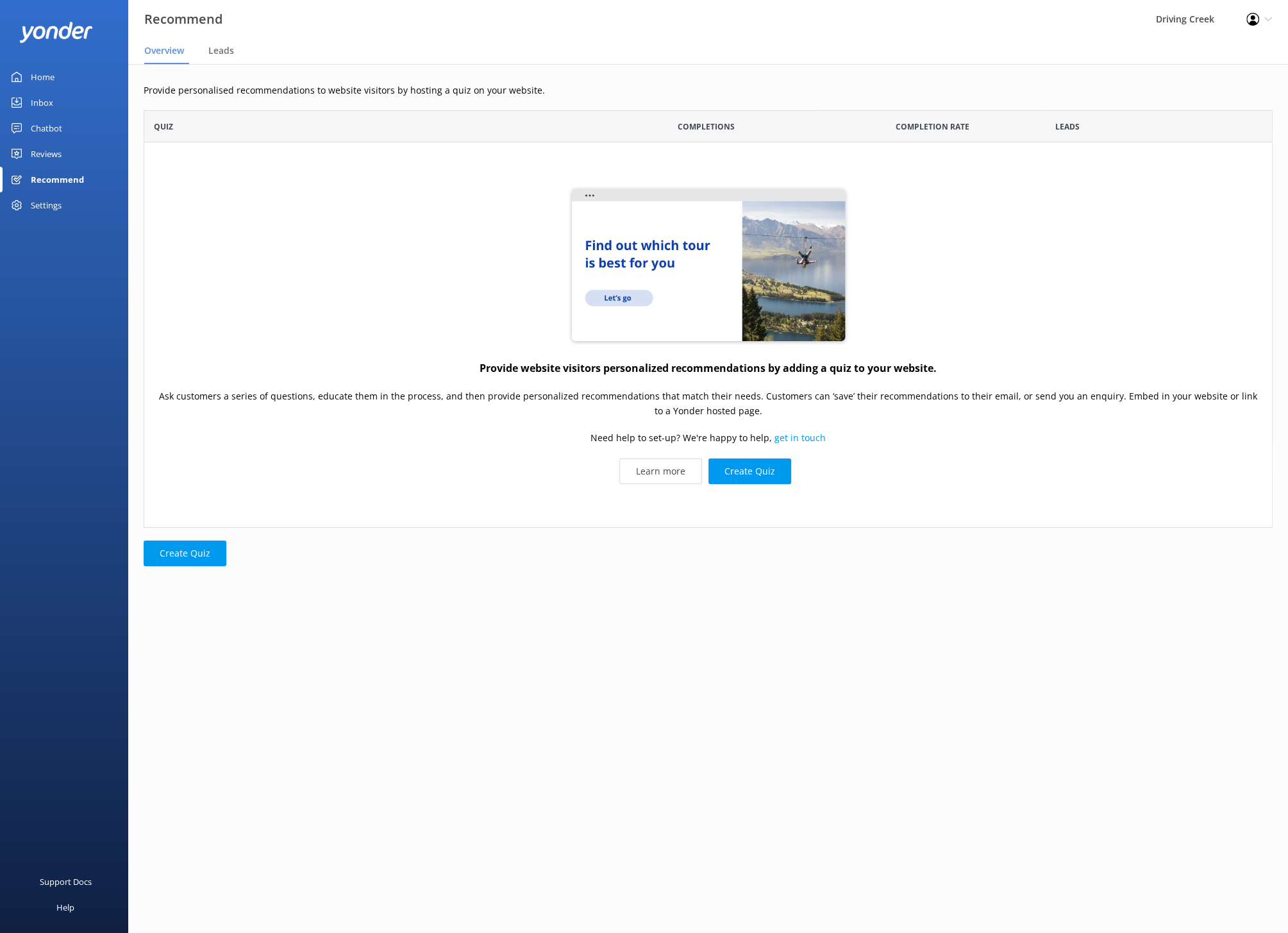
click at [37, 208] on div "Settings" at bounding box center [46, 205] width 31 height 26
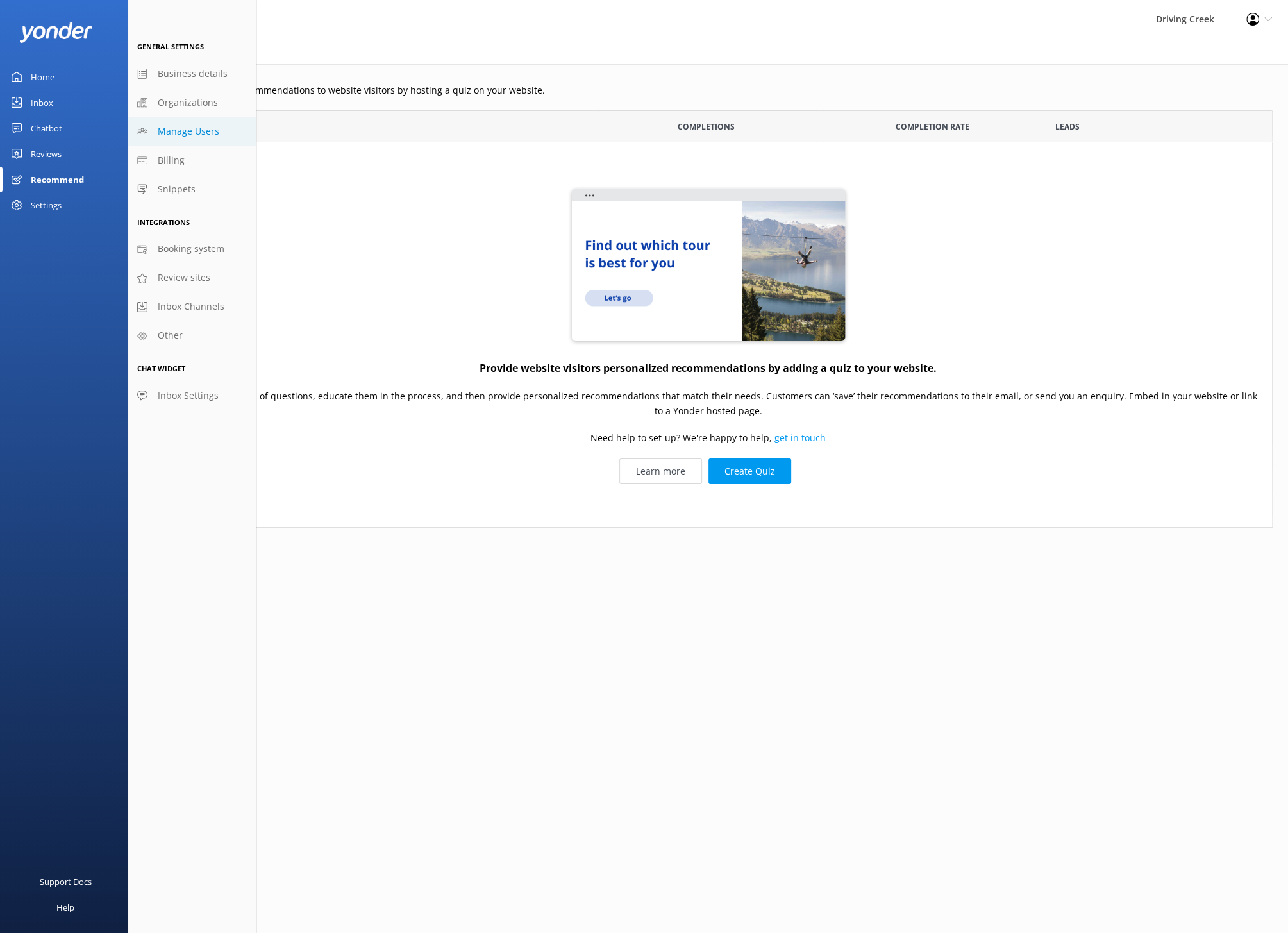
click at [191, 121] on link "Manage Users" at bounding box center [193, 131] width 129 height 29
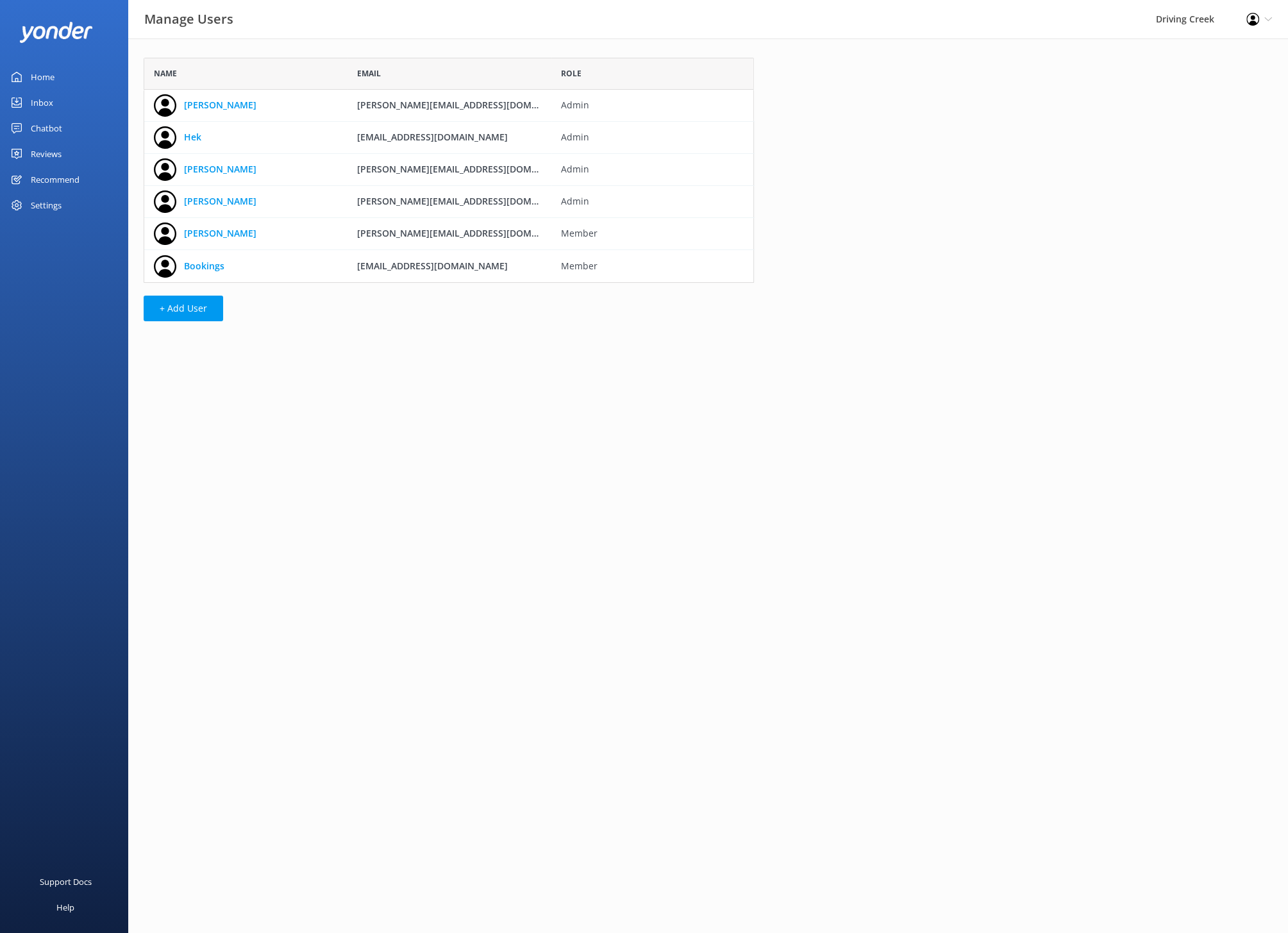
scroll to position [225, 609]
click at [51, 201] on div "Settings" at bounding box center [46, 205] width 31 height 26
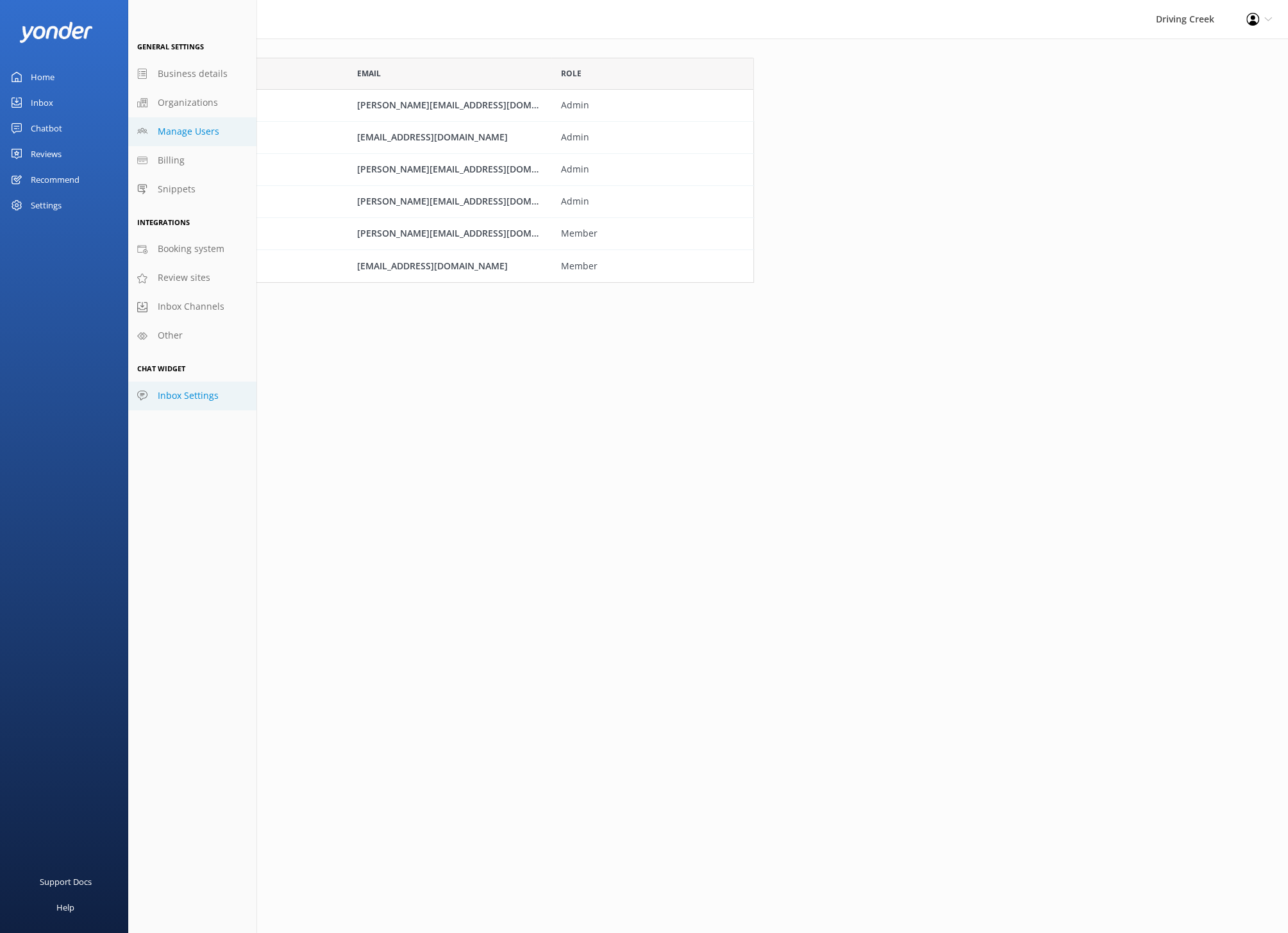
click at [201, 399] on span "Inbox Settings" at bounding box center [188, 396] width 61 height 14
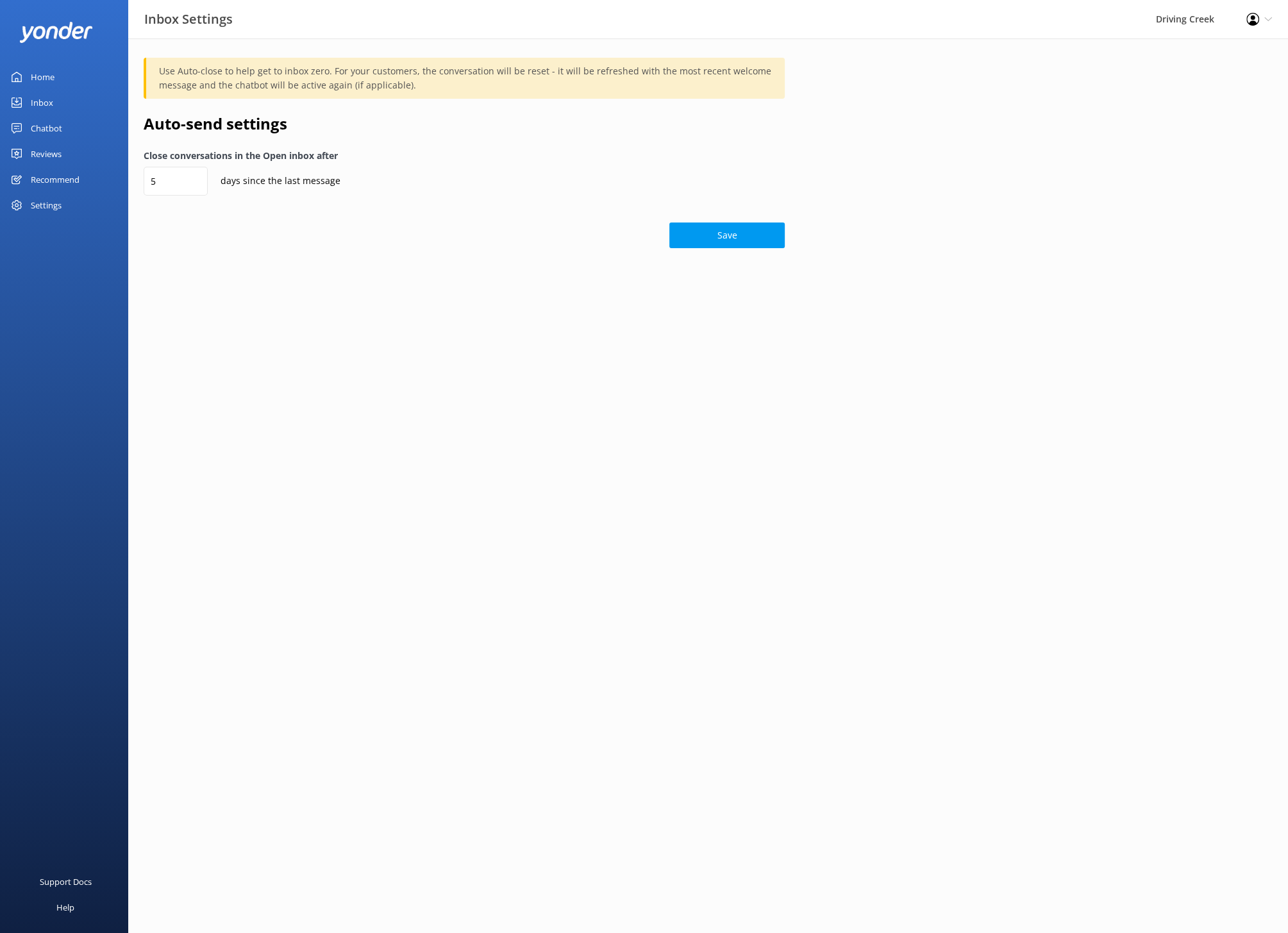
click at [48, 80] on div "Home" at bounding box center [43, 77] width 24 height 26
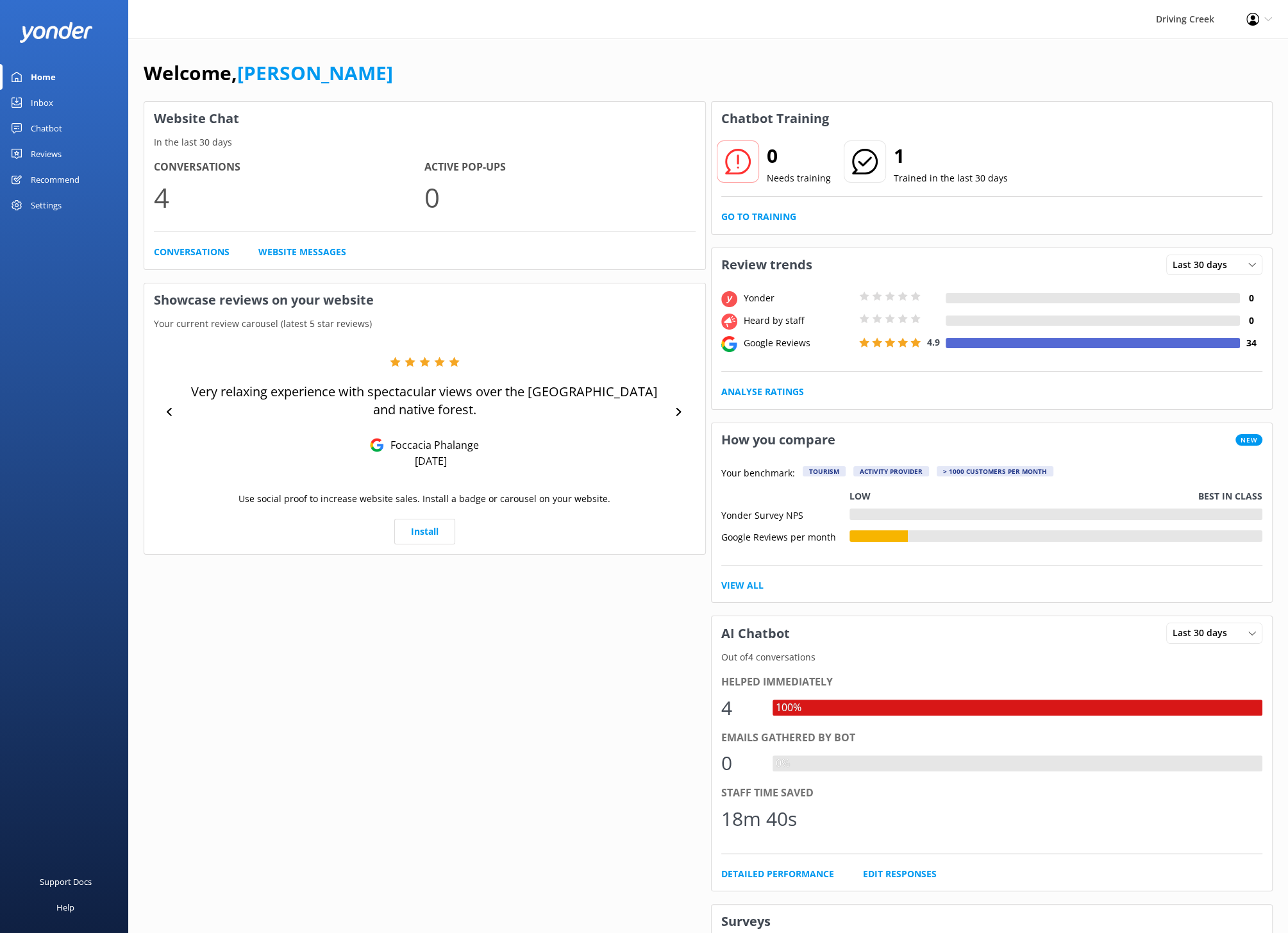
click at [41, 148] on div "Reviews" at bounding box center [46, 154] width 31 height 26
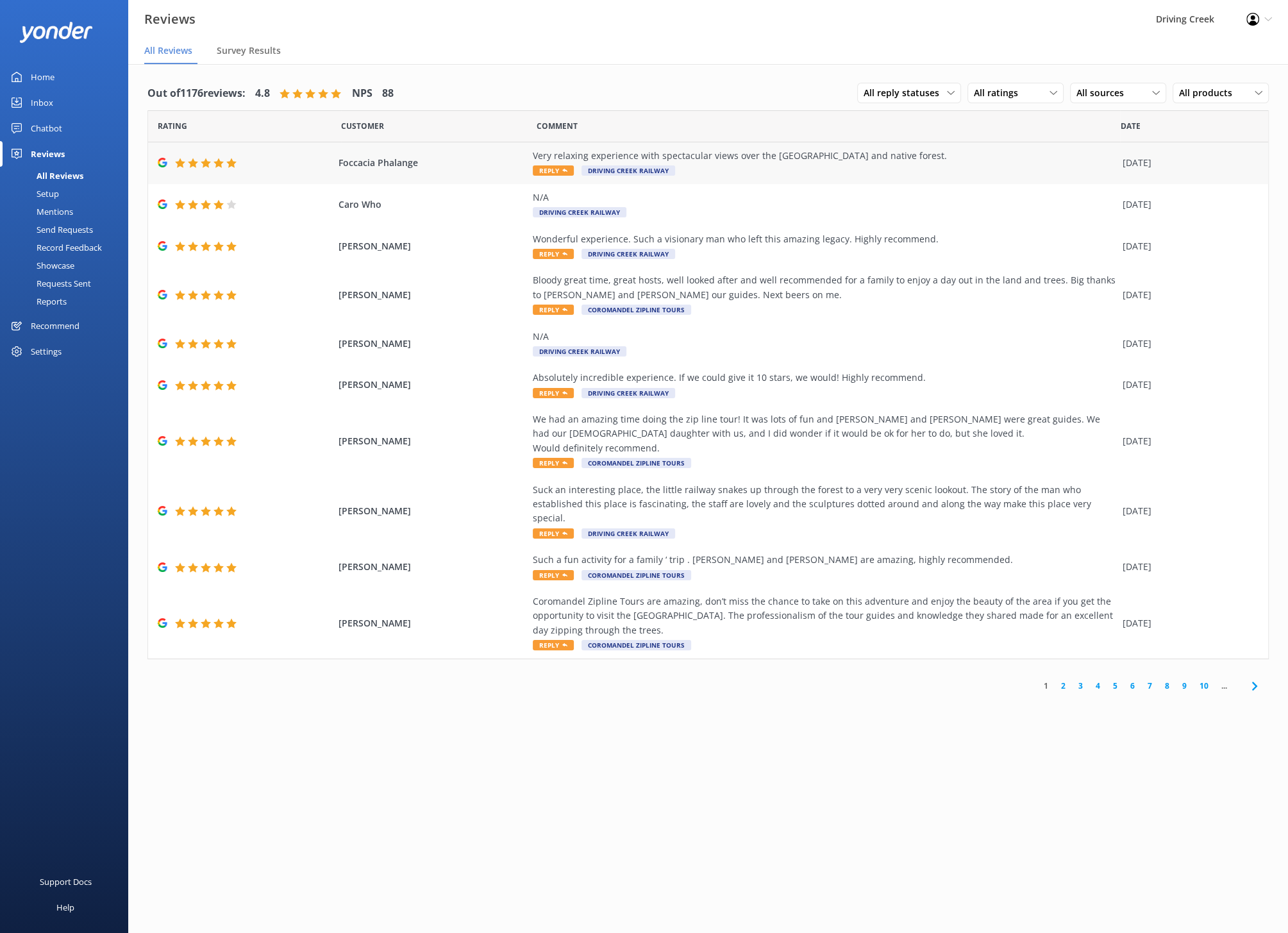
click at [438, 174] on div "Foccacia [MEDICAL_DATA] Very relaxing experience with spectacular views over th…" at bounding box center [708, 163] width 1120 height 42
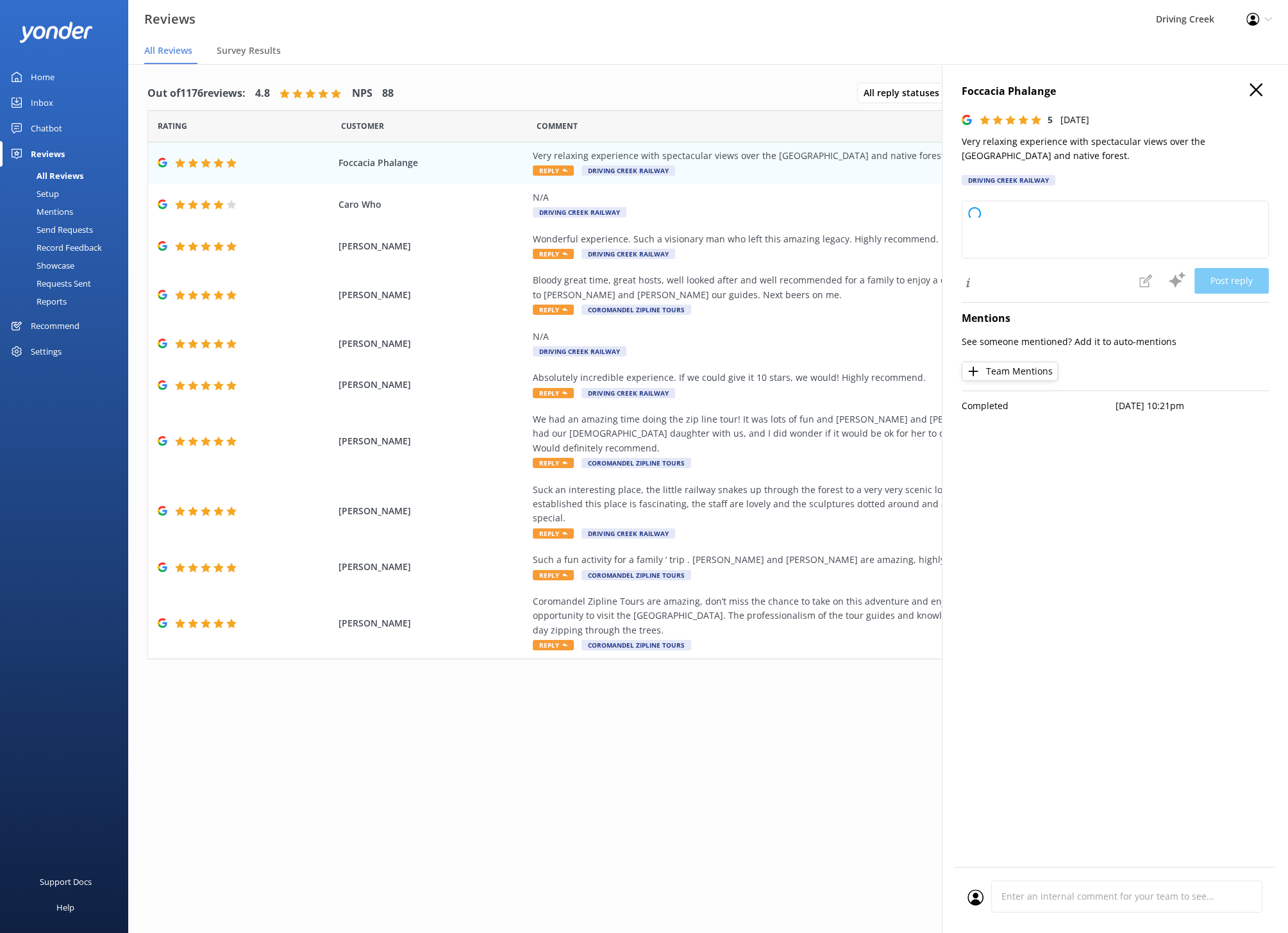
type textarea "Thank you so much for your wonderful feedback! We're delighted to hear you enjo…"
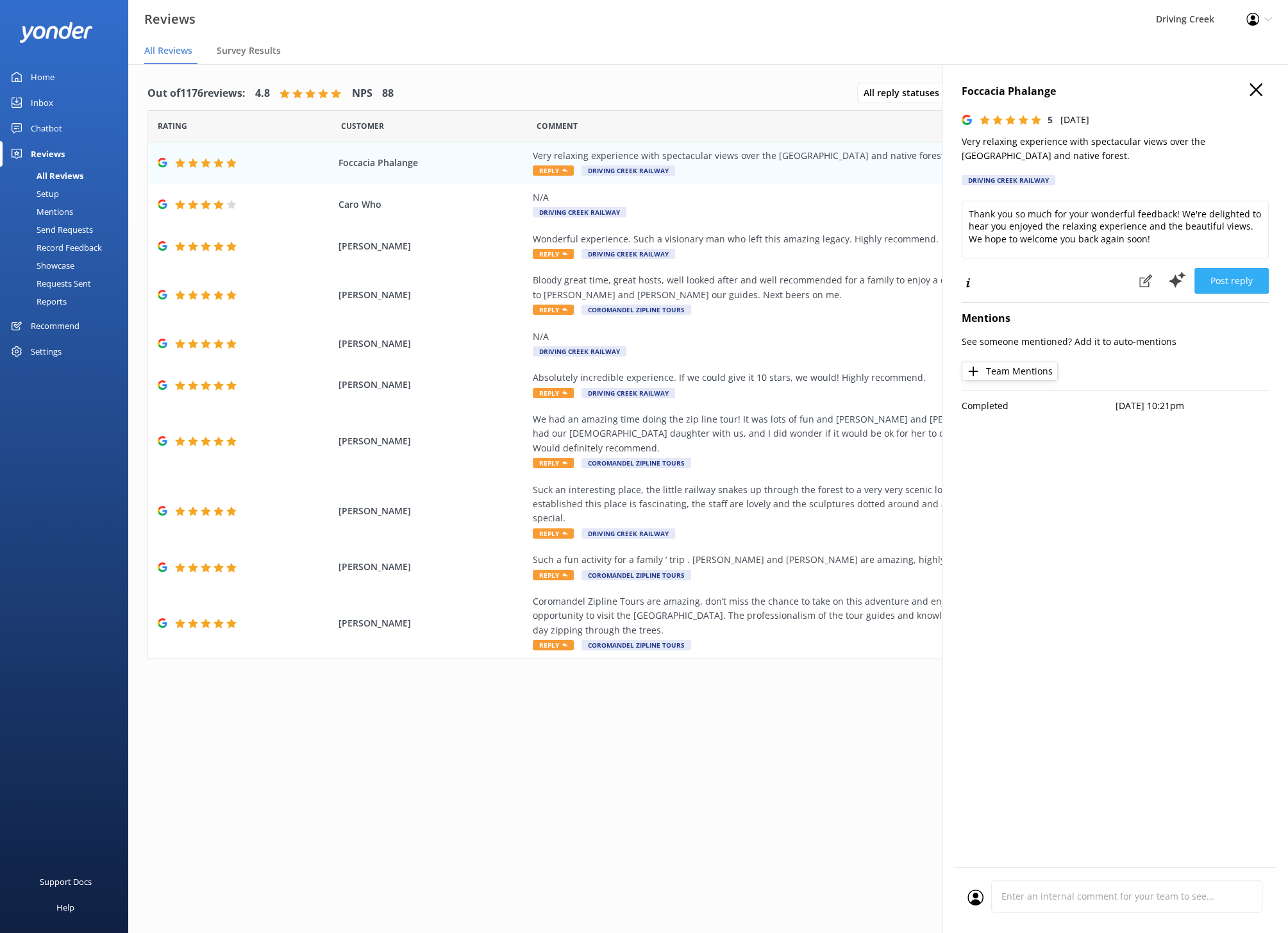
click at [1241, 279] on button "Post reply" at bounding box center [1231, 281] width 74 height 26
click at [715, 262] on div "[PERSON_NAME] Wonderful experience. Such a visionary man who left this amazing …" at bounding box center [708, 247] width 1120 height 42
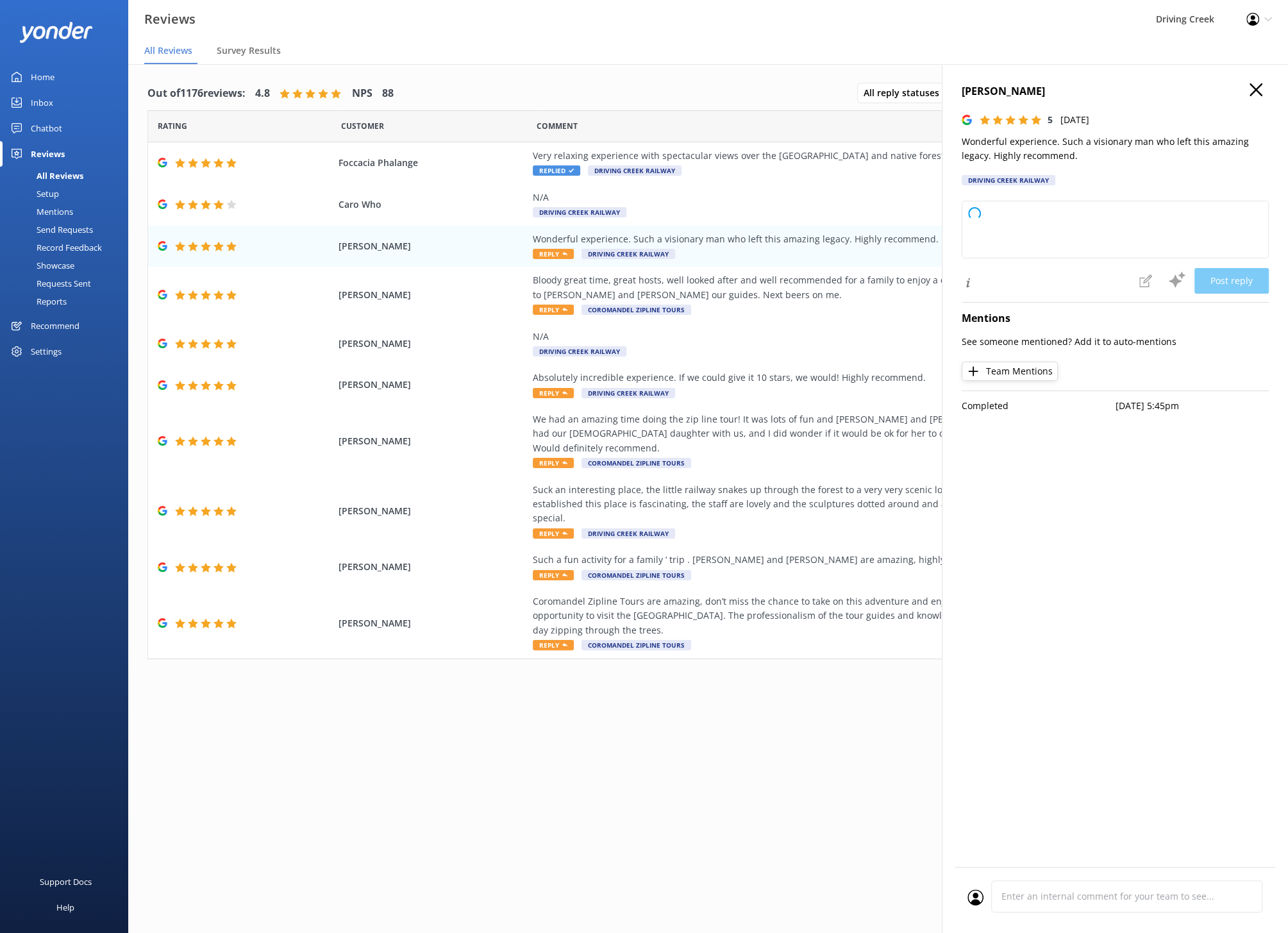
type textarea "Thank you so much for your kind words and recommendation! We're delighted you h…"
click at [1231, 285] on button "Post reply" at bounding box center [1231, 281] width 74 height 26
click at [694, 291] on div "Bloody great time, great hosts, well looked after and well recommended for a fa…" at bounding box center [824, 287] width 583 height 29
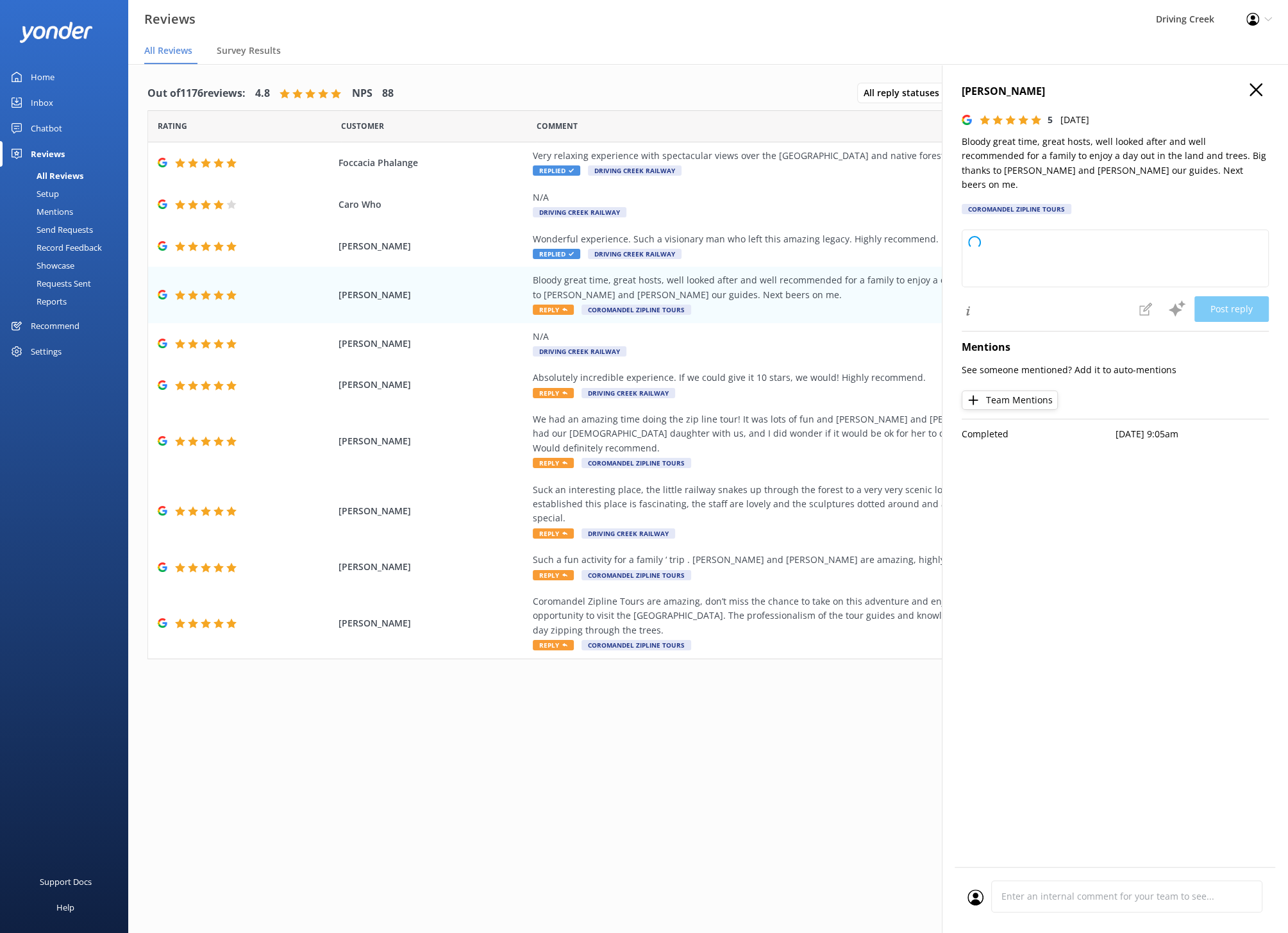
type textarea "Thank you so much for your fantastic review! We're thrilled you and your family…"
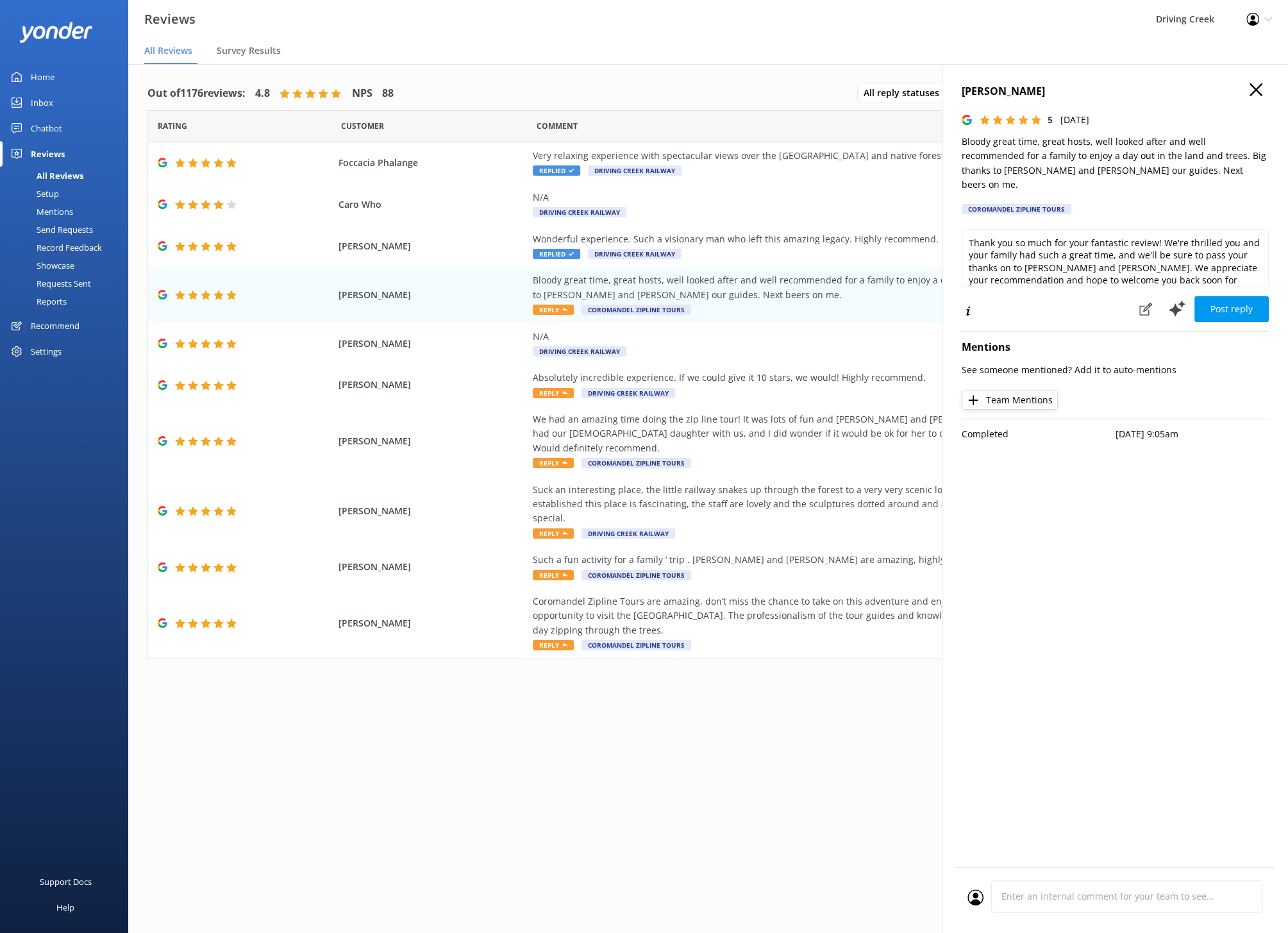
scroll to position [6, 0]
click at [1233, 296] on button "Post reply" at bounding box center [1231, 309] width 74 height 26
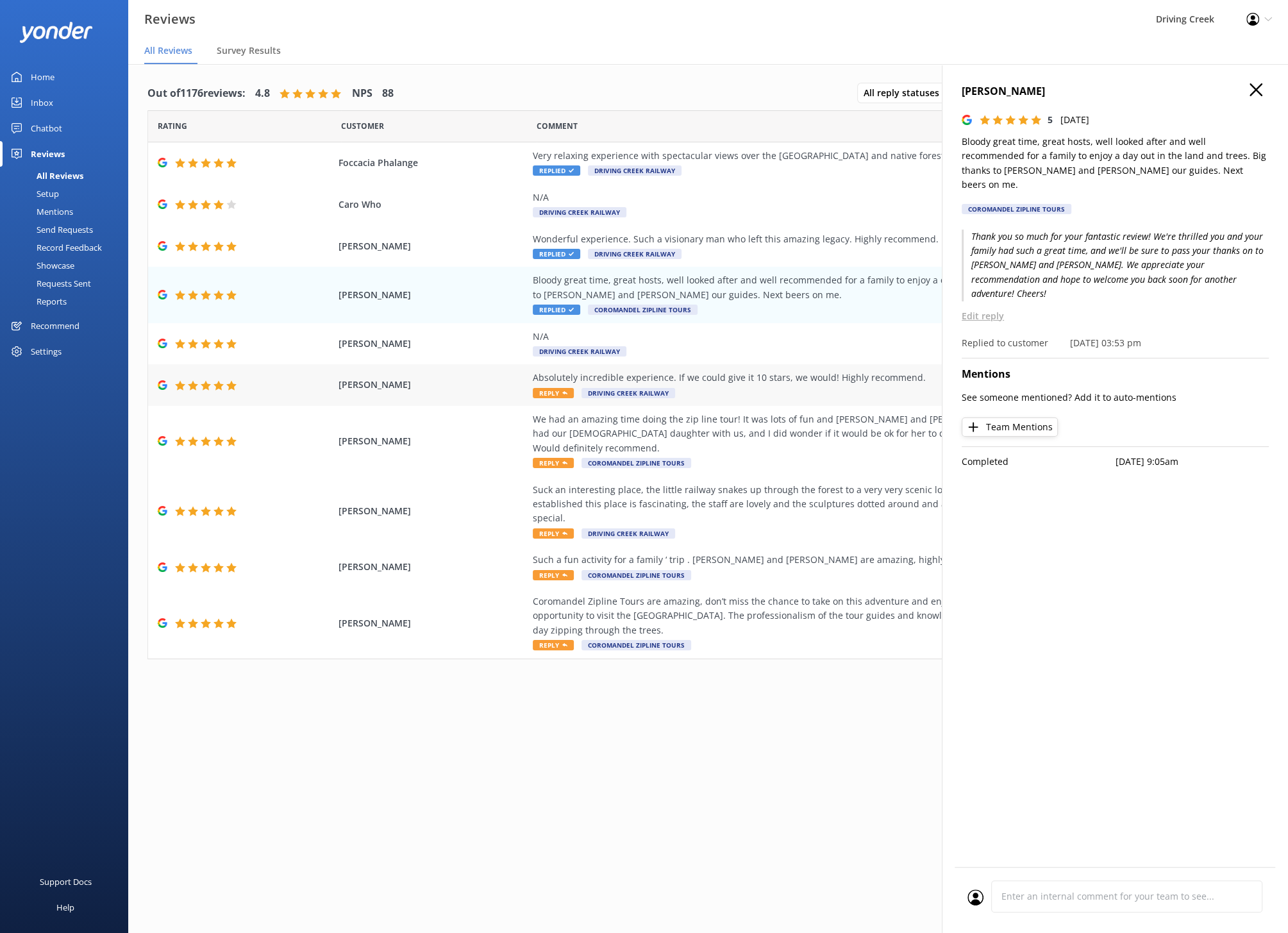
click at [727, 397] on div "Absolutely incredible experience. If we could give it 10 stars, we would! Highl…" at bounding box center [824, 385] width 583 height 29
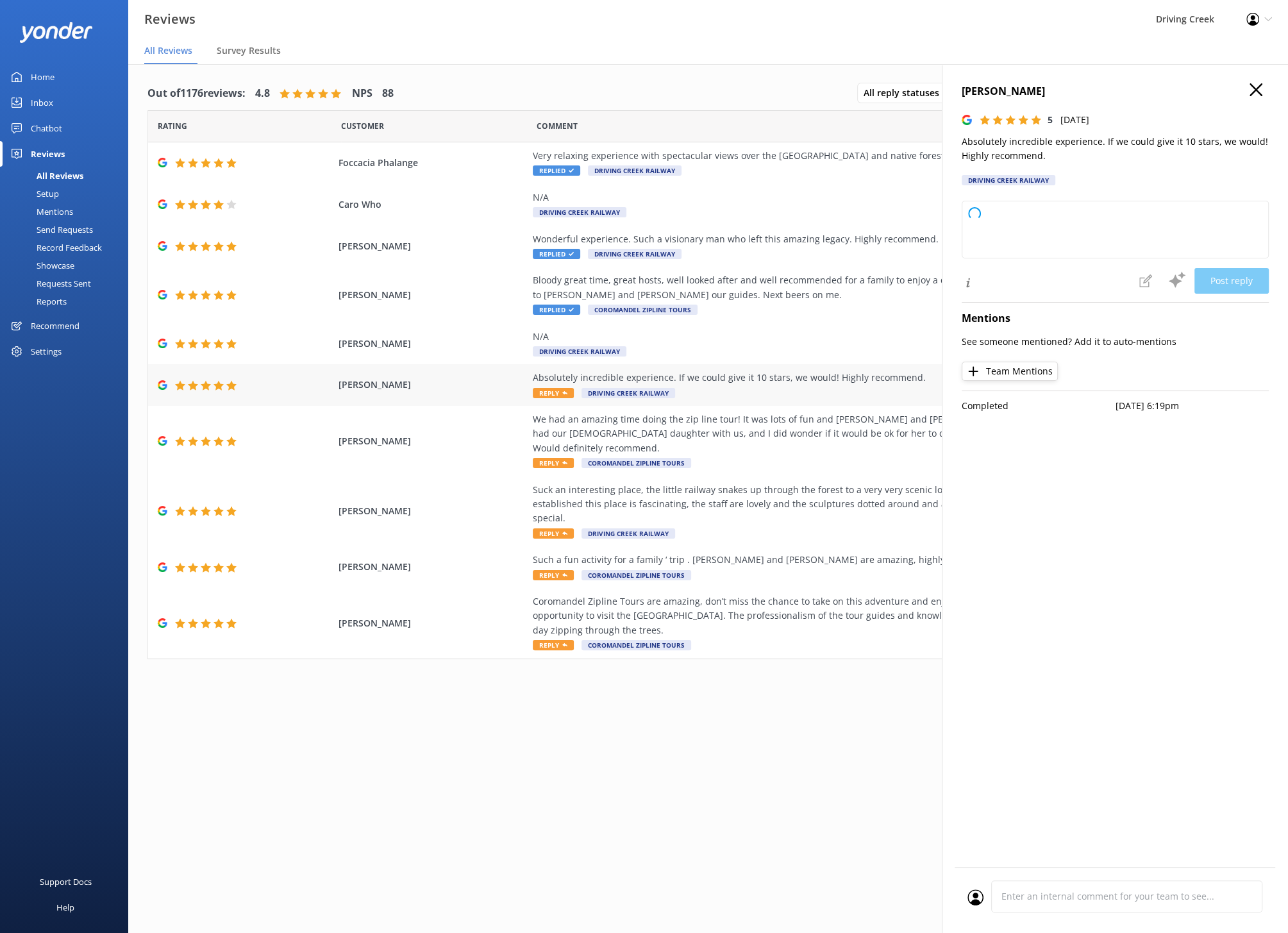
type textarea "Thank you so much for your wonderful review! We’re thrilled to hear you had suc…"
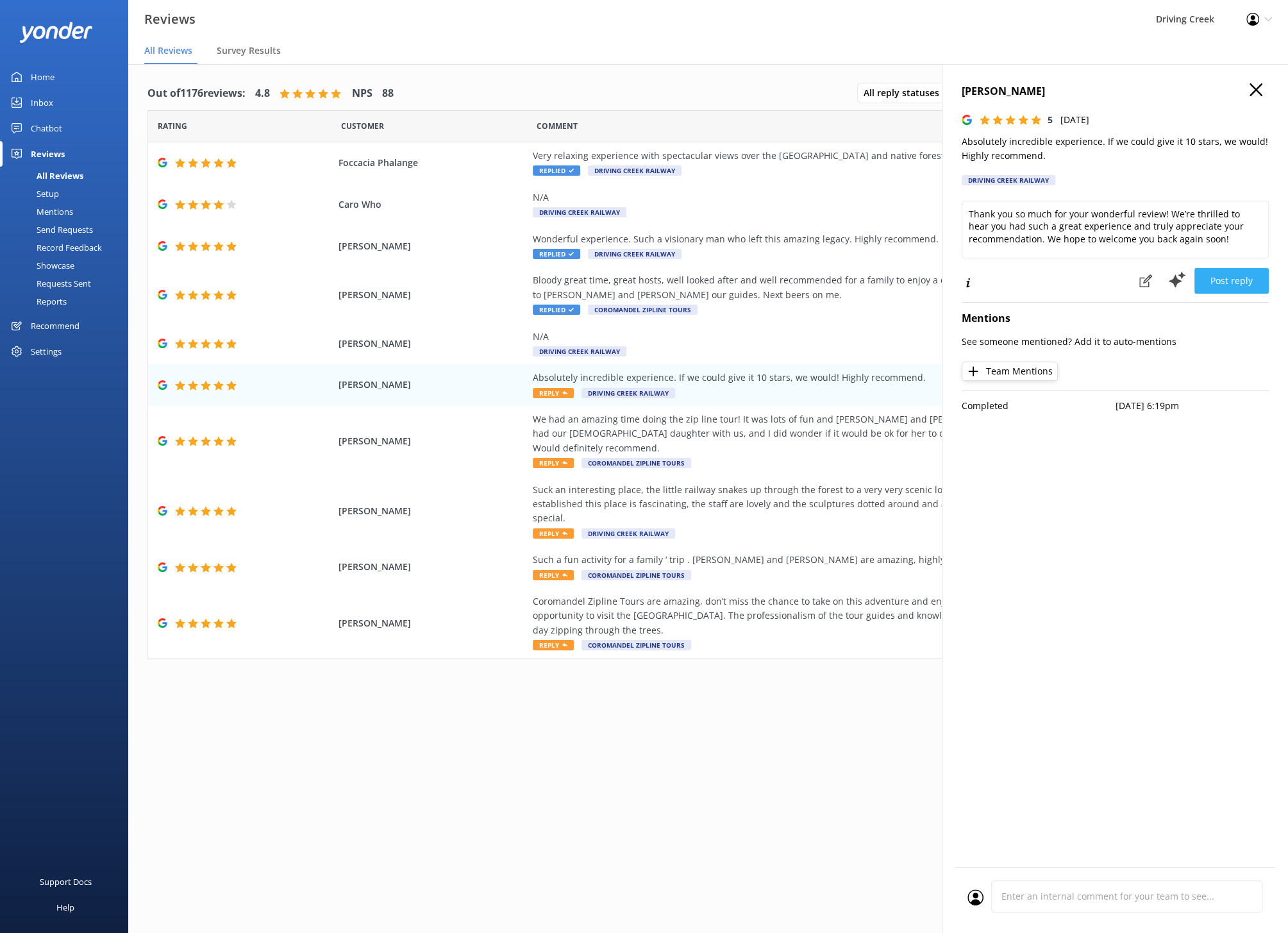
click at [1237, 279] on button "Post reply" at bounding box center [1231, 281] width 74 height 26
click at [723, 436] on div "We had an amazing time doing the zip line tour! It was lots of fun and [PERSON_…" at bounding box center [824, 433] width 583 height 43
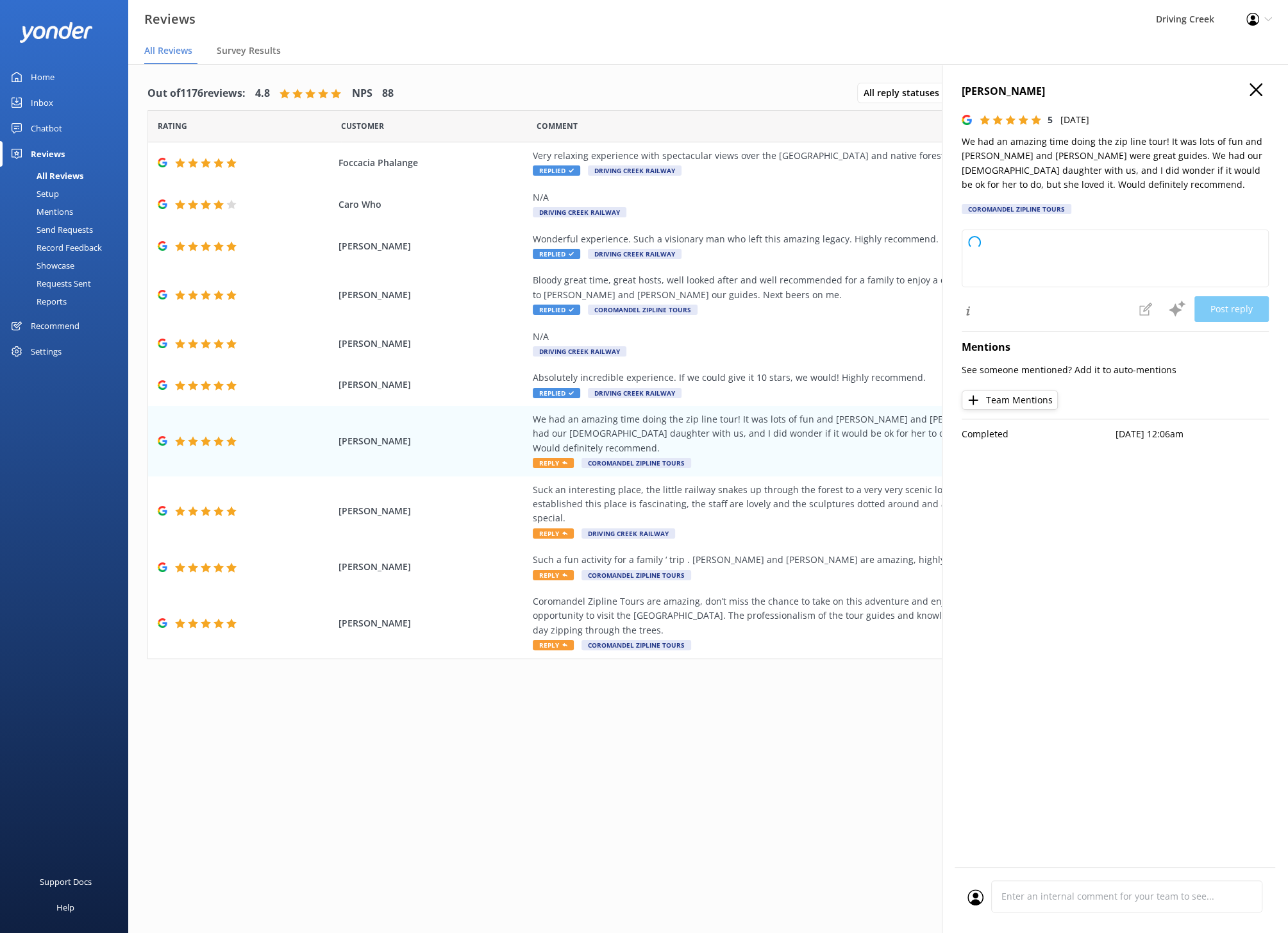
type textarea "Thank you so much for your wonderful review! We're thrilled to hear your family…"
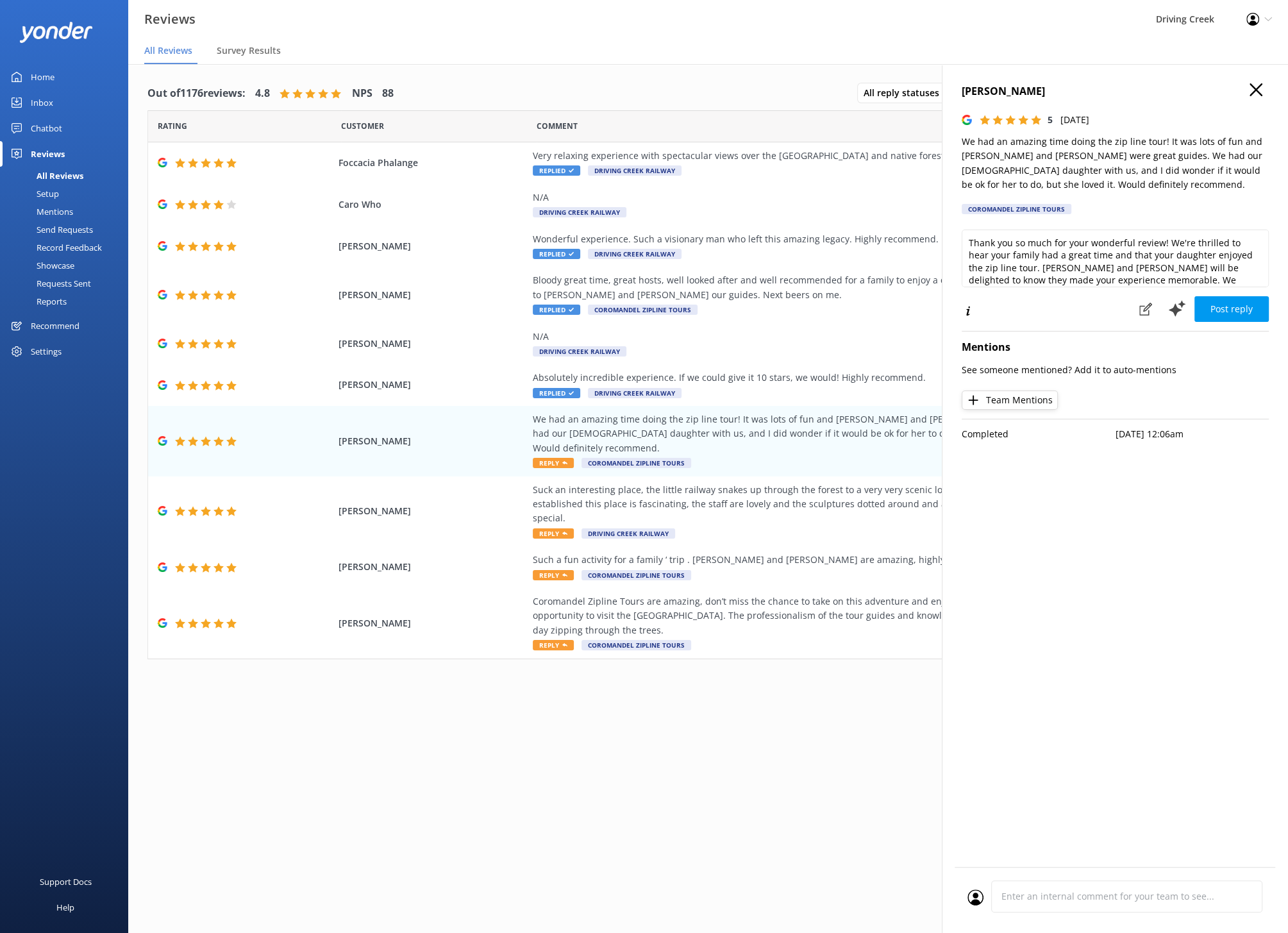
scroll to position [18, 0]
click at [1229, 302] on button "Post reply" at bounding box center [1231, 309] width 74 height 26
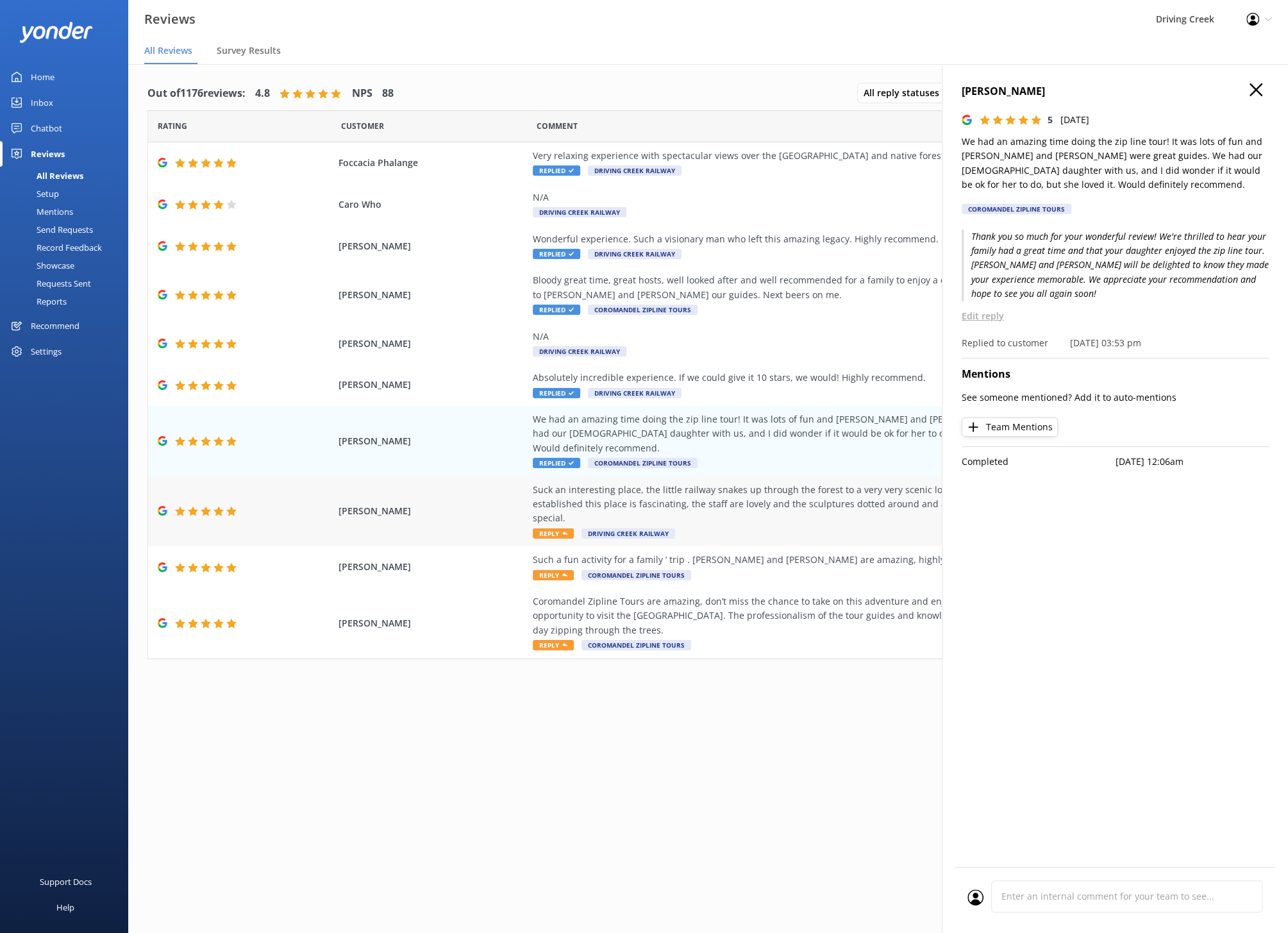
click at [697, 495] on div "Suck an interesting place, the little railway snakes up through the forest to a…" at bounding box center [824, 504] width 583 height 43
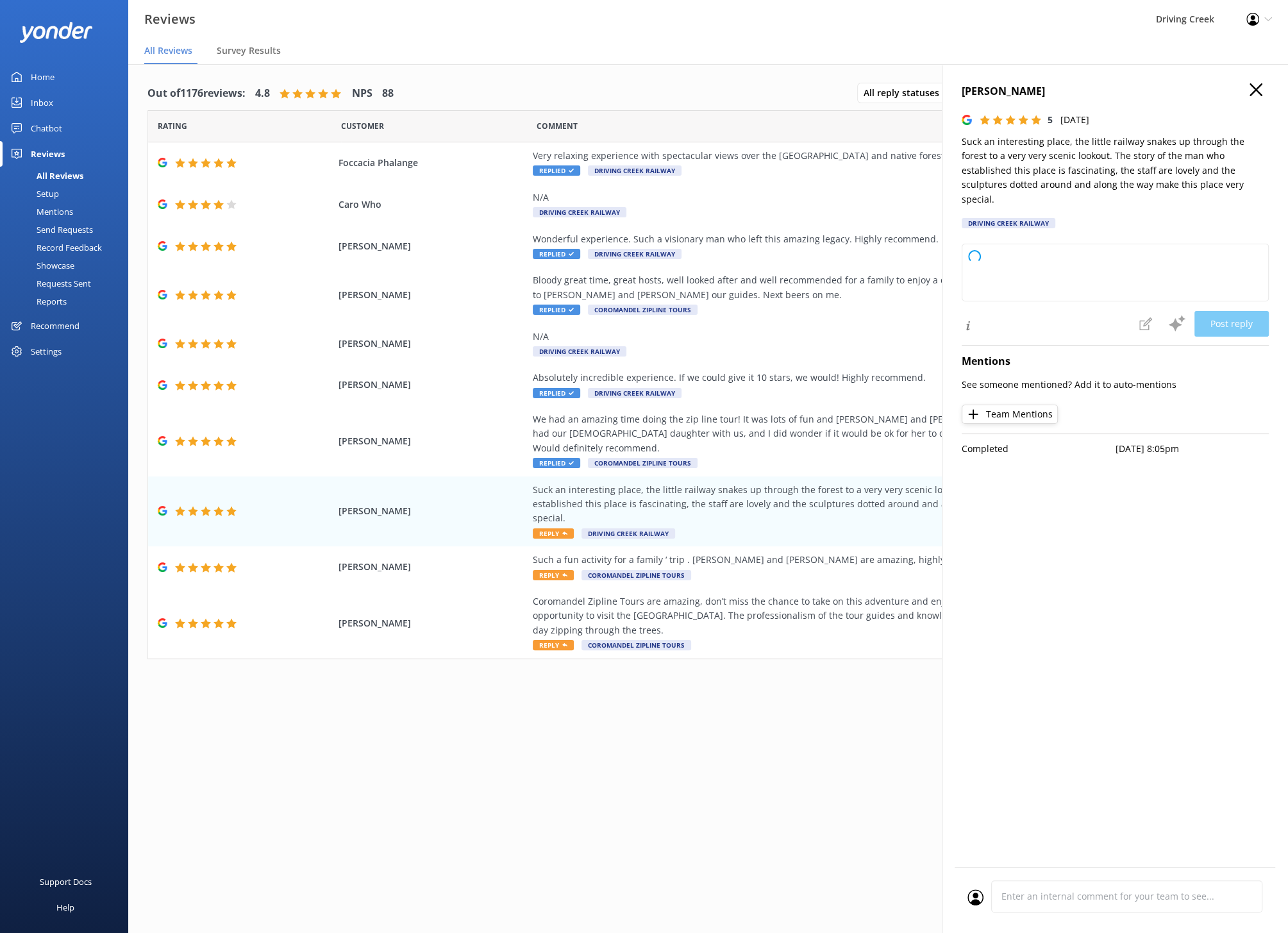
type textarea "Thank you so much for your wonderful review! We're delighted you enjoyed the ra…"
click at [1240, 311] on button "Post reply" at bounding box center [1231, 324] width 74 height 26
click at [814, 552] on div "Such a fun activity for a family ‘ trip . [PERSON_NAME] and [PERSON_NAME] are a…" at bounding box center [824, 560] width 583 height 14
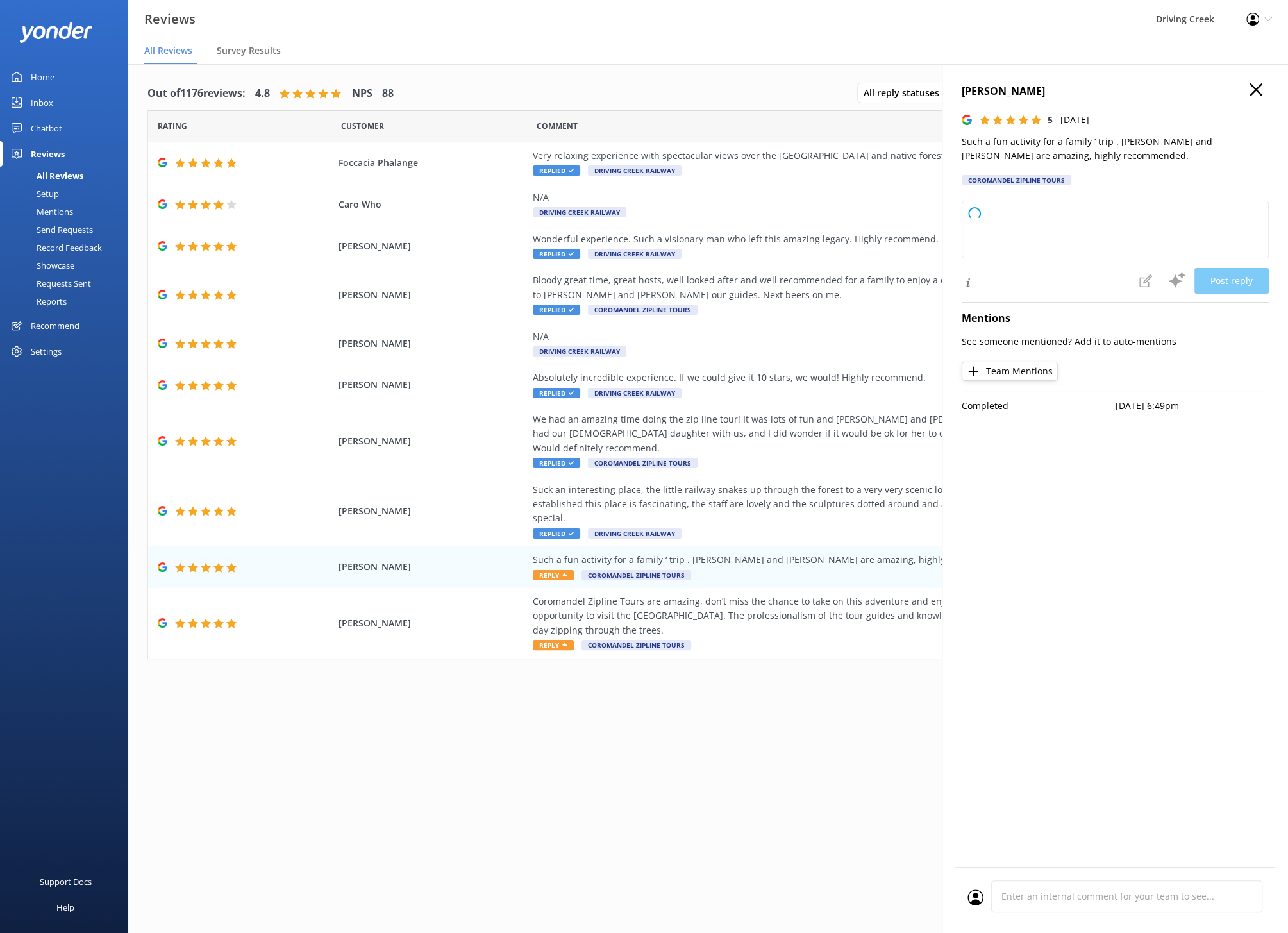
type textarea "Thank you so much for your wonderful review! We're thrilled you and your family…"
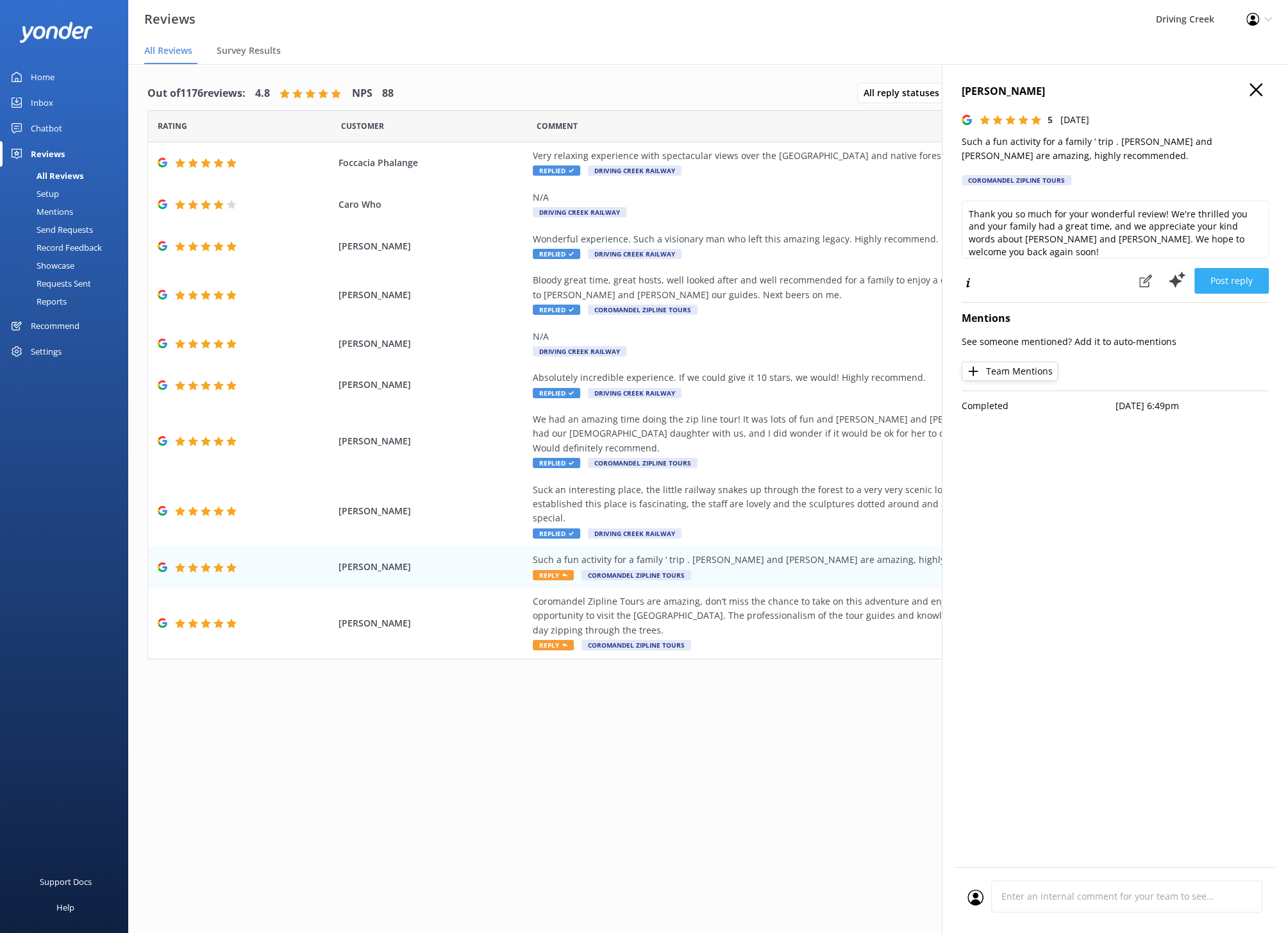
click at [1232, 272] on button "Post reply" at bounding box center [1231, 281] width 74 height 26
click at [774, 602] on div "Coromandel Zipline Tours are amazing, don’t miss the chance to take on this adv…" at bounding box center [824, 615] width 583 height 43
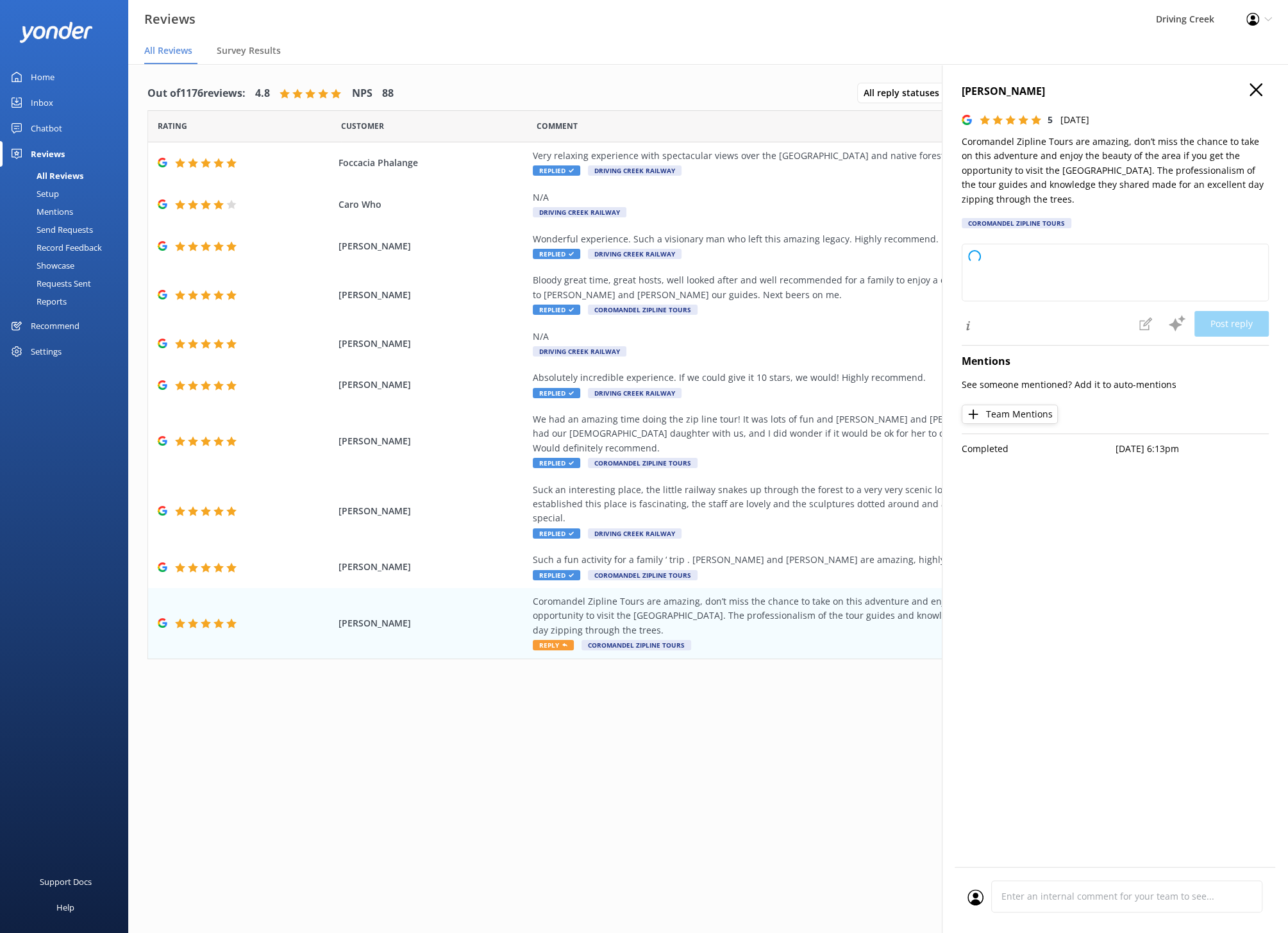
type textarea "Thank you so much for your wonderful review! We're thrilled to hear you enjoyed…"
click at [1226, 313] on button "Post reply" at bounding box center [1231, 324] width 74 height 26
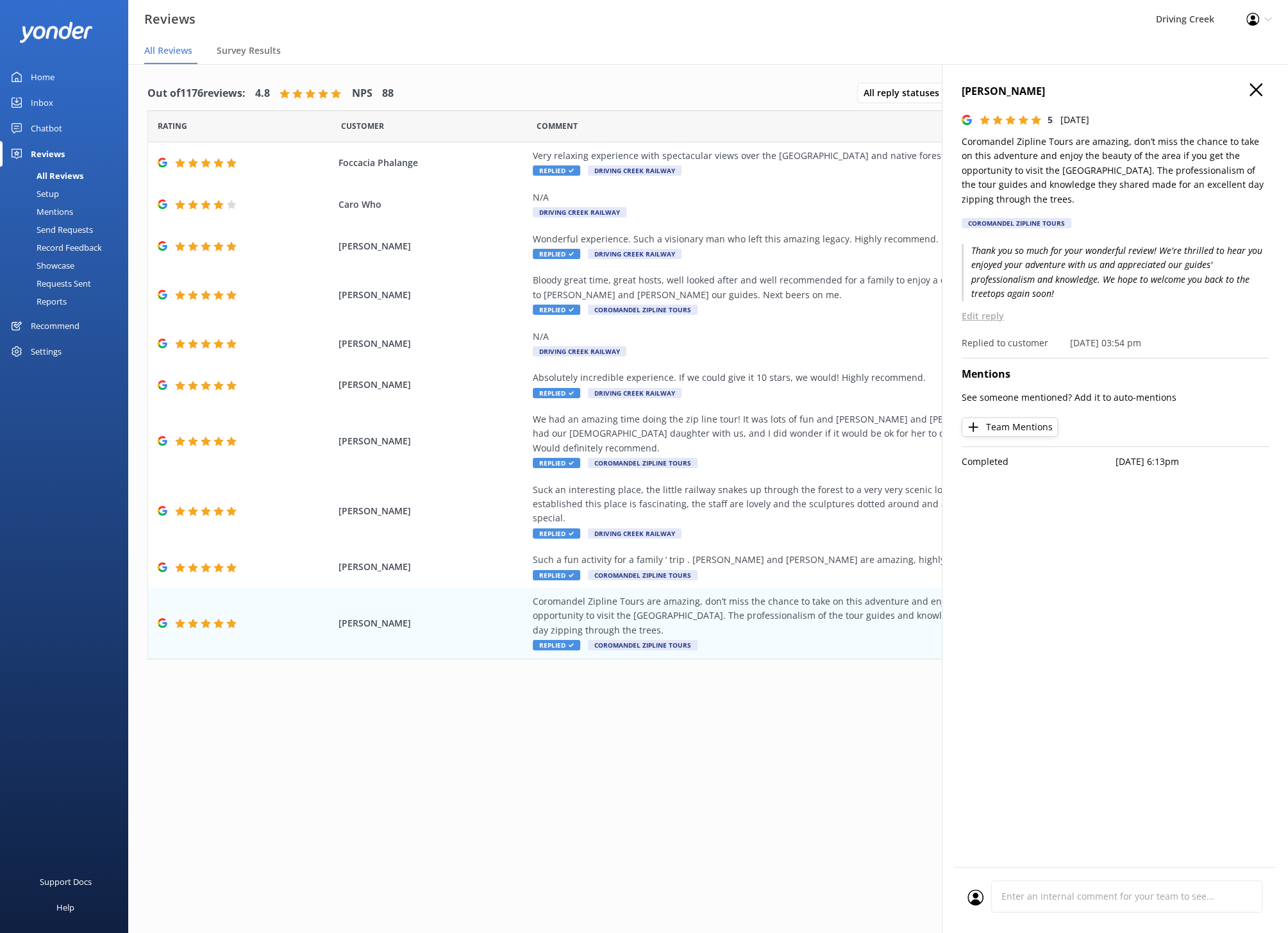
click at [650, 793] on div "Out of 1176 reviews: 4.8 NPS 88 All reply statuses All reply statuses Needs a r…" at bounding box center [708, 511] width 1159 height 894
click at [1252, 84] on icon "button" at bounding box center [1256, 90] width 13 height 13
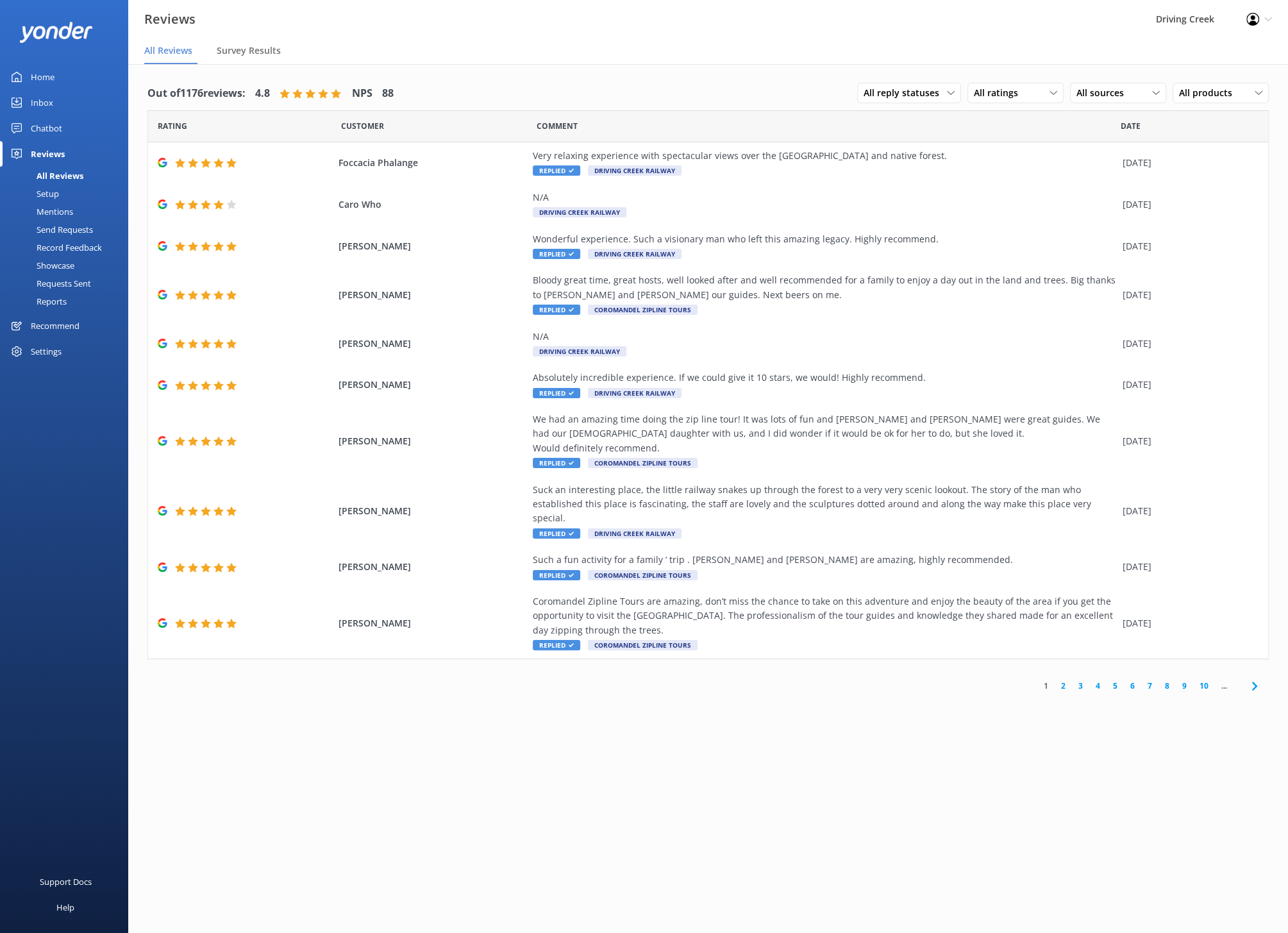
click at [1063, 680] on link "2" at bounding box center [1063, 685] width 17 height 12
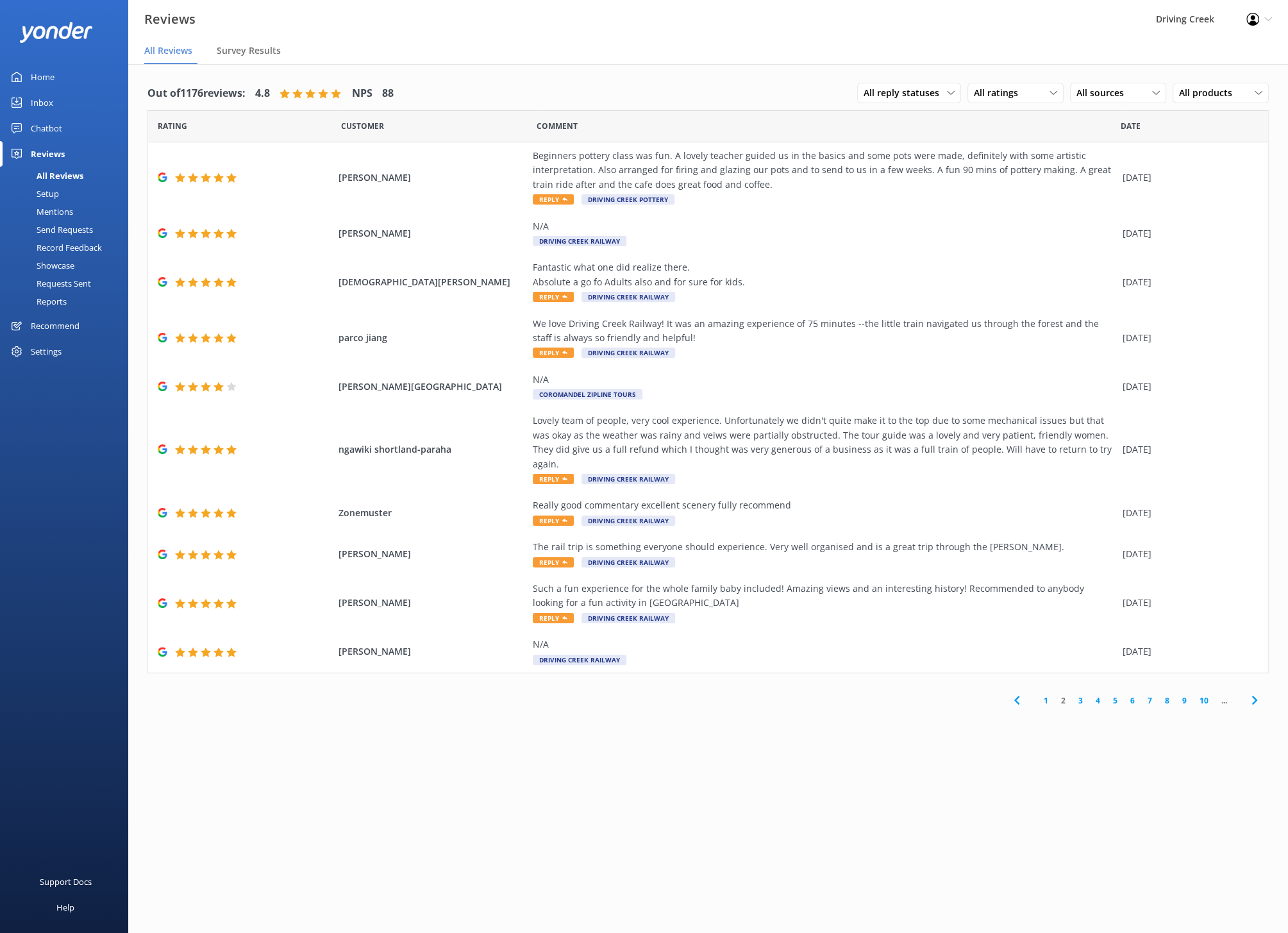
click at [1082, 694] on link "3" at bounding box center [1080, 700] width 17 height 12
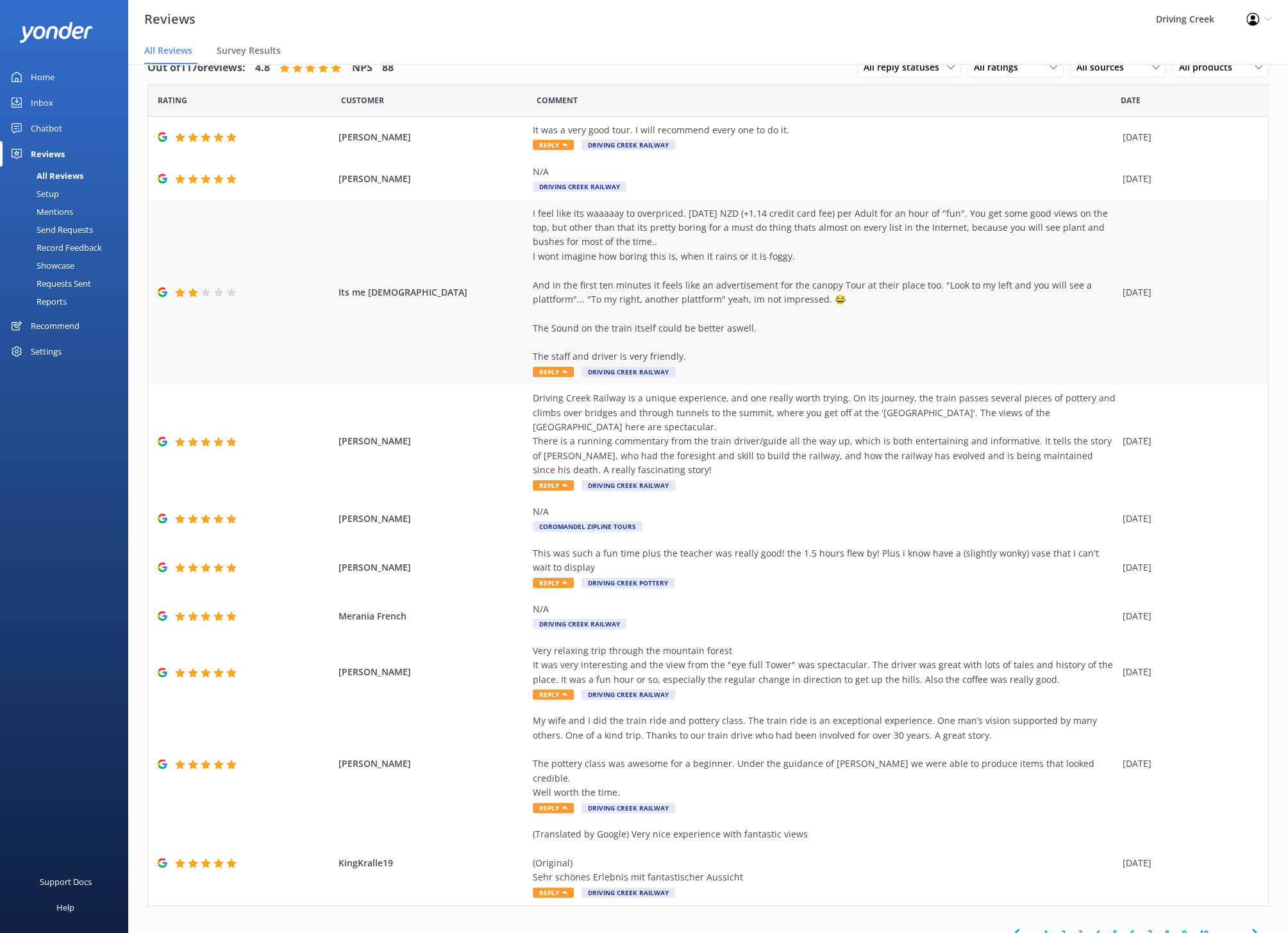
scroll to position [26, 0]
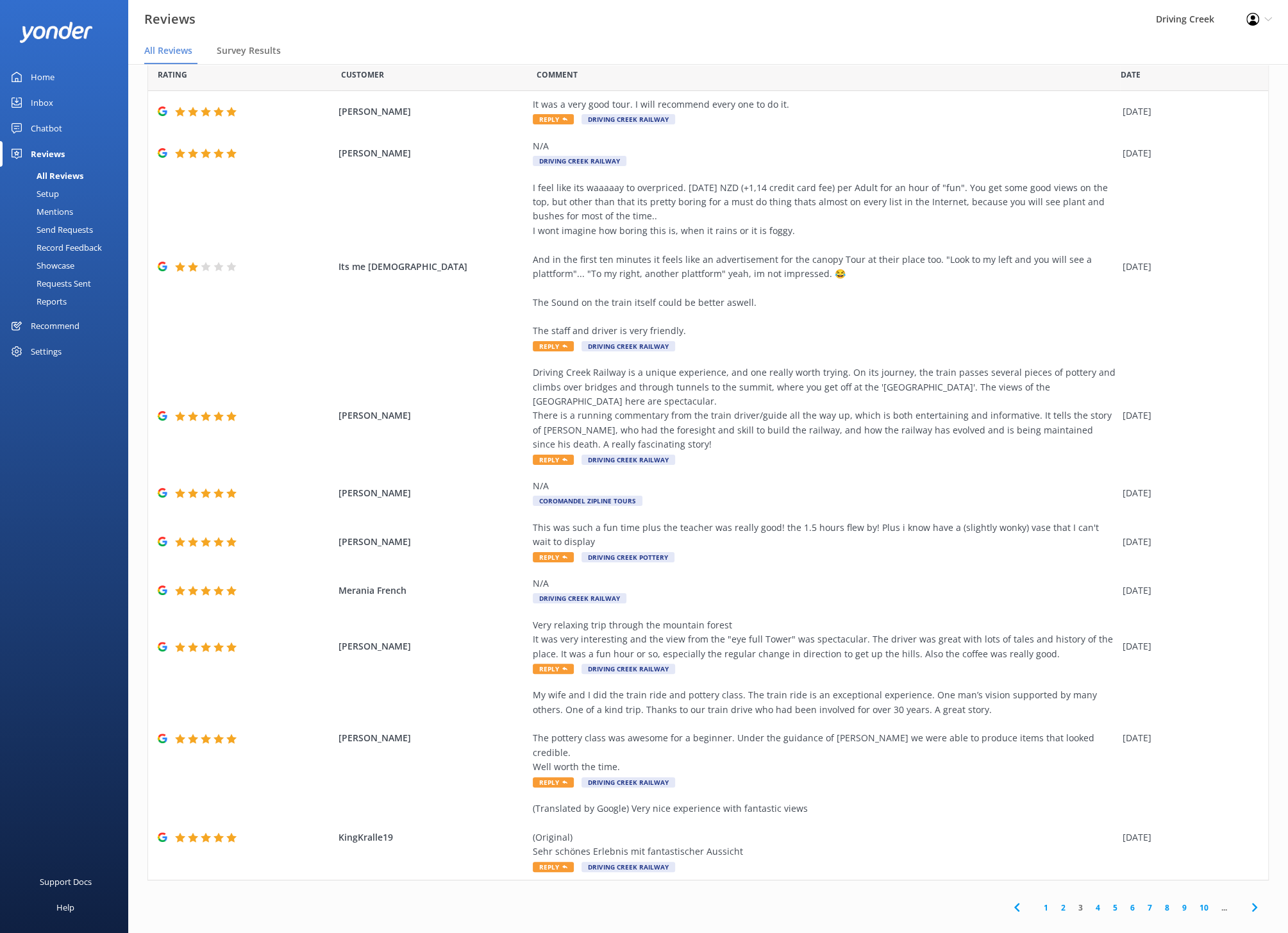
click at [1097, 901] on link "4" at bounding box center [1097, 907] width 17 height 12
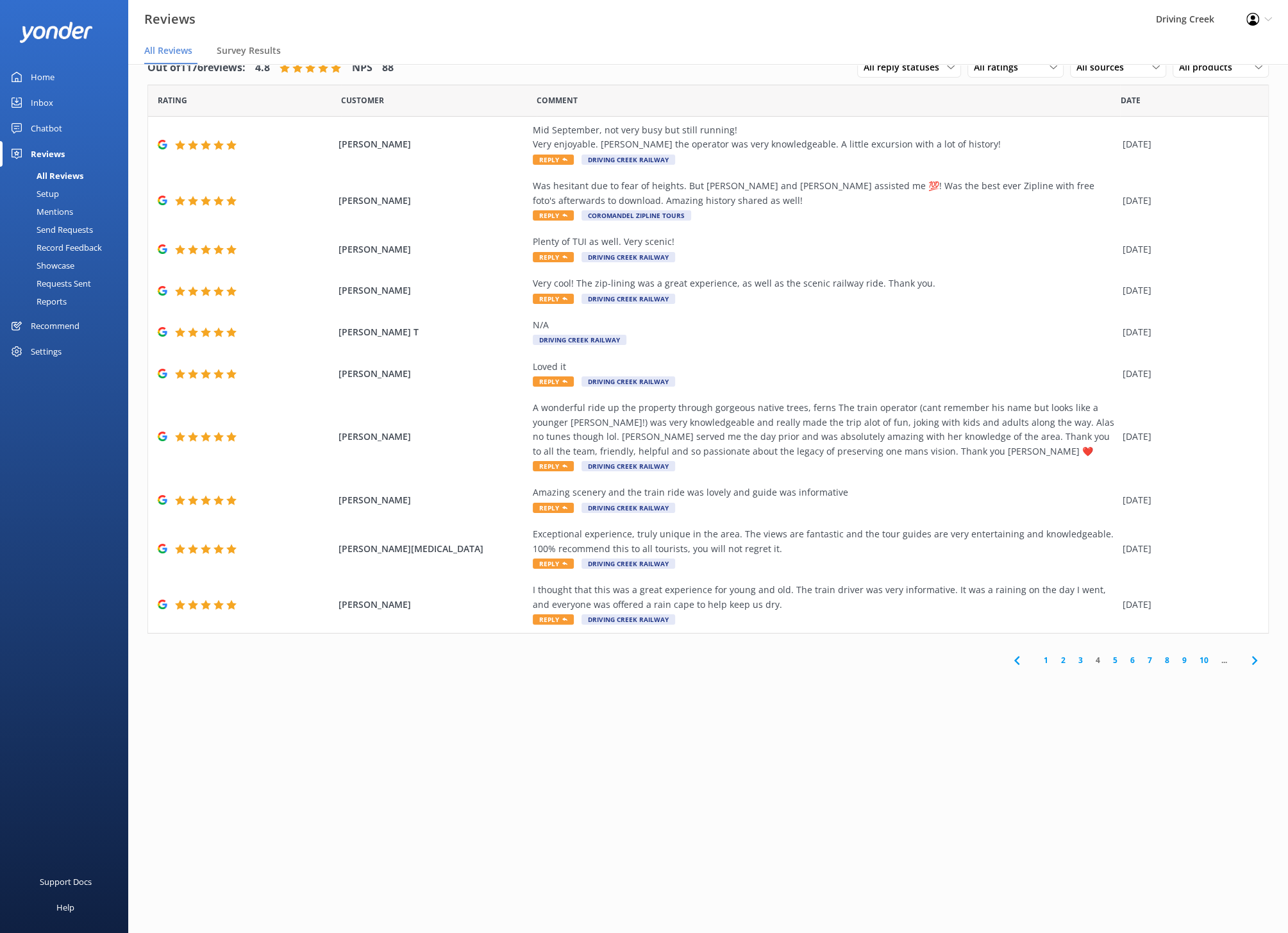
click at [1115, 659] on link "5" at bounding box center [1115, 660] width 17 height 12
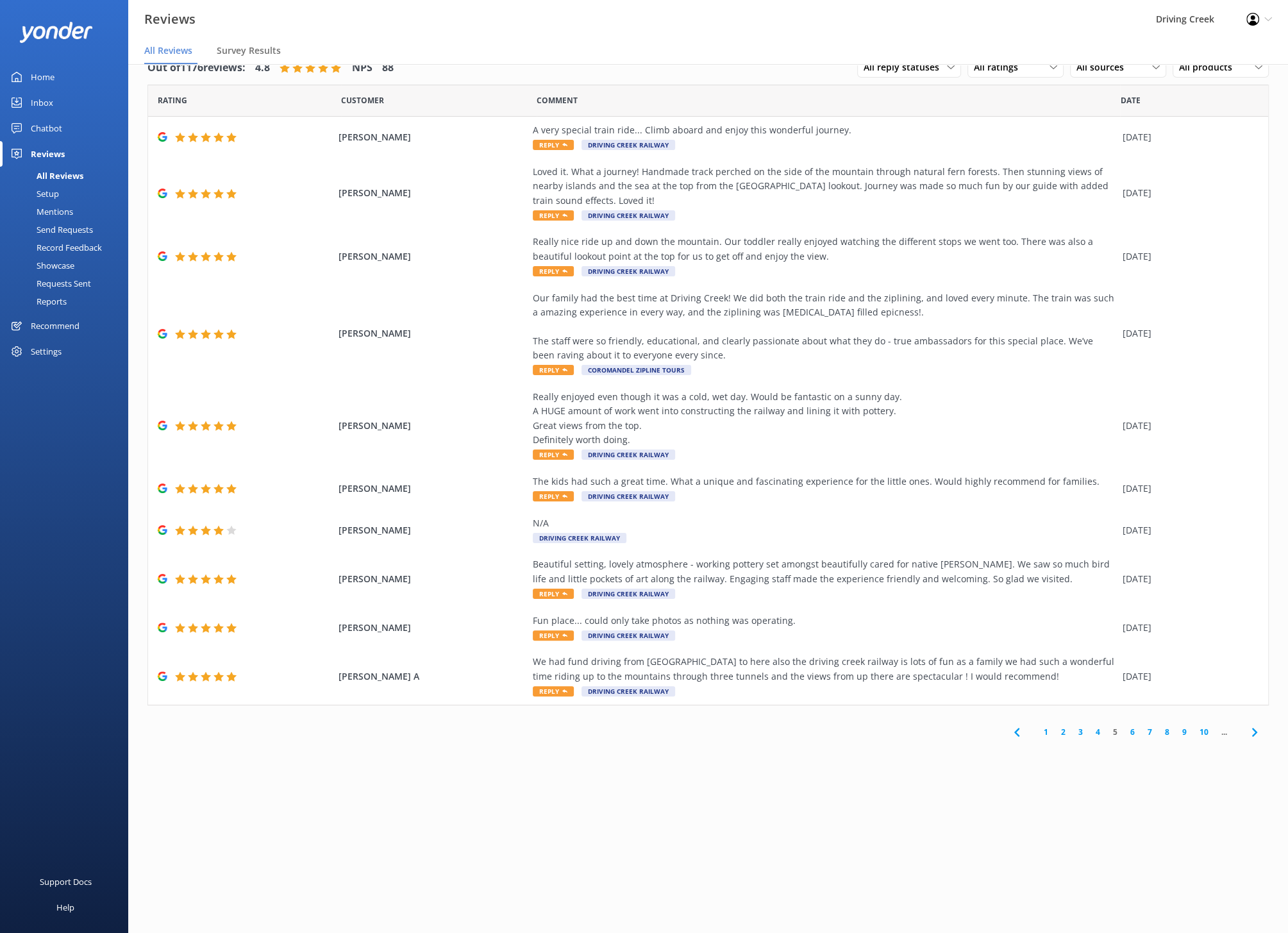
click at [1134, 734] on link "6" at bounding box center [1132, 732] width 17 height 12
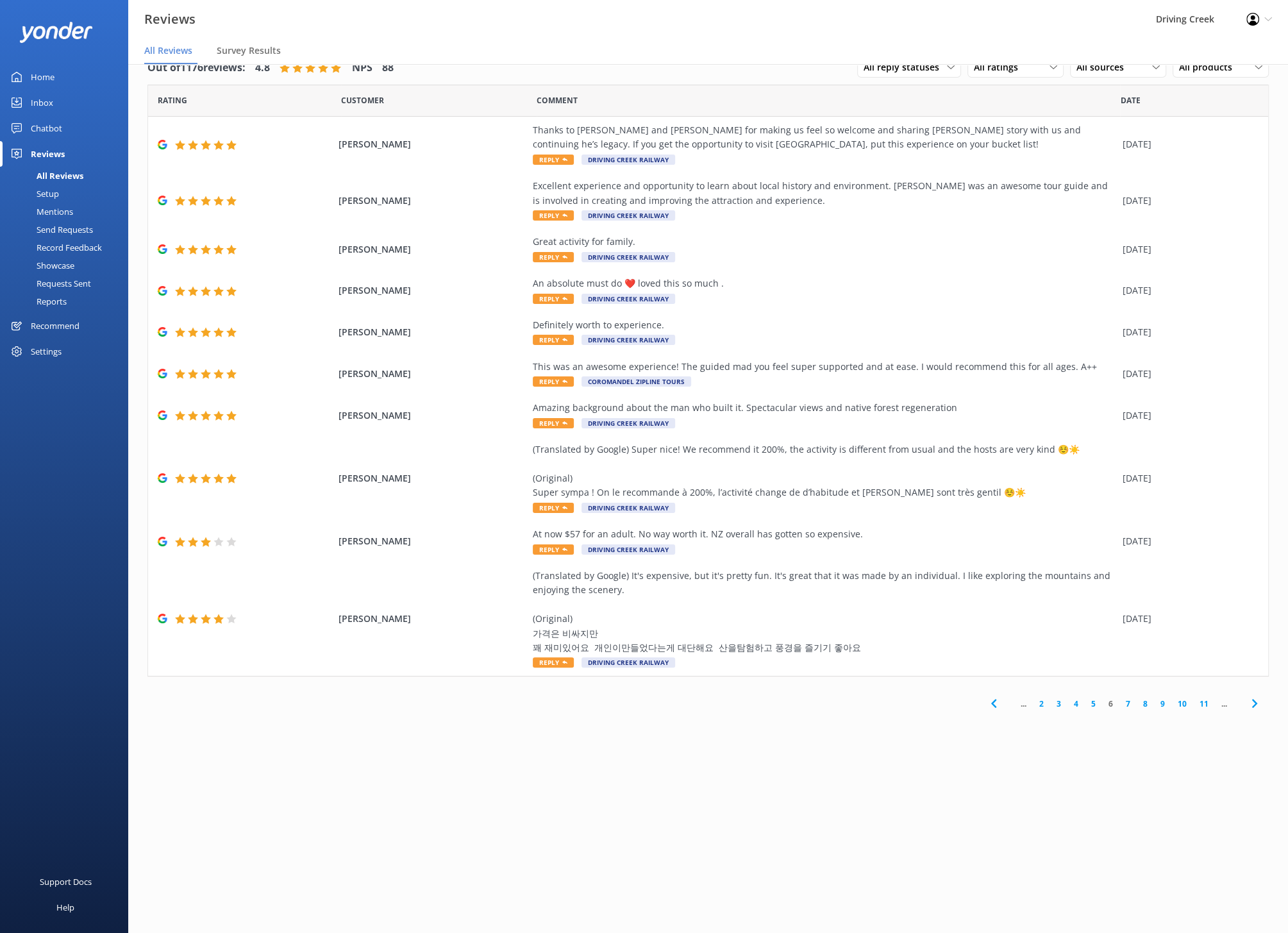
click at [1126, 705] on link "7" at bounding box center [1128, 703] width 17 height 12
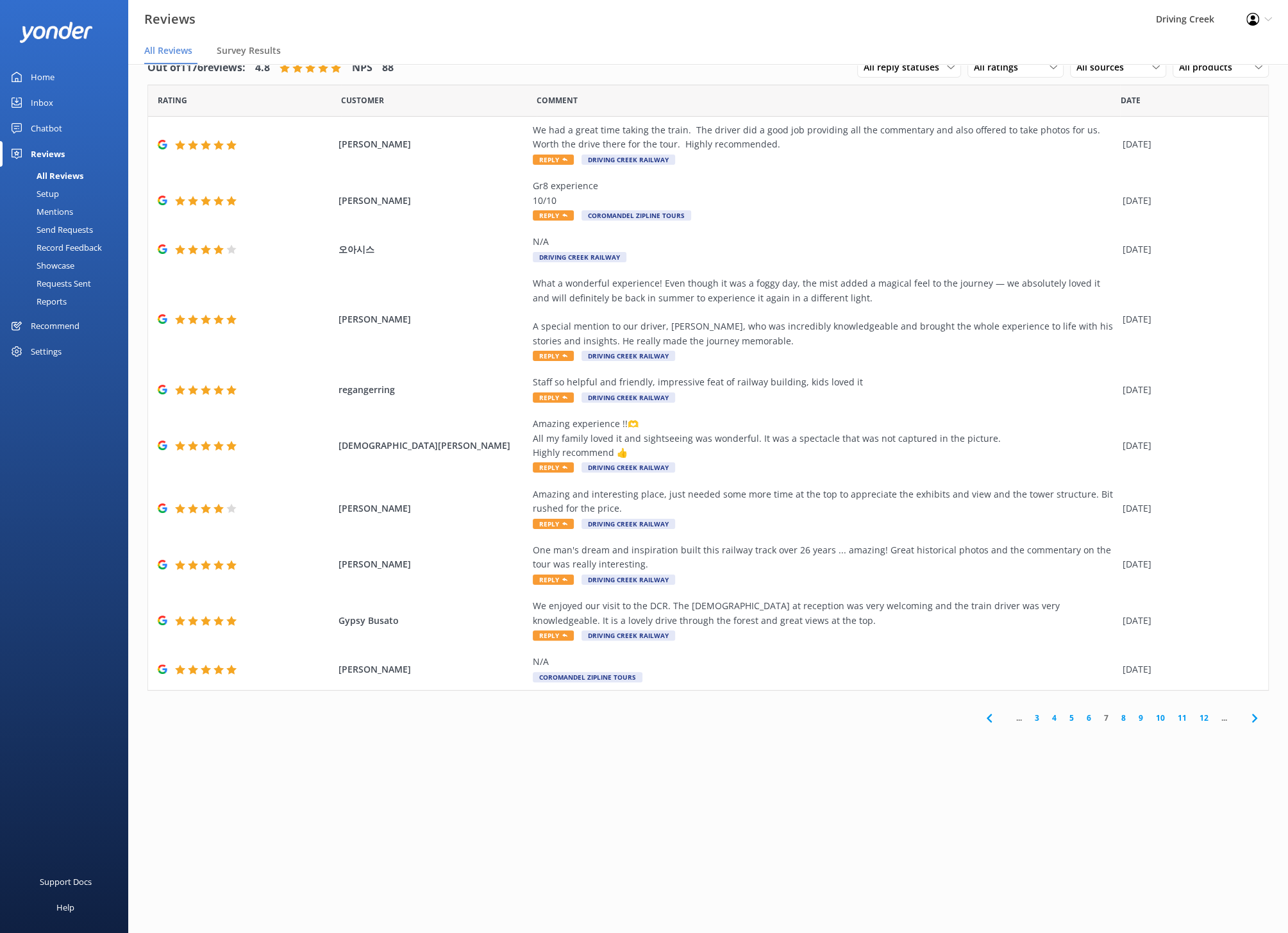
click at [1123, 720] on link "8" at bounding box center [1123, 717] width 17 height 12
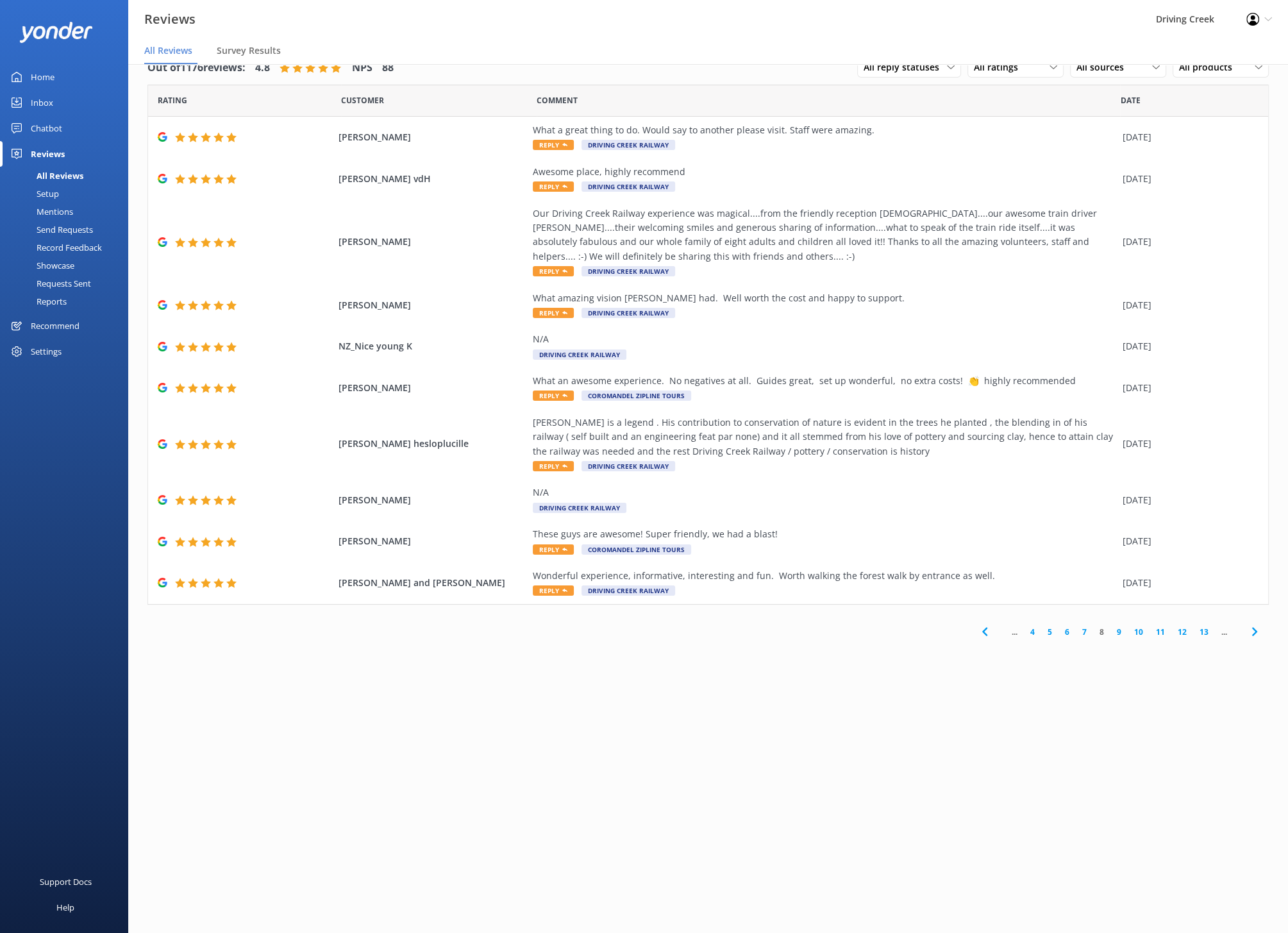
click at [1120, 631] on link "9" at bounding box center [1119, 631] width 17 height 12
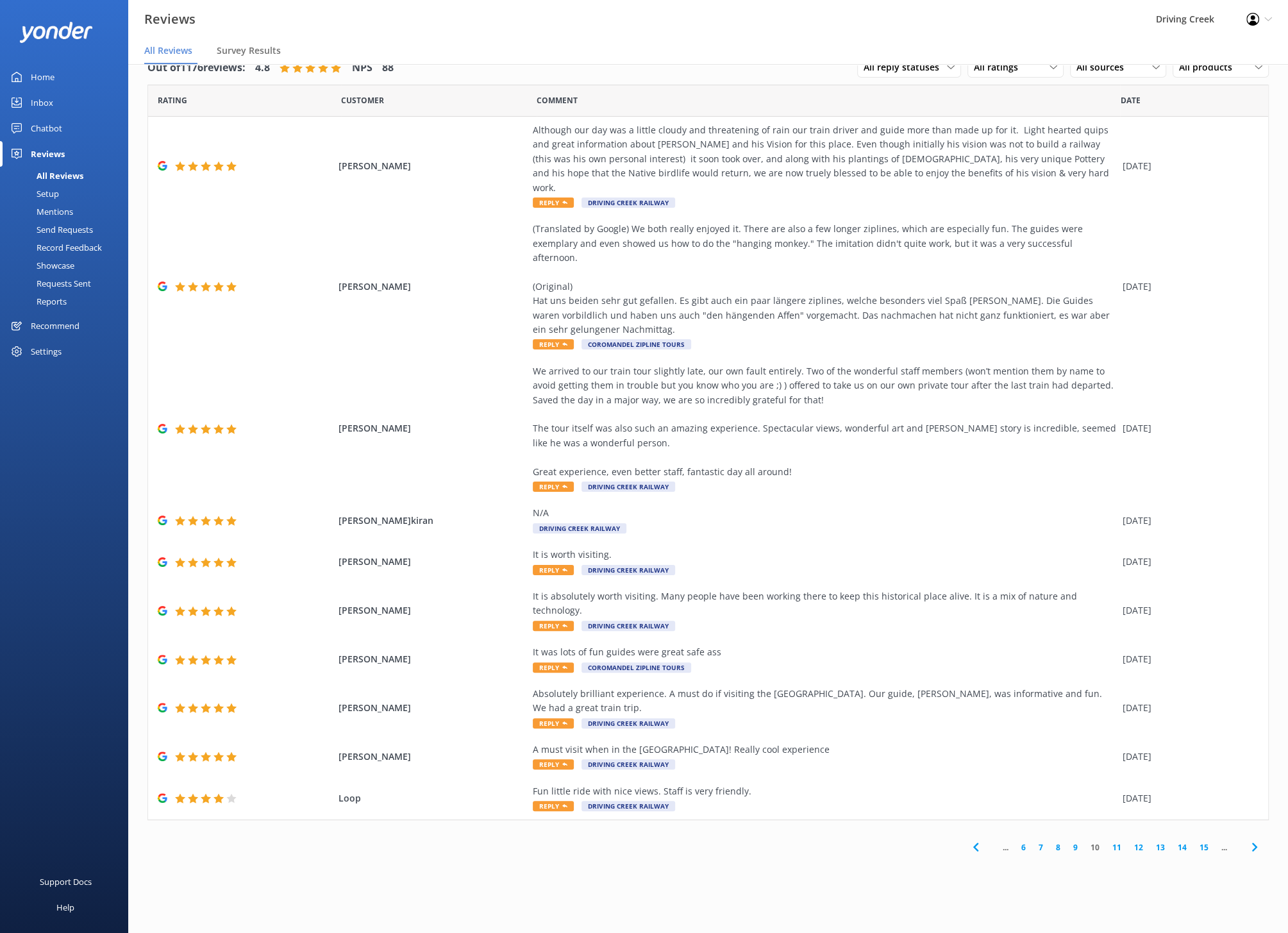
click at [1116, 841] on link "11" at bounding box center [1116, 847] width 22 height 12
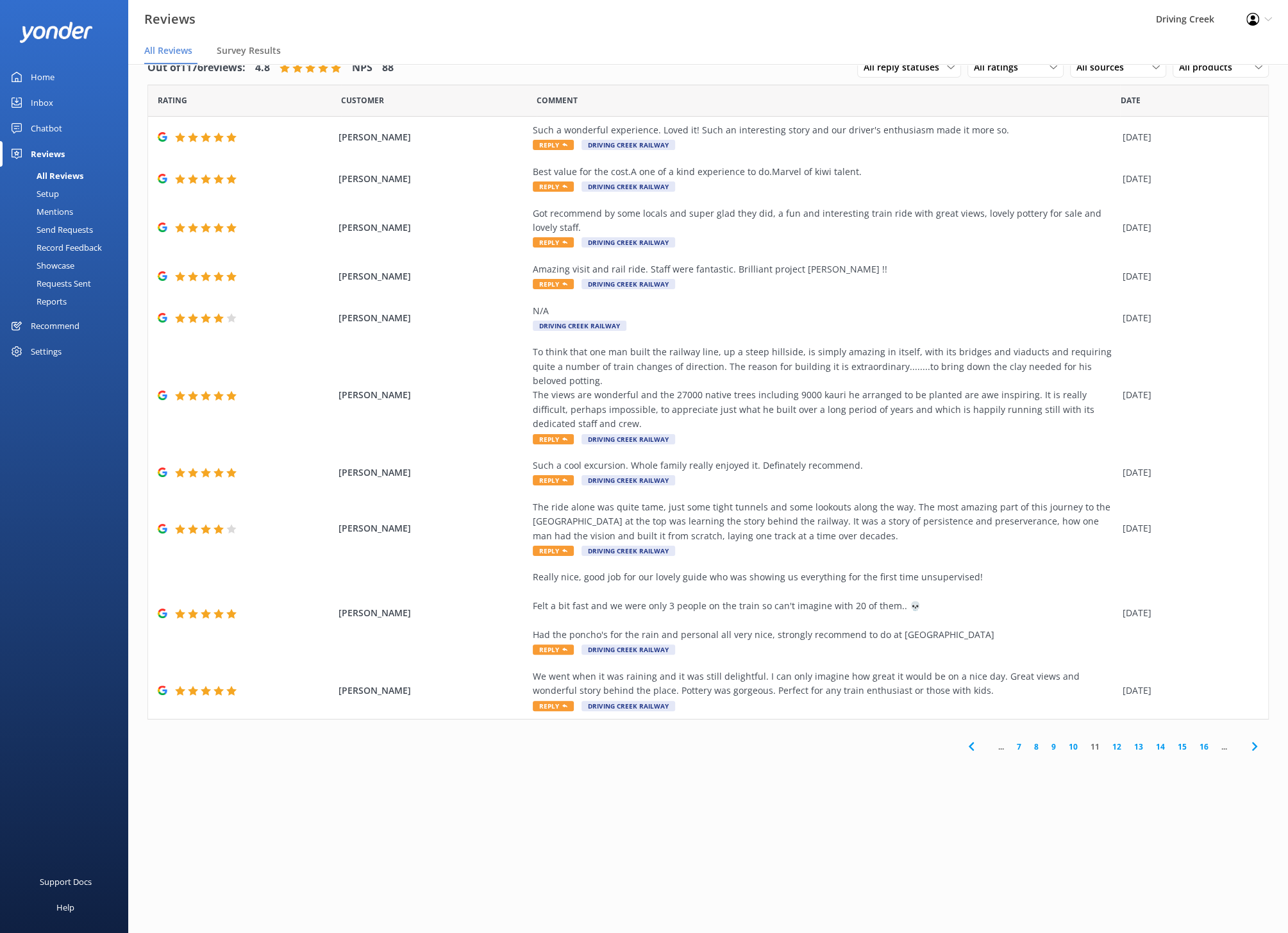
click at [1118, 740] on link "12" at bounding box center [1116, 746] width 22 height 12
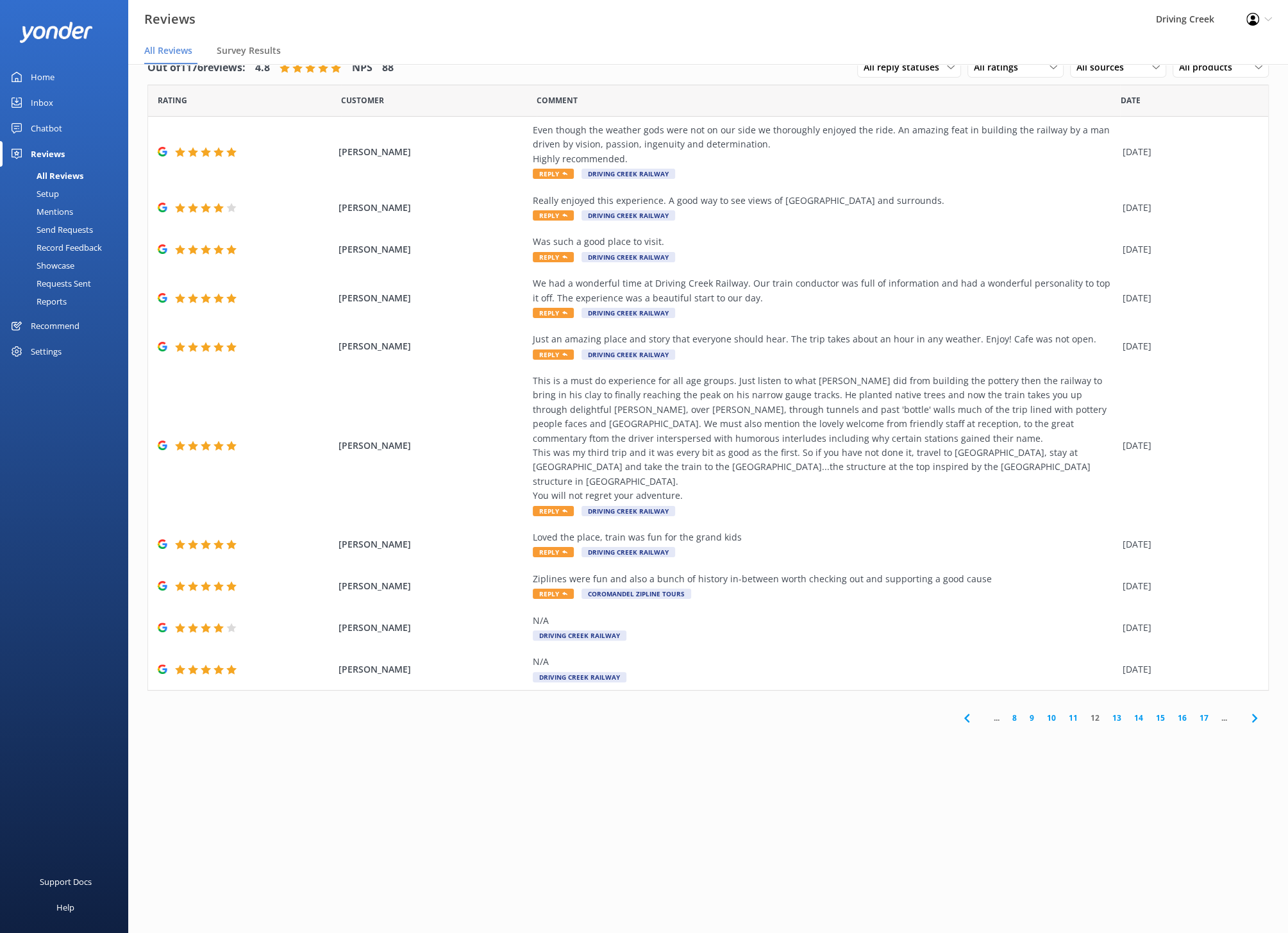
click at [1112, 711] on link "13" at bounding box center [1116, 717] width 22 height 12
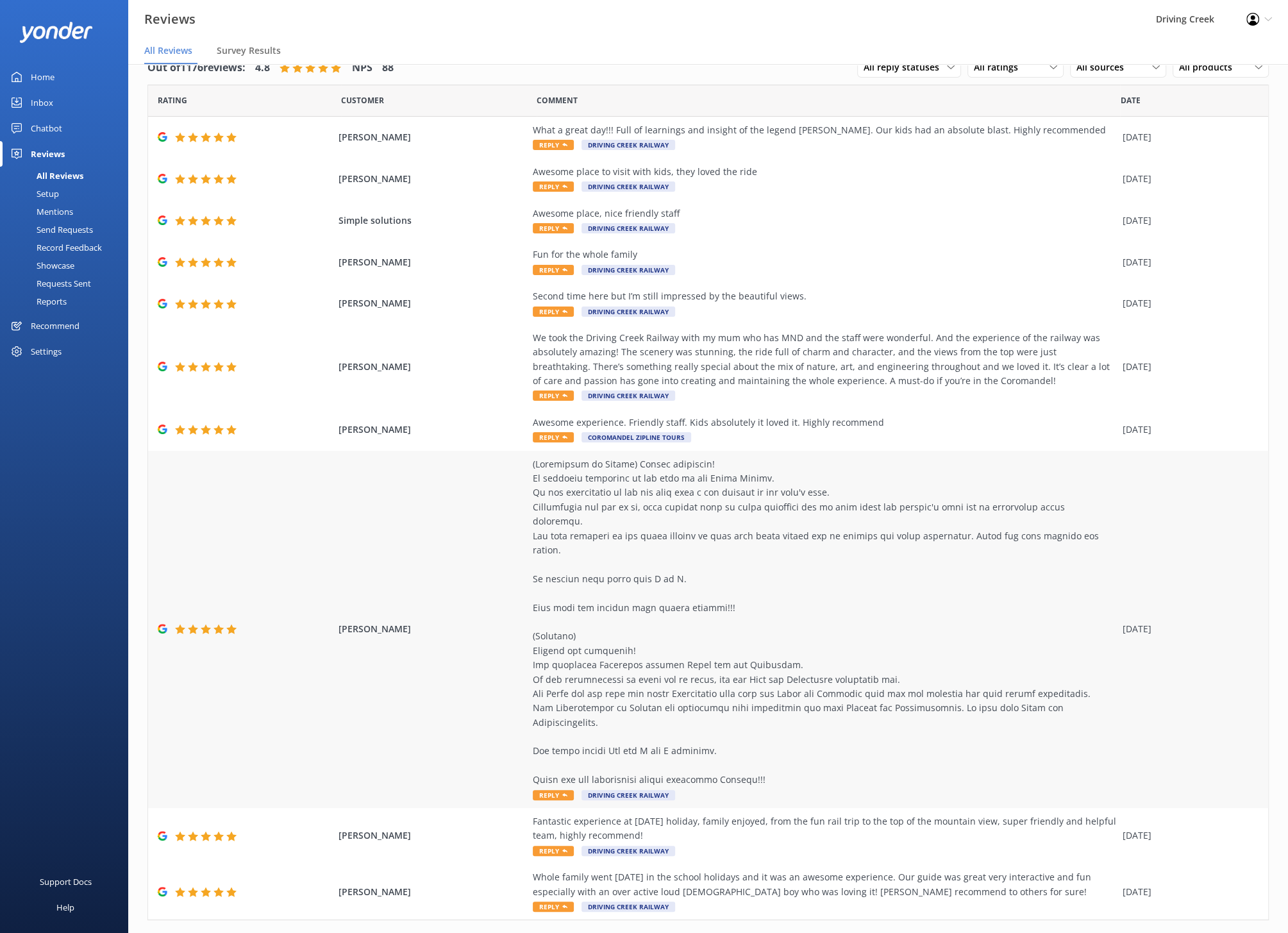
scroll to position [12, 0]
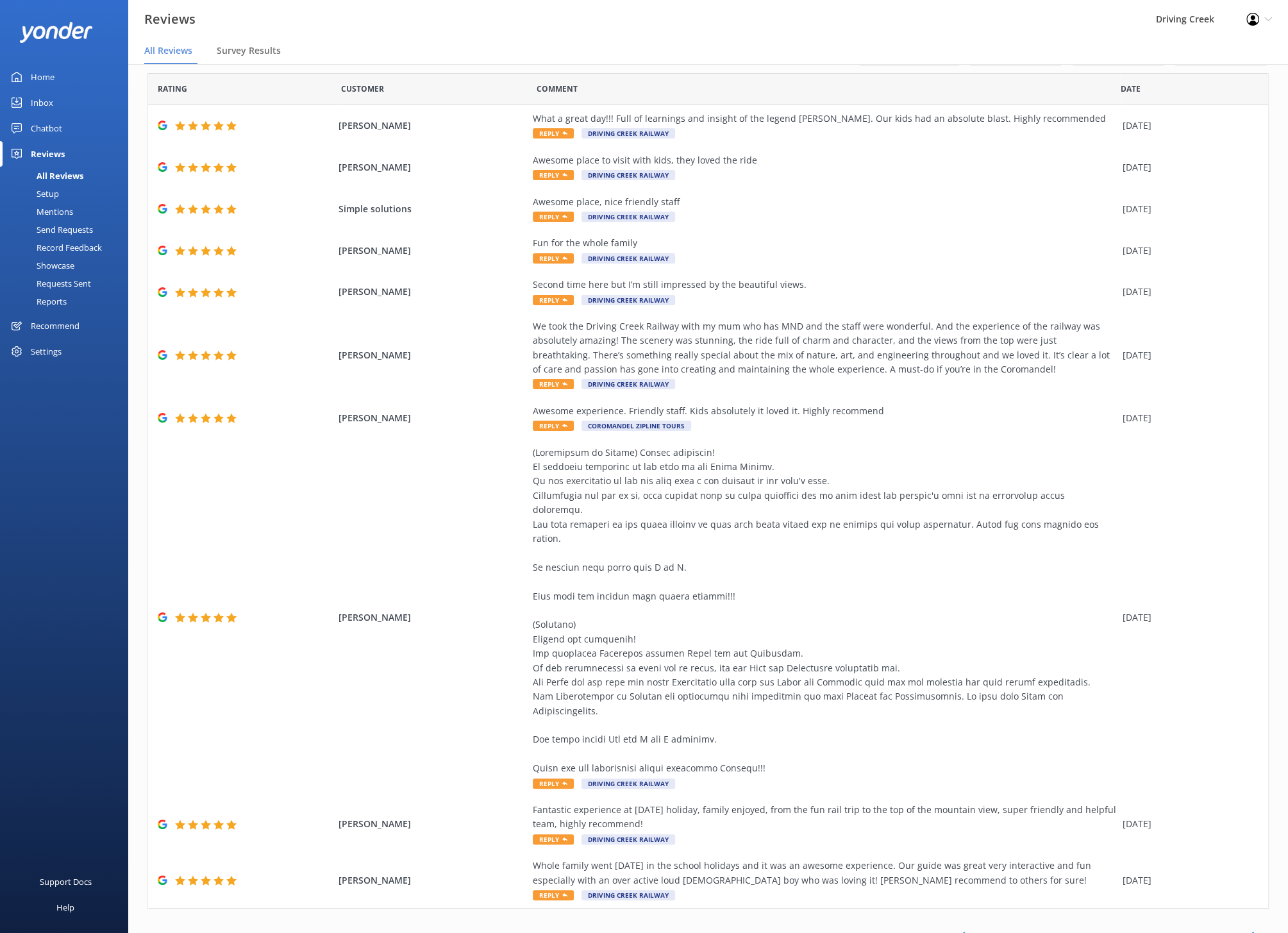
click at [1117, 929] on link "14" at bounding box center [1116, 935] width 22 height 12
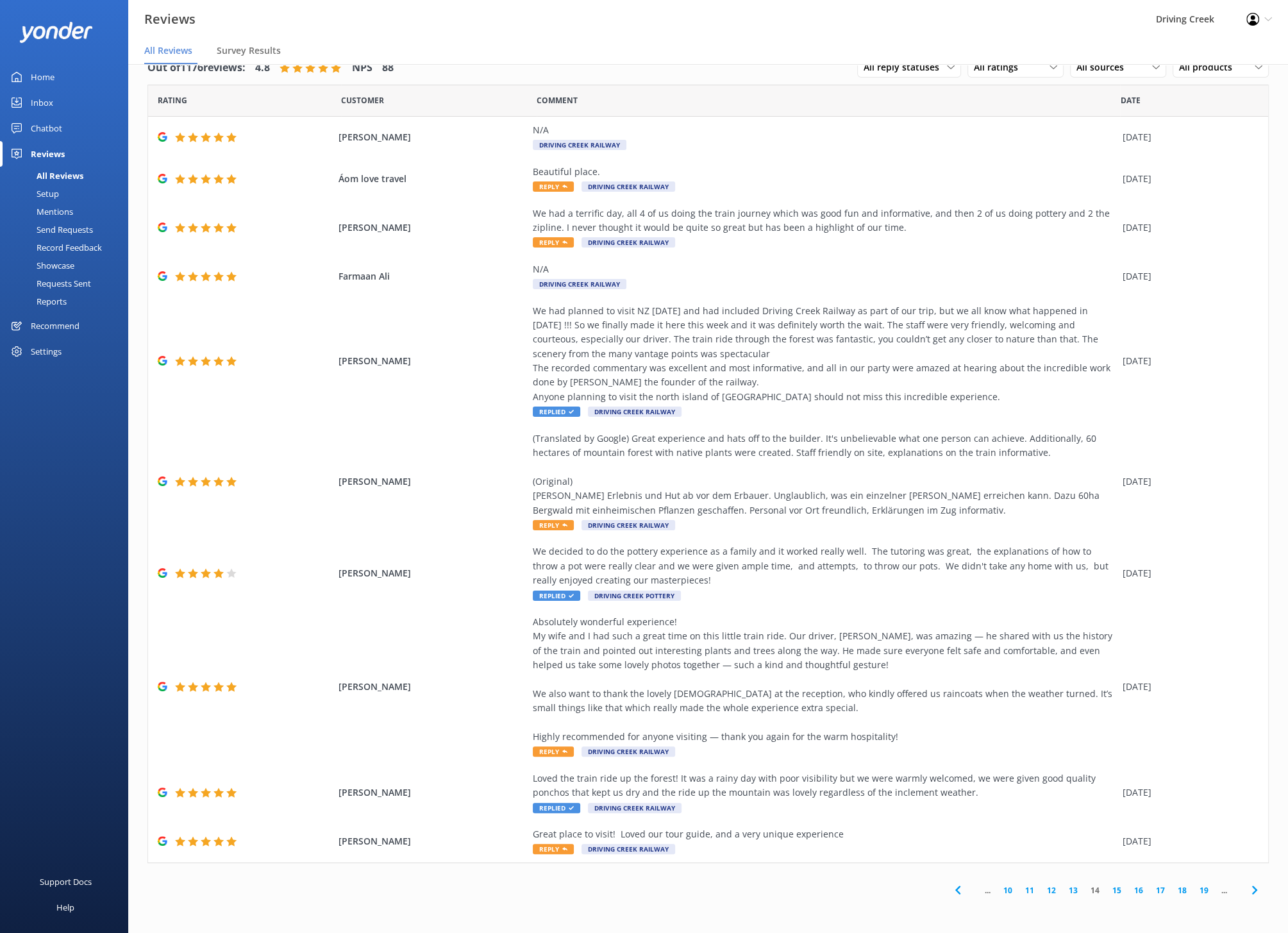
click at [1115, 891] on link "15" at bounding box center [1116, 890] width 22 height 12
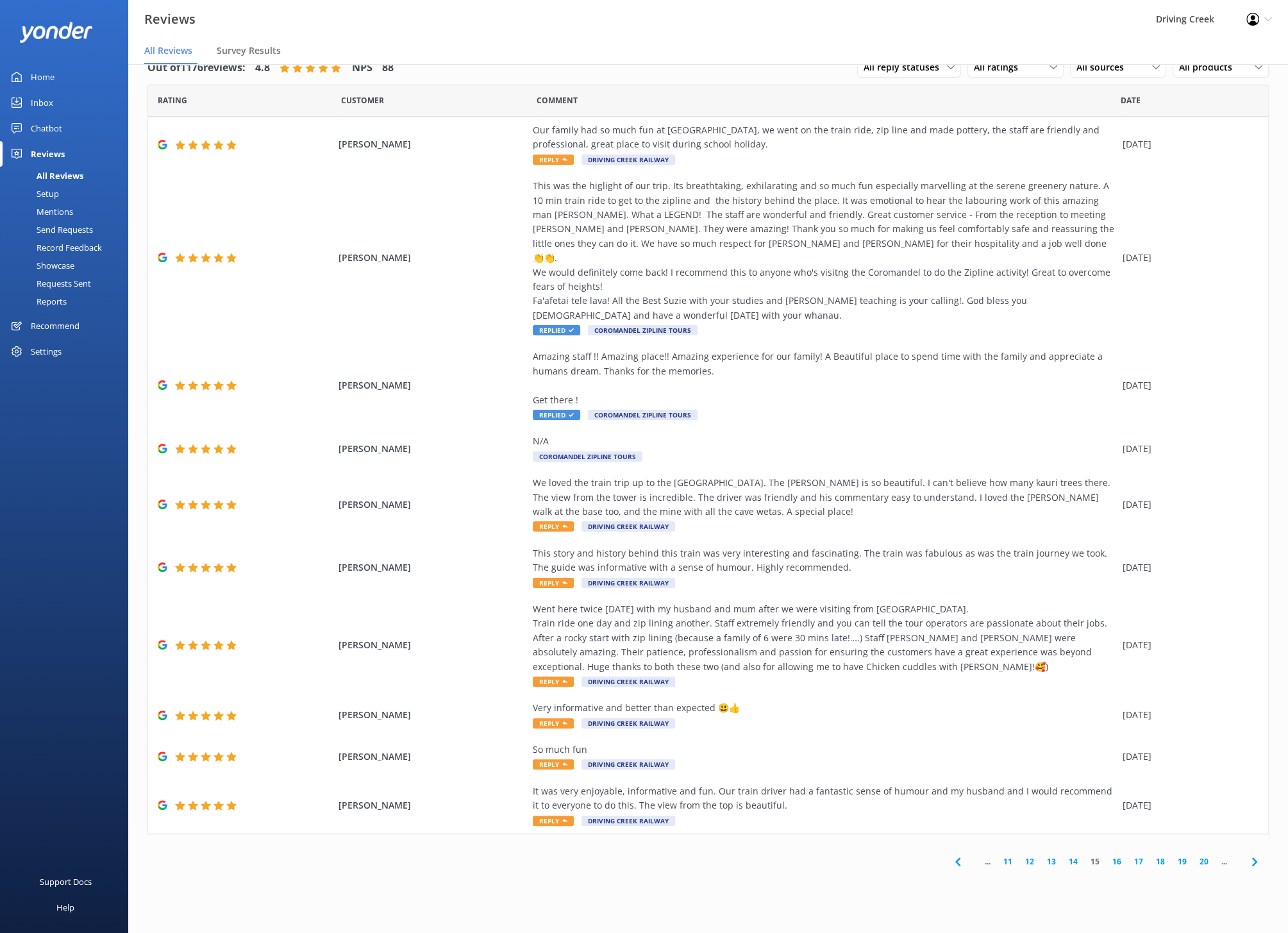
click at [957, 854] on icon at bounding box center [957, 862] width 15 height 15
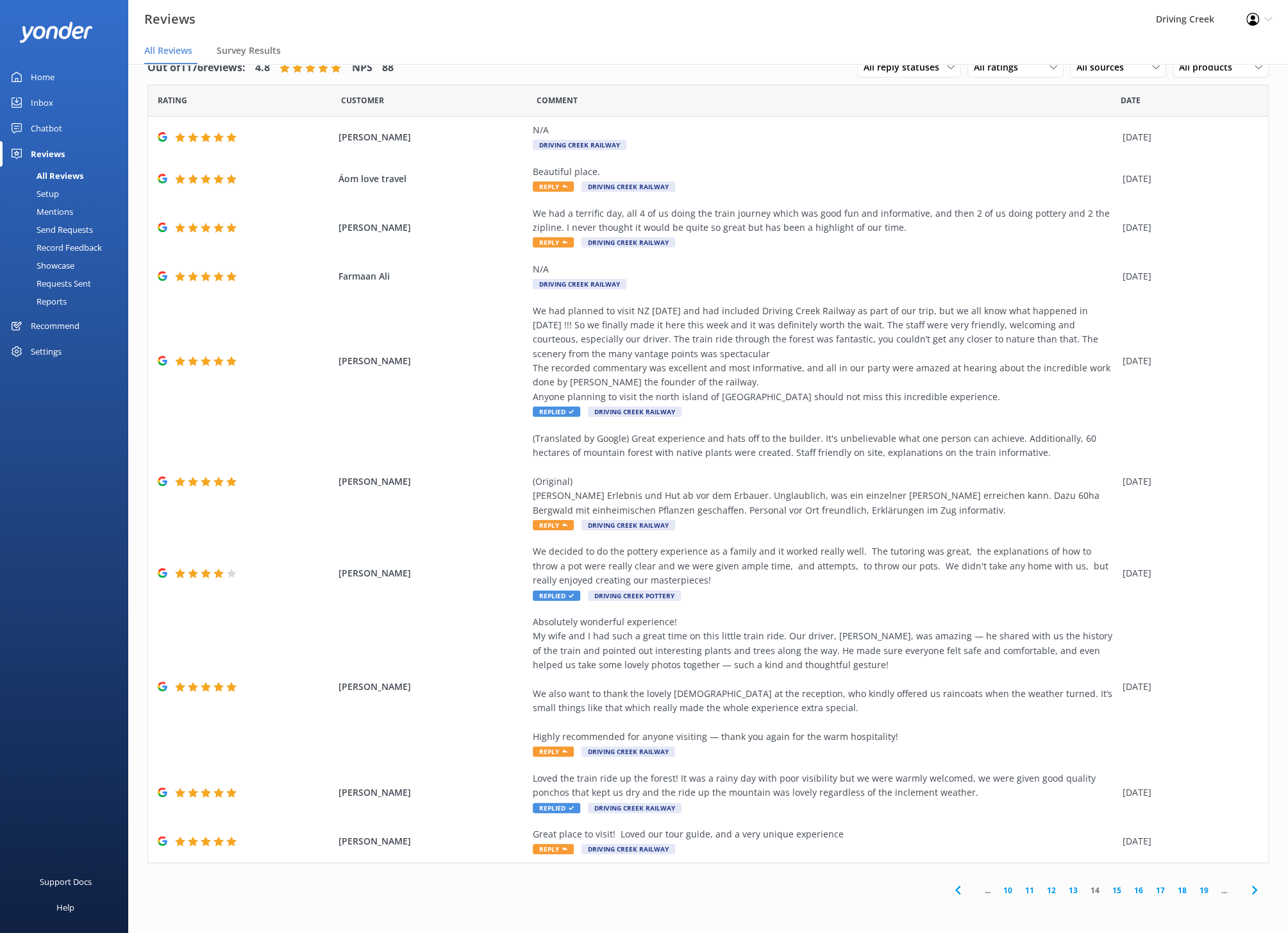
click at [962, 893] on icon at bounding box center [957, 890] width 15 height 15
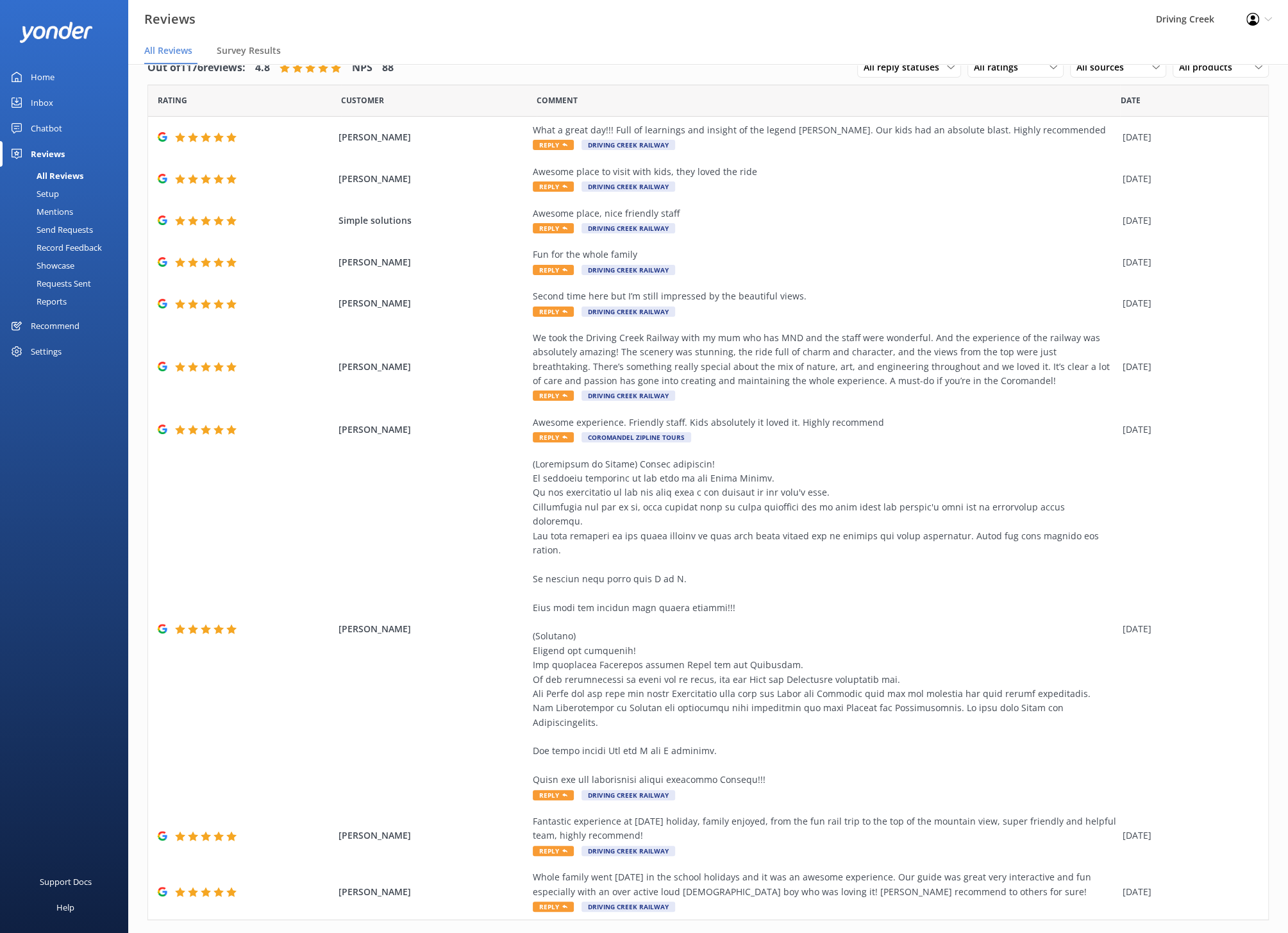
click at [965, 932] on icon at bounding box center [962, 947] width 15 height 15
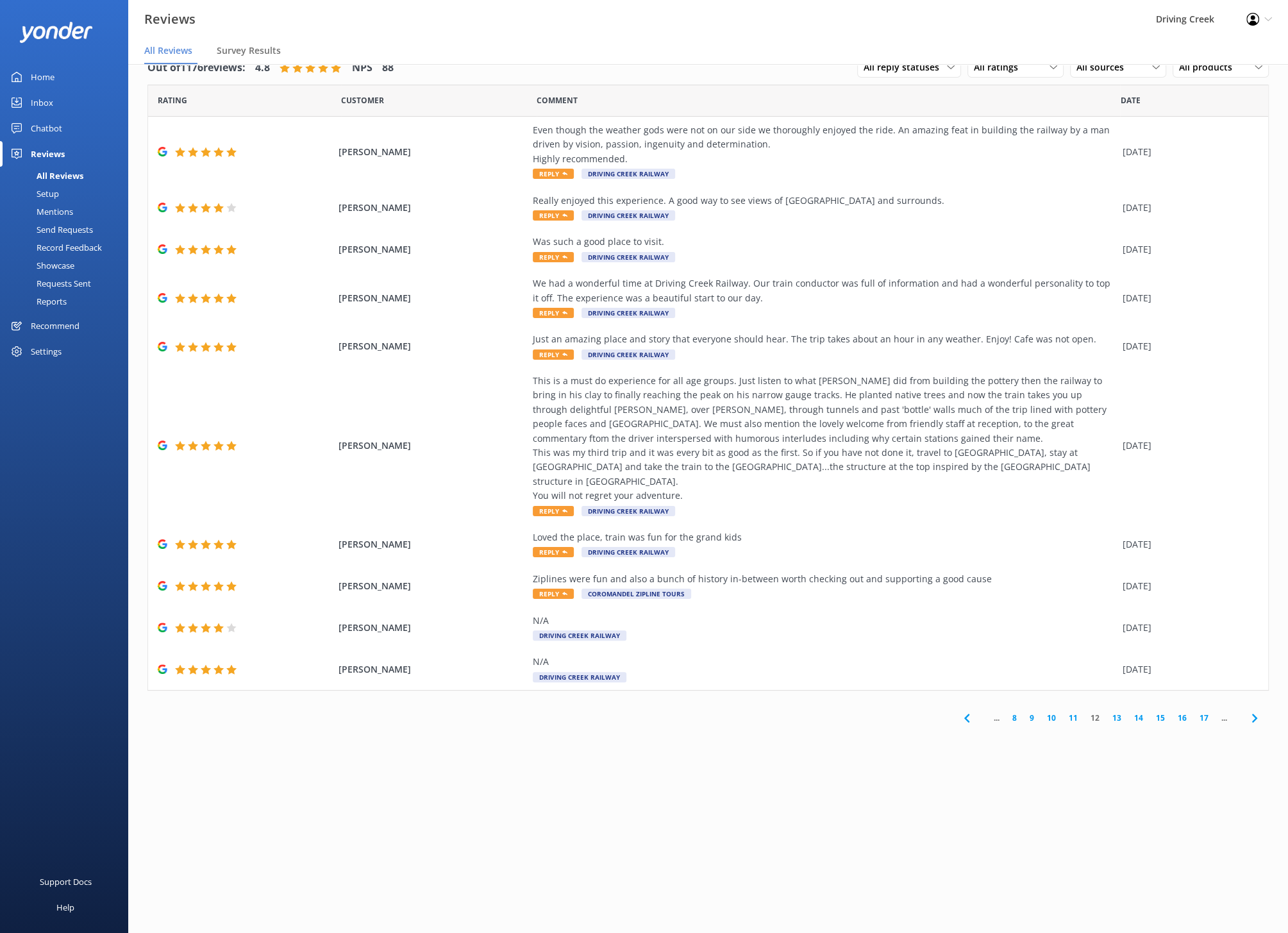
click at [1029, 711] on link "9" at bounding box center [1032, 717] width 17 height 12
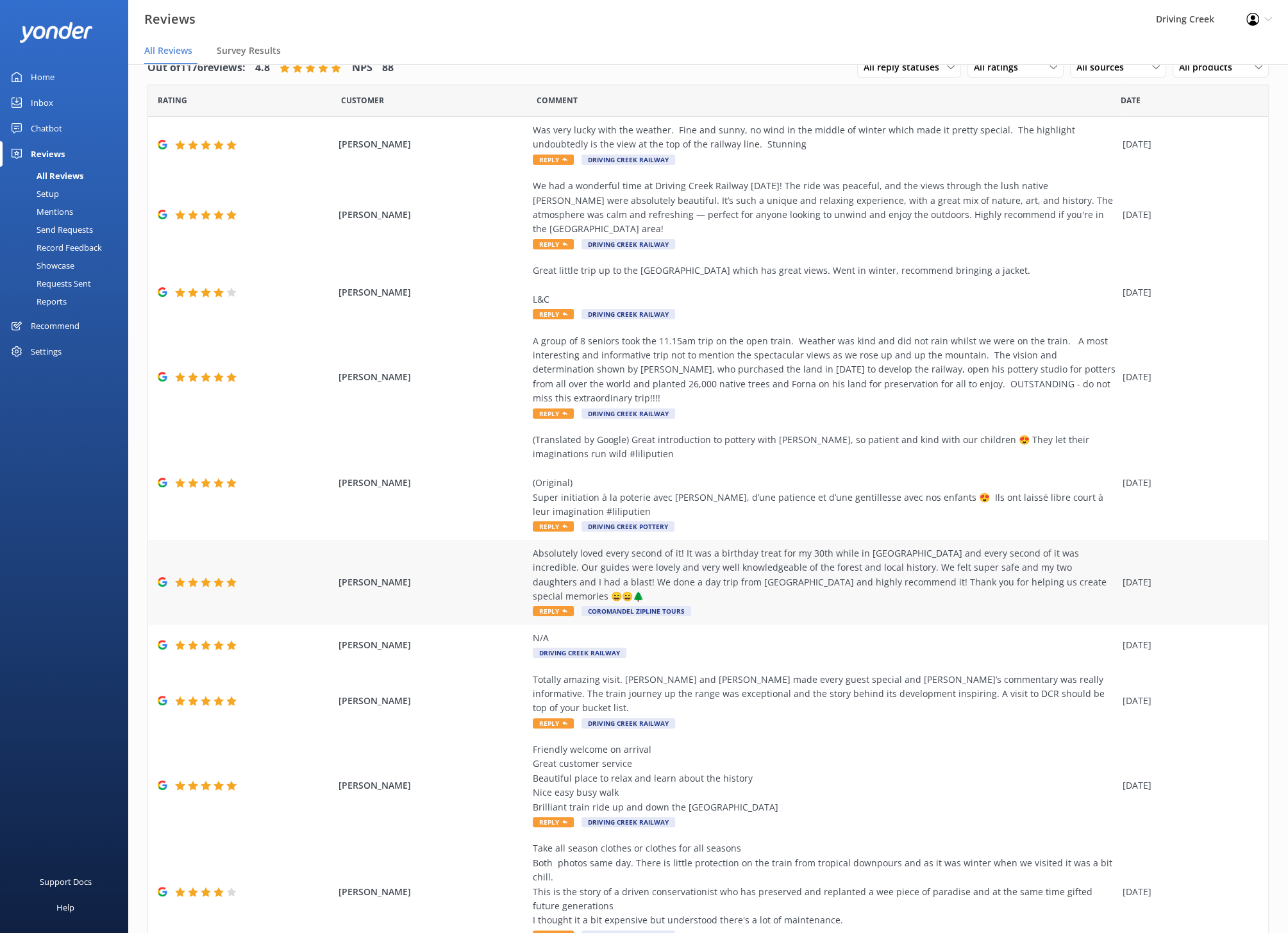
click at [750, 552] on div "Absolutely loved every second of it! It was a birthday treat for my 30th while …" at bounding box center [824, 575] width 583 height 58
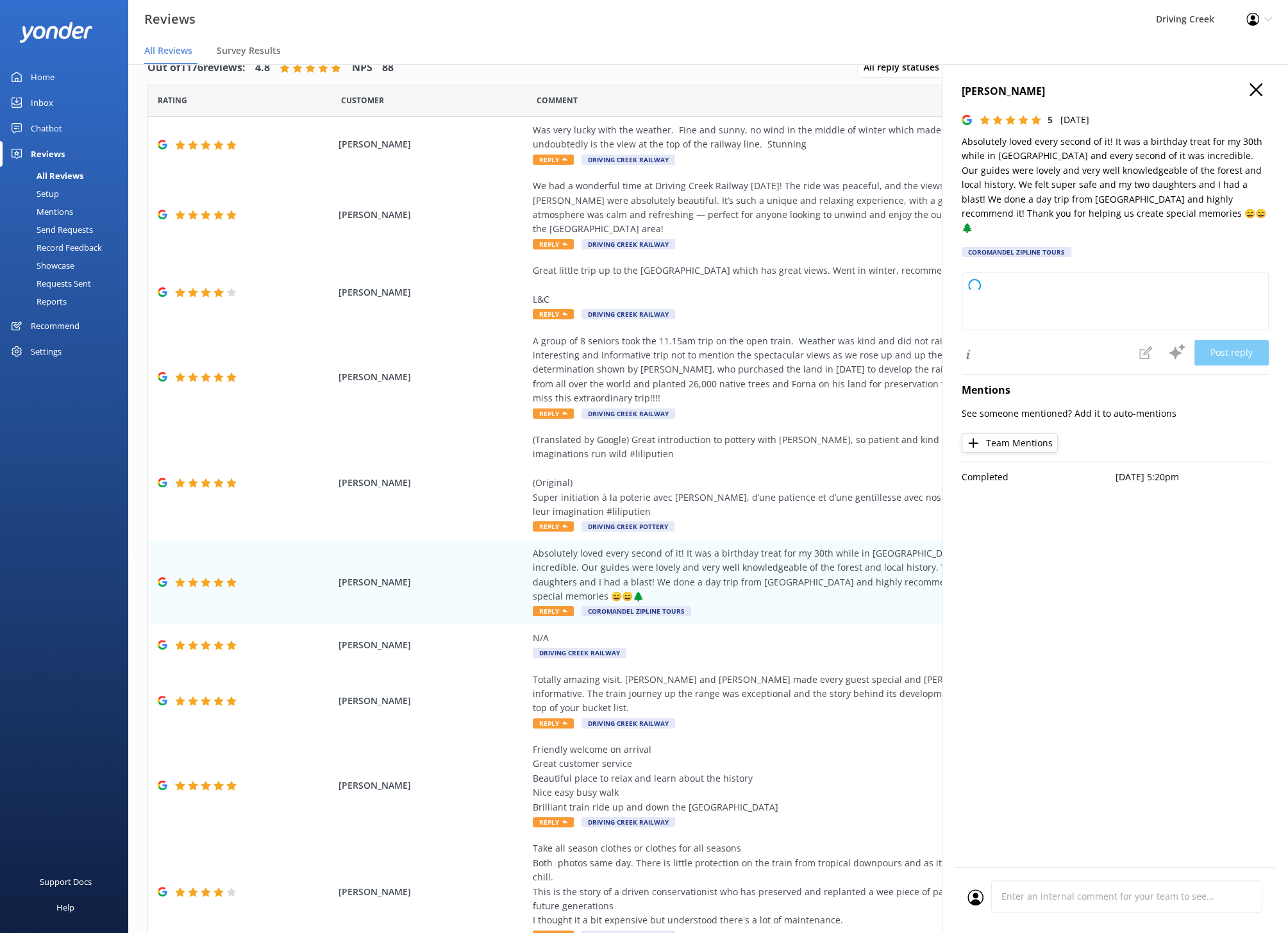
type textarea "Thank you so much for your wonderful review! We’re delighted to hear that your …"
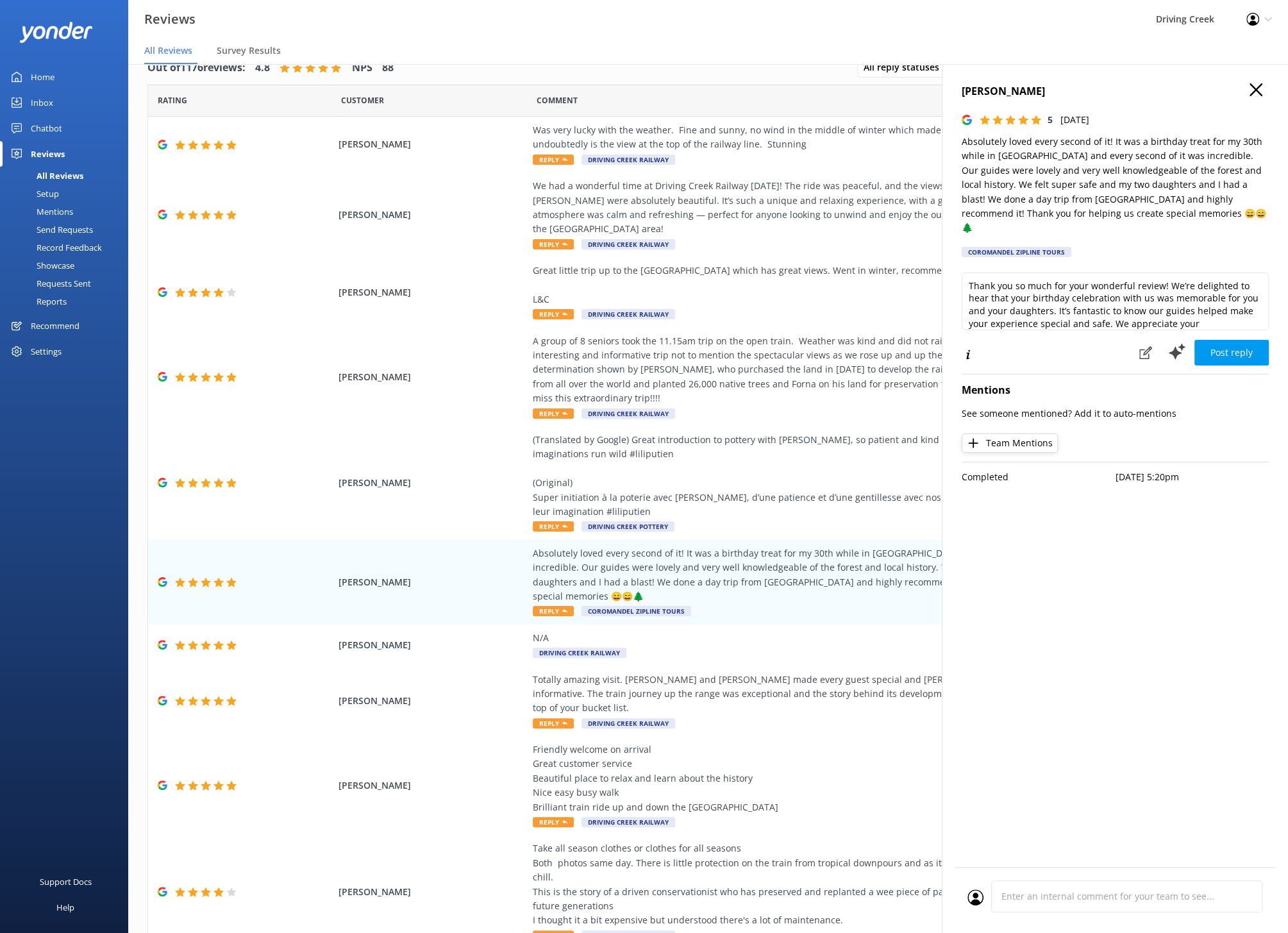
click at [1254, 89] on use "button" at bounding box center [1256, 90] width 13 height 13
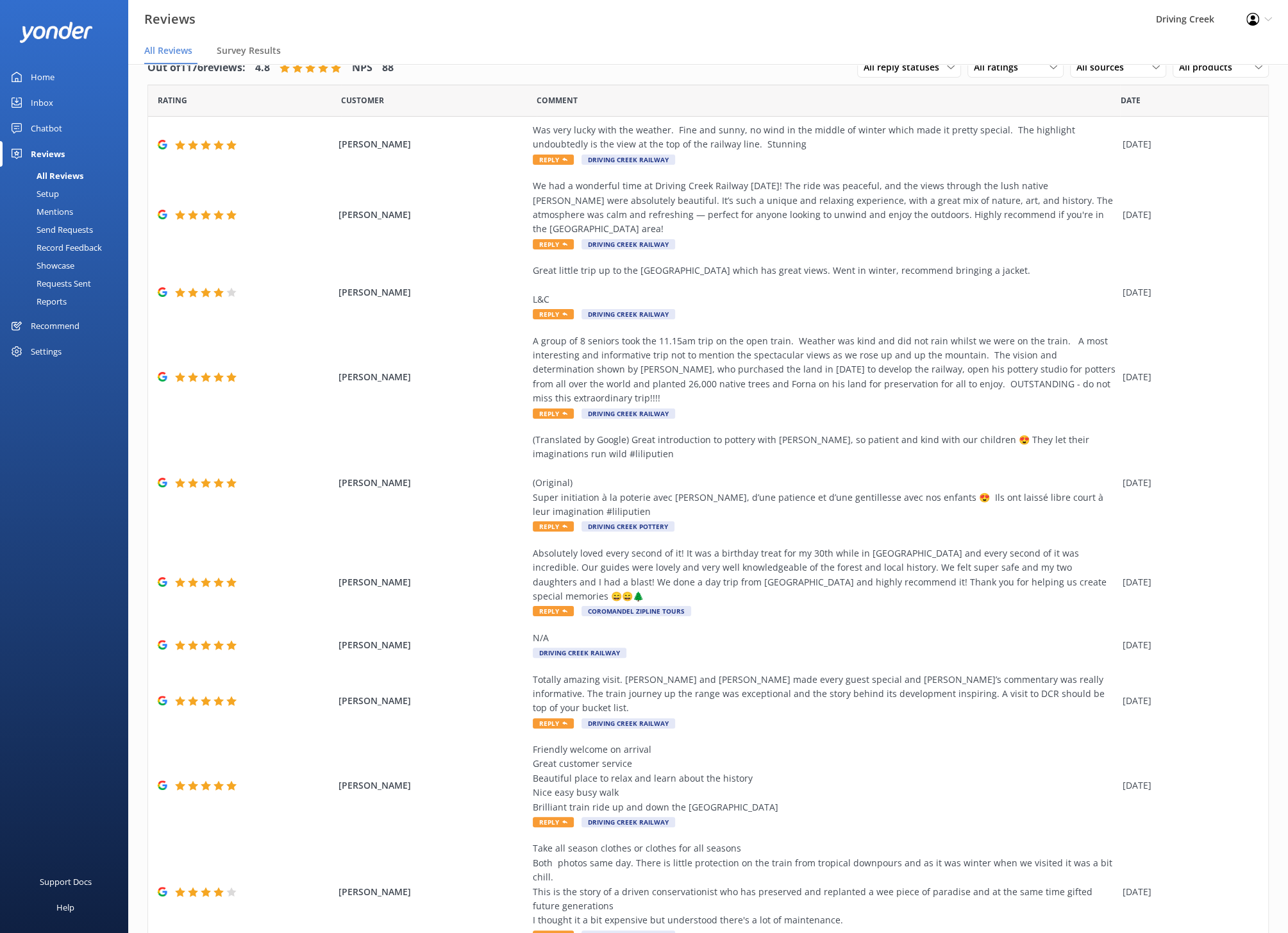
click at [49, 192] on div "Setup" at bounding box center [33, 194] width 51 height 18
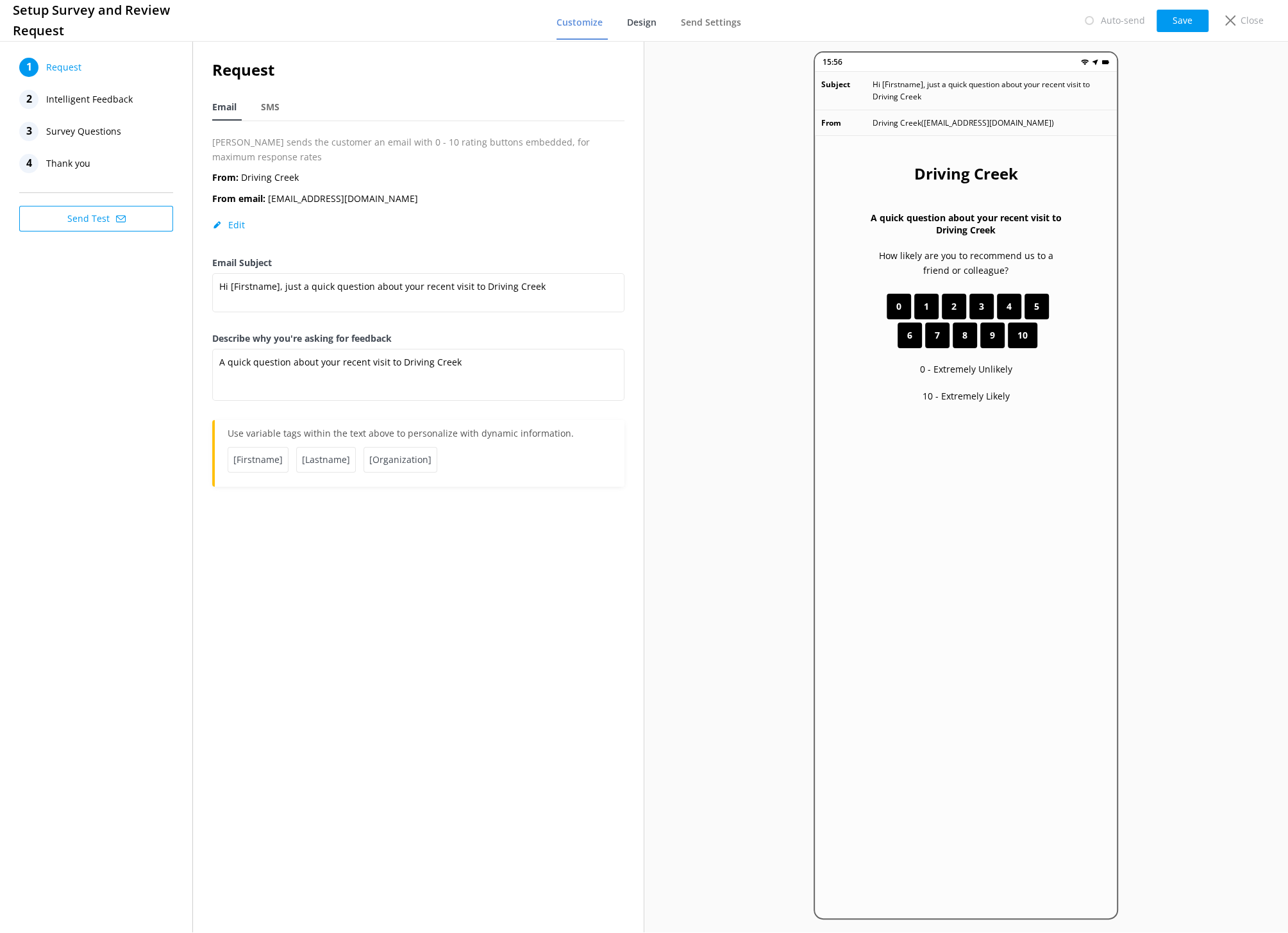
click at [648, 19] on span "Design" at bounding box center [641, 22] width 30 height 13
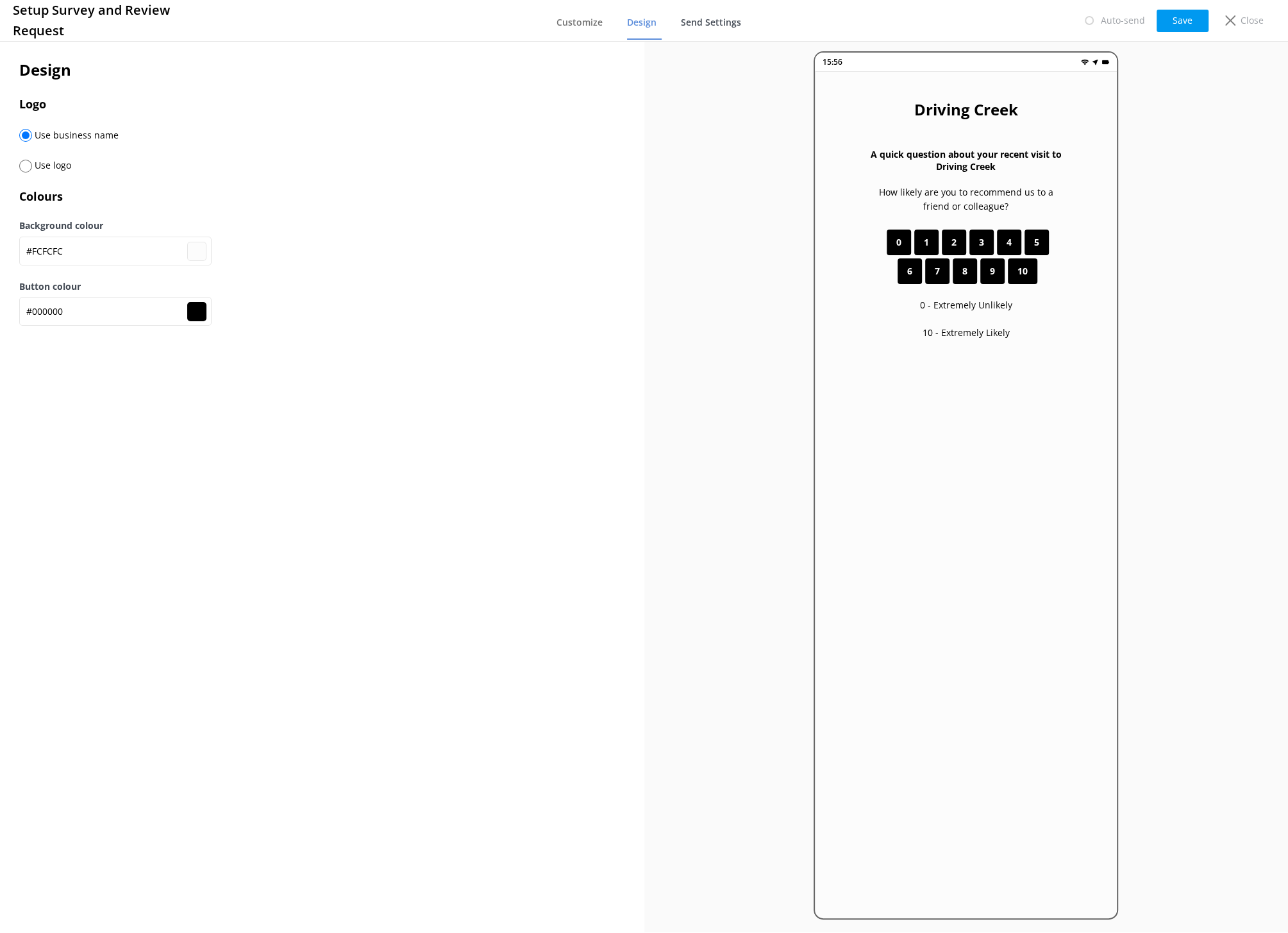
click at [727, 16] on span "Send Settings" at bounding box center [710, 22] width 60 height 13
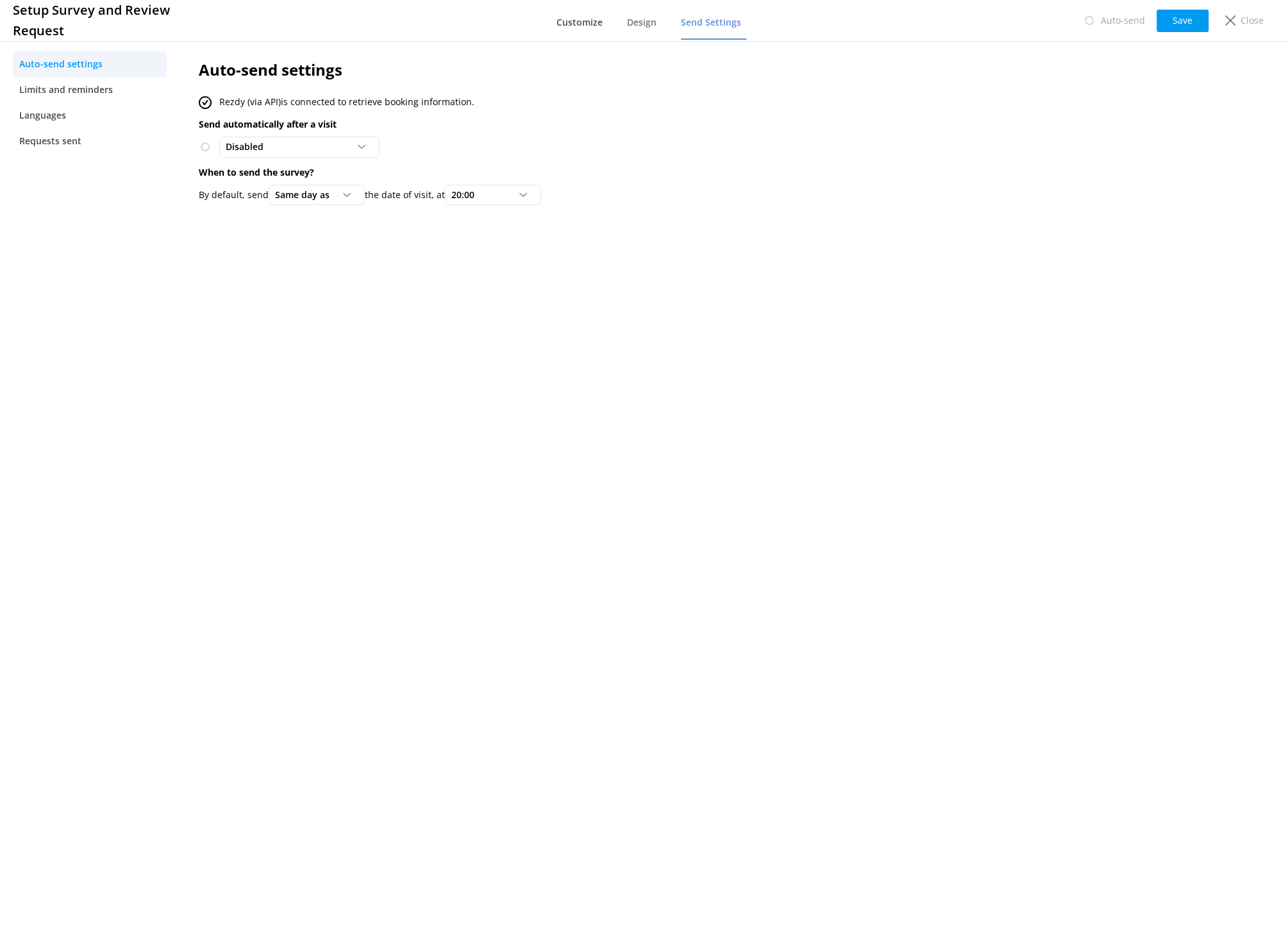
click at [580, 27] on link "Customize" at bounding box center [582, 23] width 51 height 33
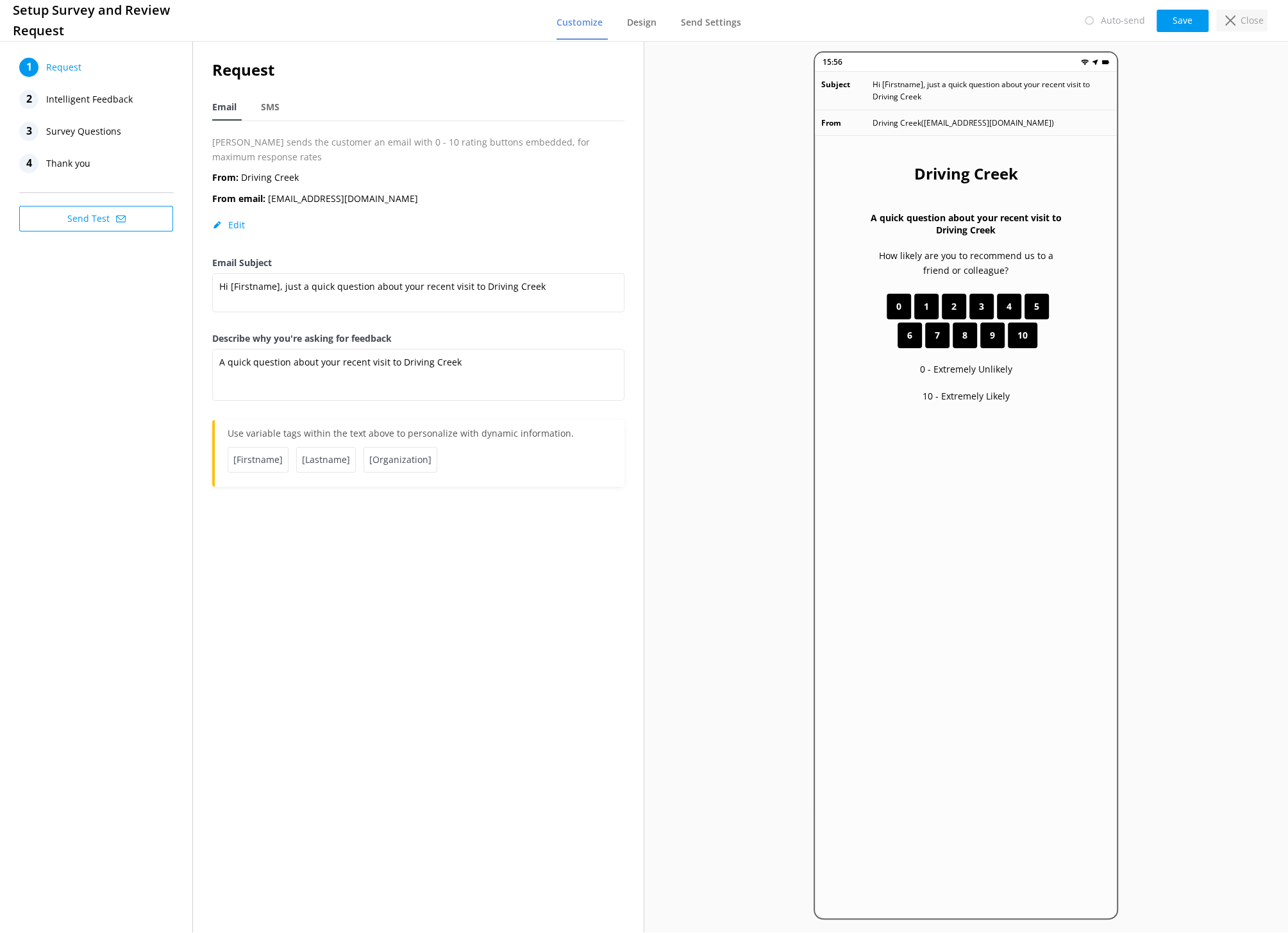
click at [1232, 20] on icon at bounding box center [1230, 20] width 10 height 10
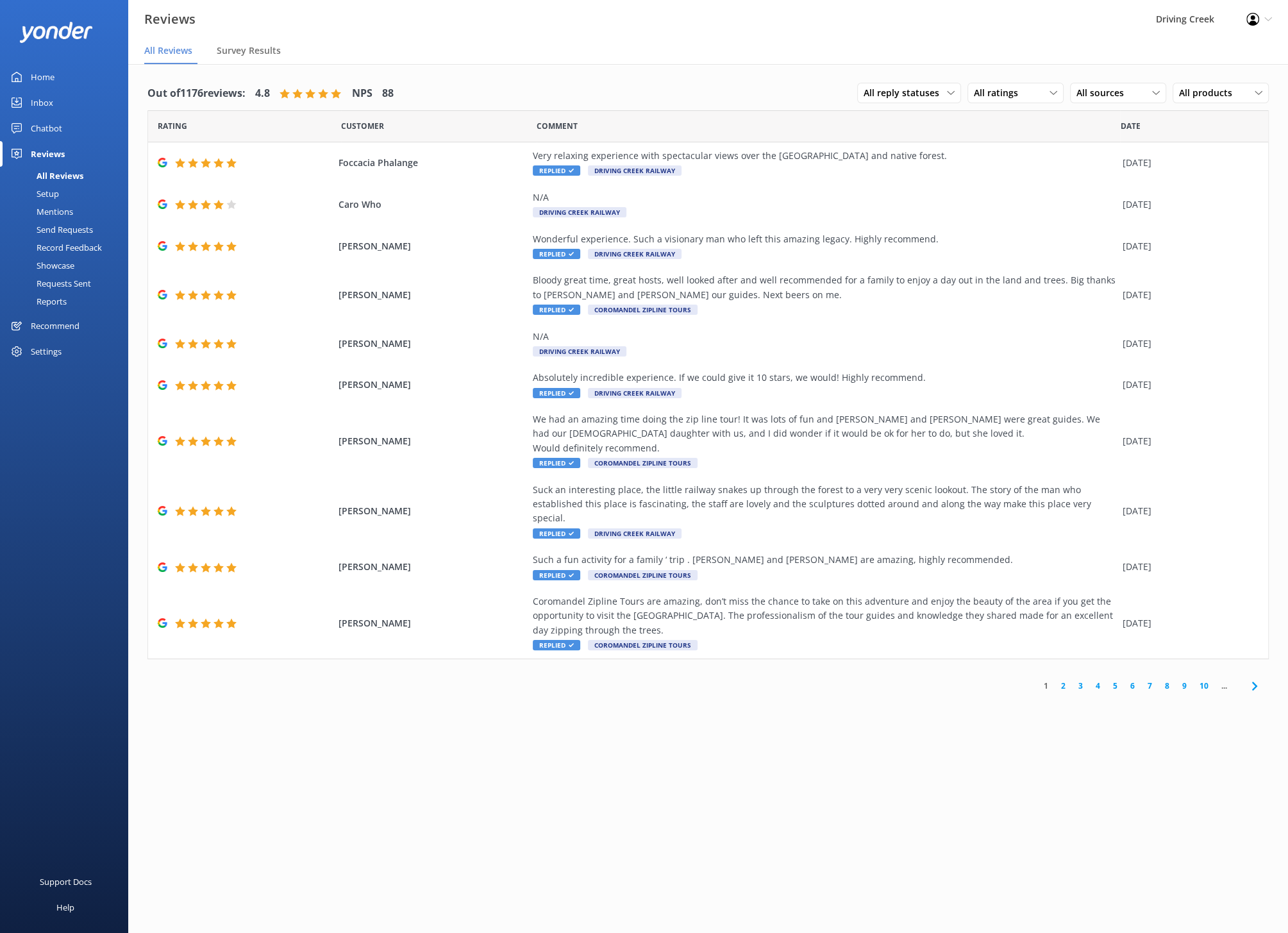
click at [38, 209] on div "Mentions" at bounding box center [40, 212] width 66 height 18
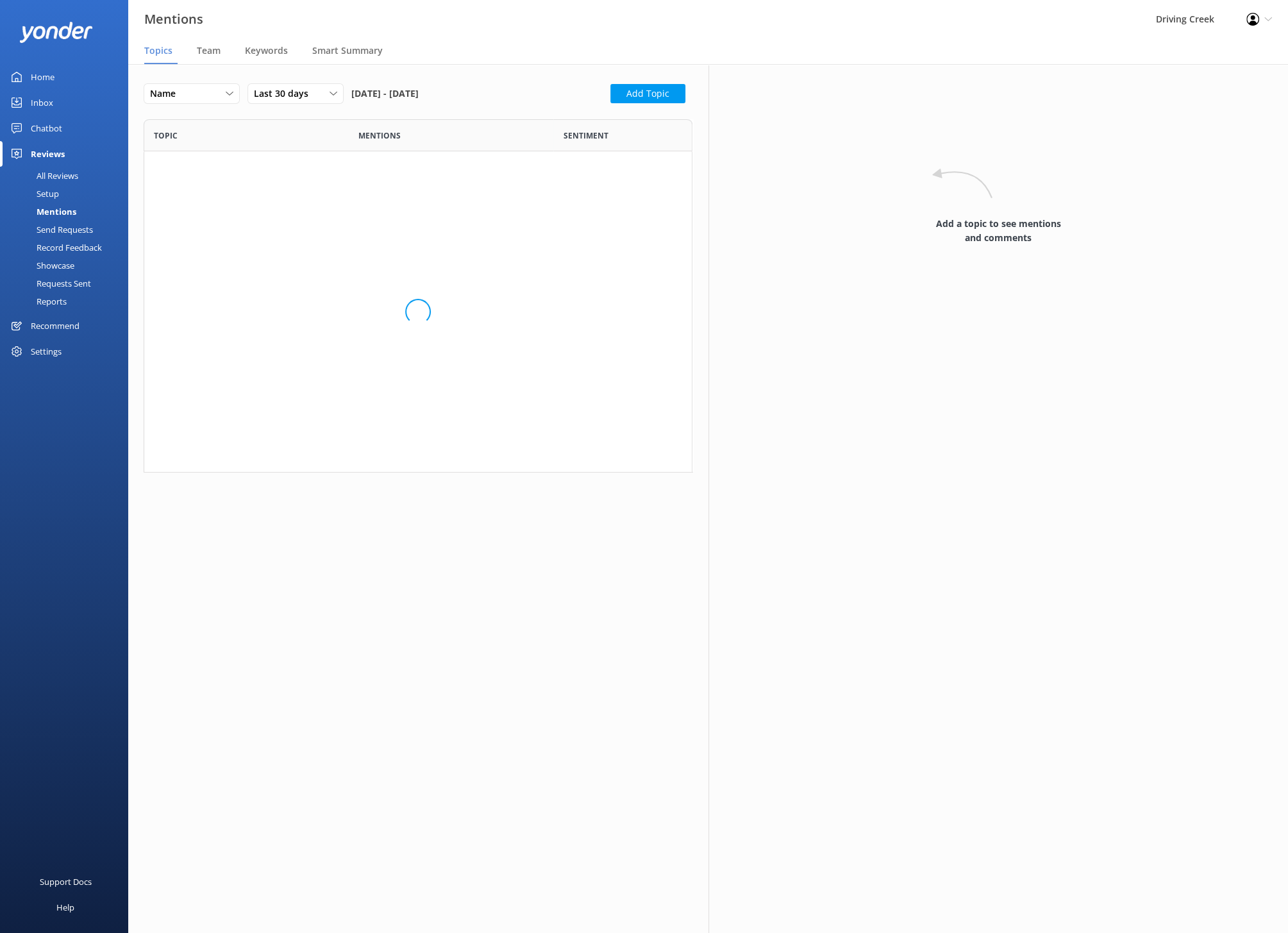
scroll to position [134, 549]
click at [338, 178] on div "Experience" at bounding box center [246, 177] width 204 height 51
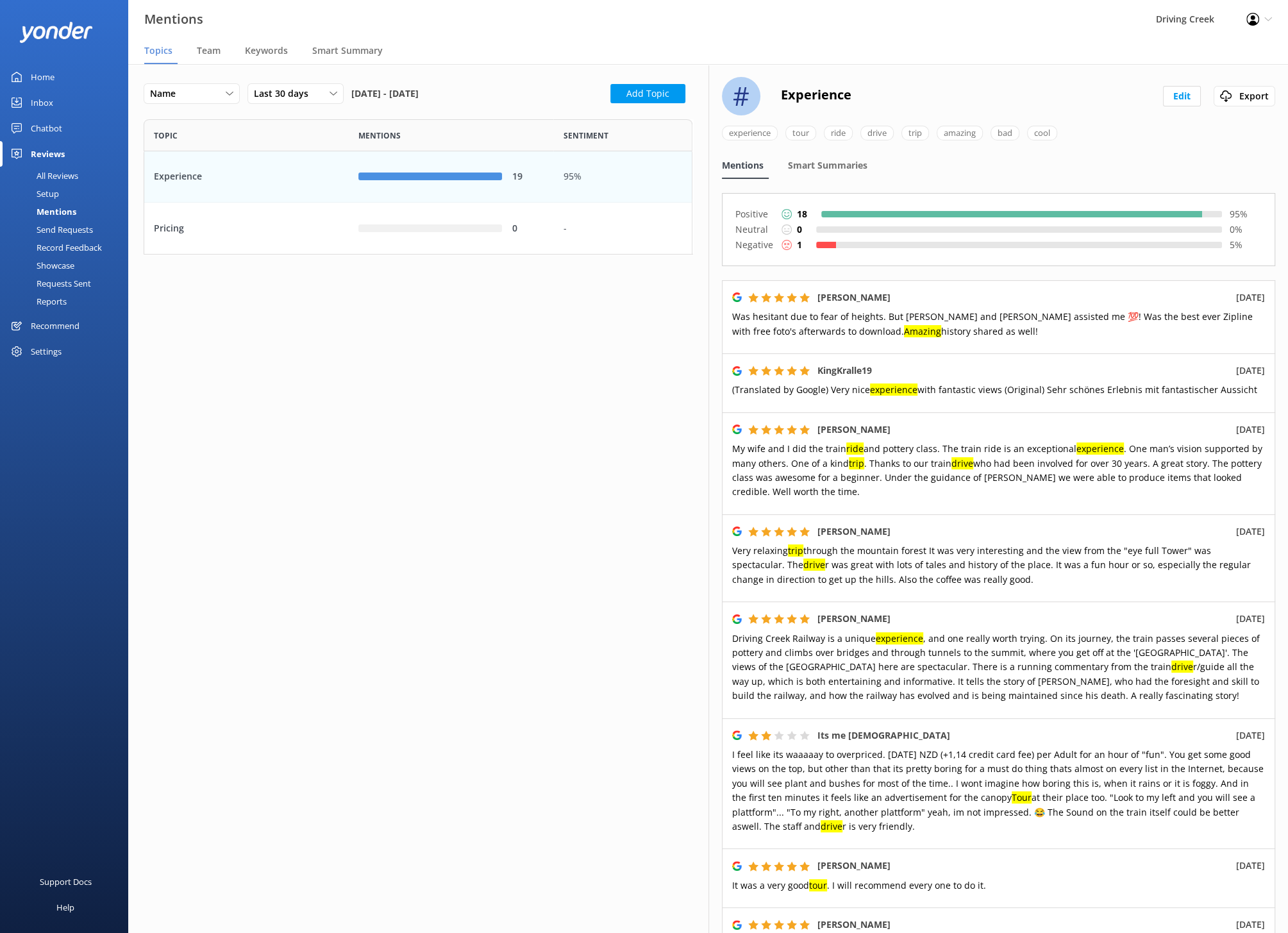
click at [823, 238] on div "Negative 1 5 %" at bounding box center [998, 244] width 527 height 15
click at [770, 242] on p "Negative" at bounding box center [754, 244] width 38 height 15
click at [786, 242] on use at bounding box center [786, 245] width 10 height 10
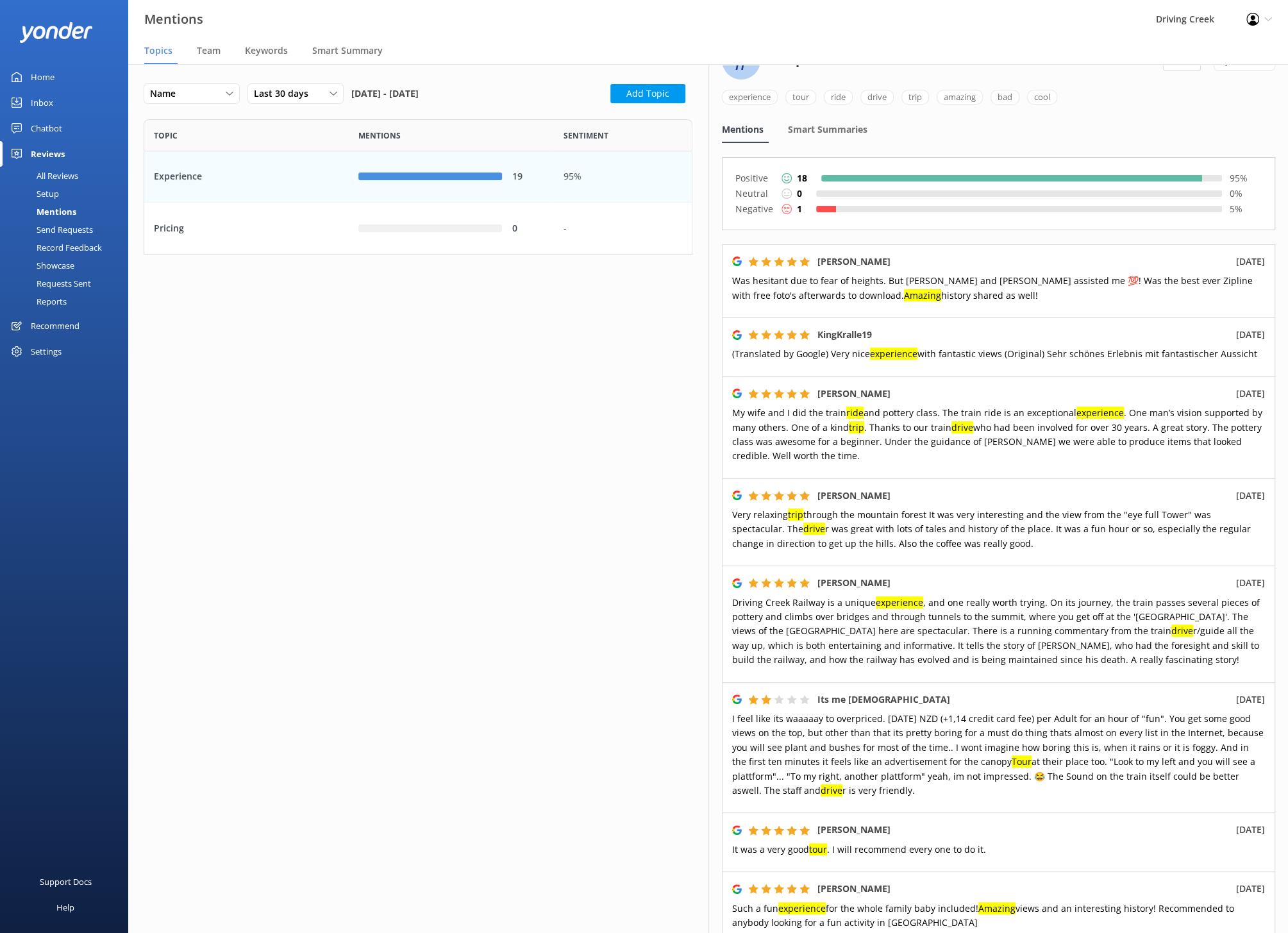
scroll to position [37, 0]
click at [73, 231] on div "Send Requests" at bounding box center [51, 229] width 85 height 18
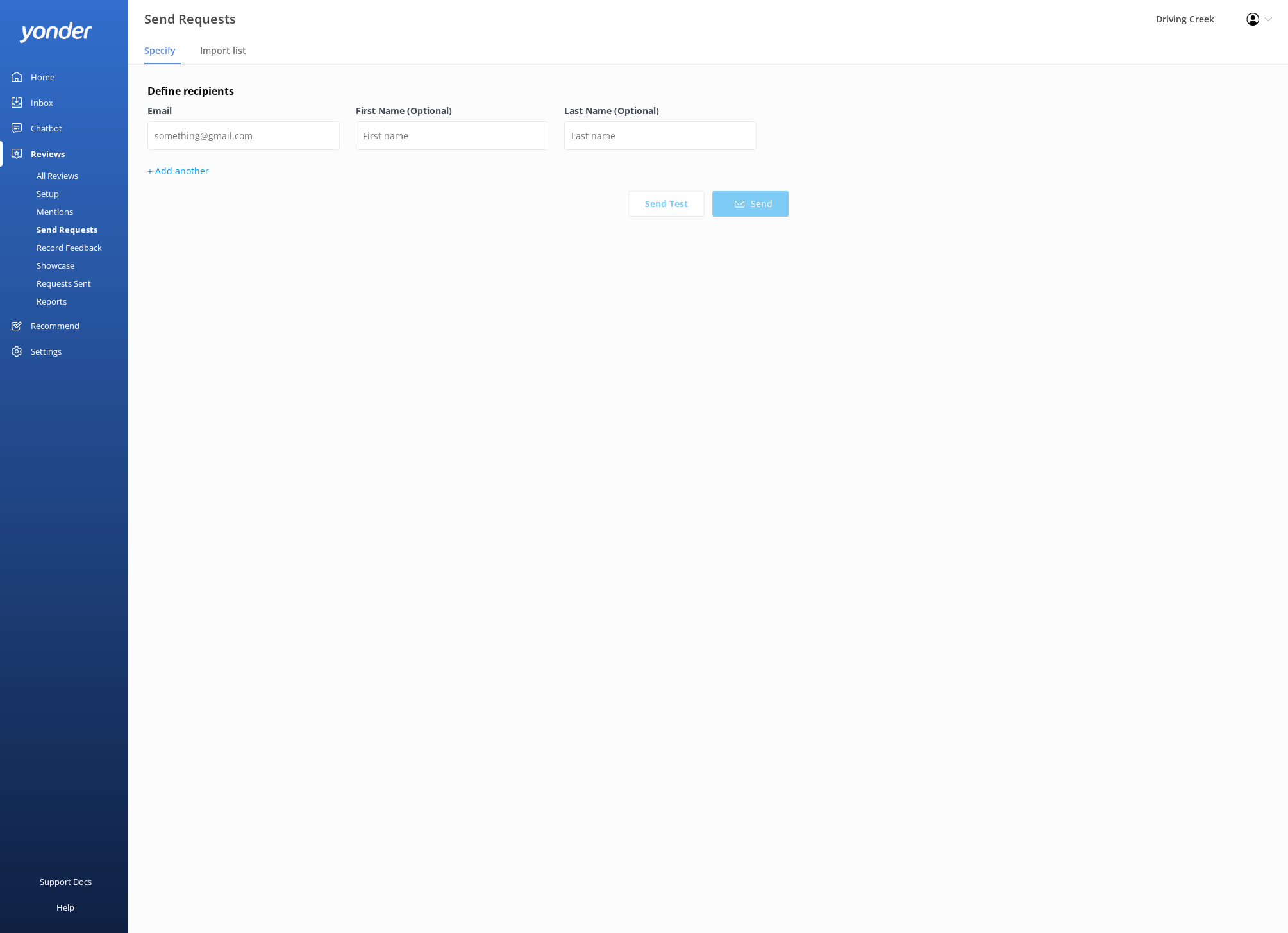
click at [71, 246] on div "Record Feedback" at bounding box center [55, 247] width 95 height 18
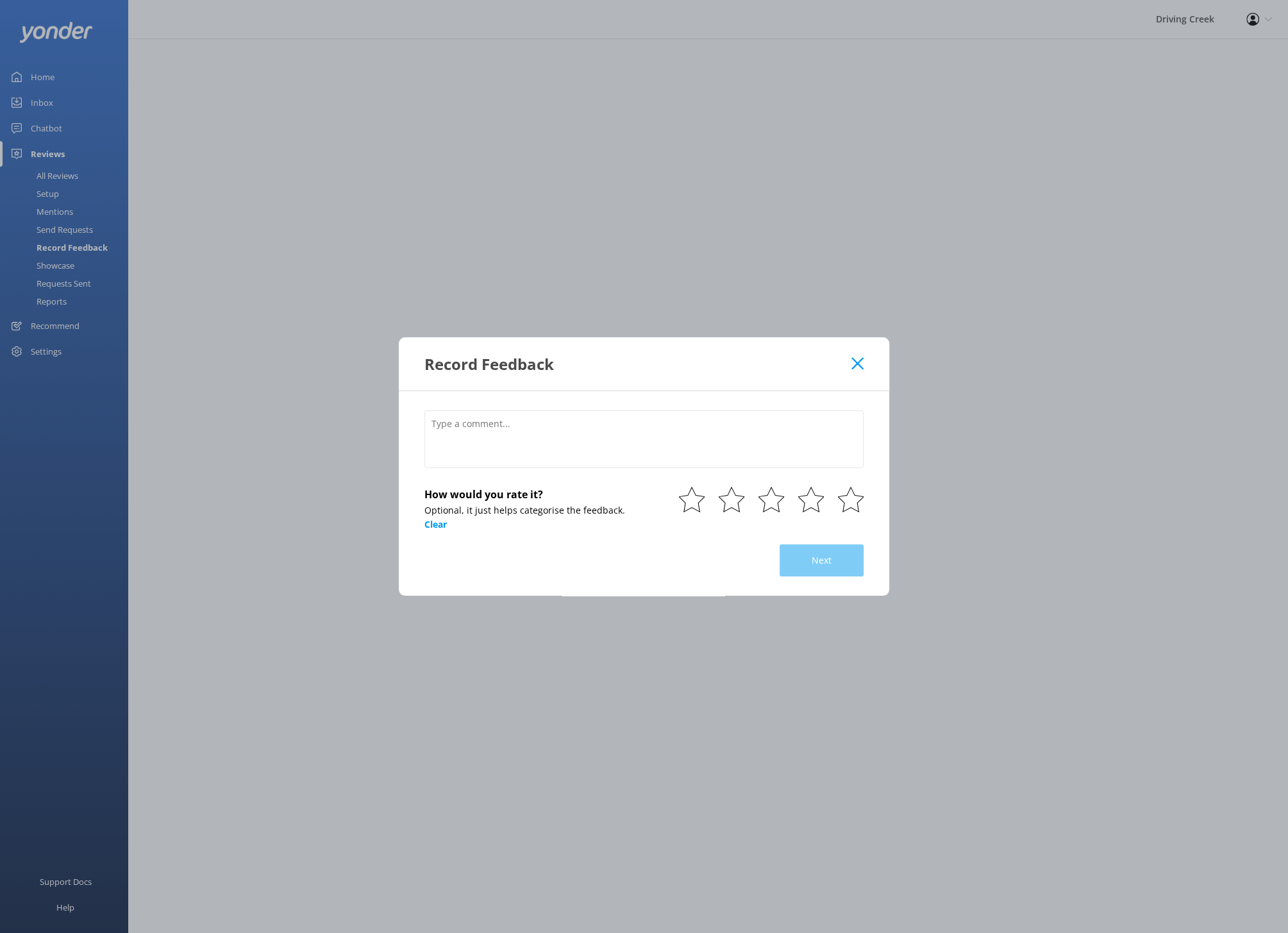
click at [858, 364] on use at bounding box center [857, 363] width 12 height 12
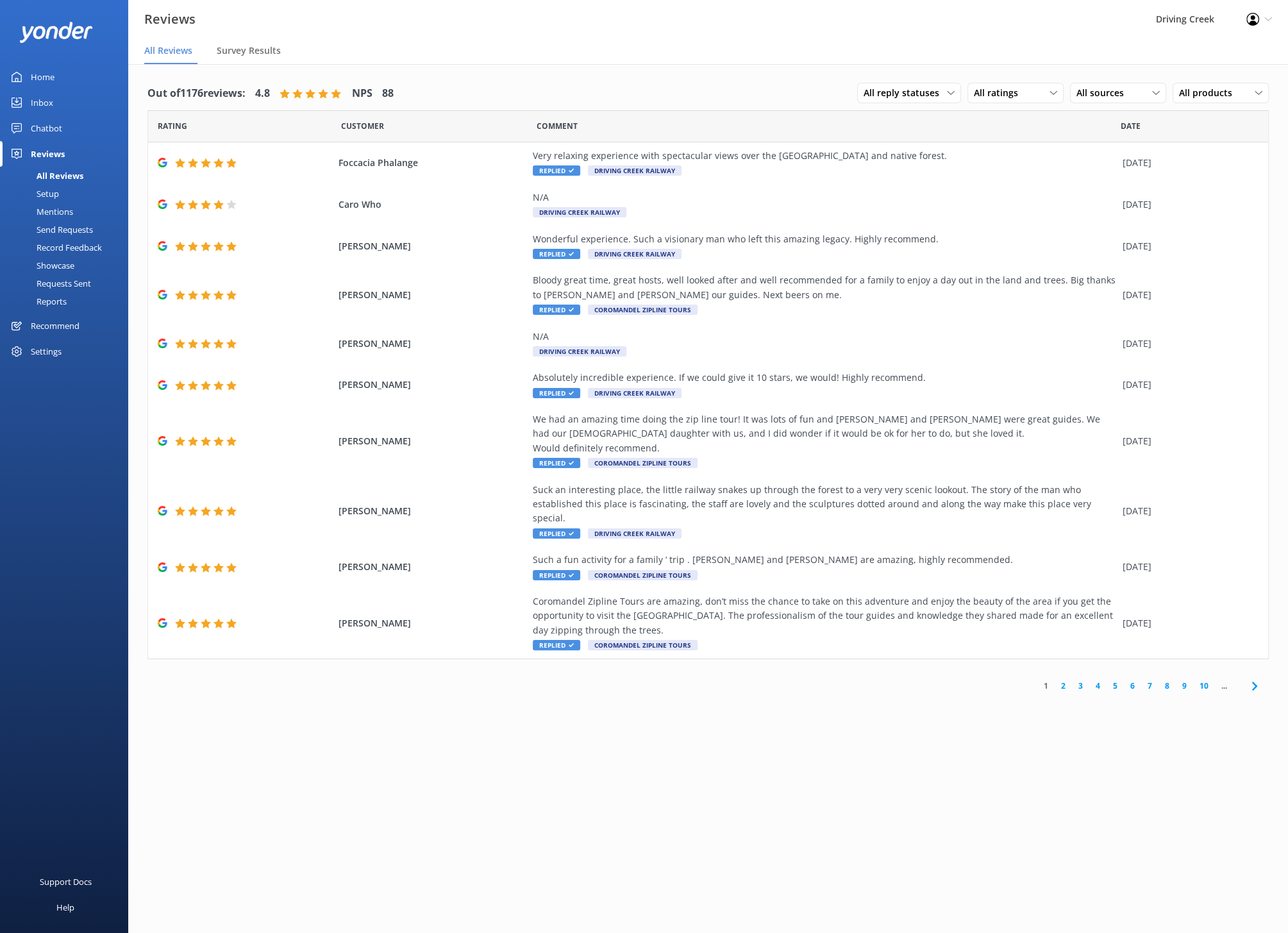
click at [49, 266] on div "Showcase" at bounding box center [41, 265] width 66 height 18
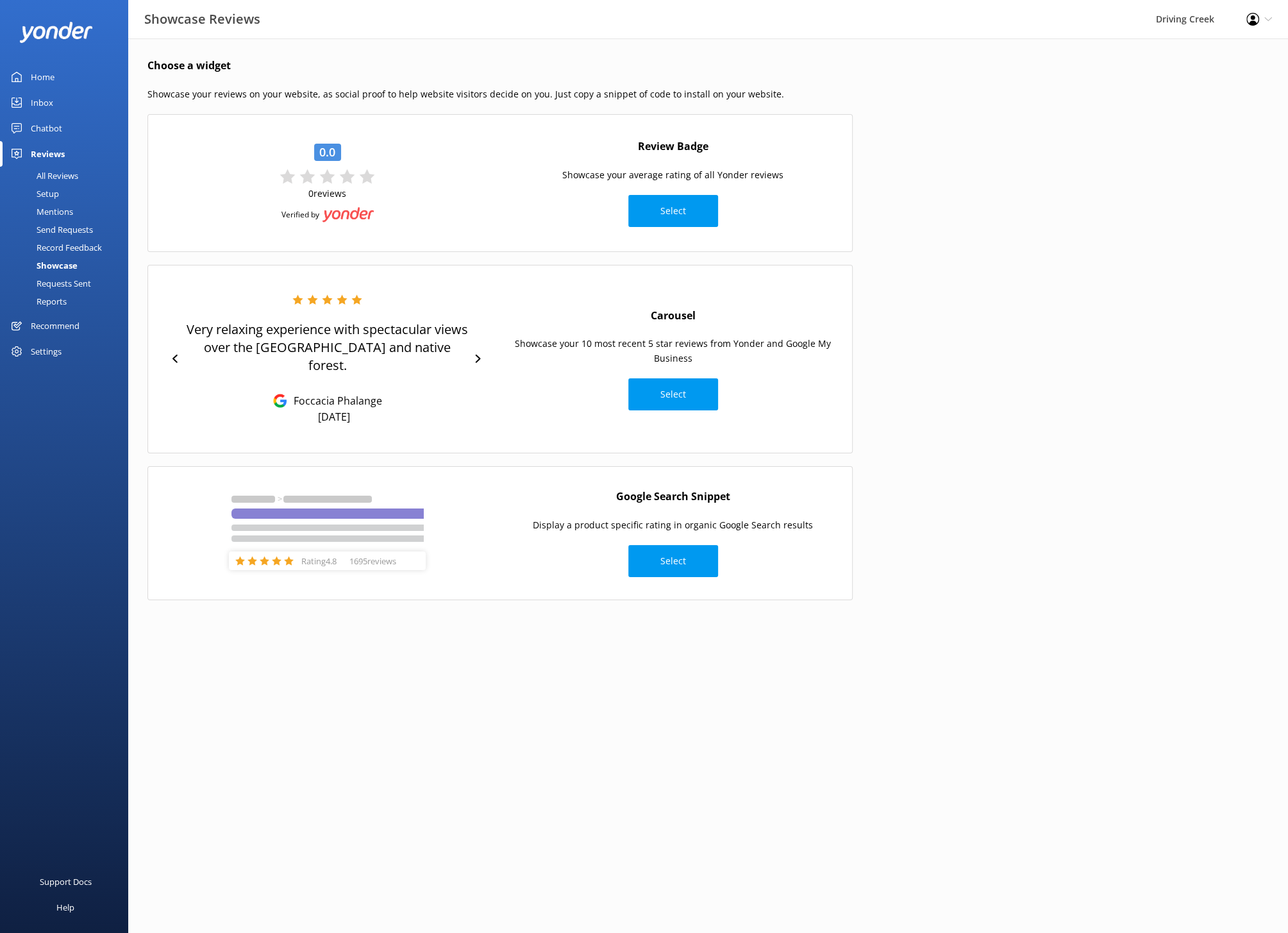
click at [65, 291] on div "Requests Sent" at bounding box center [49, 283] width 83 height 18
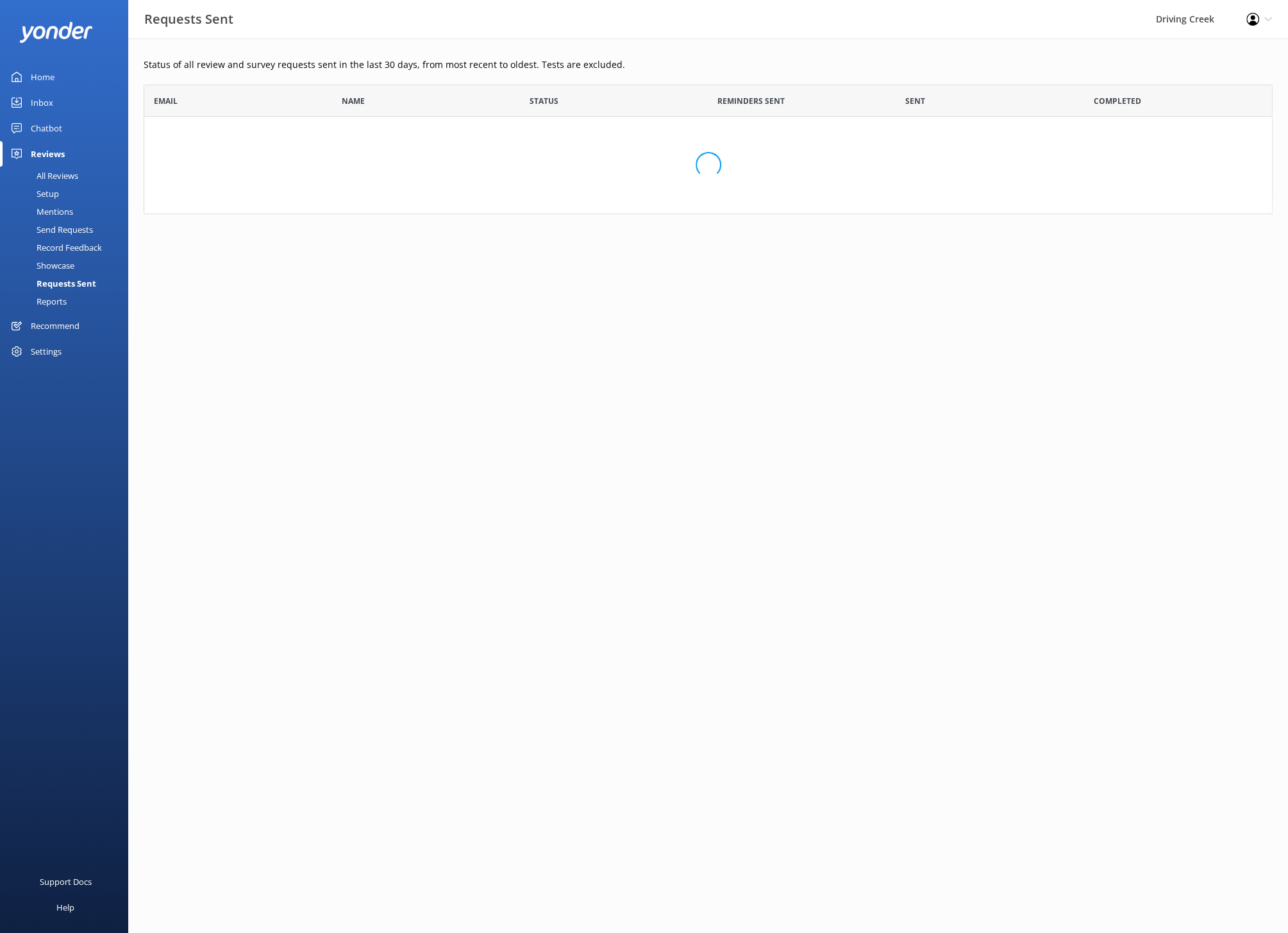
scroll to position [129, 1128]
click at [57, 300] on div "Reports" at bounding box center [38, 301] width 59 height 18
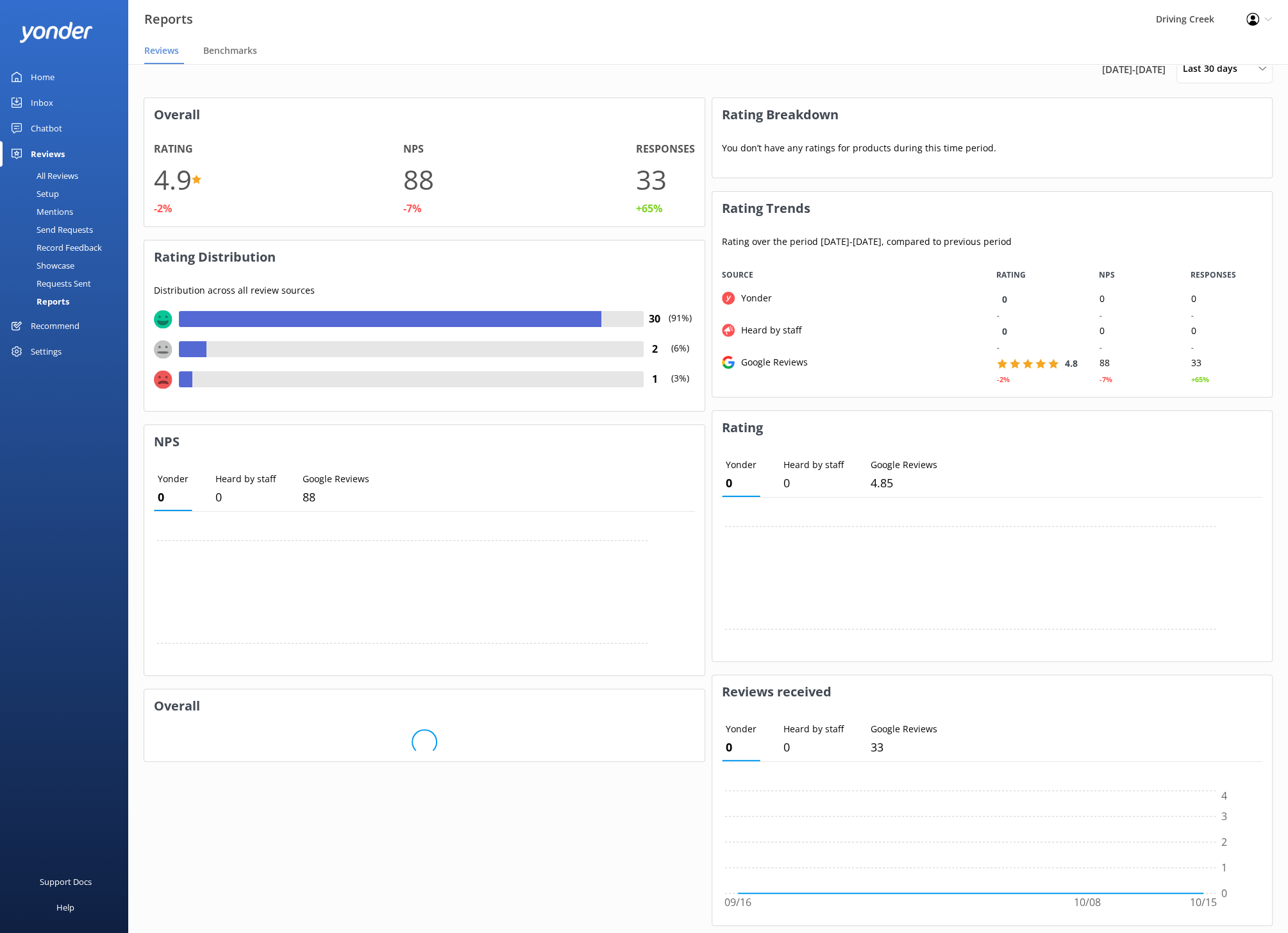
scroll to position [33, 0]
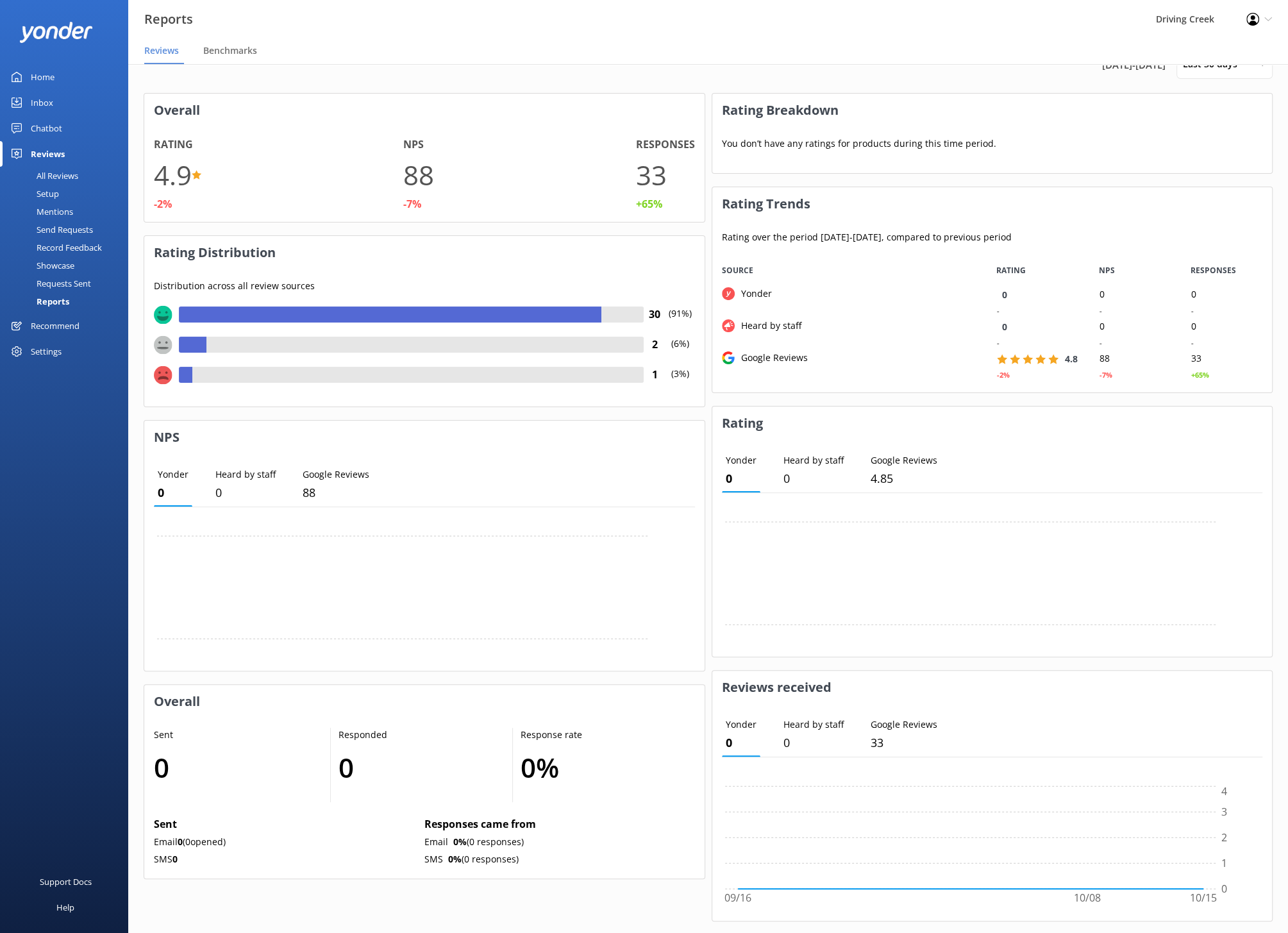
click at [183, 344] on div at bounding box center [193, 344] width 27 height 16
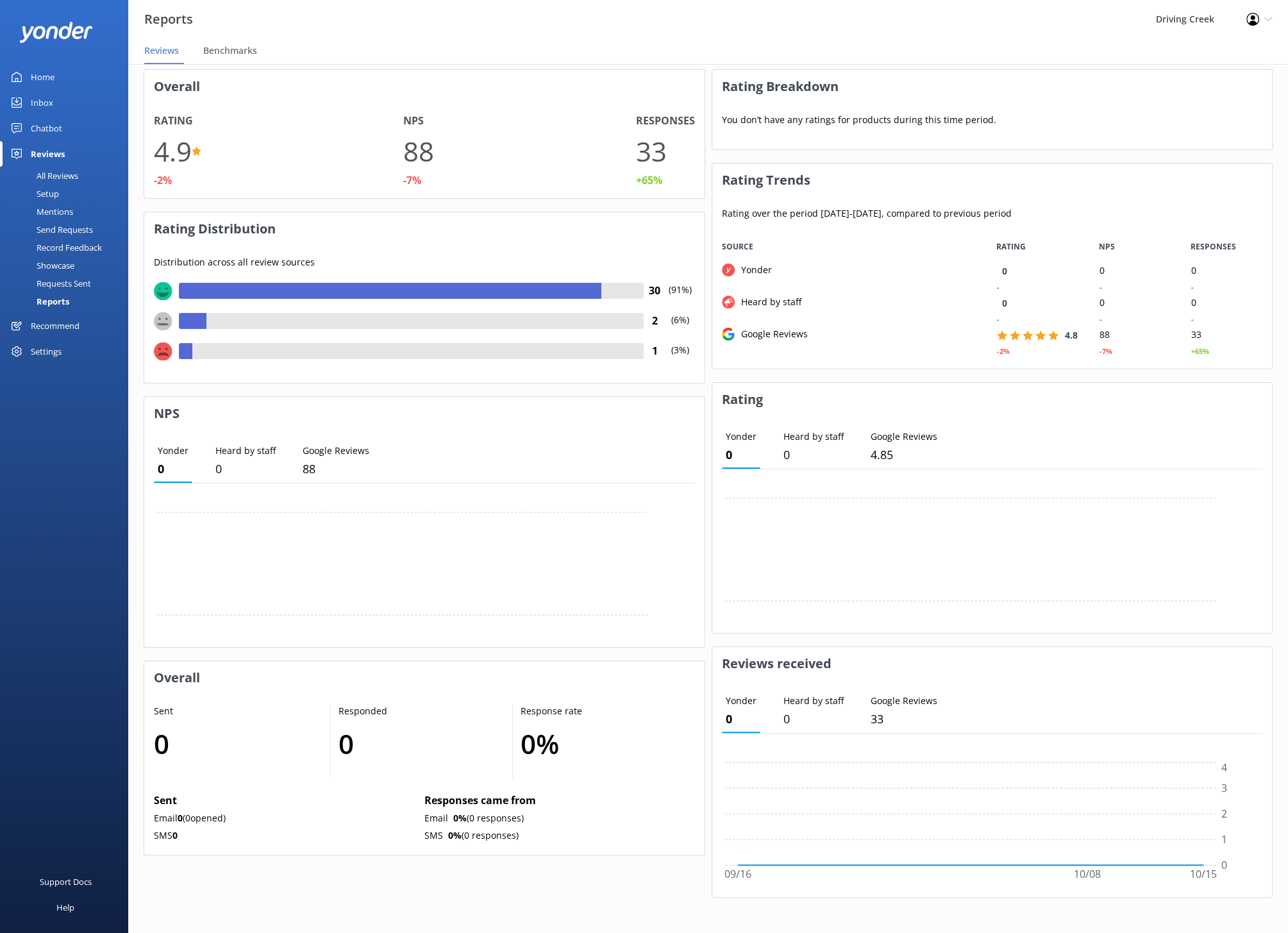
click at [43, 178] on div "All Reviews" at bounding box center [43, 175] width 71 height 18
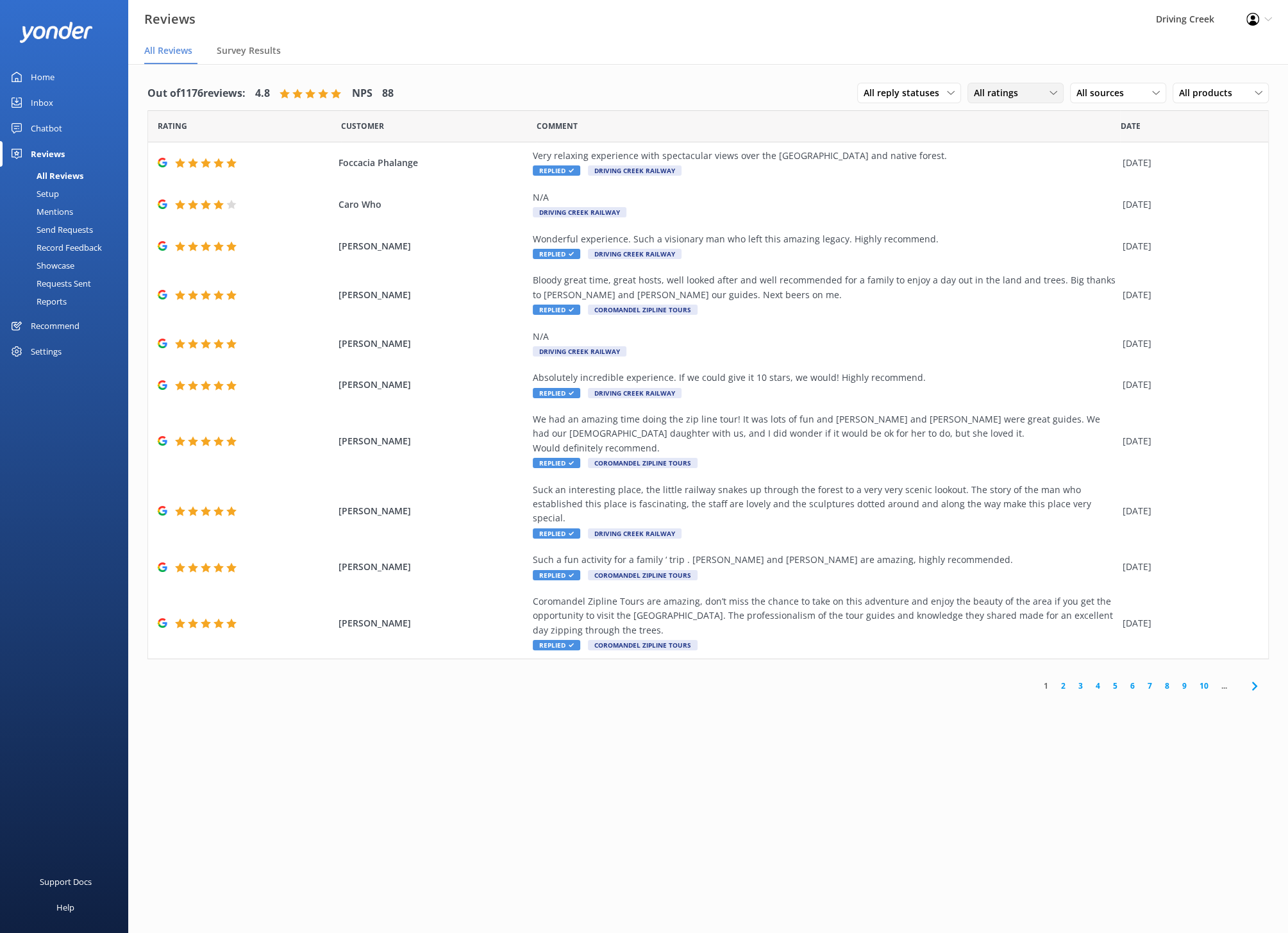
click at [994, 95] on span "All ratings" at bounding box center [1000, 93] width 52 height 14
click at [1011, 167] on div "Passives" at bounding box center [1010, 171] width 50 height 13
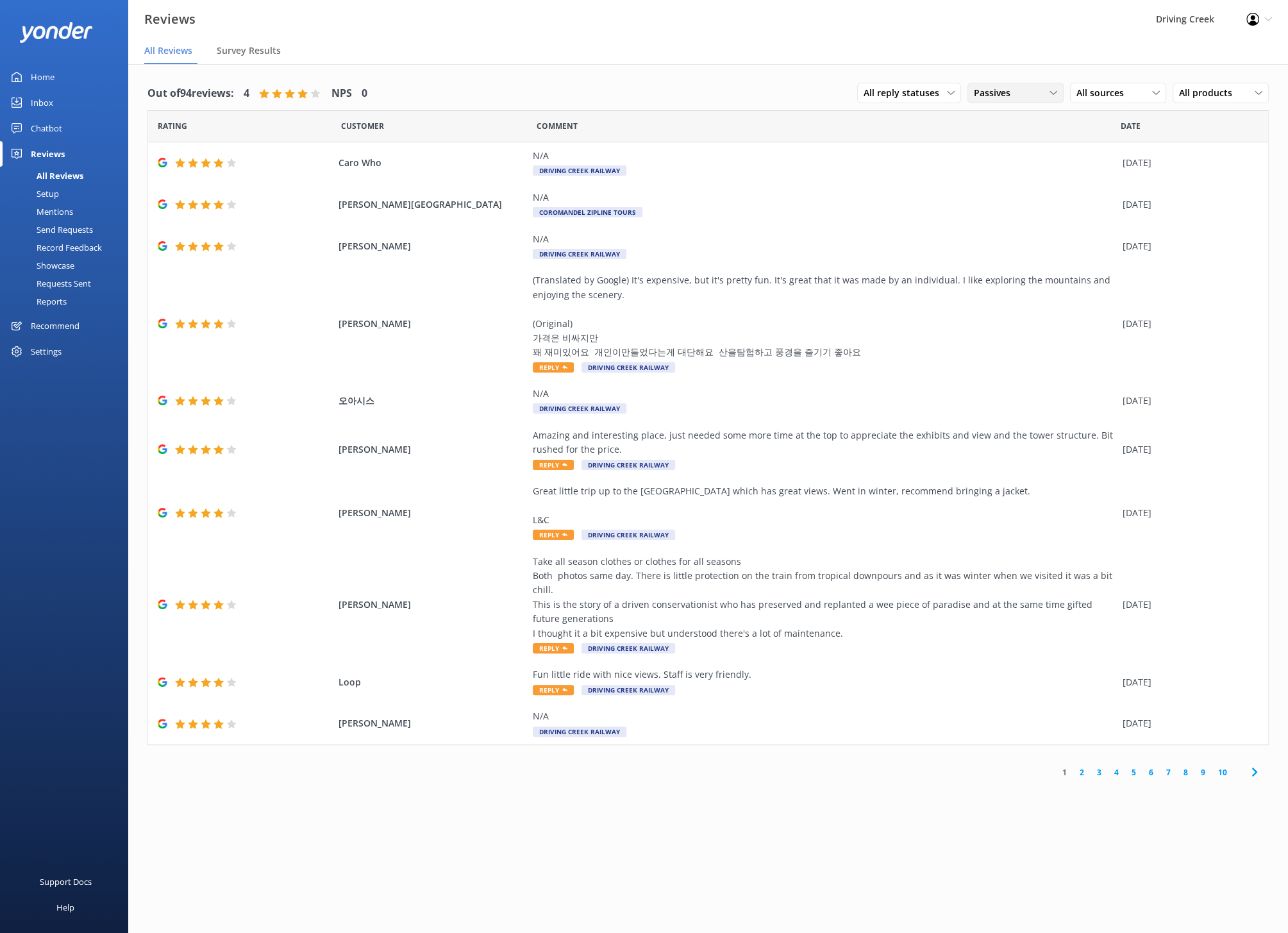
click at [999, 98] on span "Passives" at bounding box center [996, 93] width 44 height 14
click at [996, 143] on div "Promoters" at bounding box center [1014, 146] width 58 height 13
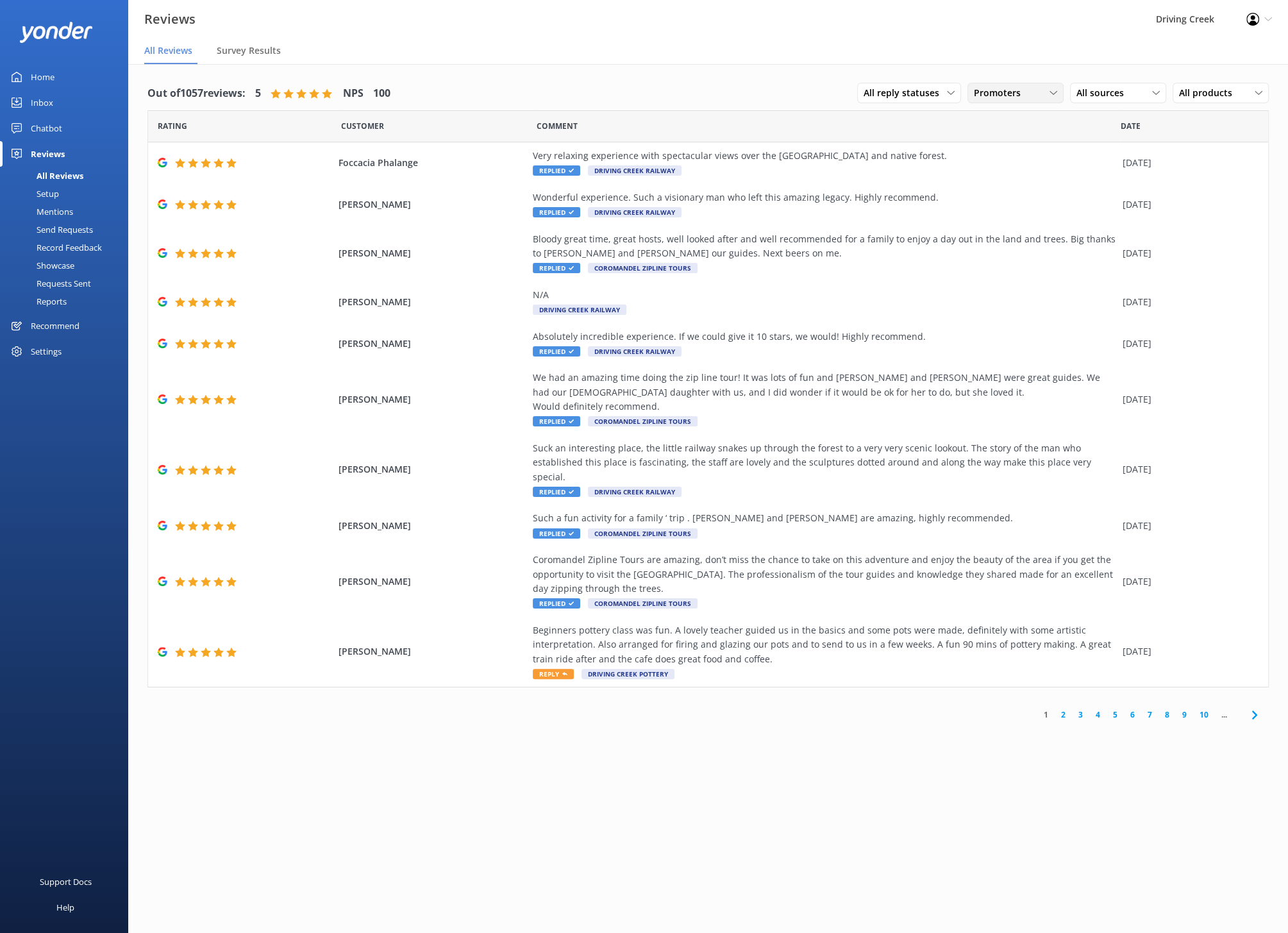
click at [1001, 84] on div "Promoters All ratings Promoters Passives Detractors" at bounding box center [1015, 93] width 96 height 20
click at [998, 196] on div "Detractors" at bounding box center [1015, 198] width 59 height 13
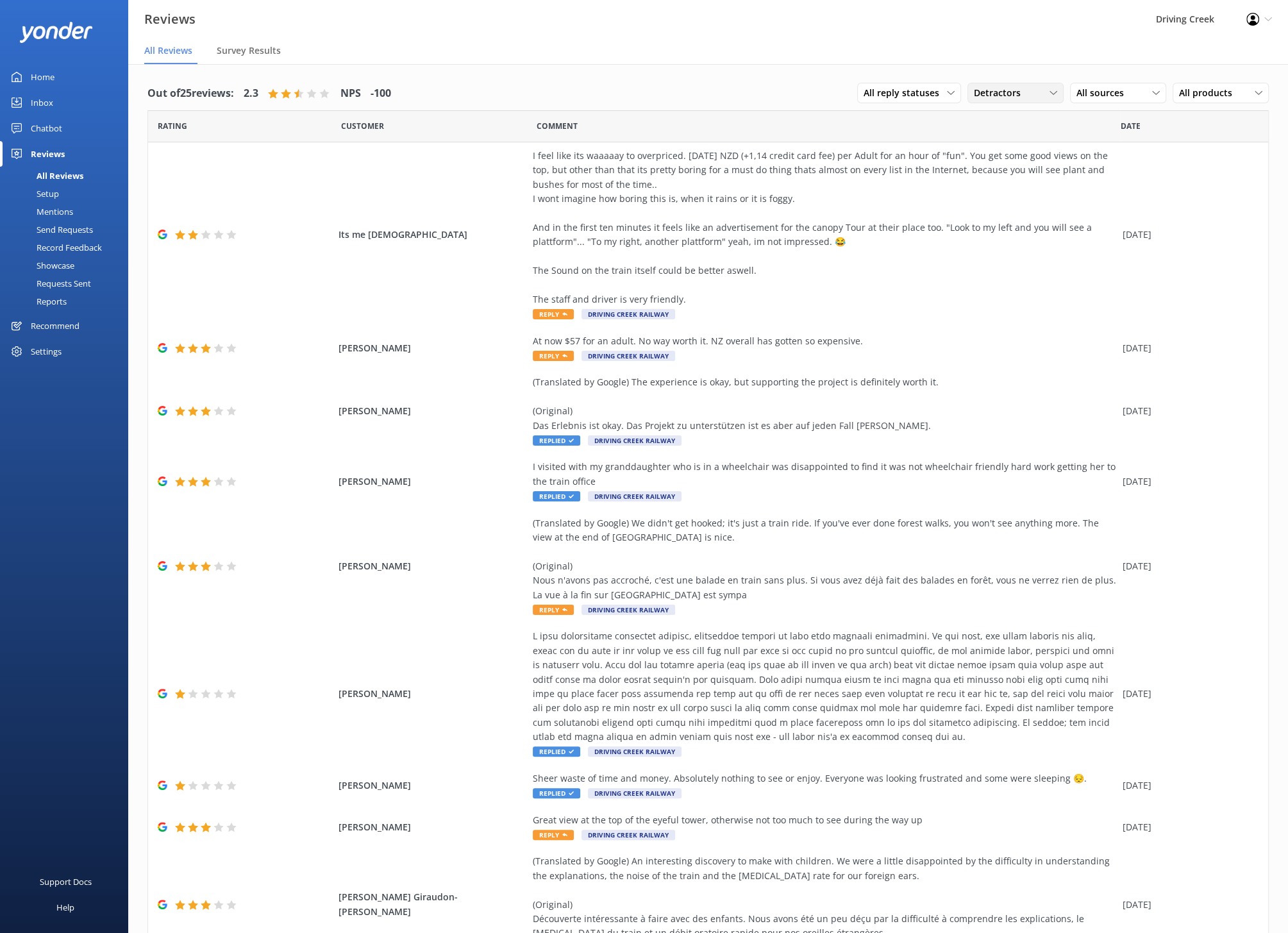
click at [1024, 95] on span "Detractors" at bounding box center [1001, 93] width 54 height 14
click at [1013, 117] on link "All ratings" at bounding box center [1025, 119] width 114 height 26
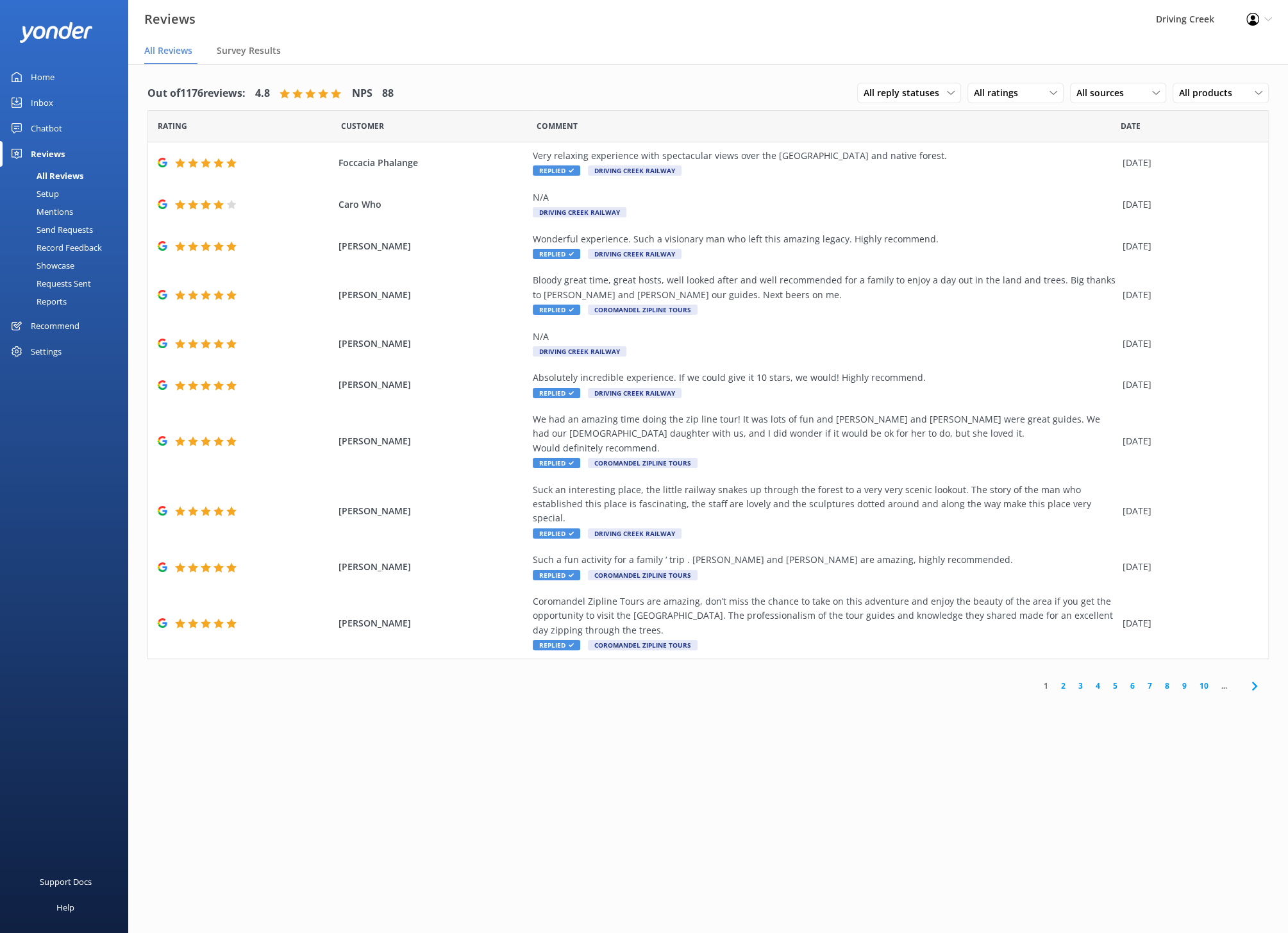
click at [373, 90] on h4 "NPS" at bounding box center [362, 93] width 20 height 17
click at [243, 56] on span "Survey Results" at bounding box center [248, 51] width 64 height 13
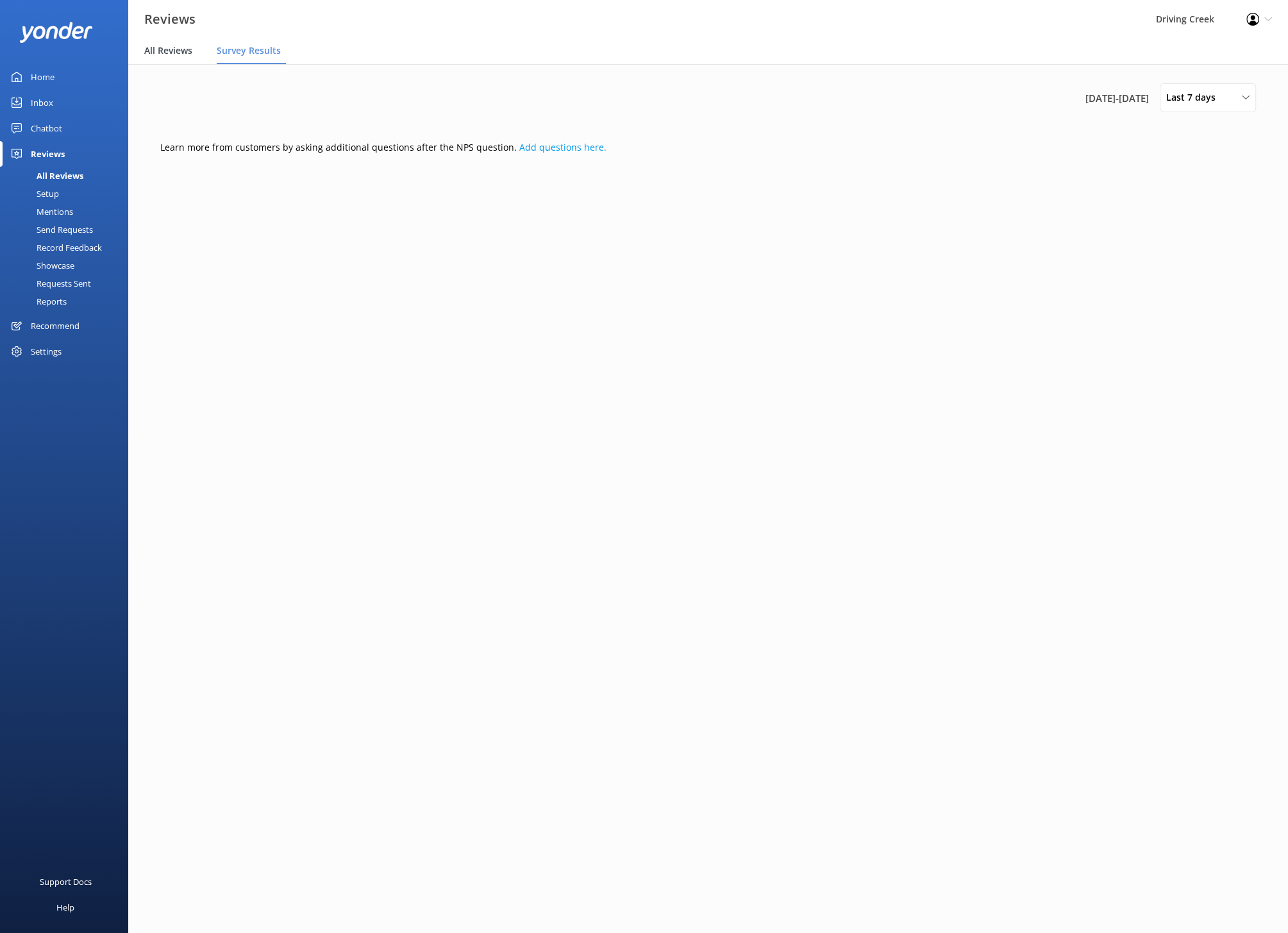
click at [186, 56] on span "All Reviews" at bounding box center [168, 51] width 48 height 13
